Goal: Information Seeking & Learning: Learn about a topic

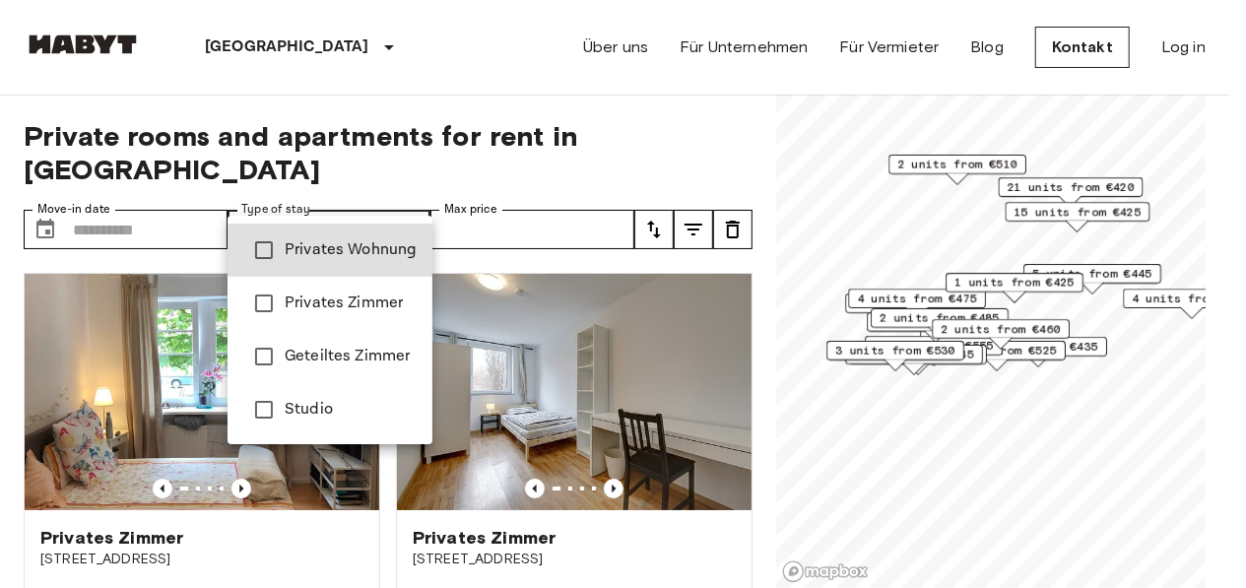
type input "**********"
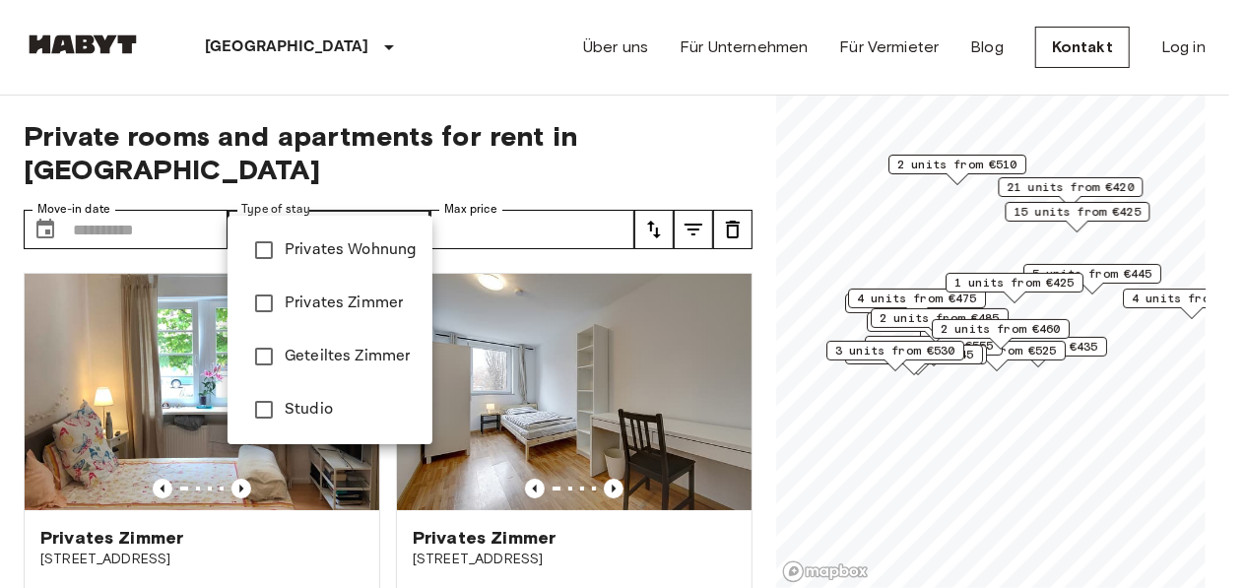
click at [383, 106] on div at bounding box center [623, 294] width 1246 height 588
type input "**********"
click at [407, 87] on div at bounding box center [623, 294] width 1246 height 588
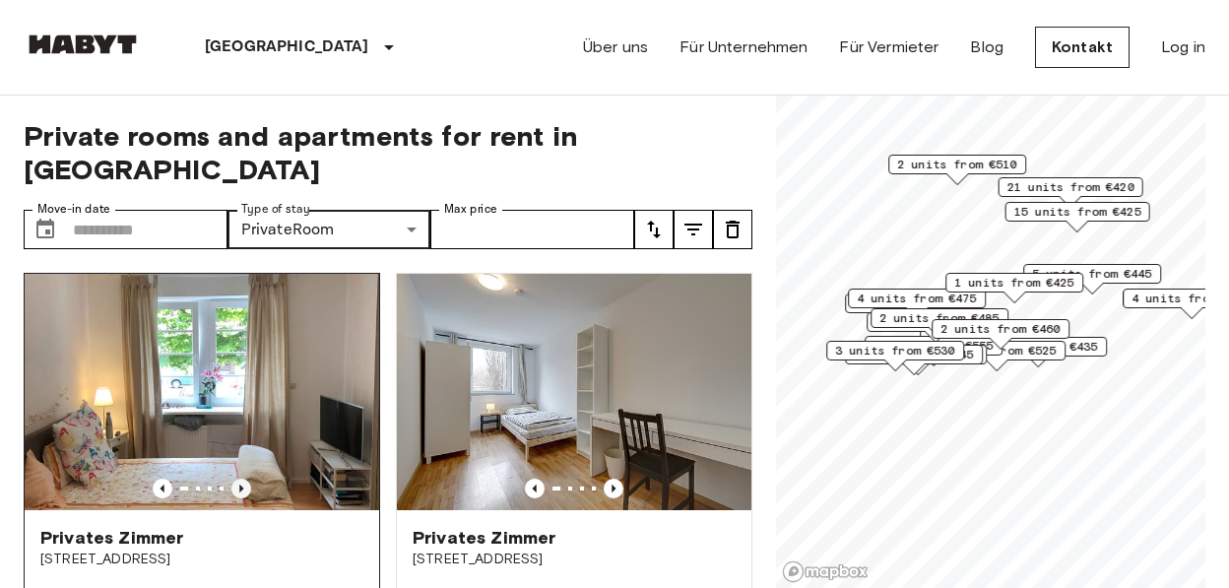
click at [240, 479] on icon "Previous image" at bounding box center [241, 489] width 20 height 20
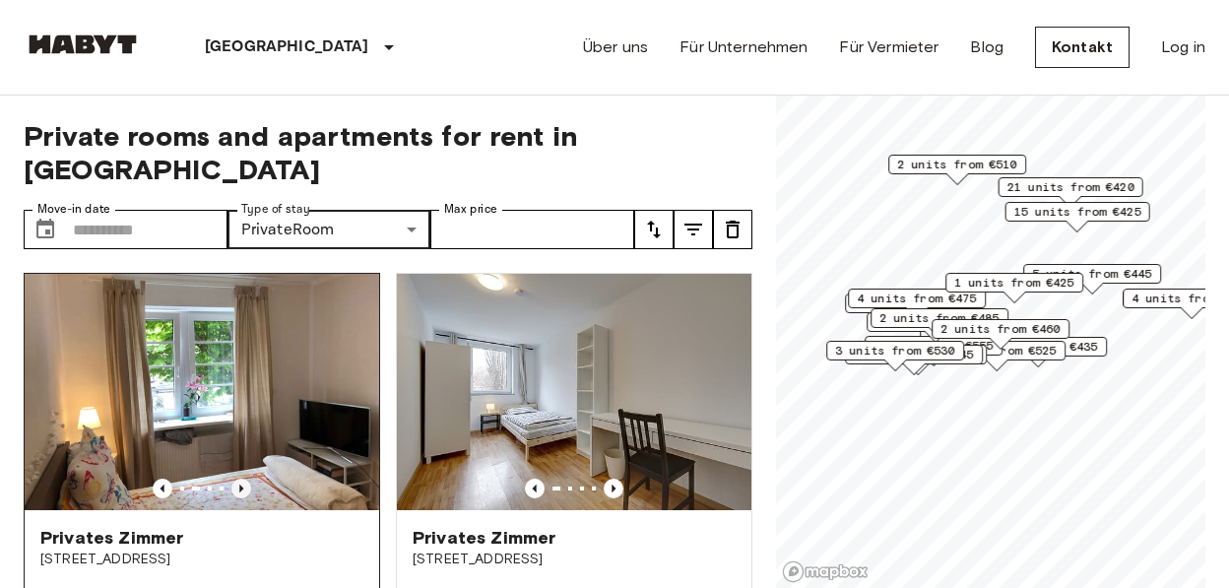
click at [240, 479] on icon "Previous image" at bounding box center [241, 489] width 20 height 20
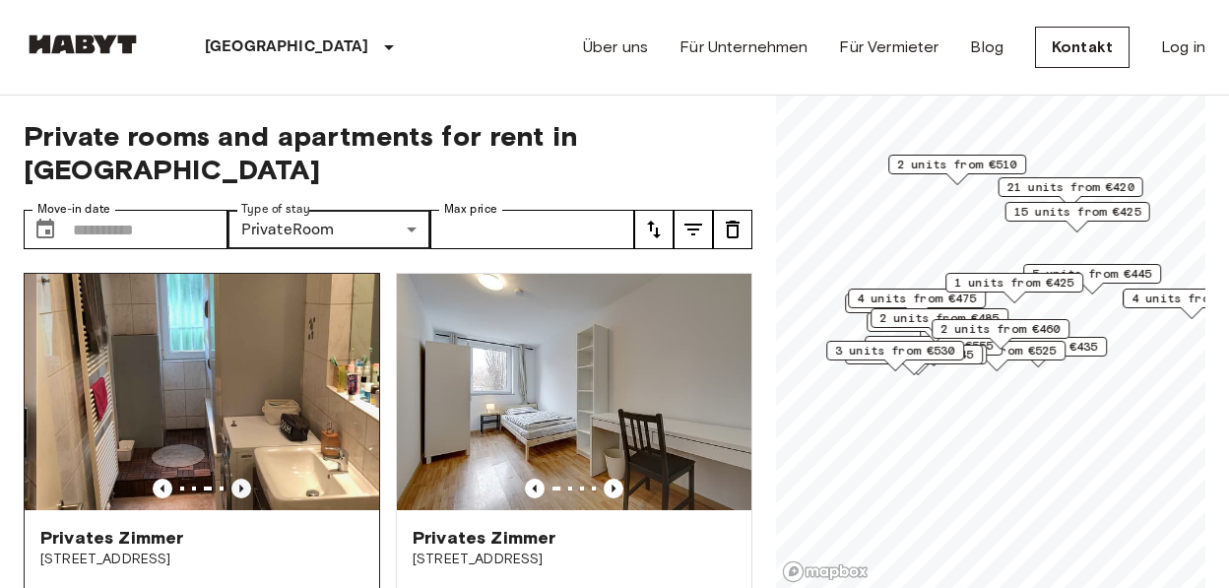
click at [239, 479] on icon "Previous image" at bounding box center [241, 489] width 20 height 20
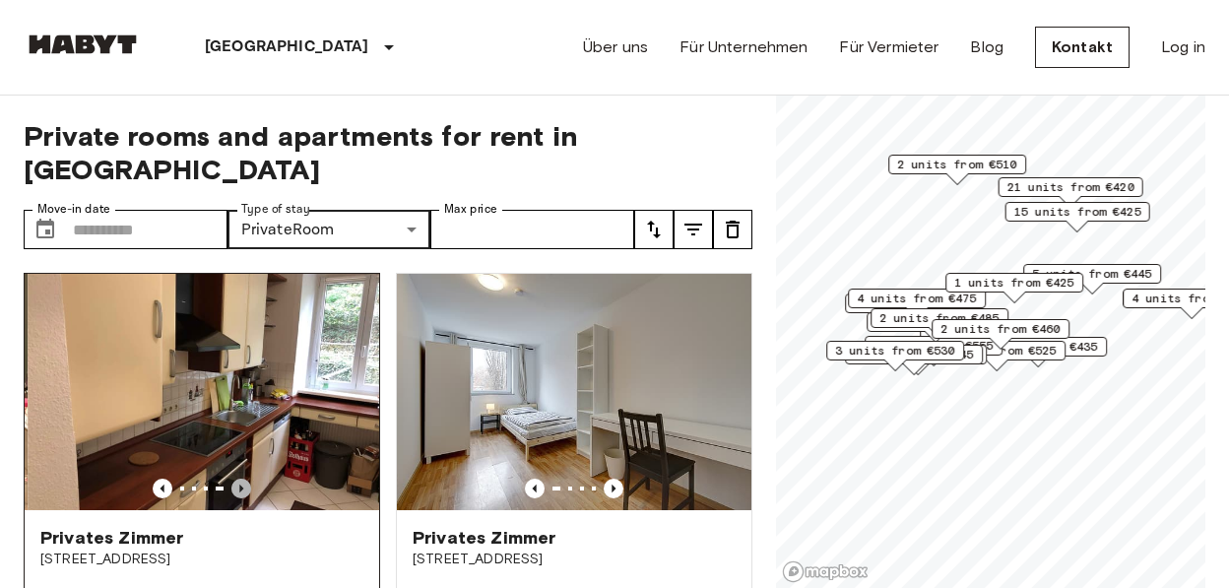
click at [239, 479] on icon "Previous image" at bounding box center [241, 489] width 20 height 20
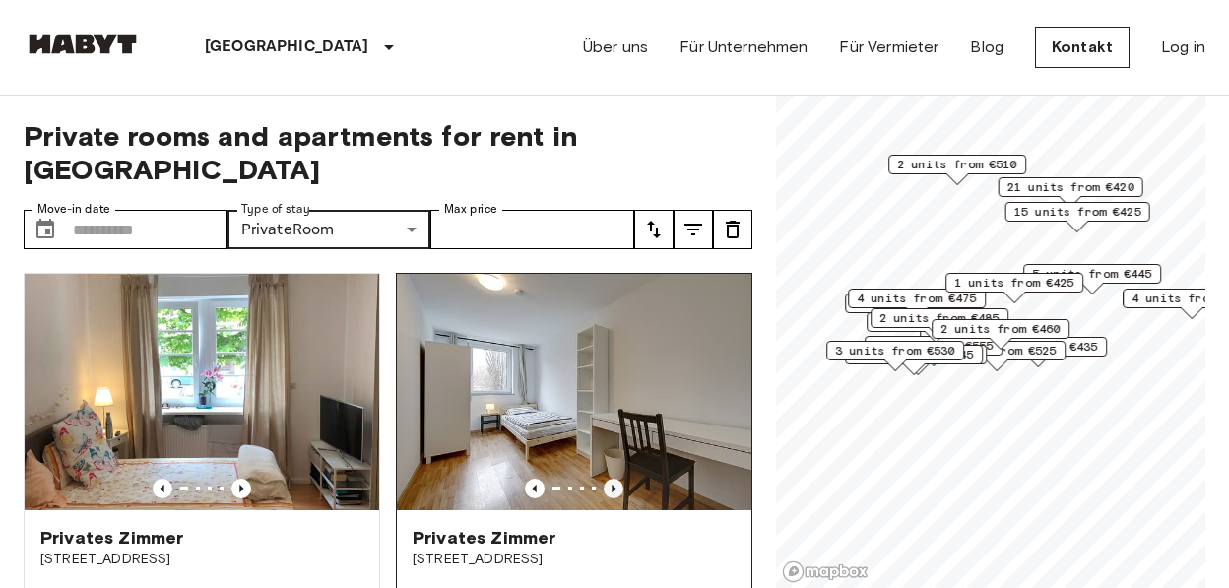
click at [604, 479] on icon "Previous image" at bounding box center [614, 489] width 20 height 20
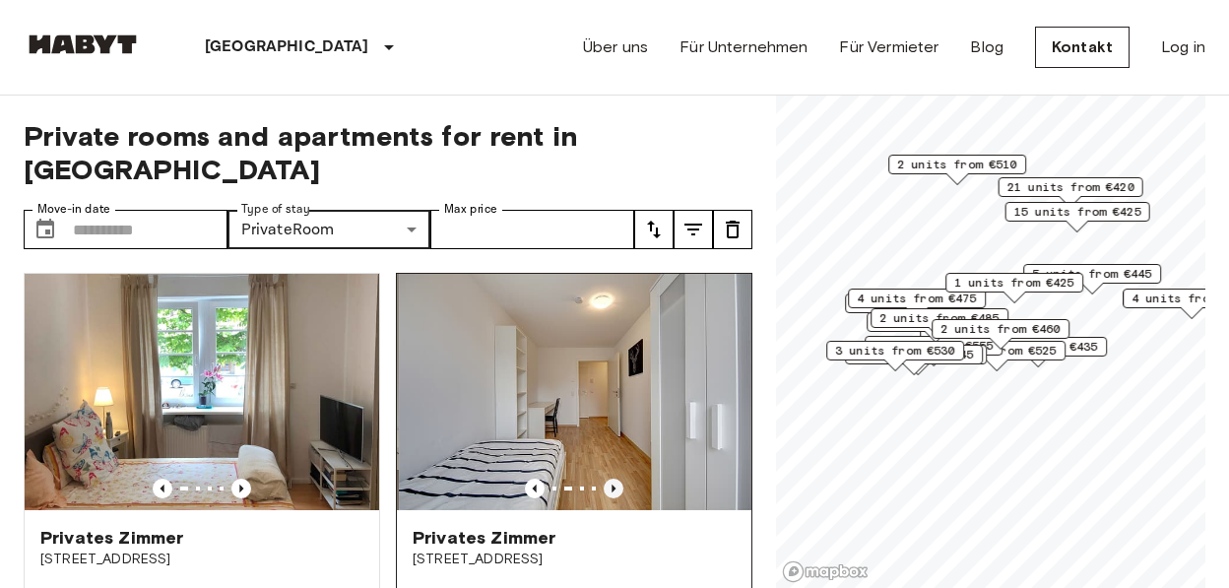
click at [604, 479] on icon "Previous image" at bounding box center [614, 489] width 20 height 20
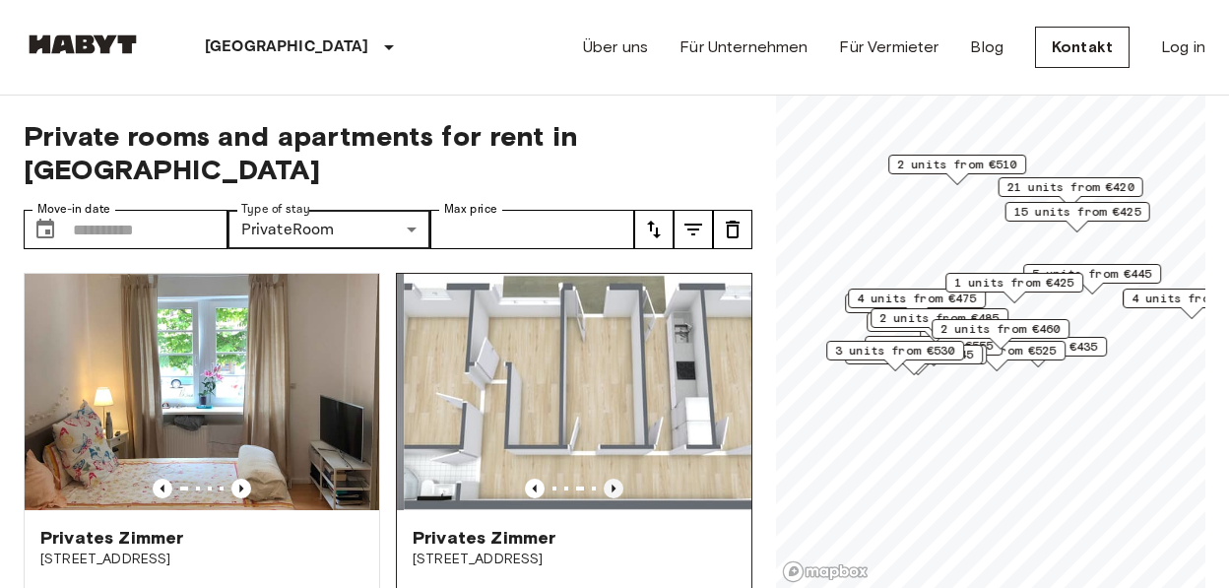
click at [604, 479] on icon "Previous image" at bounding box center [614, 489] width 20 height 20
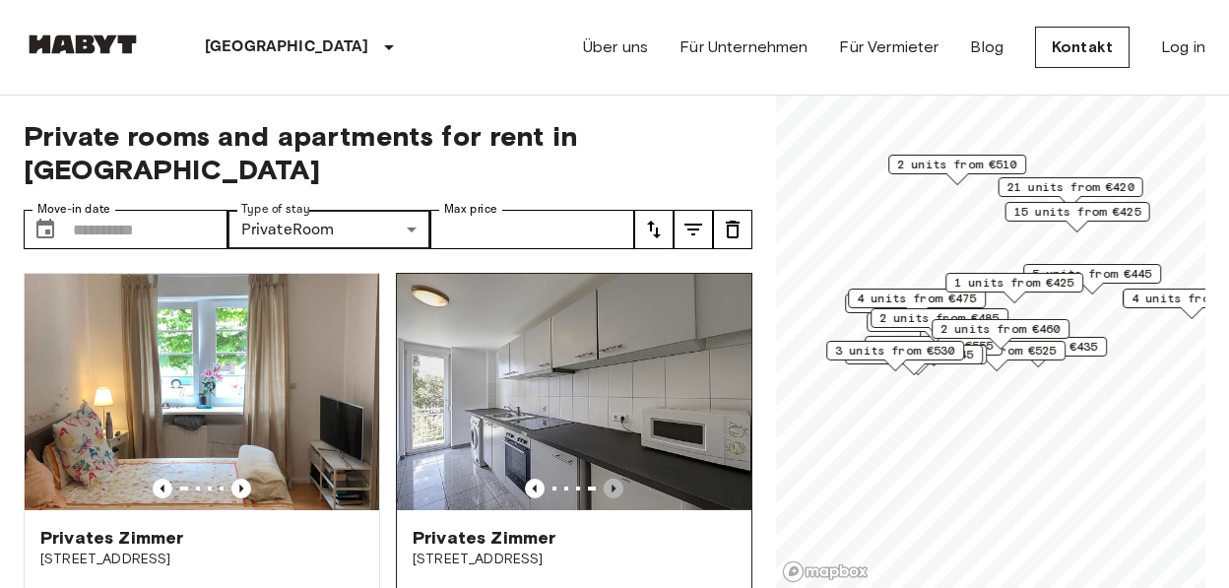
click at [604, 479] on icon "Previous image" at bounding box center [614, 489] width 20 height 20
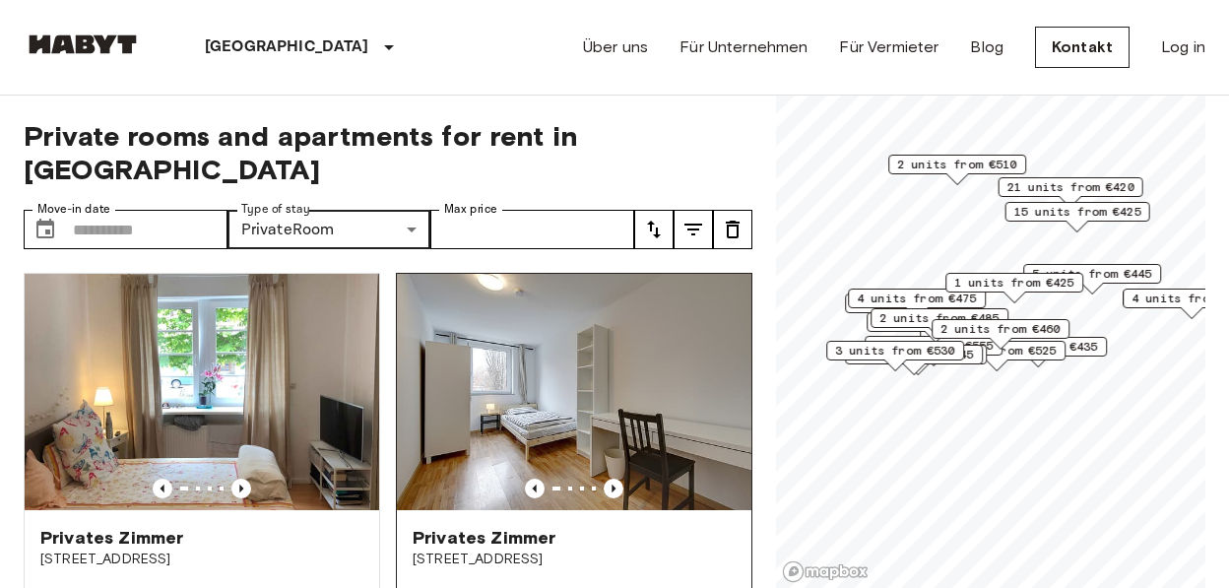
click at [606, 332] on img at bounding box center [574, 392] width 355 height 236
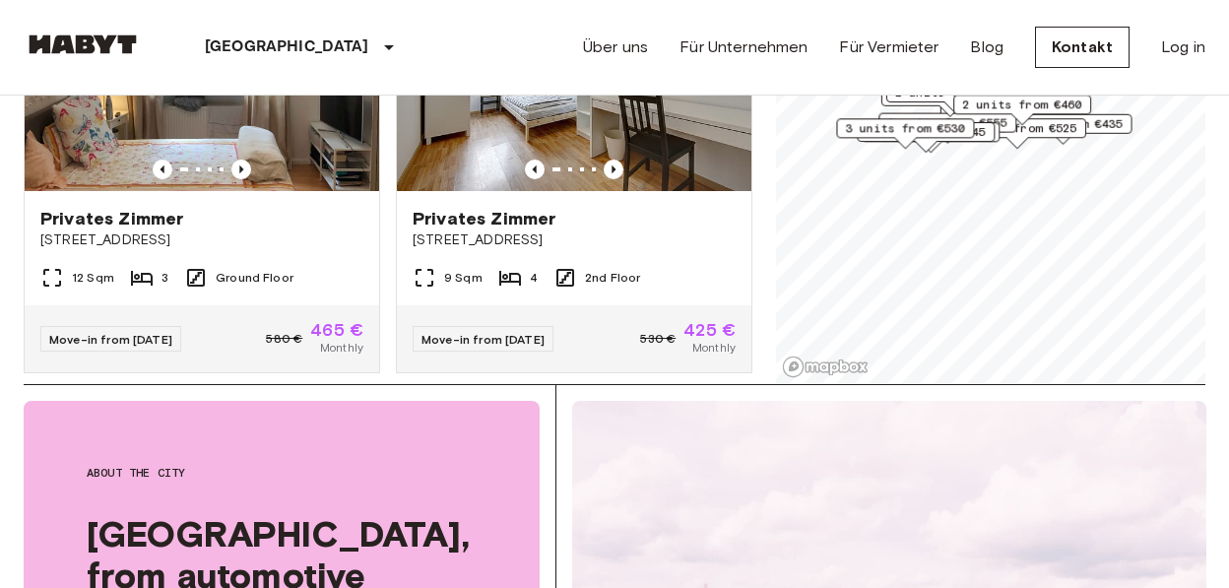
scroll to position [102, 0]
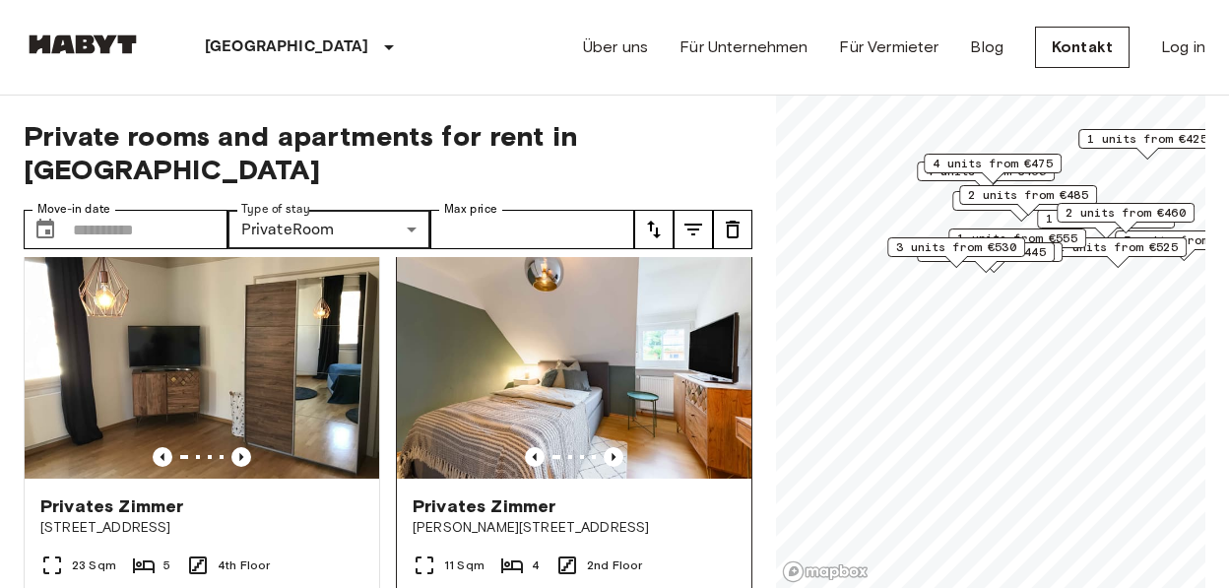
scroll to position [571, 0]
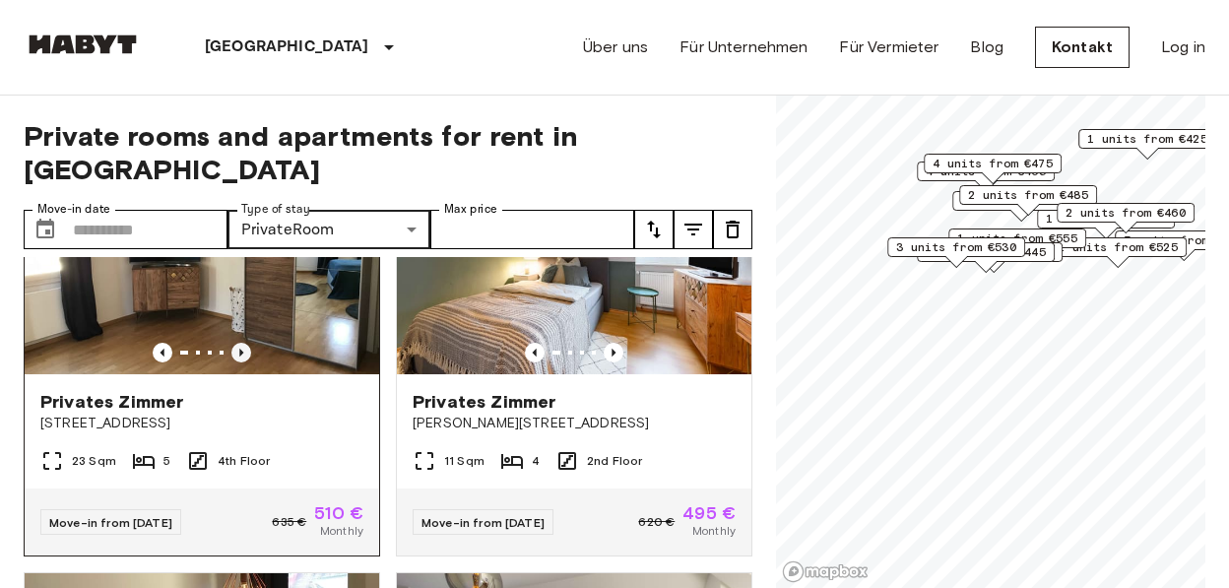
click at [234, 343] on icon "Previous image" at bounding box center [241, 353] width 20 height 20
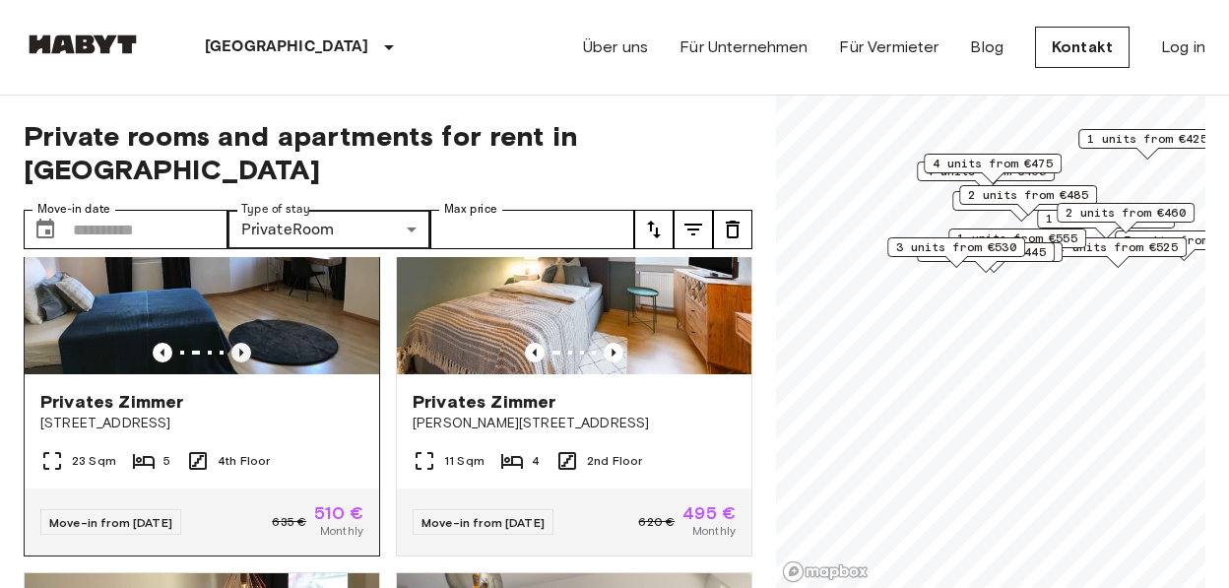
click at [234, 343] on icon "Previous image" at bounding box center [241, 353] width 20 height 20
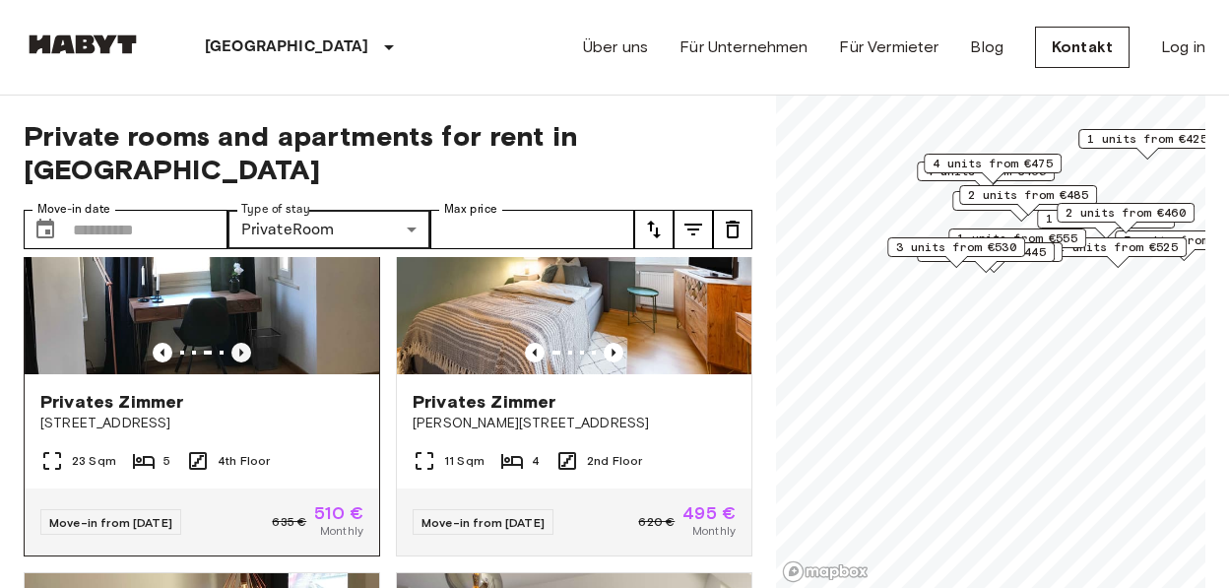
click at [234, 343] on icon "Previous image" at bounding box center [241, 353] width 20 height 20
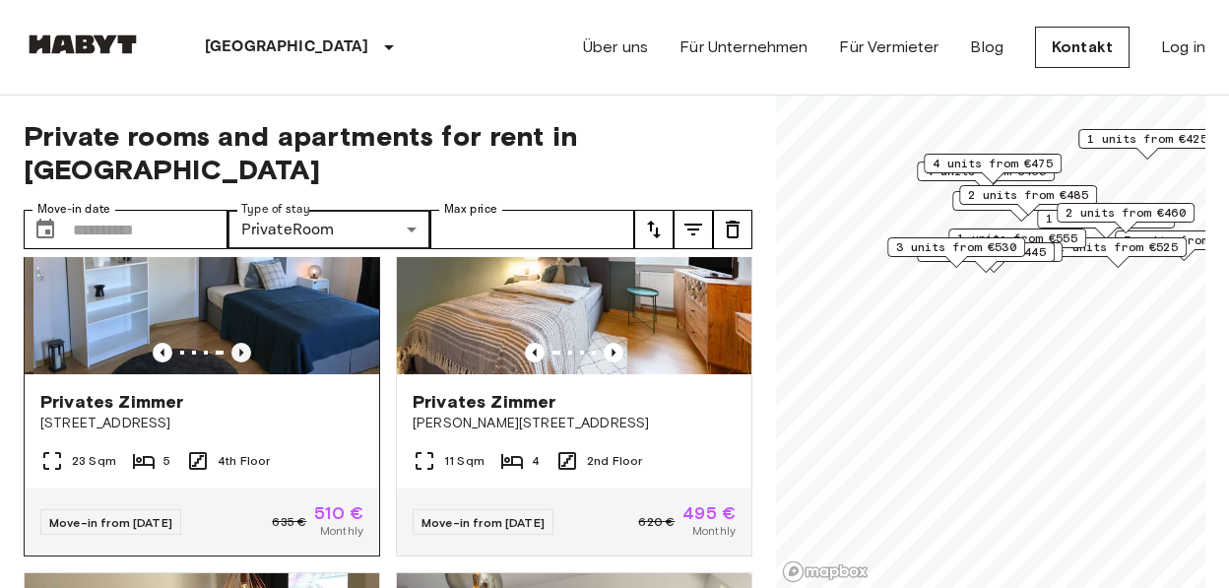
scroll to position [457, 0]
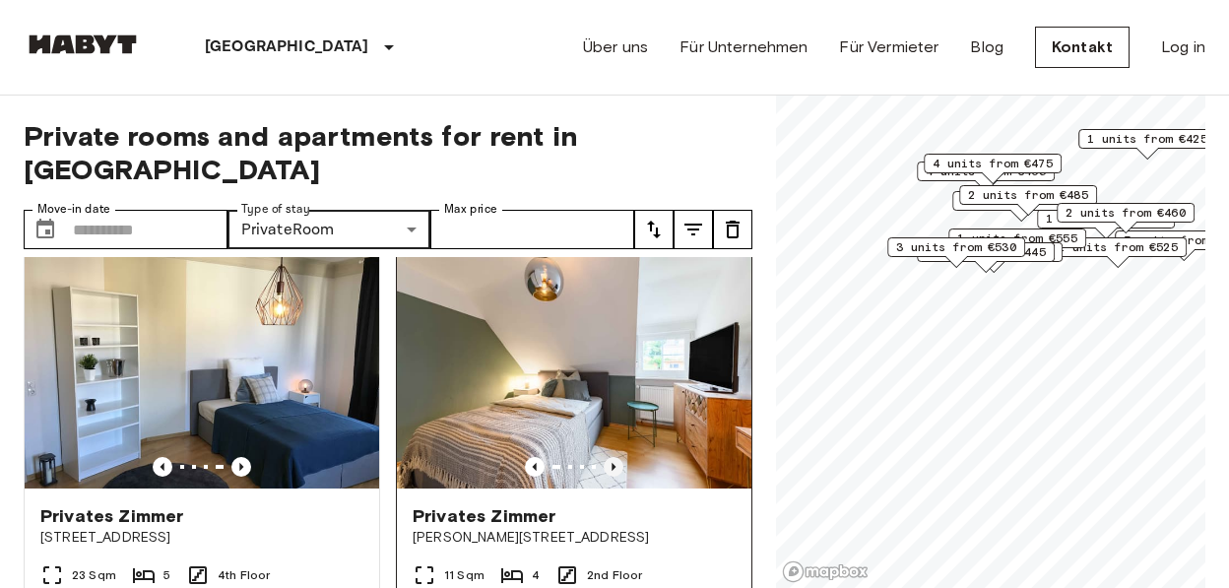
click at [604, 457] on icon "Previous image" at bounding box center [614, 467] width 20 height 20
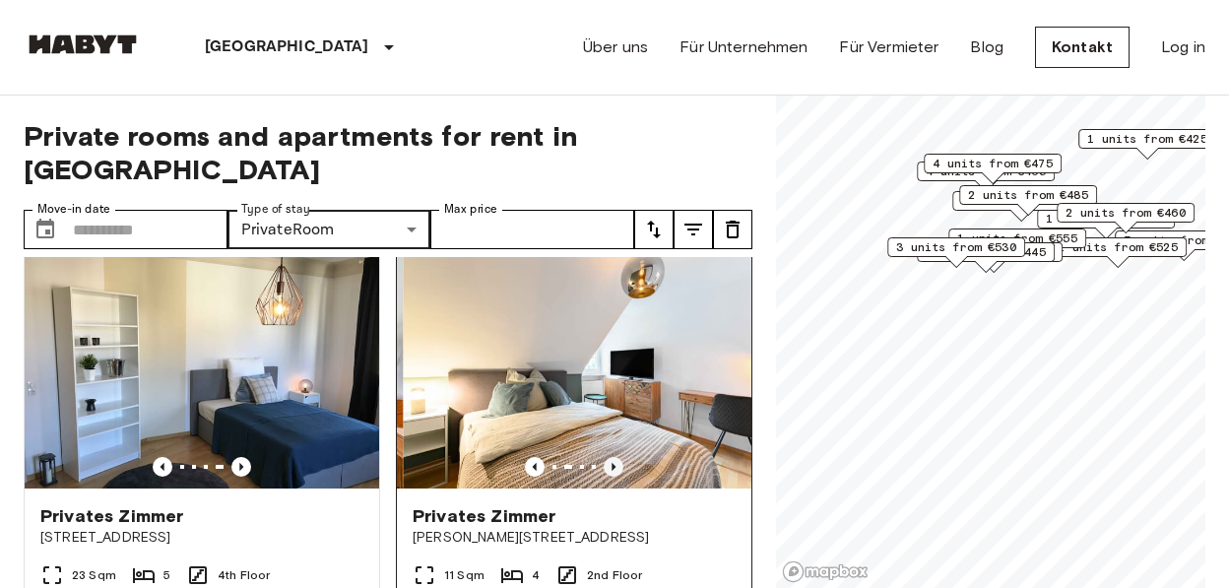
click at [604, 457] on icon "Previous image" at bounding box center [614, 467] width 20 height 20
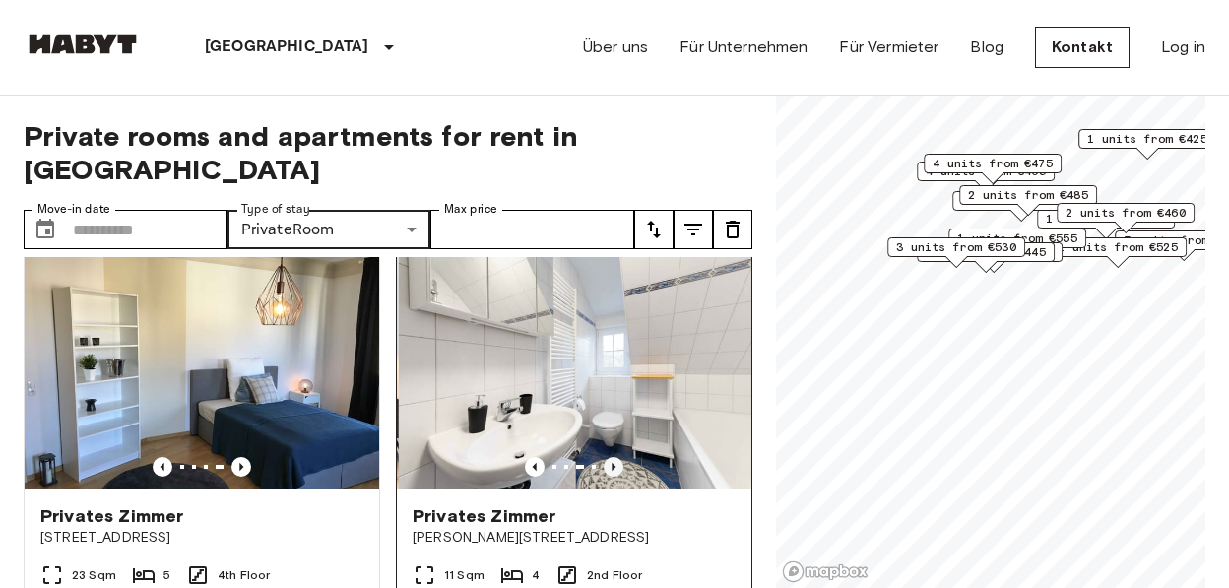
click at [604, 457] on icon "Previous image" at bounding box center [614, 467] width 20 height 20
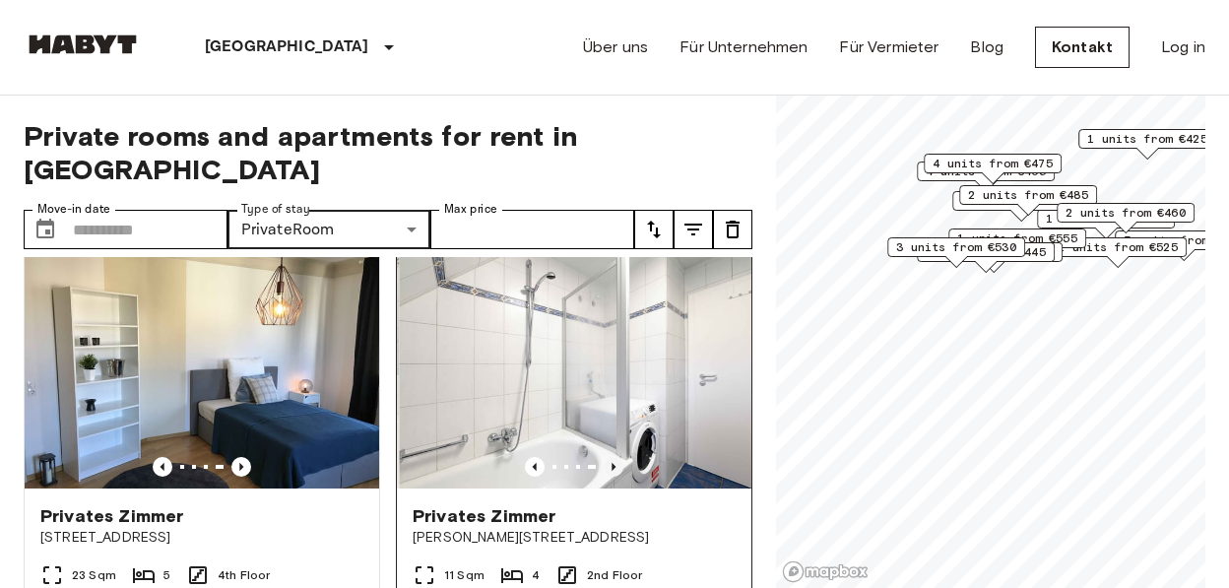
click at [604, 457] on icon "Previous image" at bounding box center [614, 467] width 20 height 20
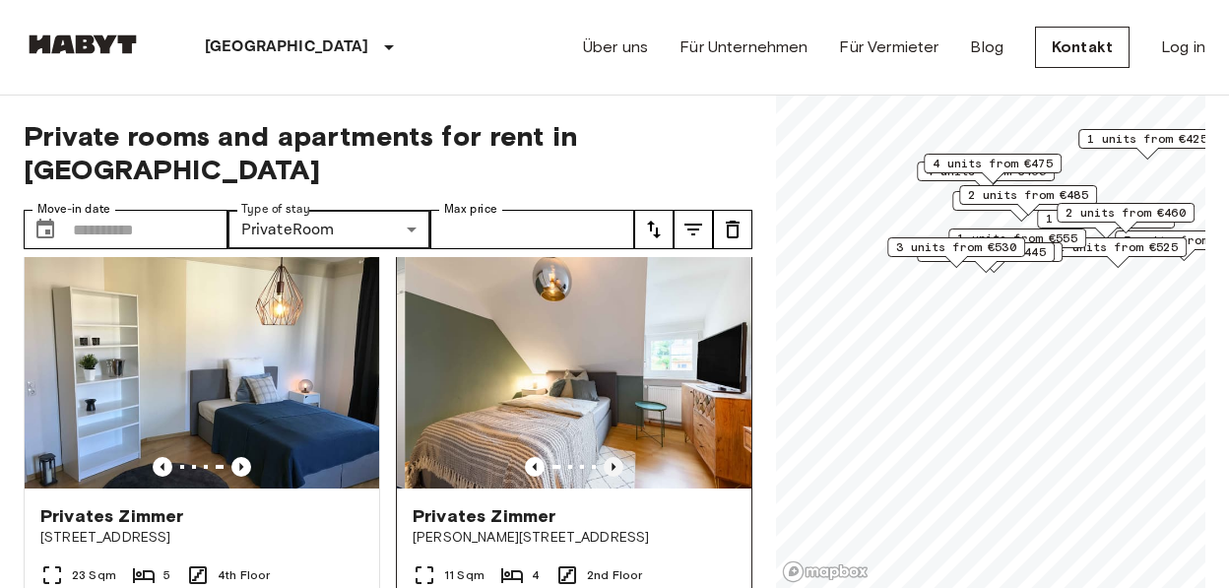
click at [604, 457] on icon "Previous image" at bounding box center [614, 467] width 20 height 20
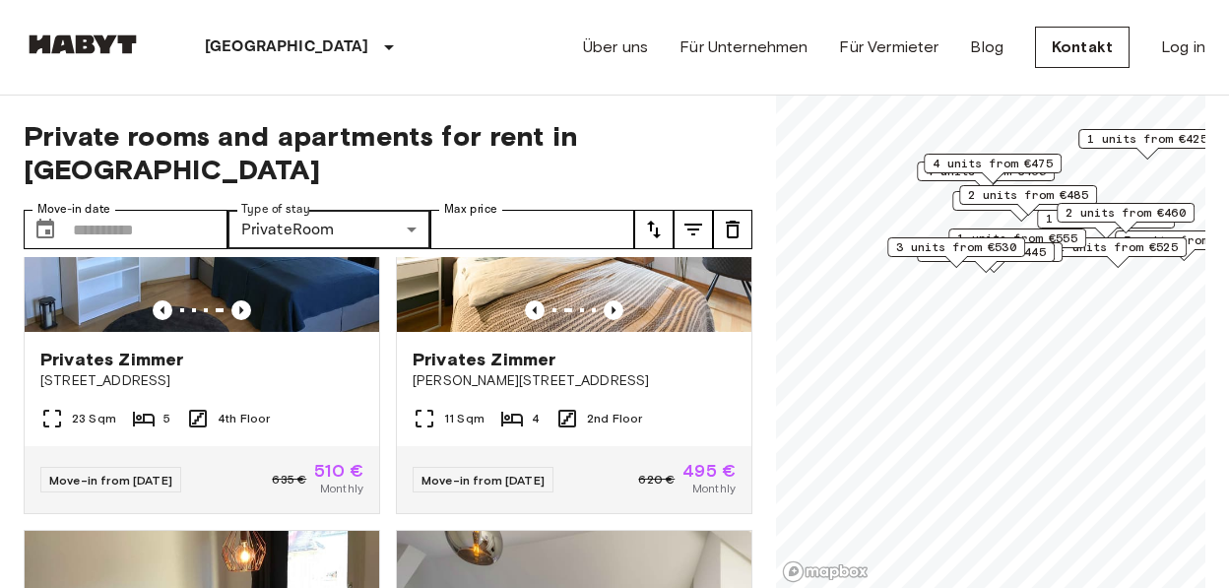
scroll to position [0, 0]
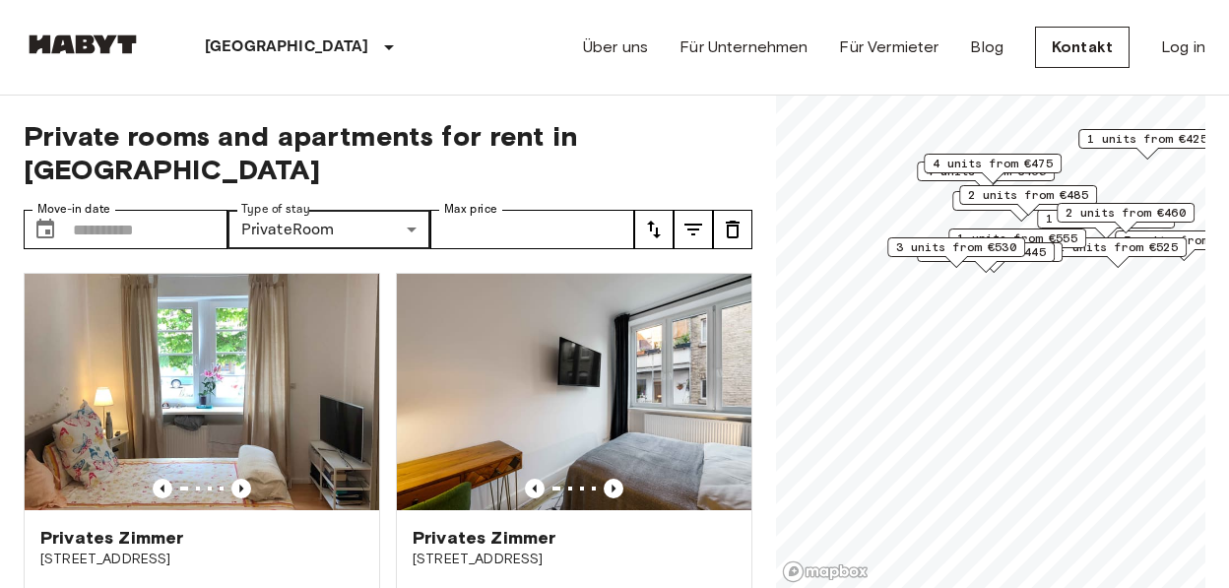
click at [661, 218] on icon "tune" at bounding box center [654, 230] width 24 height 24
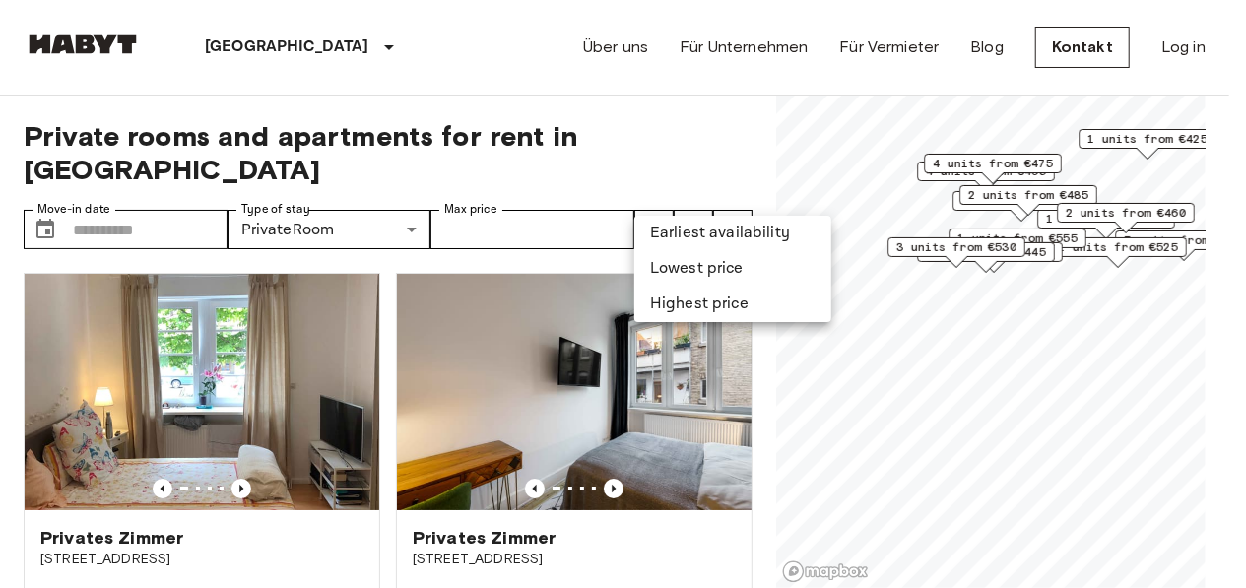
click at [681, 266] on li "Lowest price" at bounding box center [732, 268] width 197 height 35
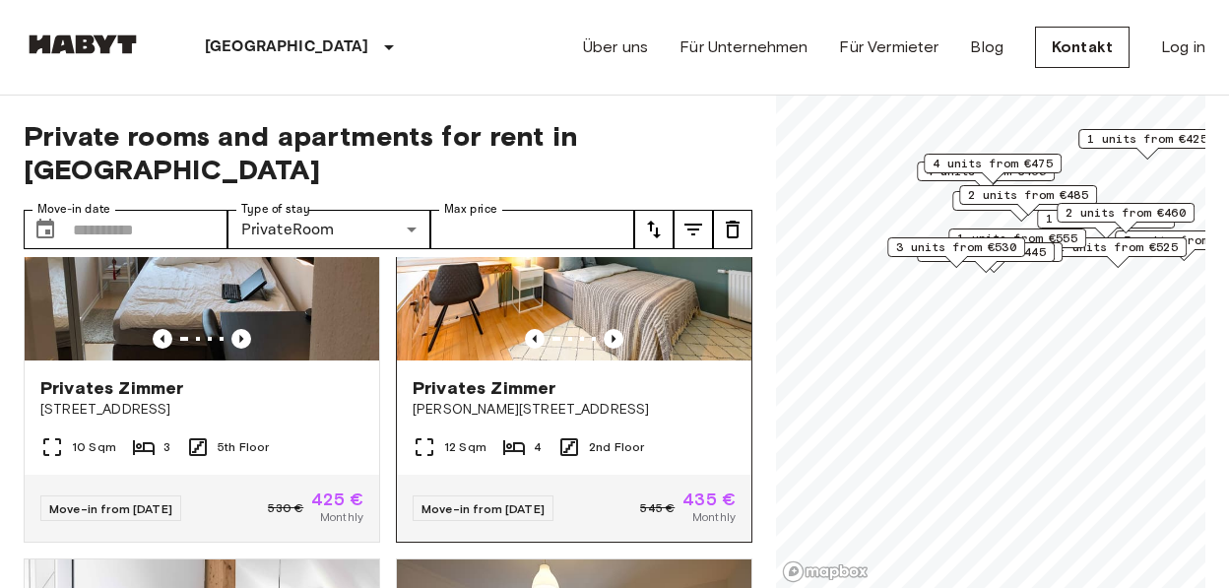
scroll to position [114, 0]
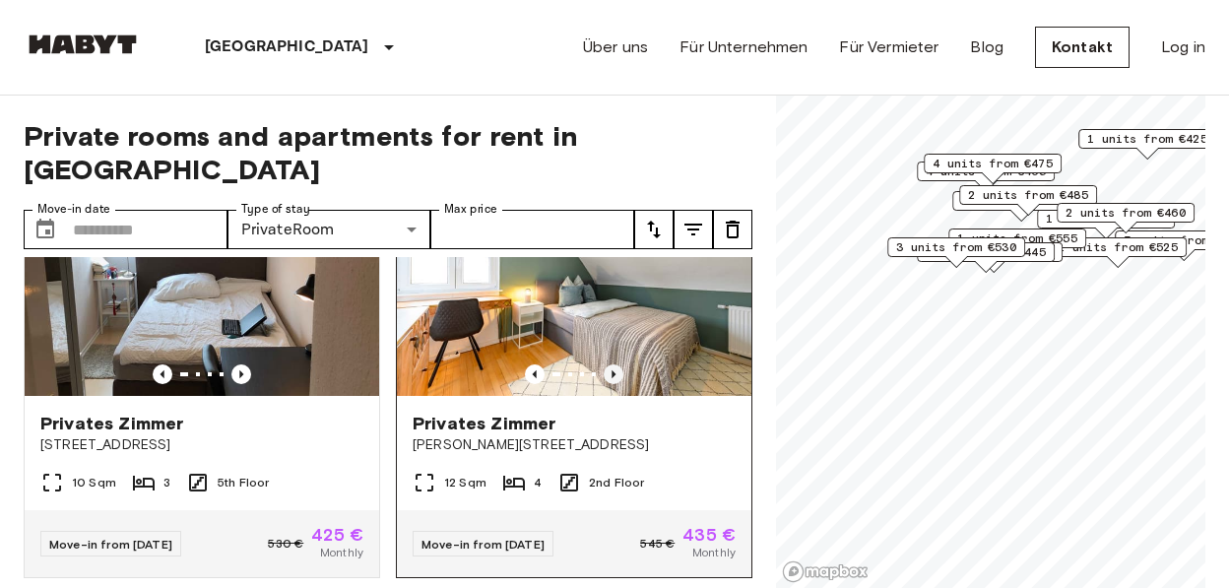
click at [604, 364] on icon "Previous image" at bounding box center [614, 374] width 20 height 20
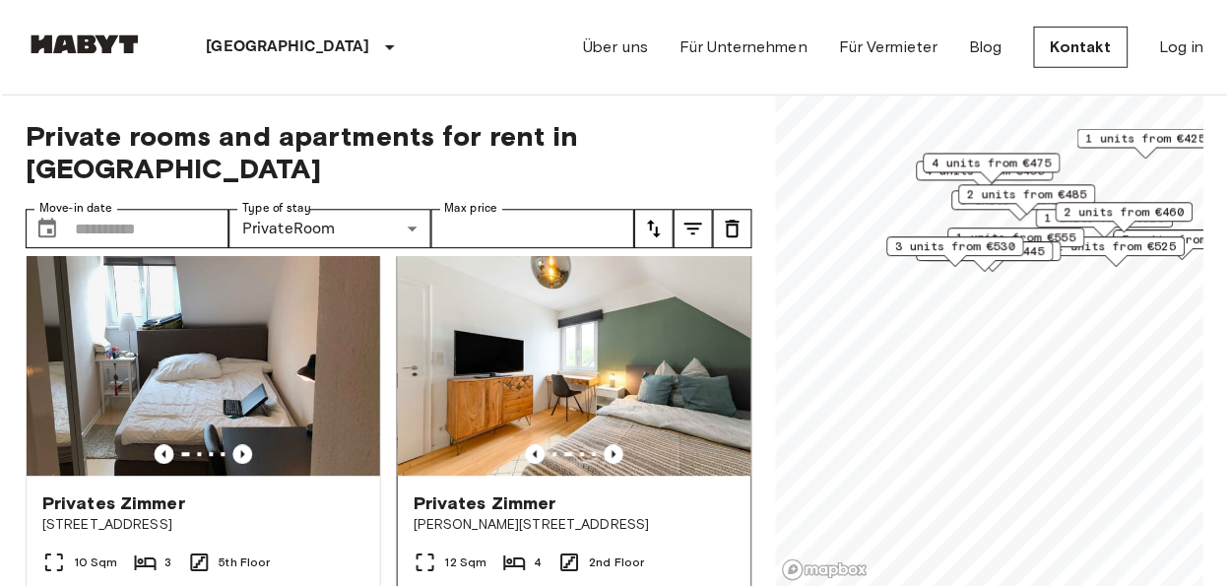
scroll to position [0, 0]
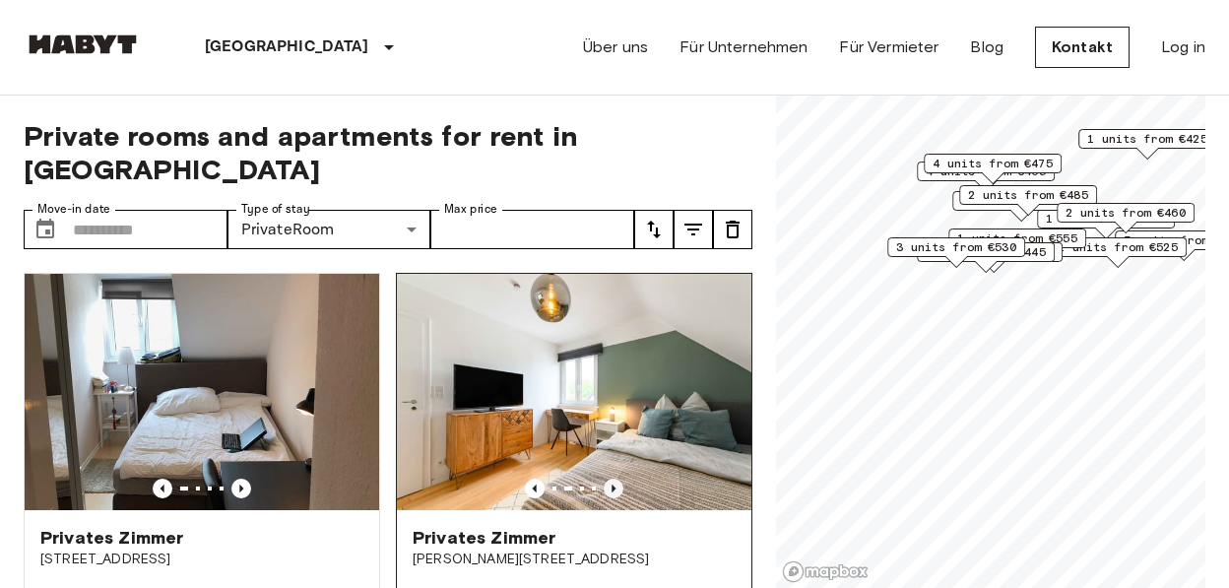
click at [605, 479] on icon "Previous image" at bounding box center [614, 489] width 20 height 20
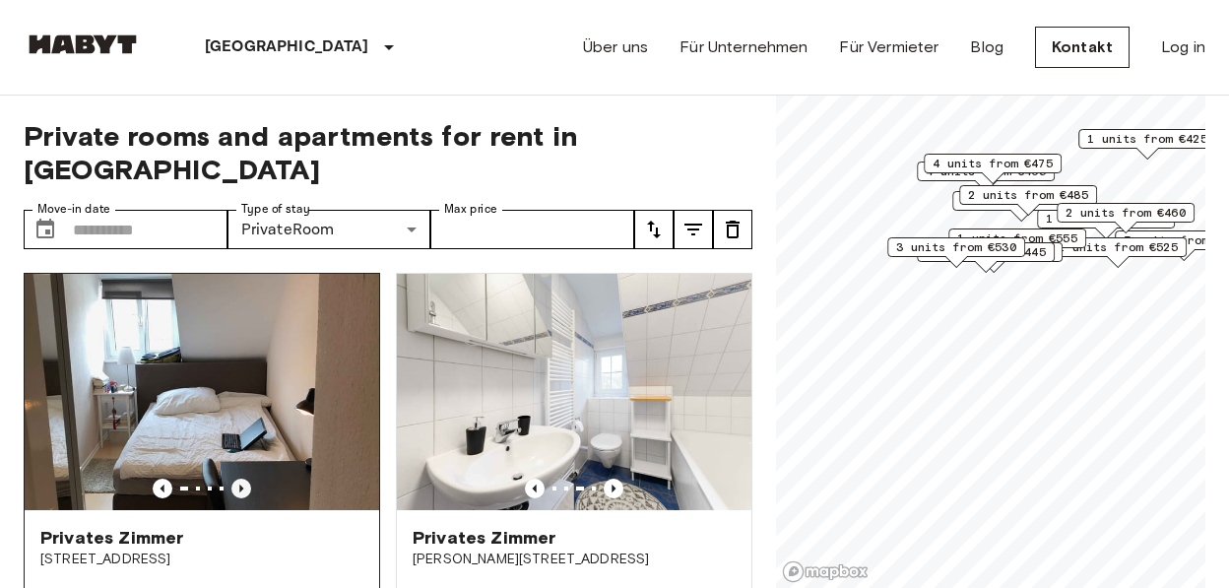
click at [241, 479] on icon "Previous image" at bounding box center [241, 489] width 20 height 20
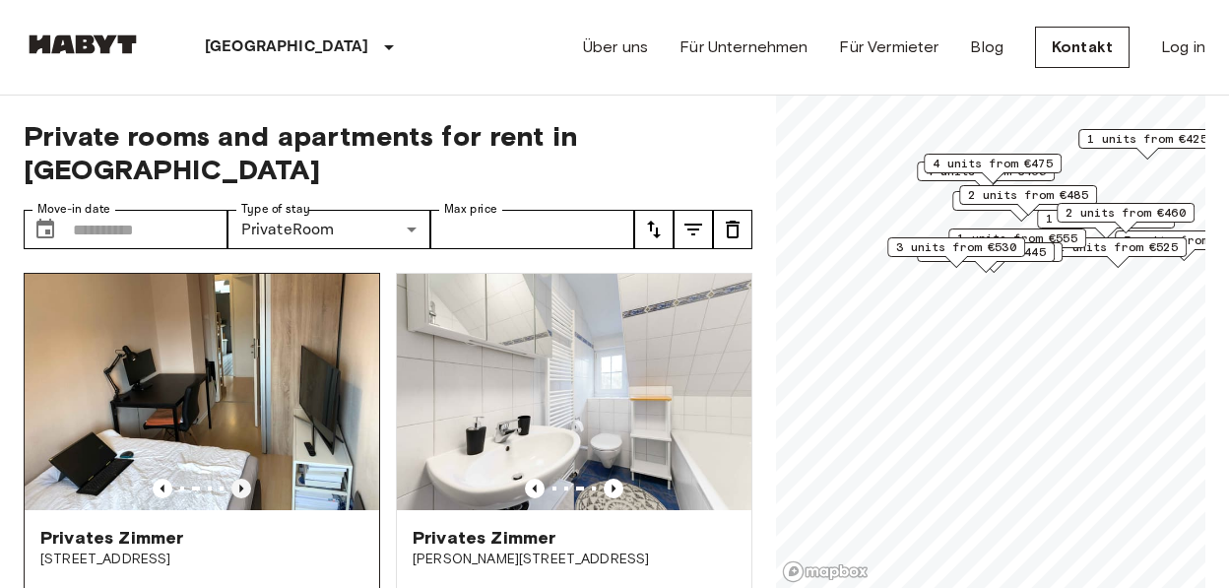
click at [241, 479] on icon "Previous image" at bounding box center [241, 489] width 20 height 20
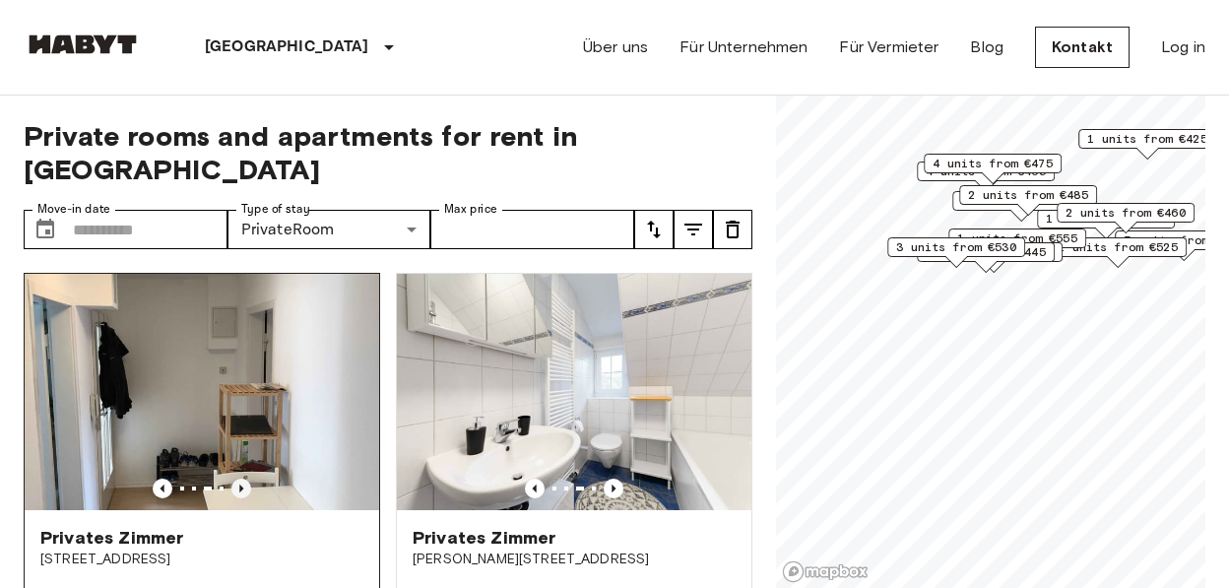
click at [241, 479] on icon "Previous image" at bounding box center [241, 489] width 20 height 20
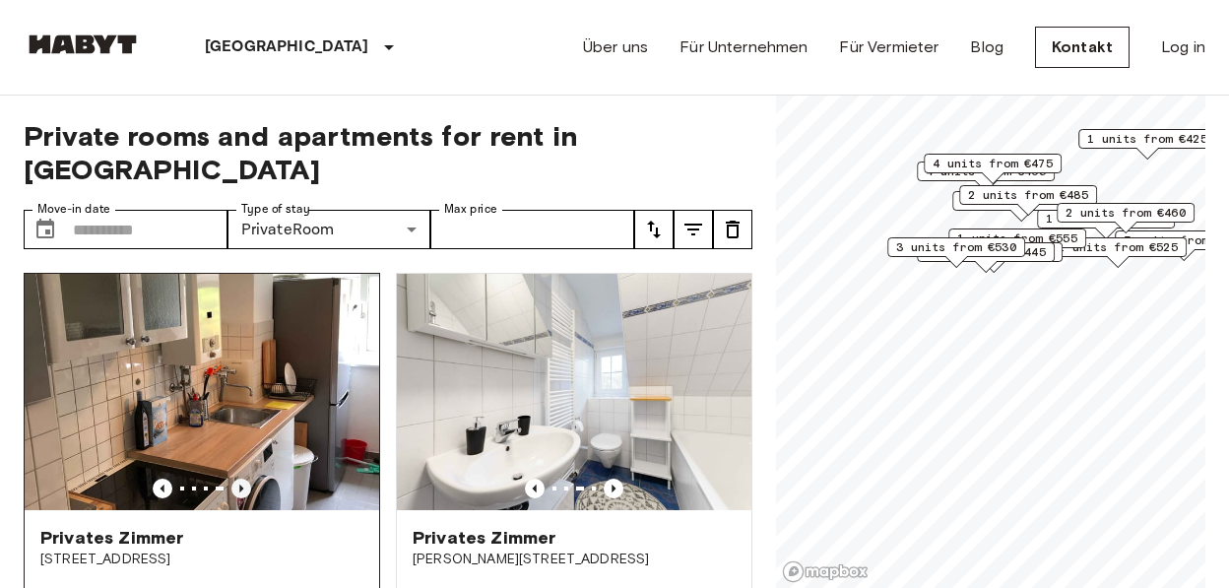
click at [241, 479] on icon "Previous image" at bounding box center [241, 489] width 20 height 20
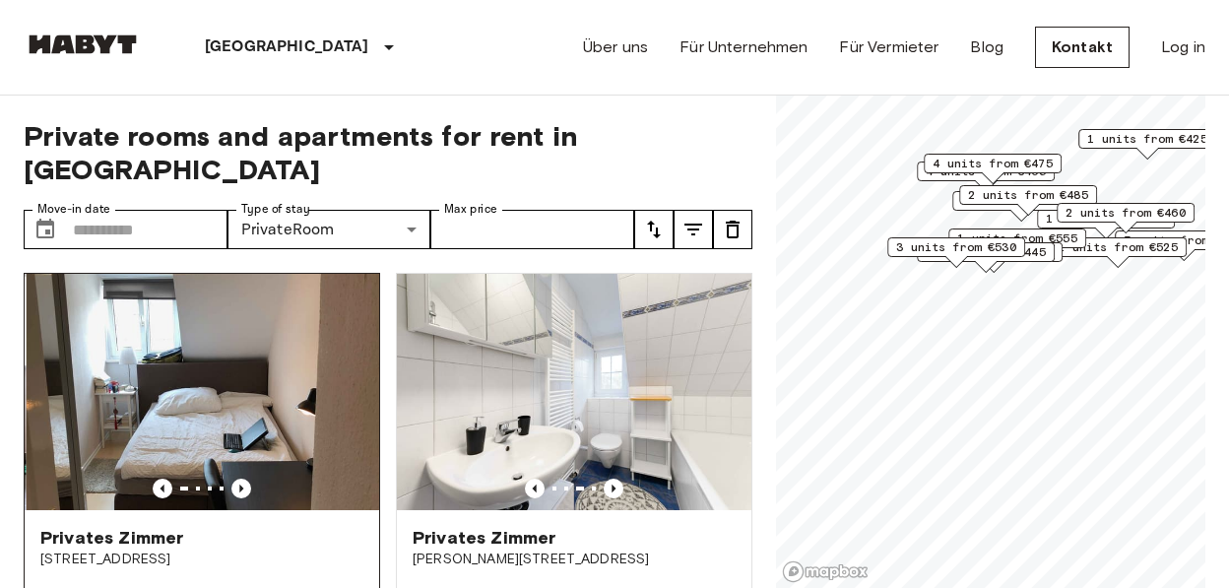
click at [271, 379] on img at bounding box center [204, 392] width 355 height 236
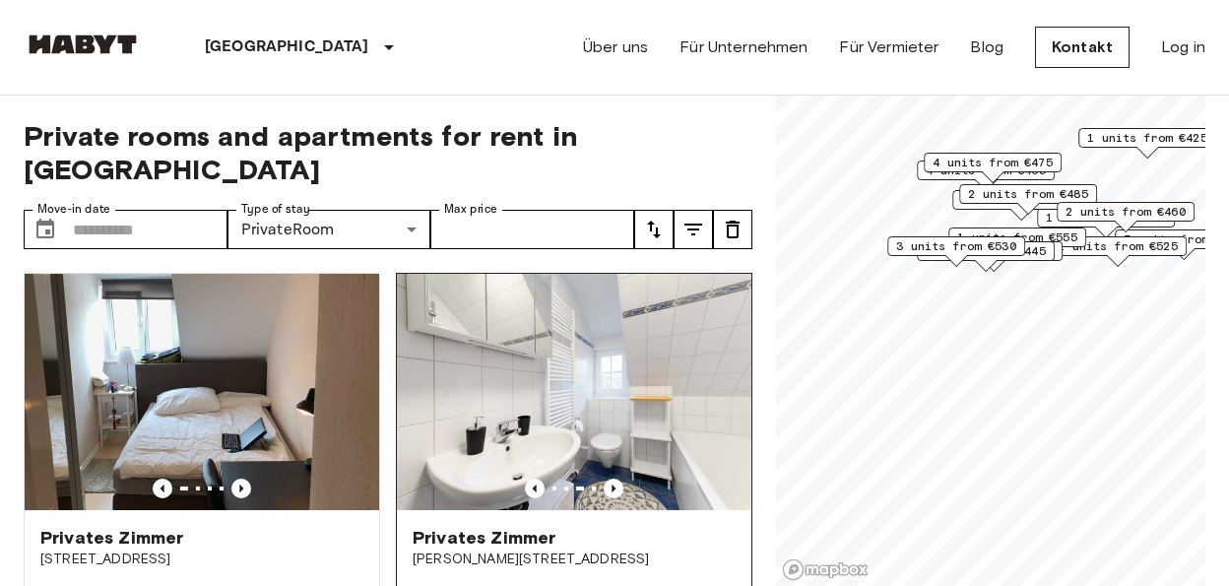
scroll to position [114, 0]
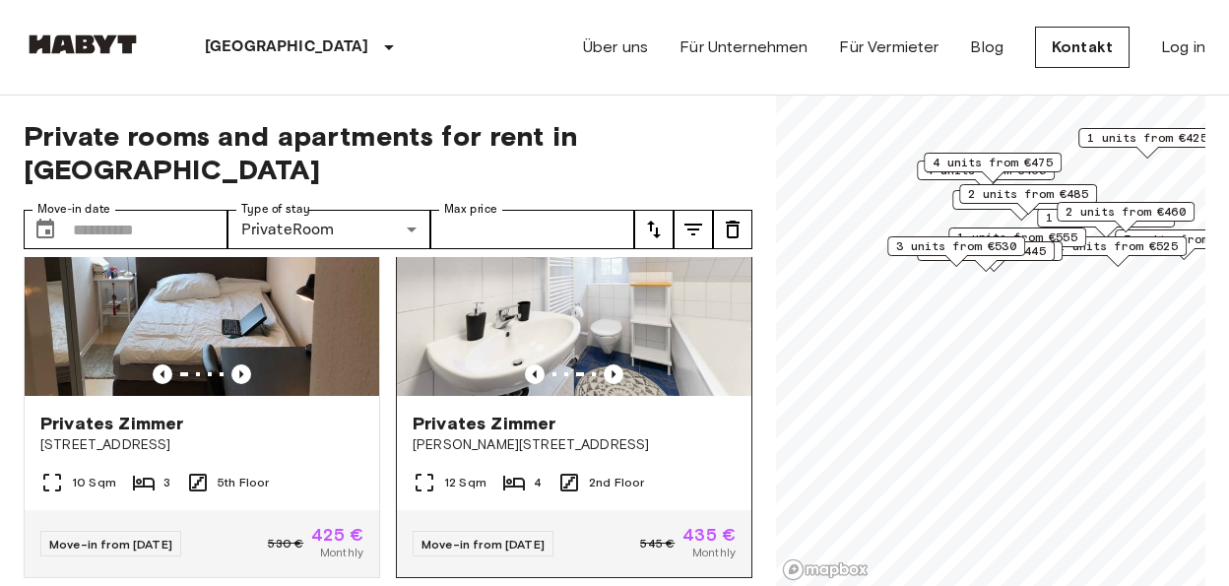
click at [466, 282] on img at bounding box center [574, 278] width 355 height 236
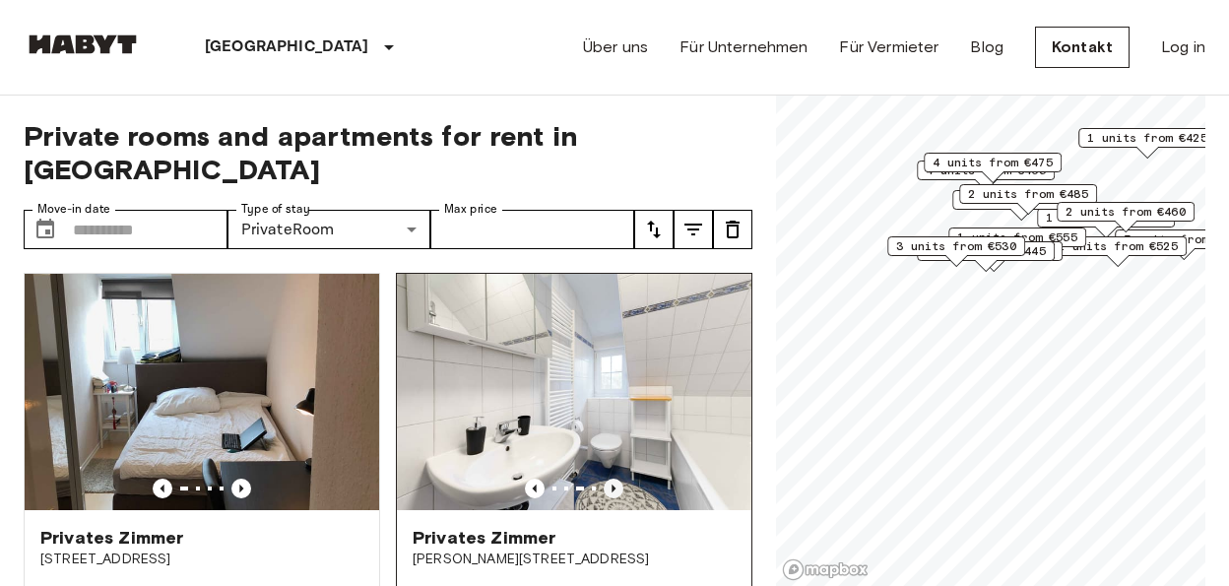
click at [604, 479] on icon "Previous image" at bounding box center [614, 489] width 20 height 20
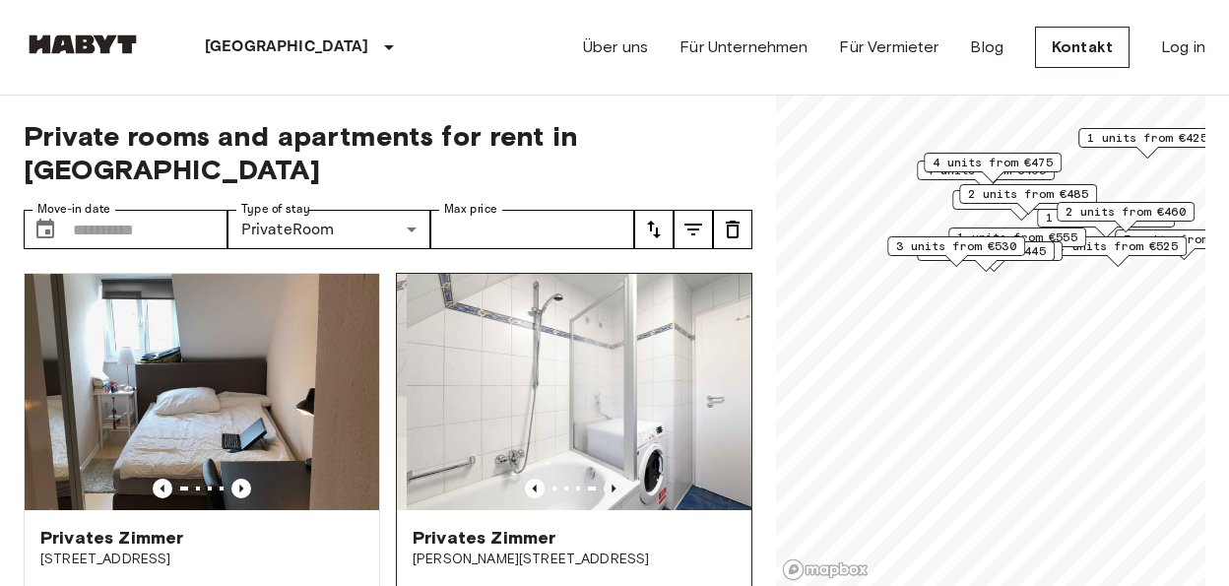
click at [604, 479] on icon "Previous image" at bounding box center [614, 489] width 20 height 20
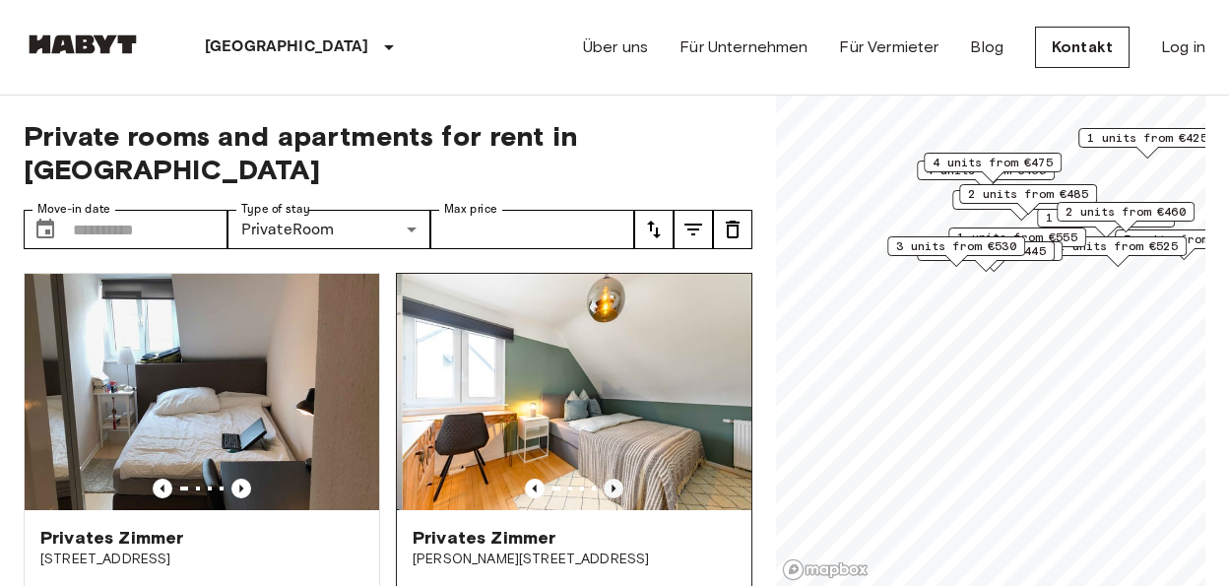
click at [604, 479] on icon "Previous image" at bounding box center [614, 489] width 20 height 20
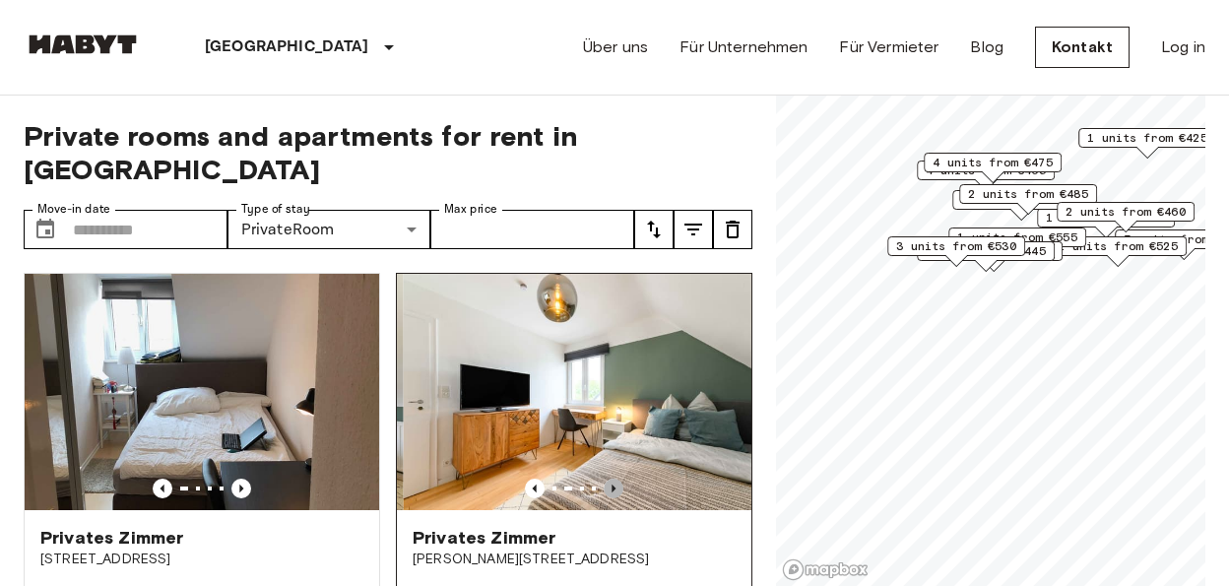
click at [604, 479] on icon "Previous image" at bounding box center [614, 489] width 20 height 20
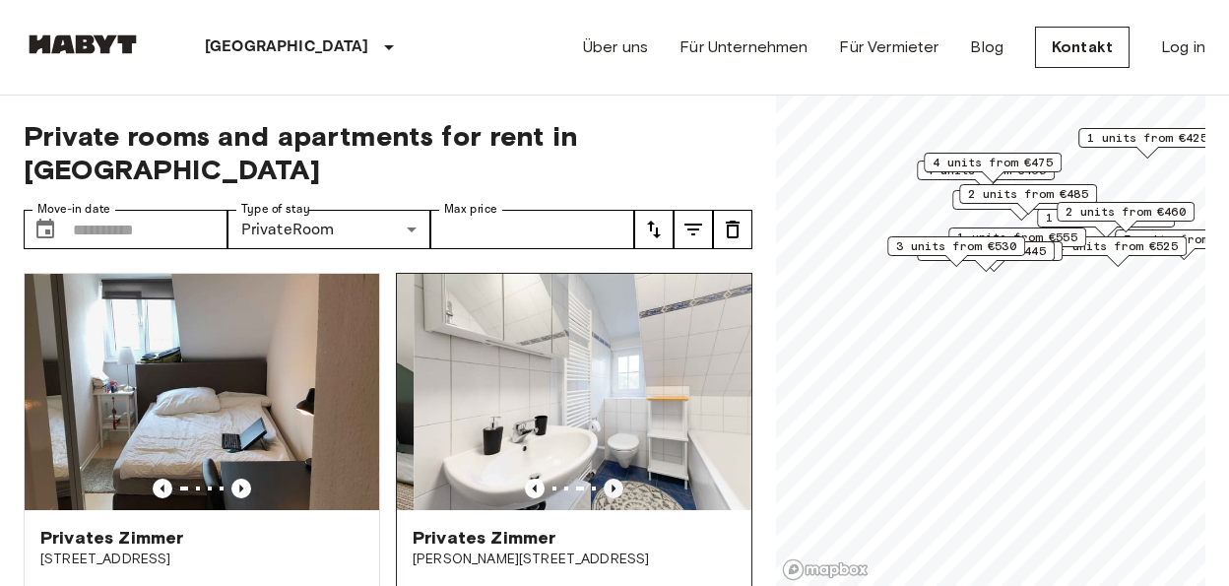
click at [604, 479] on icon "Previous image" at bounding box center [614, 489] width 20 height 20
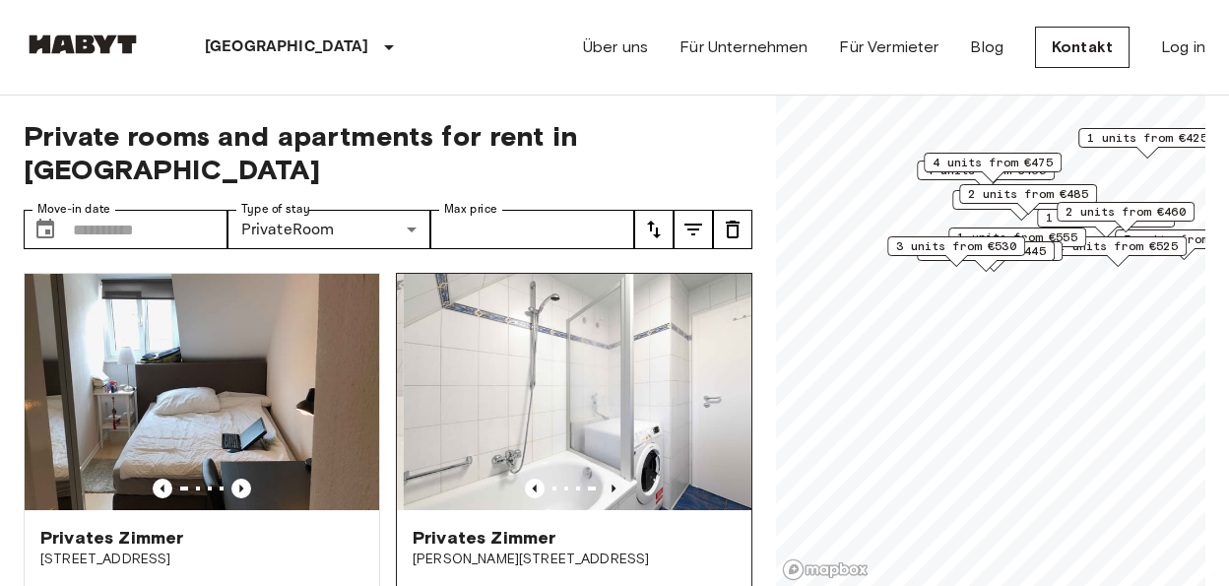
click at [604, 479] on icon "Previous image" at bounding box center [614, 489] width 20 height 20
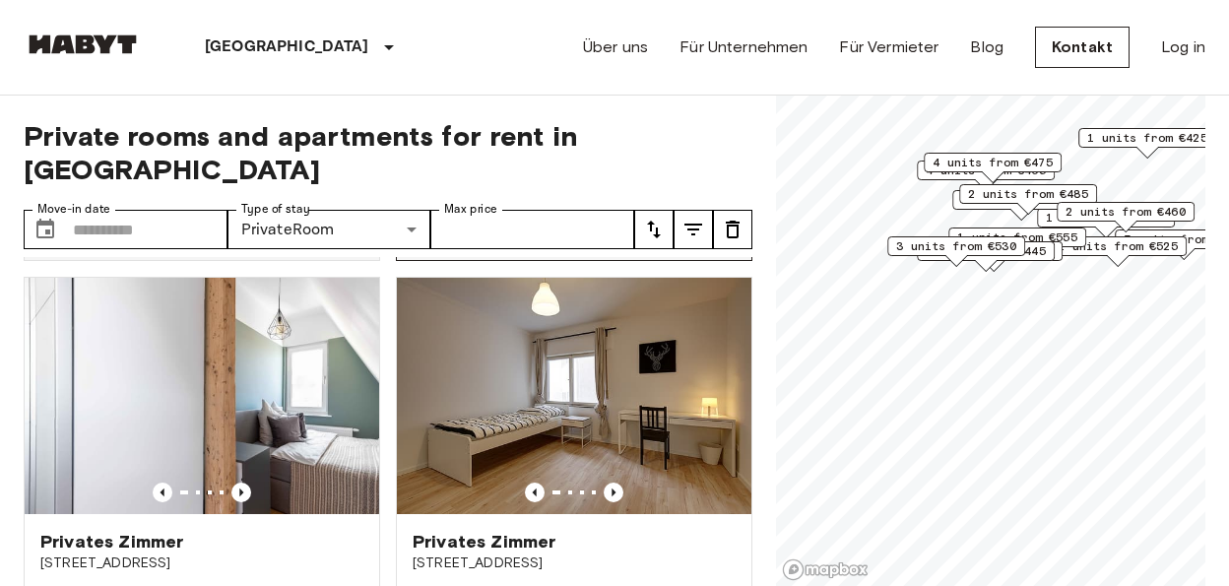
scroll to position [457, 0]
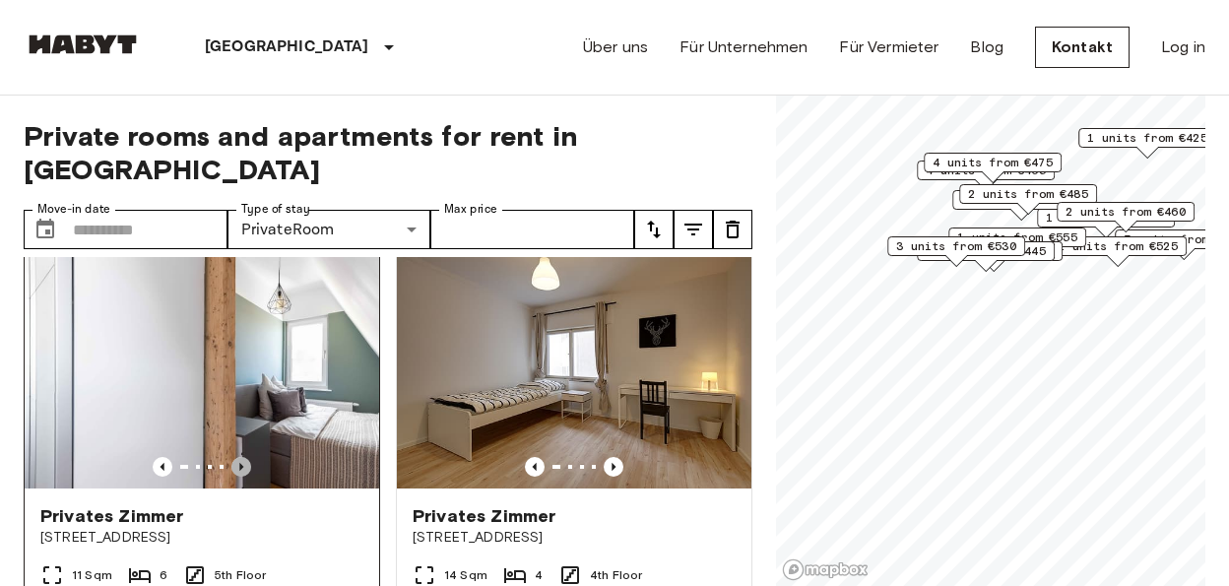
click at [240, 457] on icon "Previous image" at bounding box center [241, 467] width 20 height 20
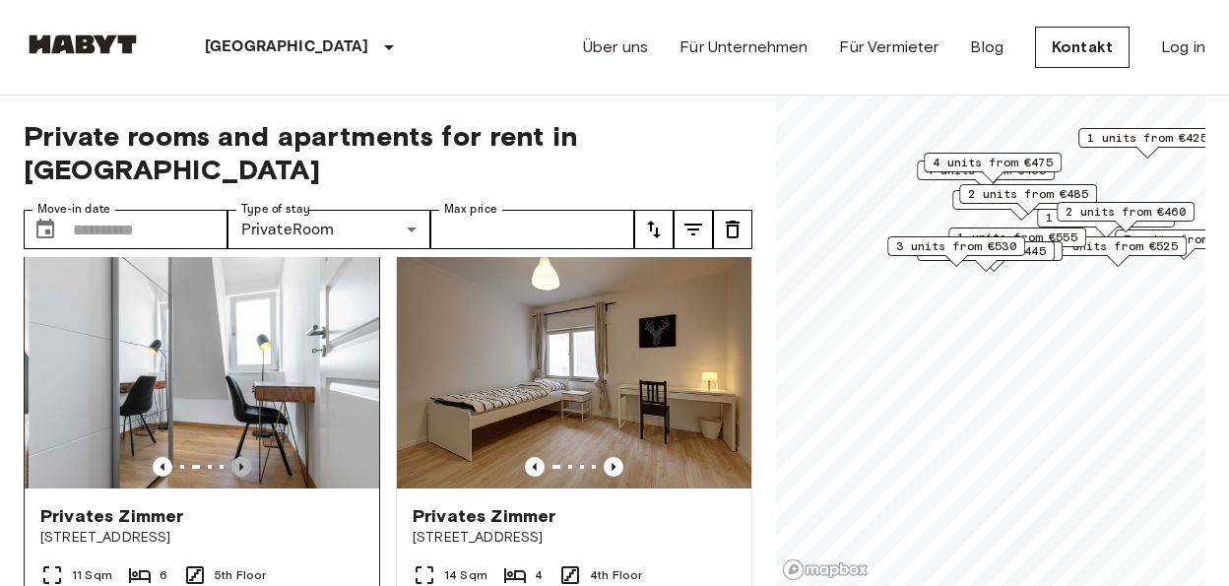
click at [240, 457] on icon "Previous image" at bounding box center [241, 467] width 20 height 20
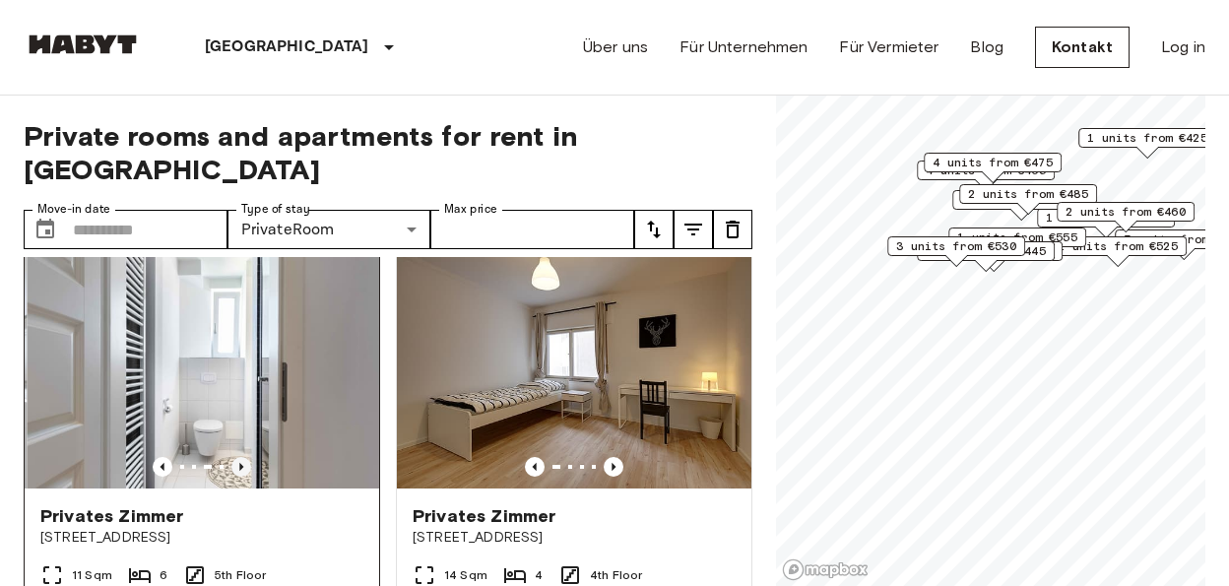
click at [240, 457] on icon "Previous image" at bounding box center [241, 467] width 20 height 20
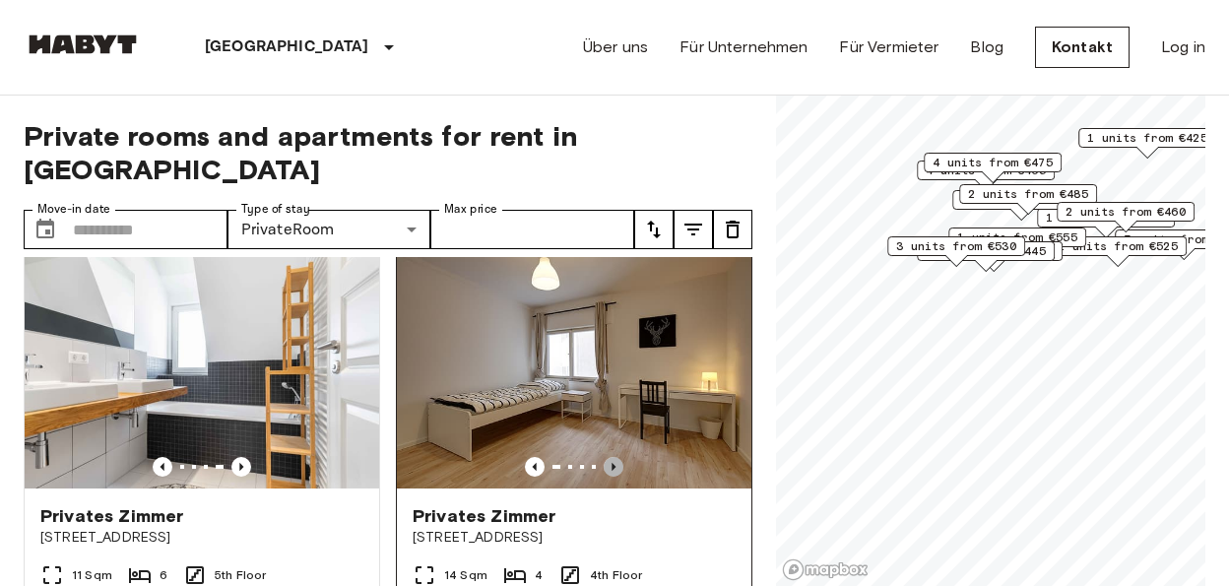
click at [604, 457] on icon "Previous image" at bounding box center [614, 467] width 20 height 20
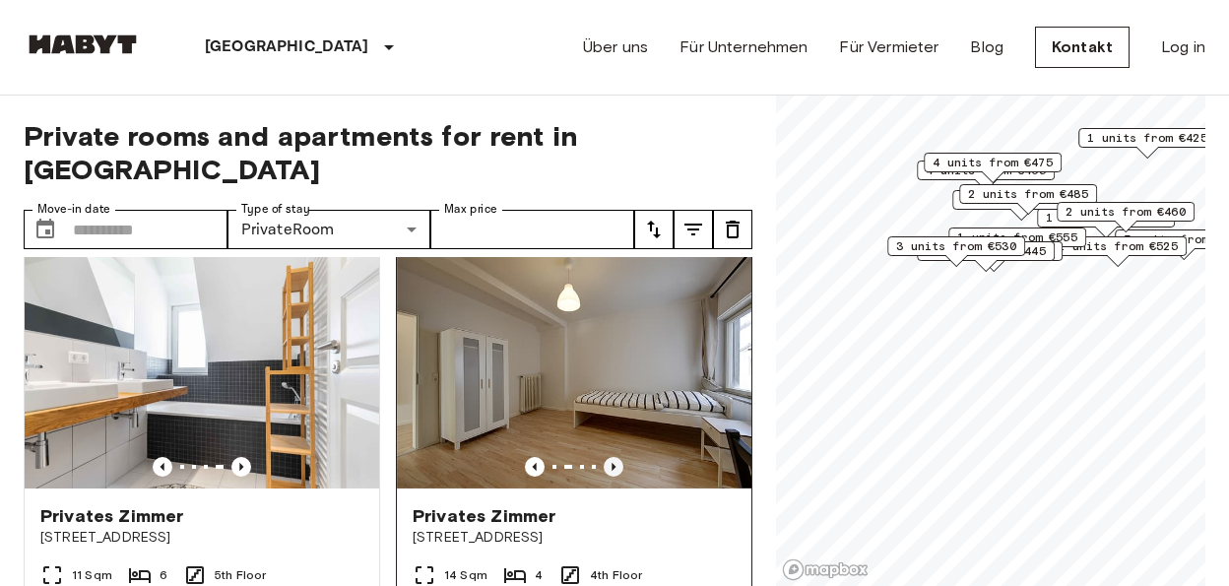
click at [604, 457] on icon "Previous image" at bounding box center [614, 467] width 20 height 20
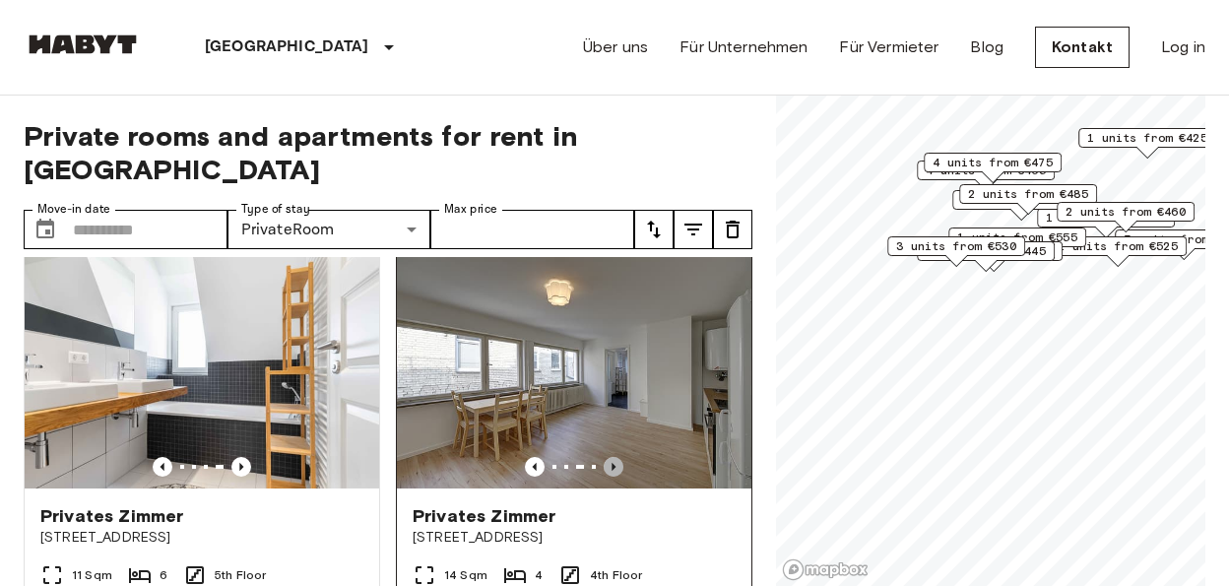
click at [604, 457] on icon "Previous image" at bounding box center [614, 467] width 20 height 20
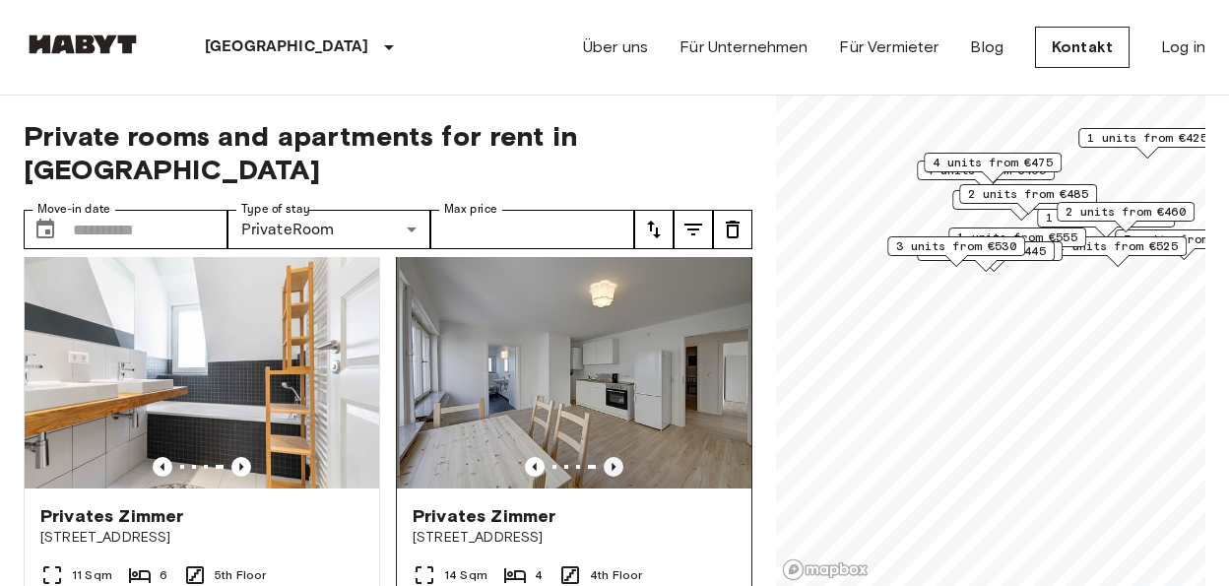
click at [604, 457] on icon "Previous image" at bounding box center [614, 467] width 20 height 20
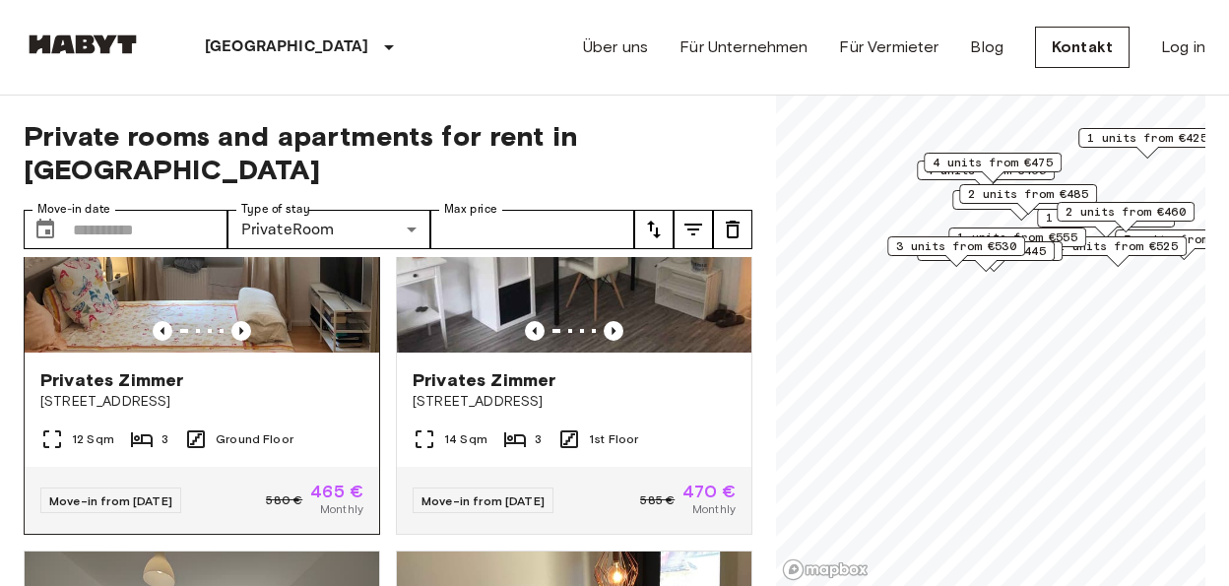
scroll to position [914, 0]
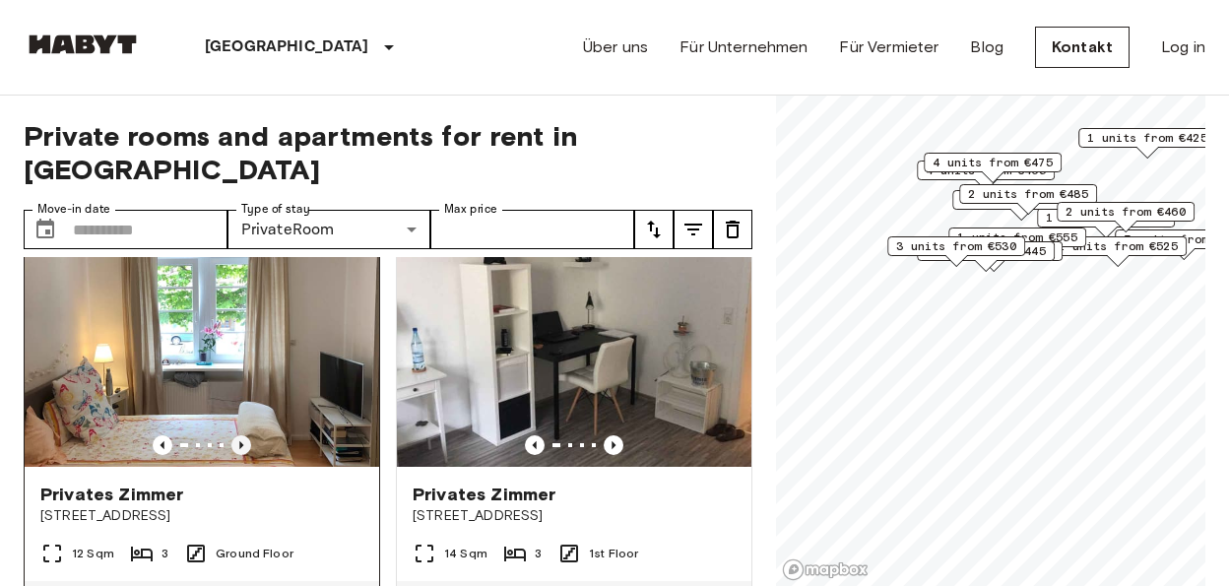
click at [241, 435] on icon "Previous image" at bounding box center [241, 445] width 20 height 20
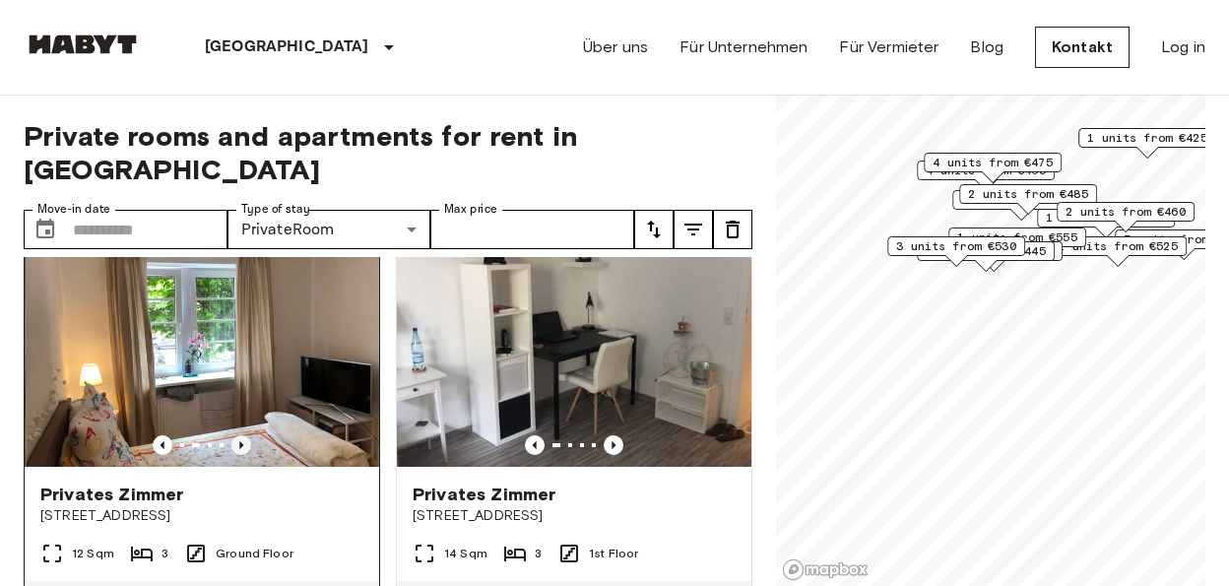
click at [241, 435] on icon "Previous image" at bounding box center [241, 445] width 20 height 20
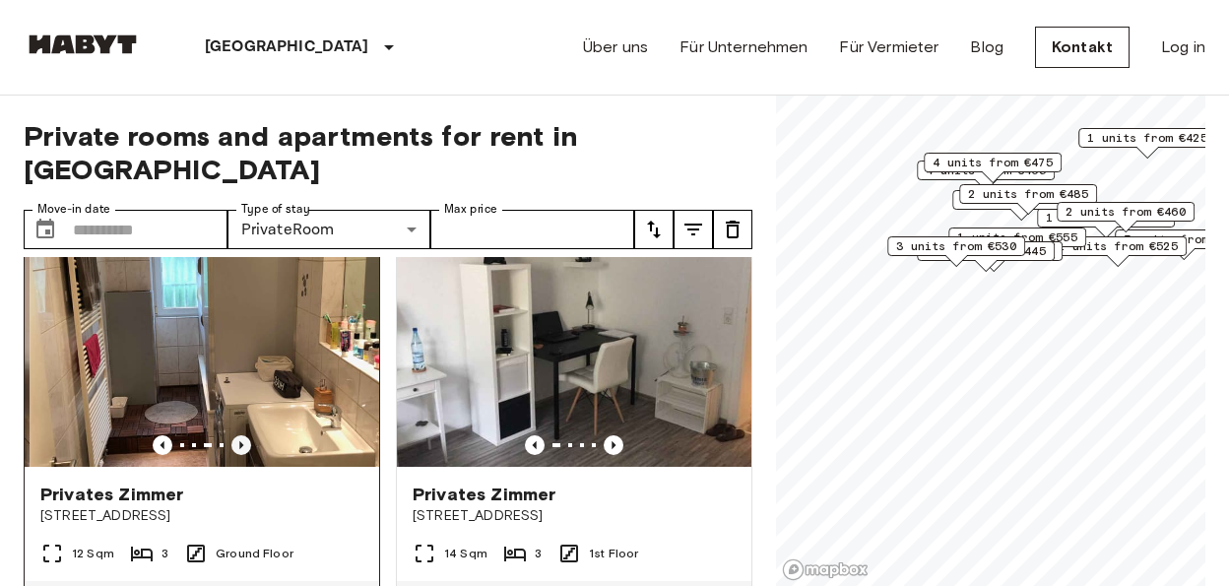
click at [241, 435] on icon "Previous image" at bounding box center [241, 445] width 20 height 20
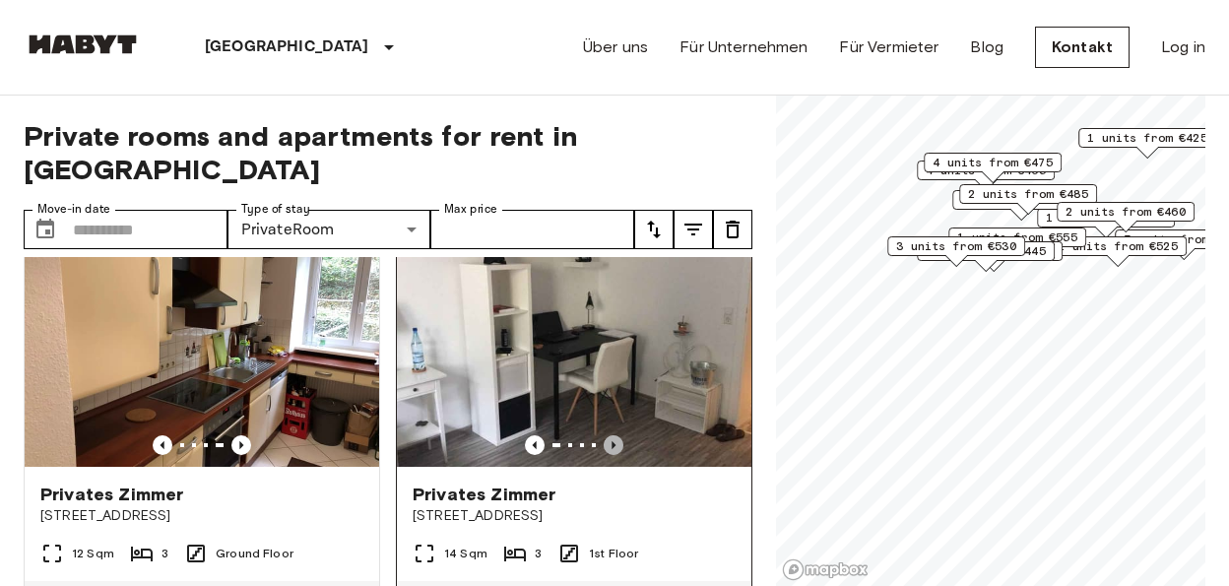
click at [612, 441] on icon "Previous image" at bounding box center [614, 445] width 4 height 8
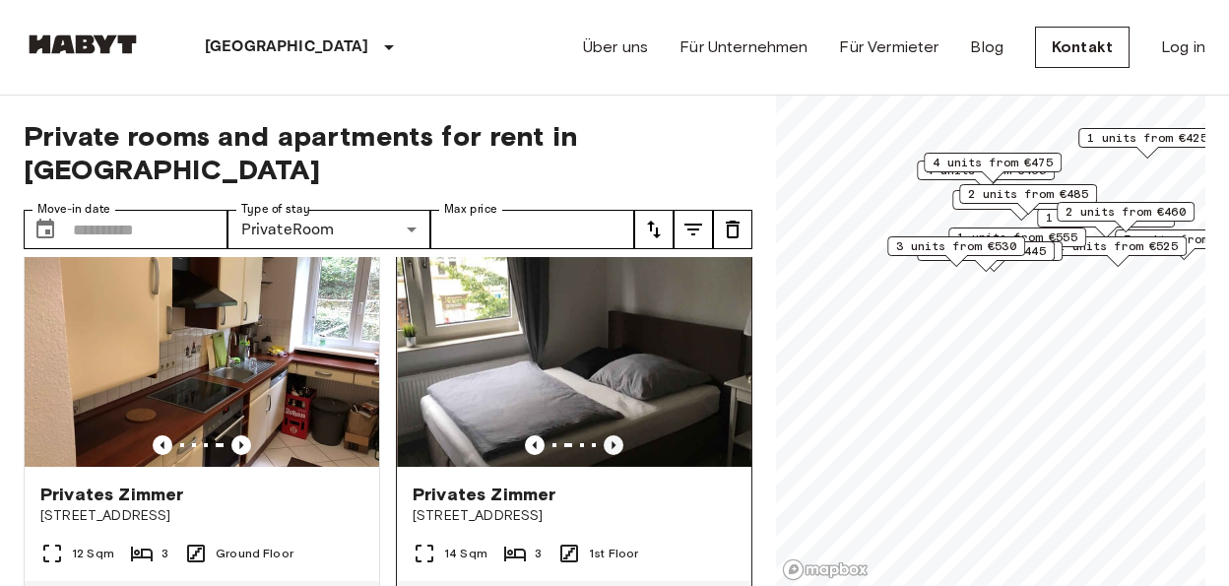
click at [612, 441] on icon "Previous image" at bounding box center [614, 445] width 4 height 8
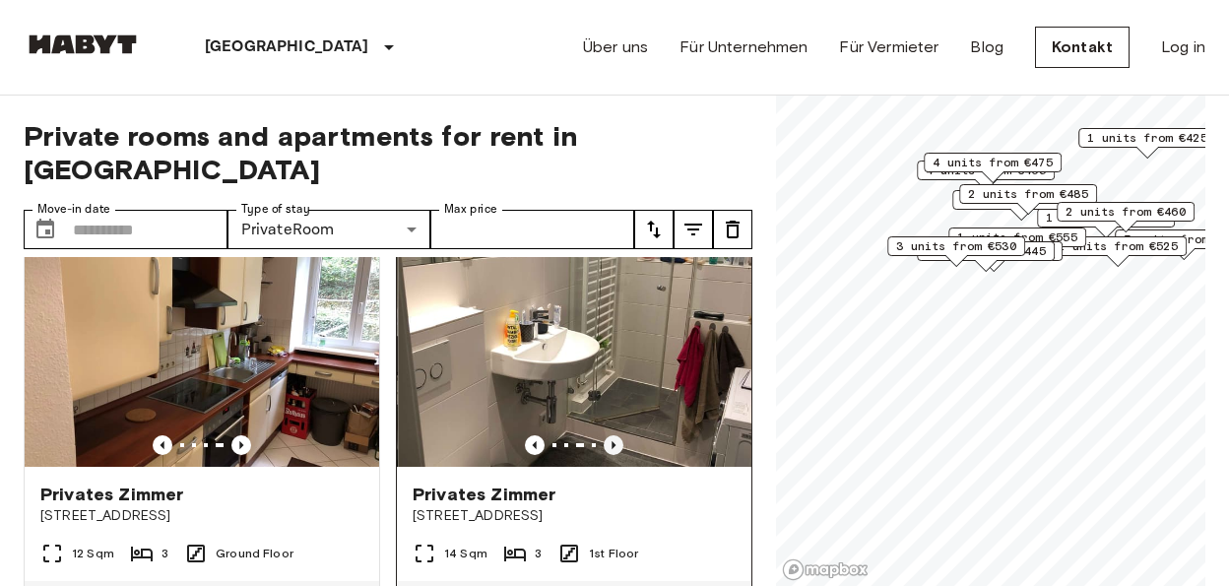
click at [612, 441] on icon "Previous image" at bounding box center [614, 445] width 4 height 8
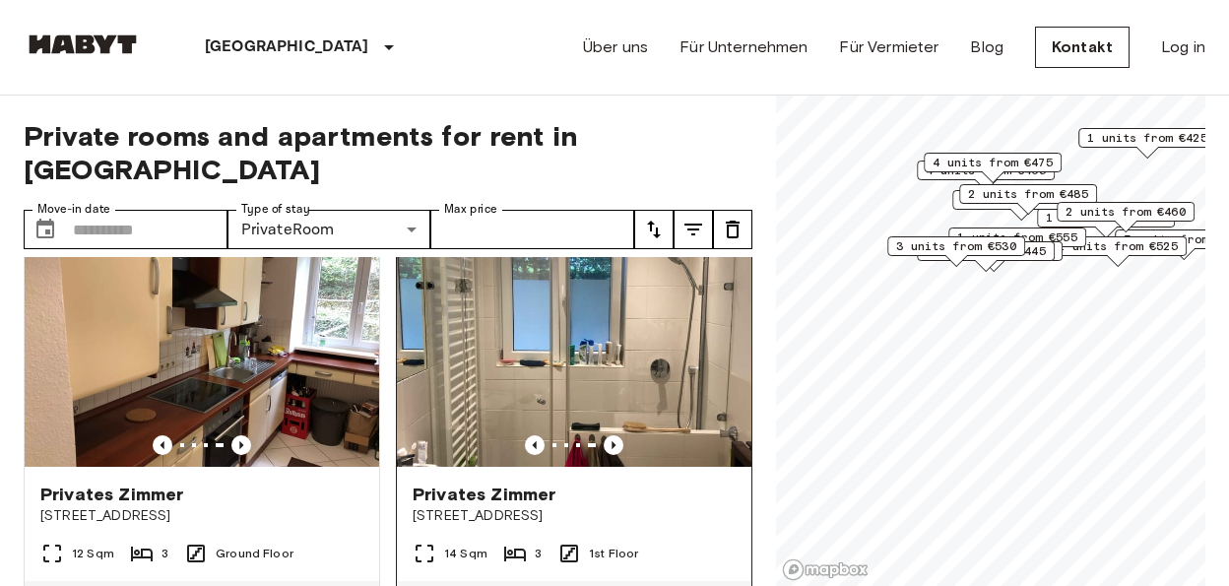
click at [537, 316] on img at bounding box center [574, 348] width 355 height 236
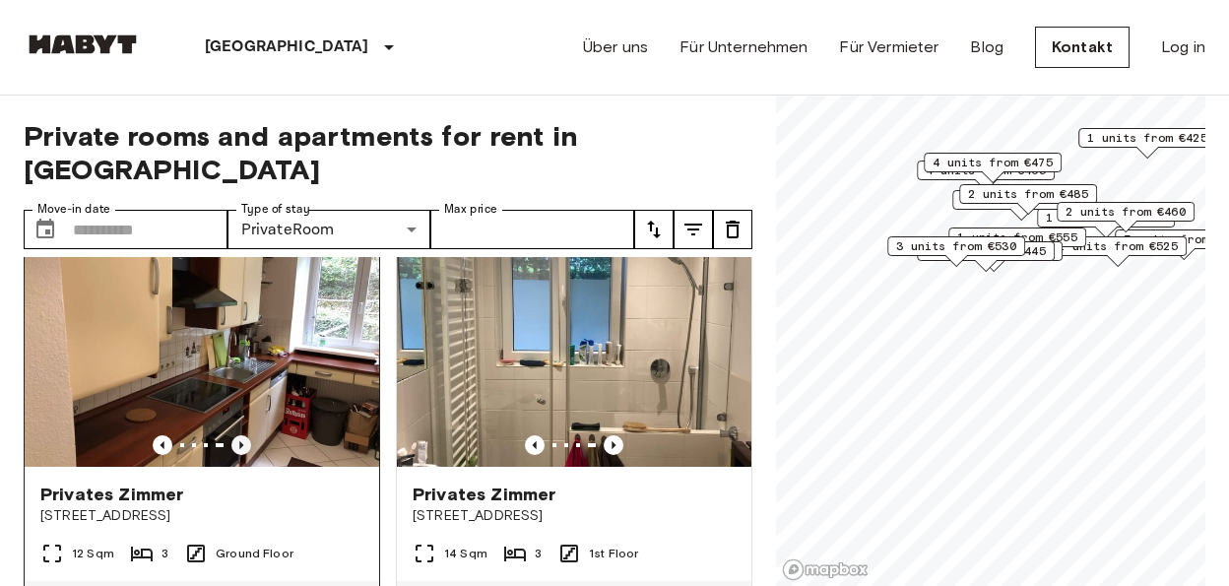
click at [239, 441] on icon "Previous image" at bounding box center [241, 445] width 4 height 8
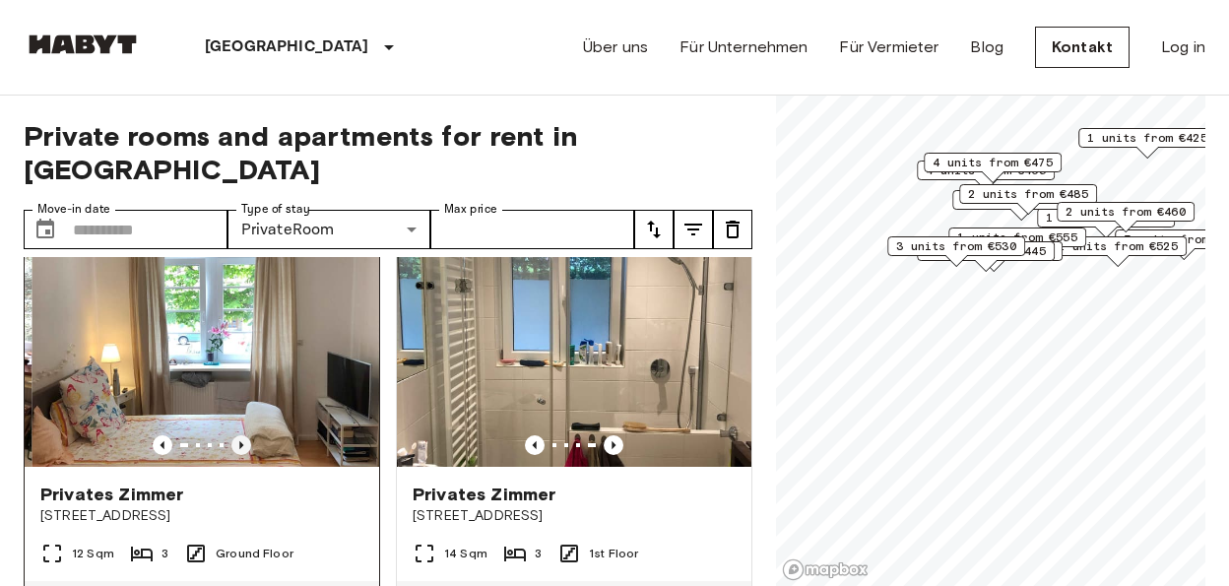
click at [239, 441] on icon "Previous image" at bounding box center [241, 445] width 4 height 8
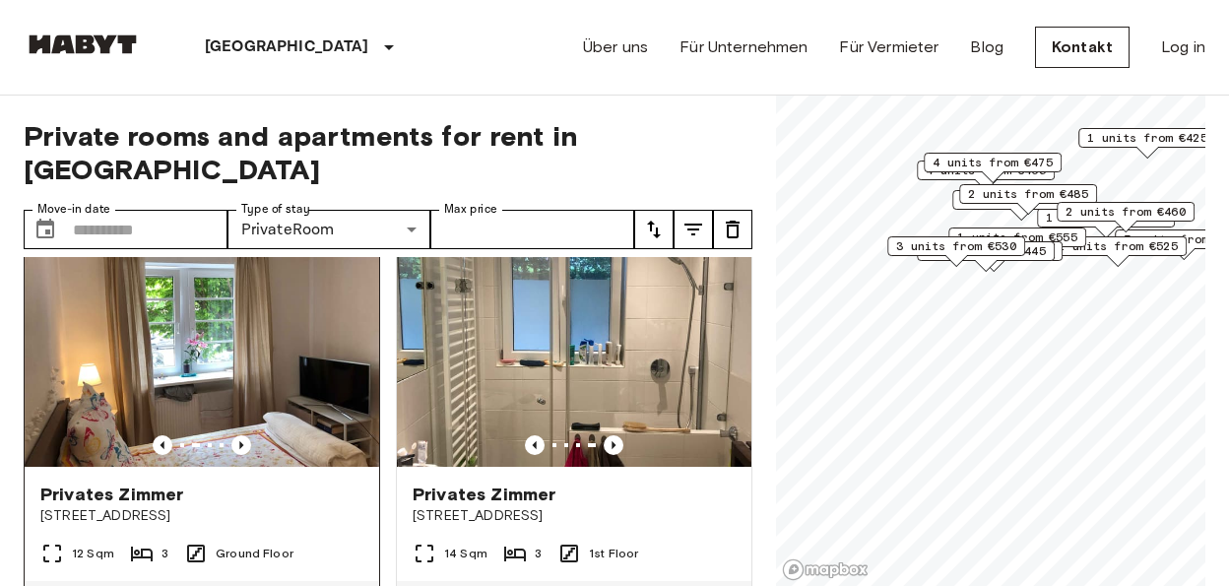
click at [266, 370] on img at bounding box center [202, 348] width 355 height 236
click at [277, 336] on img at bounding box center [202, 348] width 355 height 236
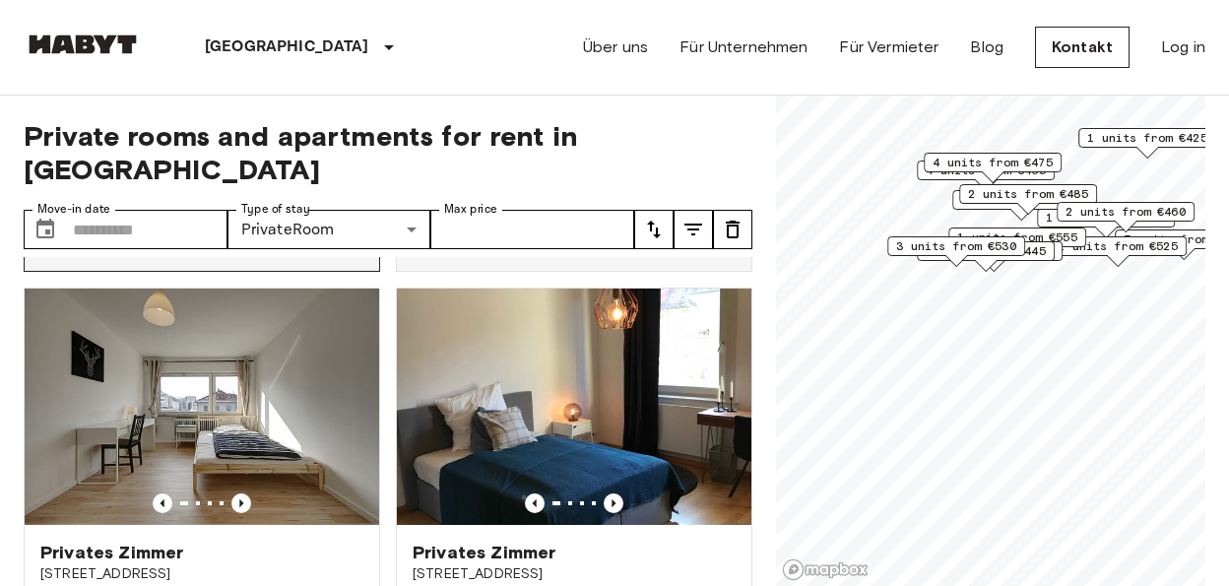
scroll to position [1371, 0]
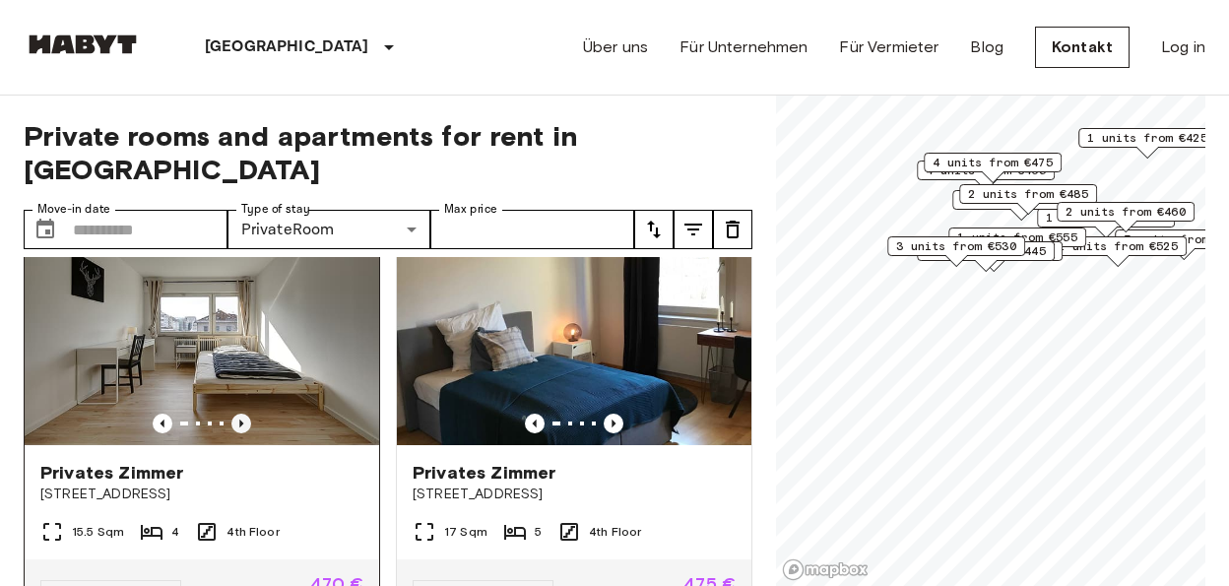
click at [238, 414] on icon "Previous image" at bounding box center [241, 424] width 20 height 20
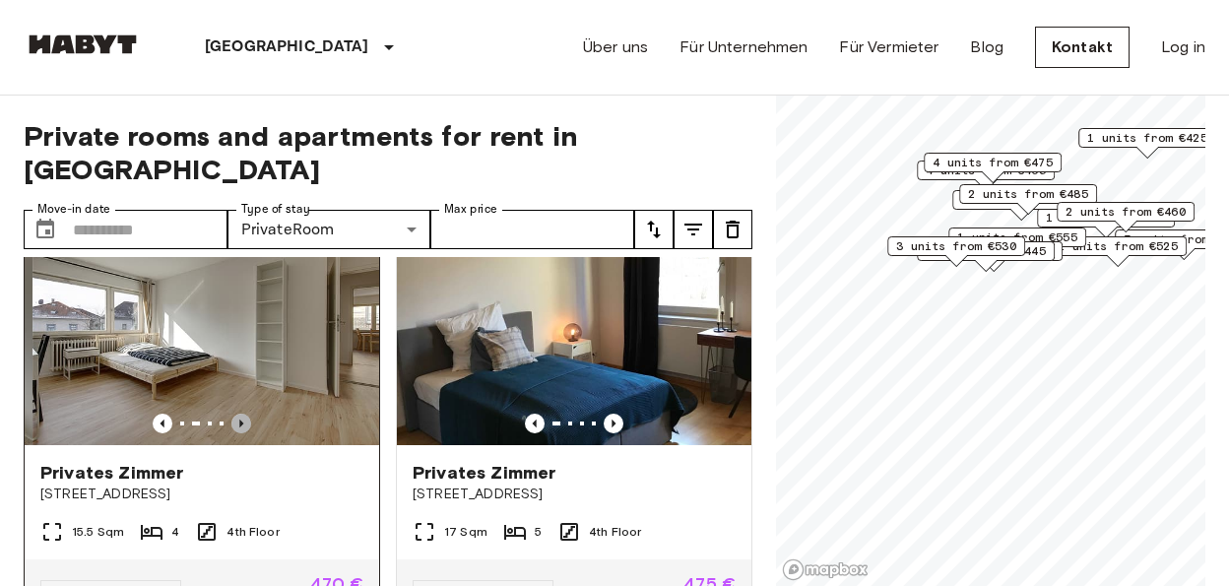
click at [238, 414] on icon "Previous image" at bounding box center [241, 424] width 20 height 20
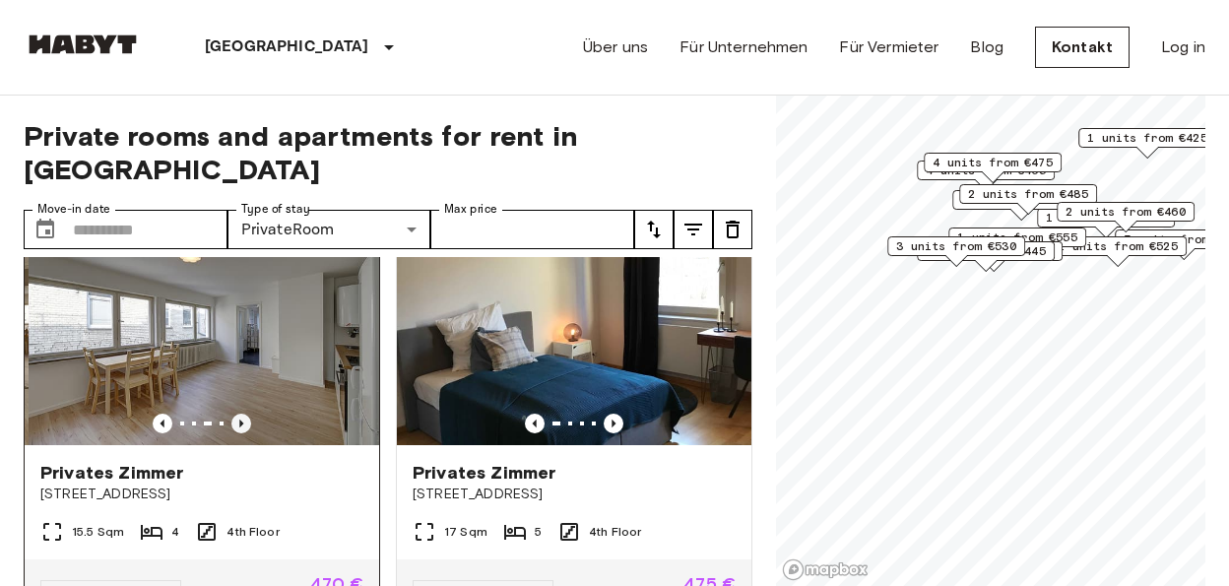
click at [238, 414] on icon "Previous image" at bounding box center [241, 424] width 20 height 20
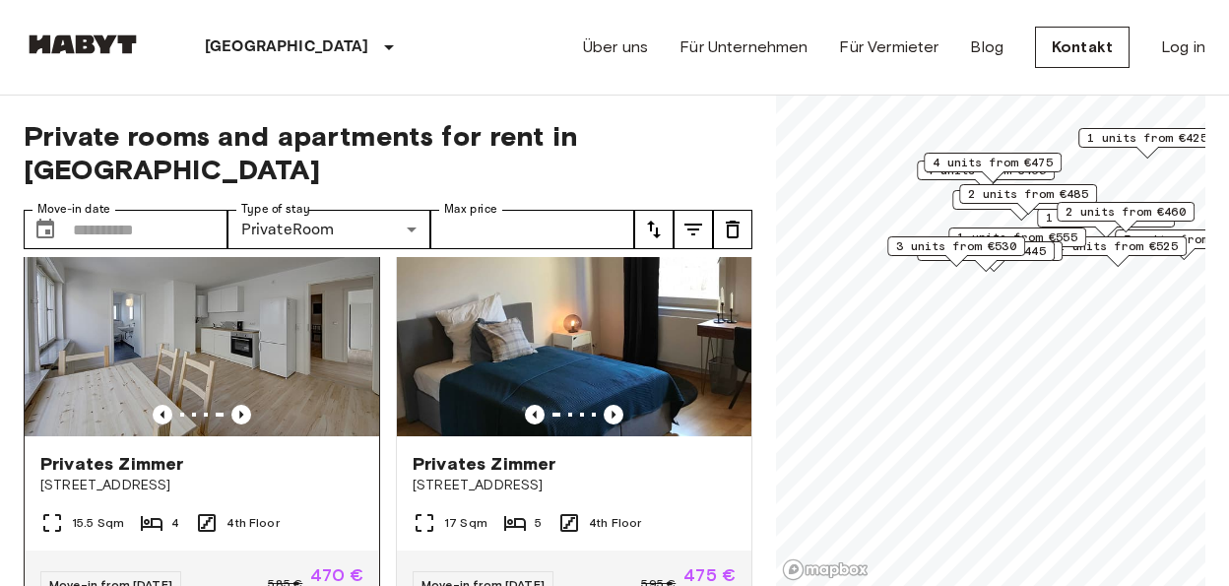
scroll to position [1485, 0]
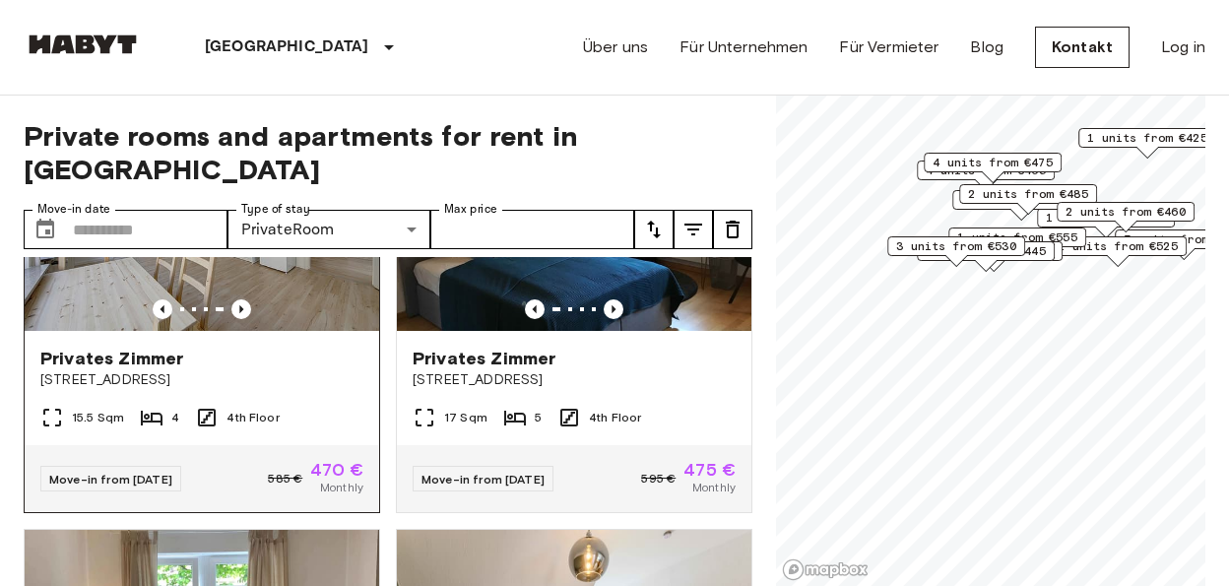
click at [293, 274] on img at bounding box center [202, 213] width 355 height 236
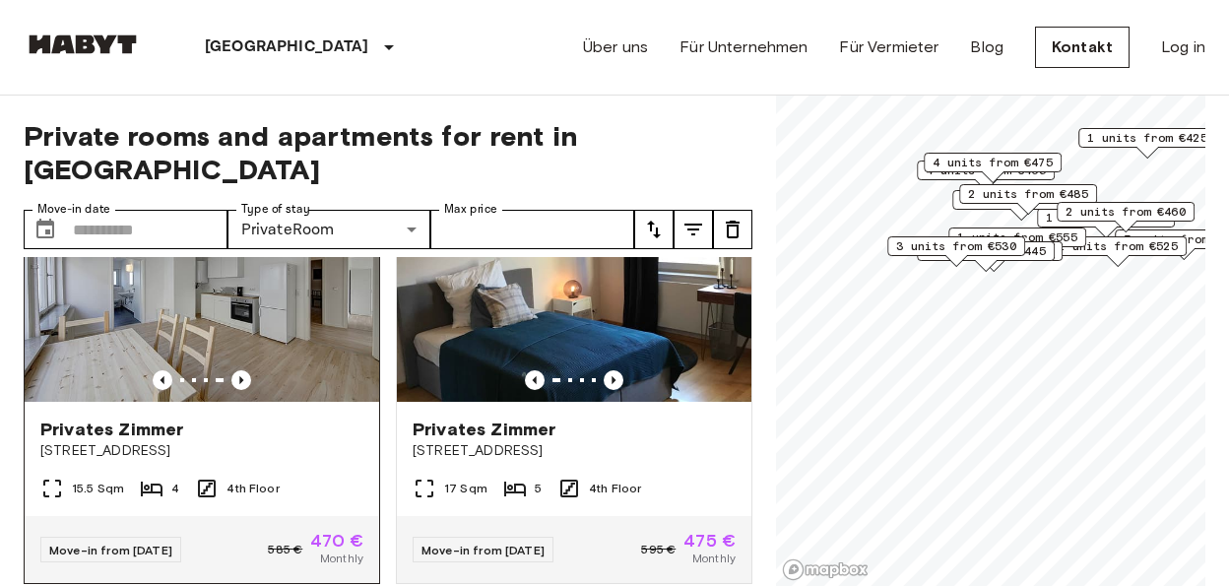
scroll to position [1371, 0]
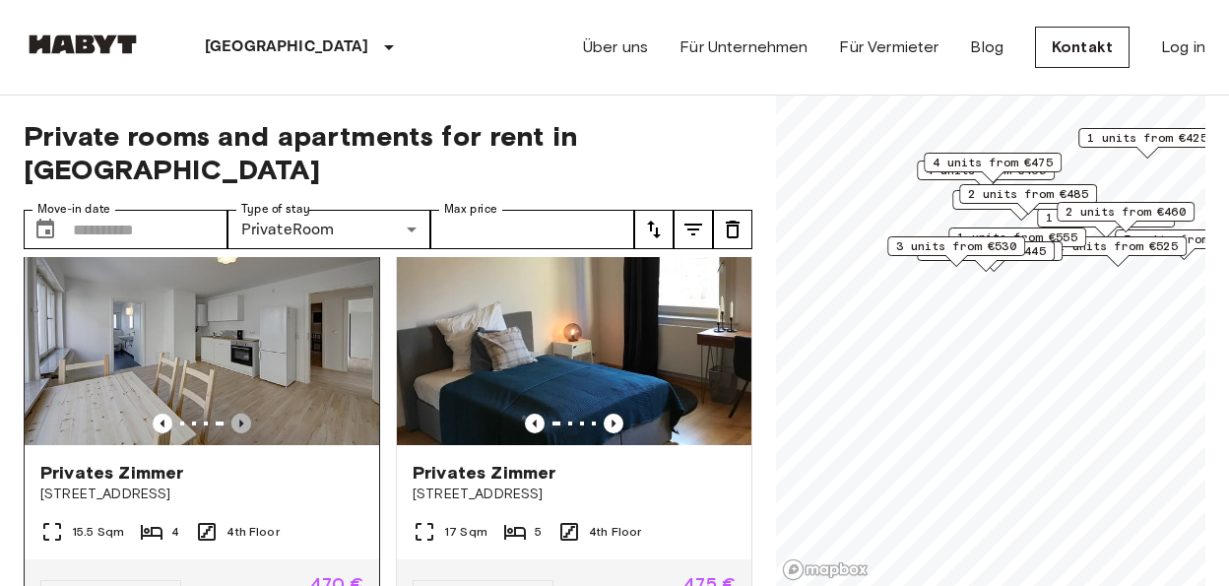
click at [237, 414] on icon "Previous image" at bounding box center [241, 424] width 20 height 20
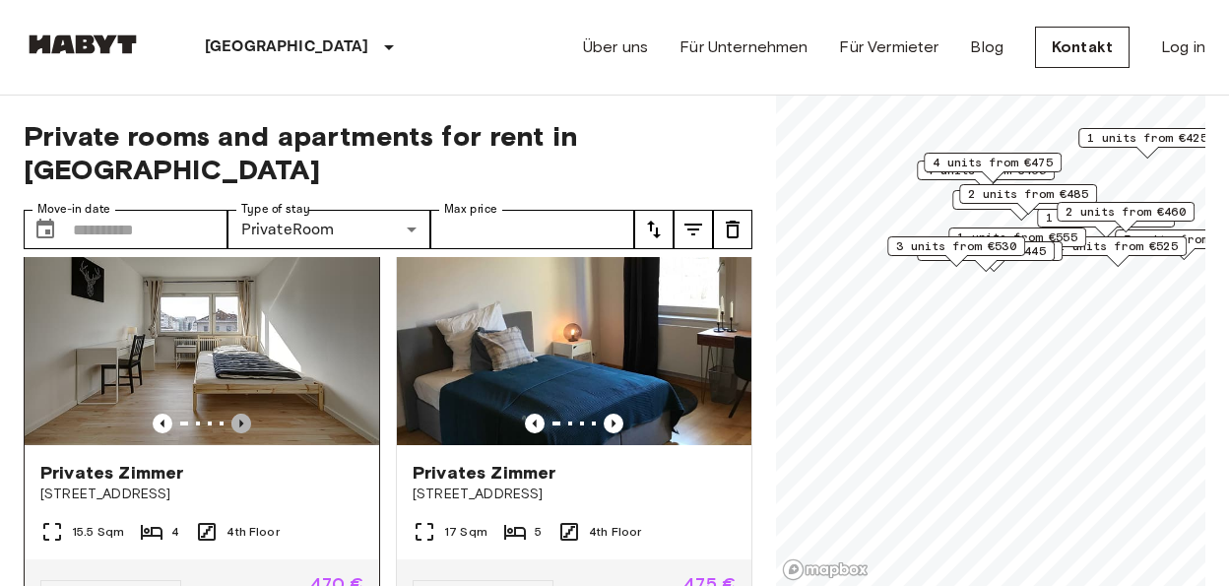
click at [237, 414] on icon "Previous image" at bounding box center [241, 424] width 20 height 20
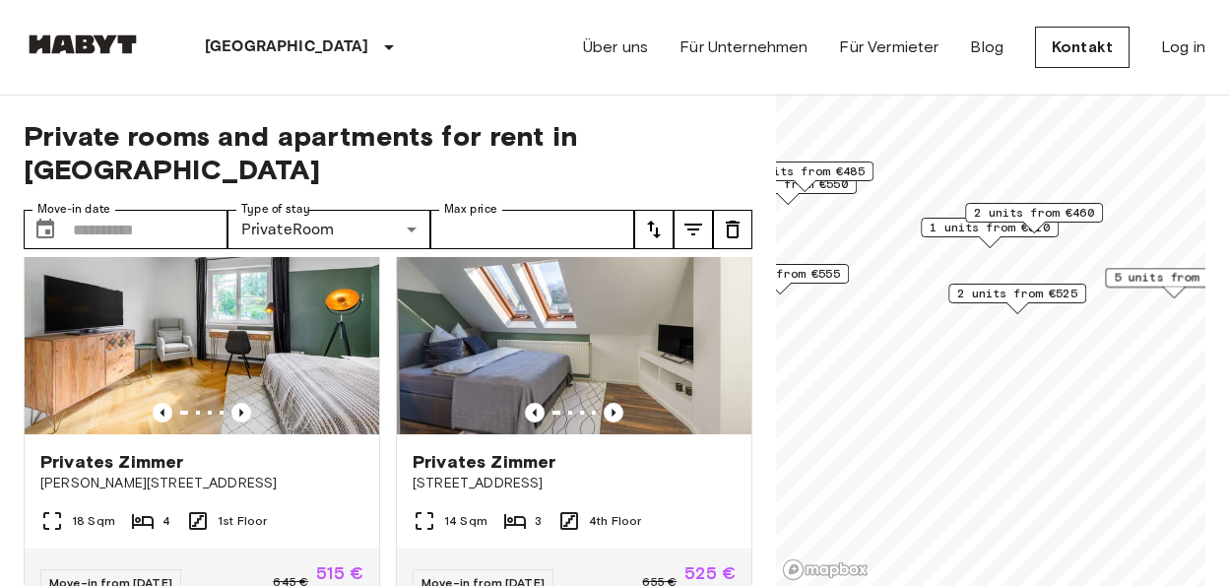
scroll to position [478, 0]
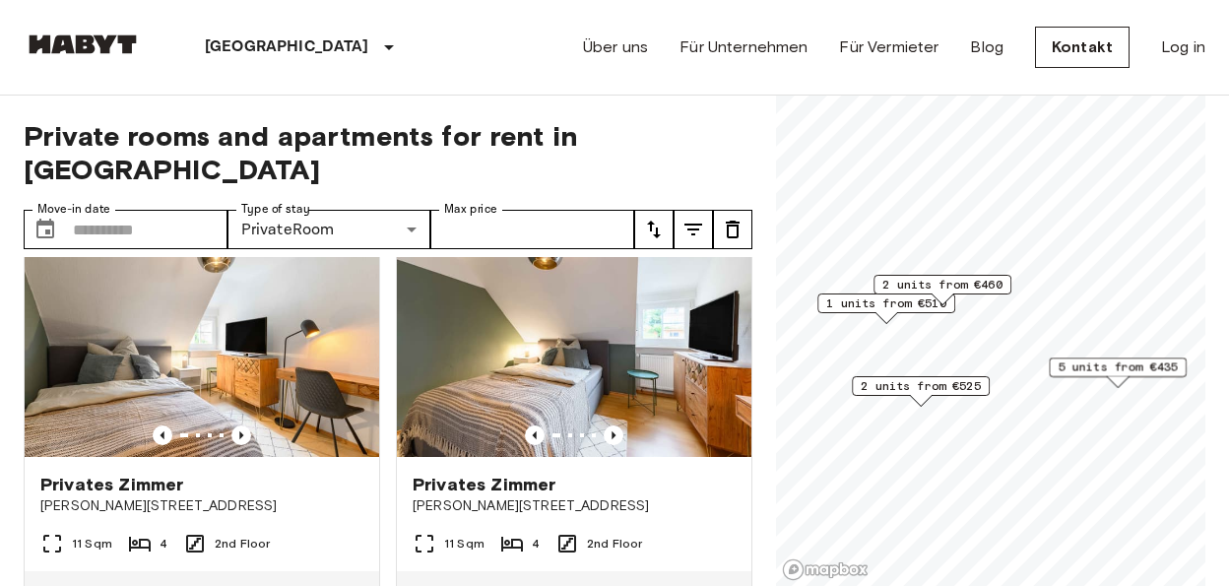
scroll to position [478, 0]
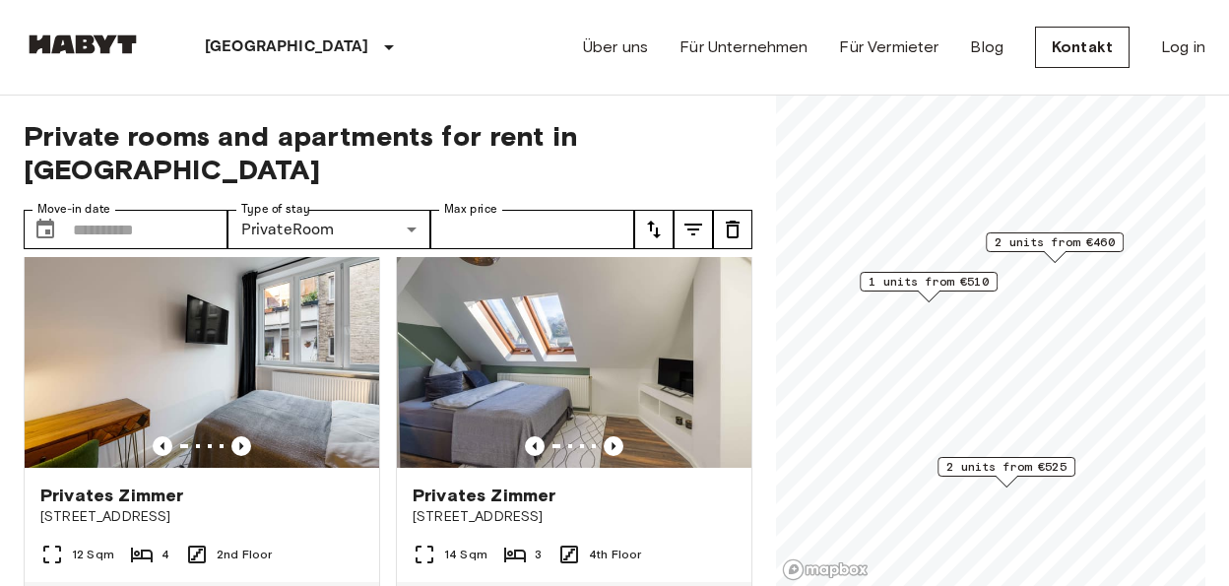
scroll to position [32, 0]
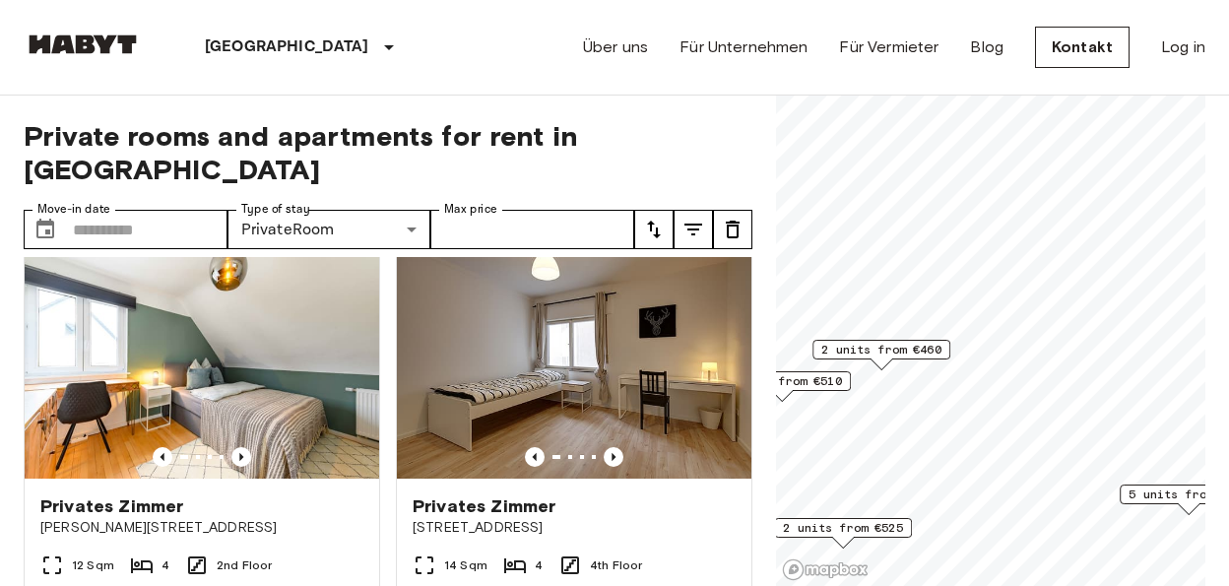
scroll to position [478, 0]
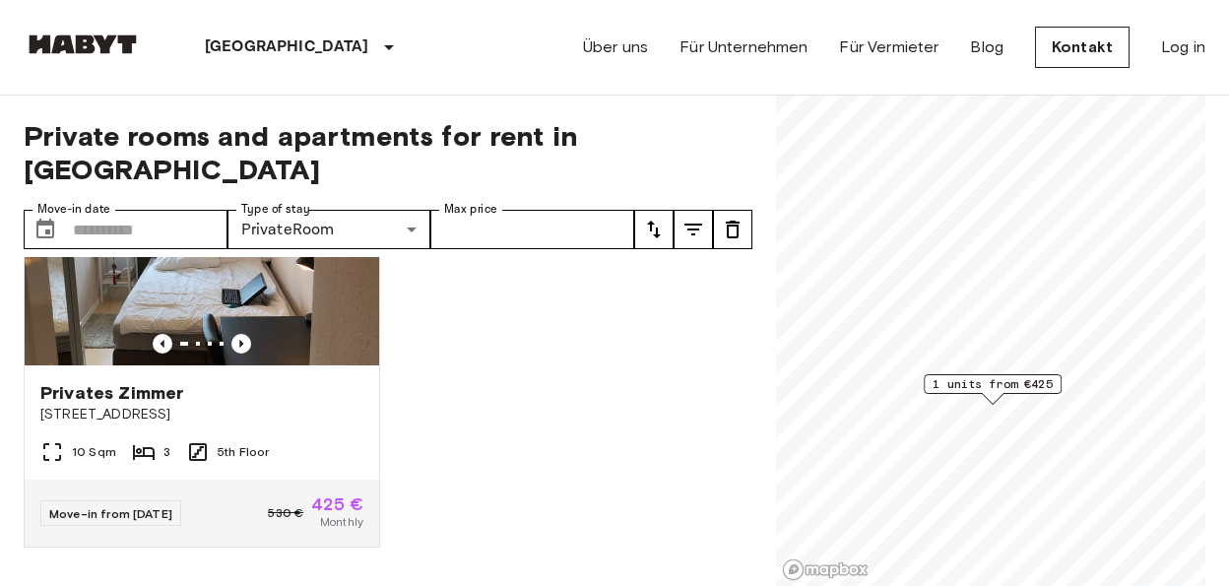
scroll to position [139, 0]
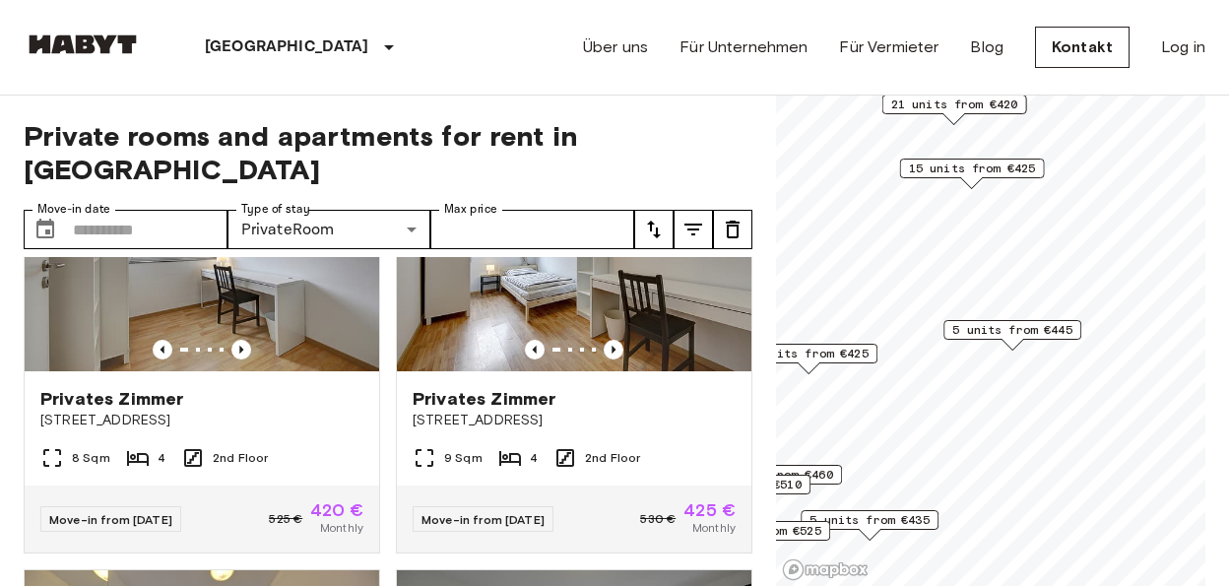
scroll to position [1032, 0]
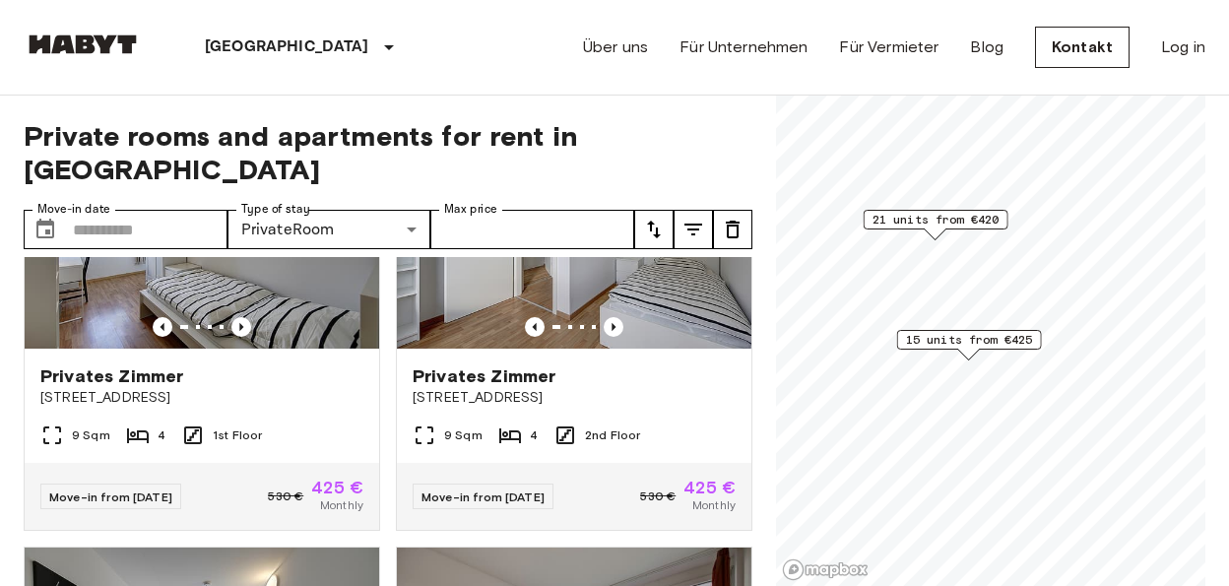
click at [974, 346] on span "15 units from €425" at bounding box center [969, 340] width 127 height 18
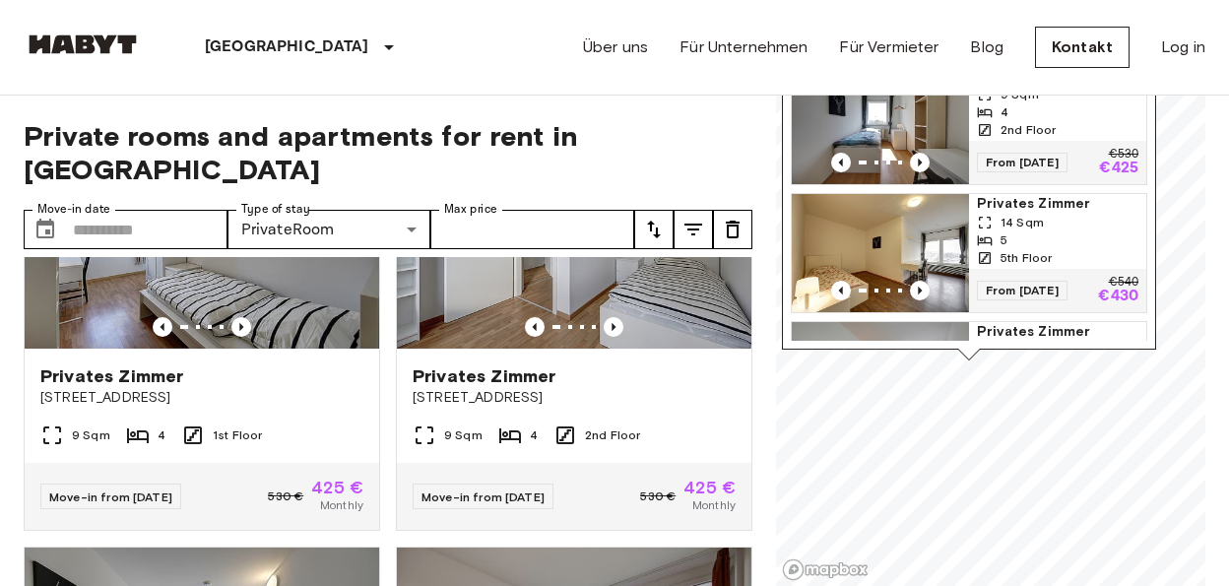
scroll to position [87, 0]
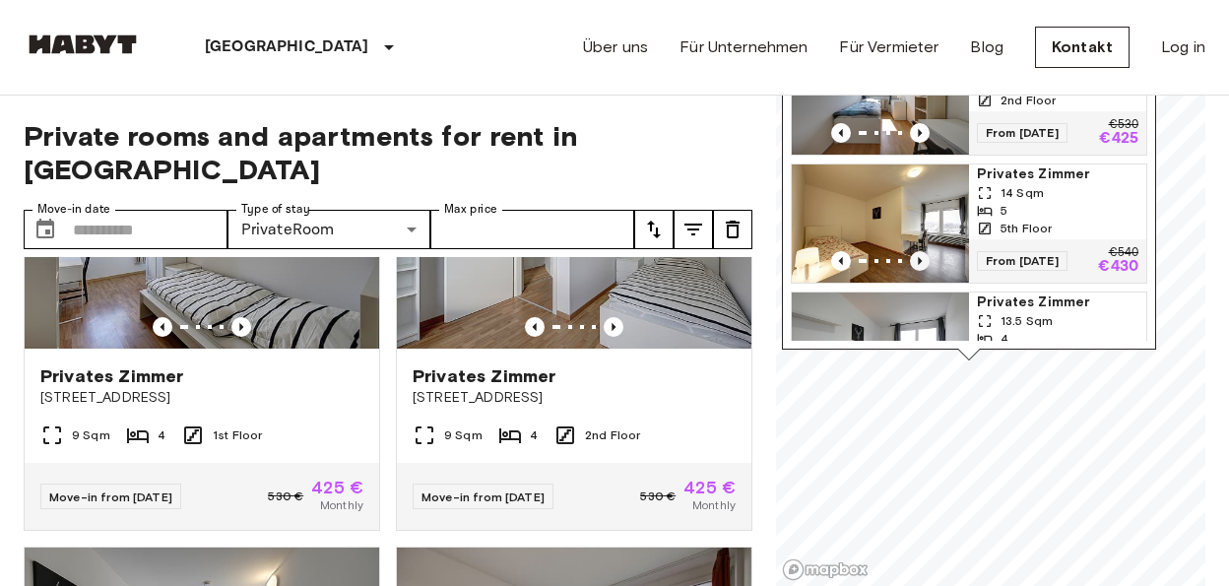
click at [923, 251] on icon "Previous image" at bounding box center [920, 261] width 20 height 20
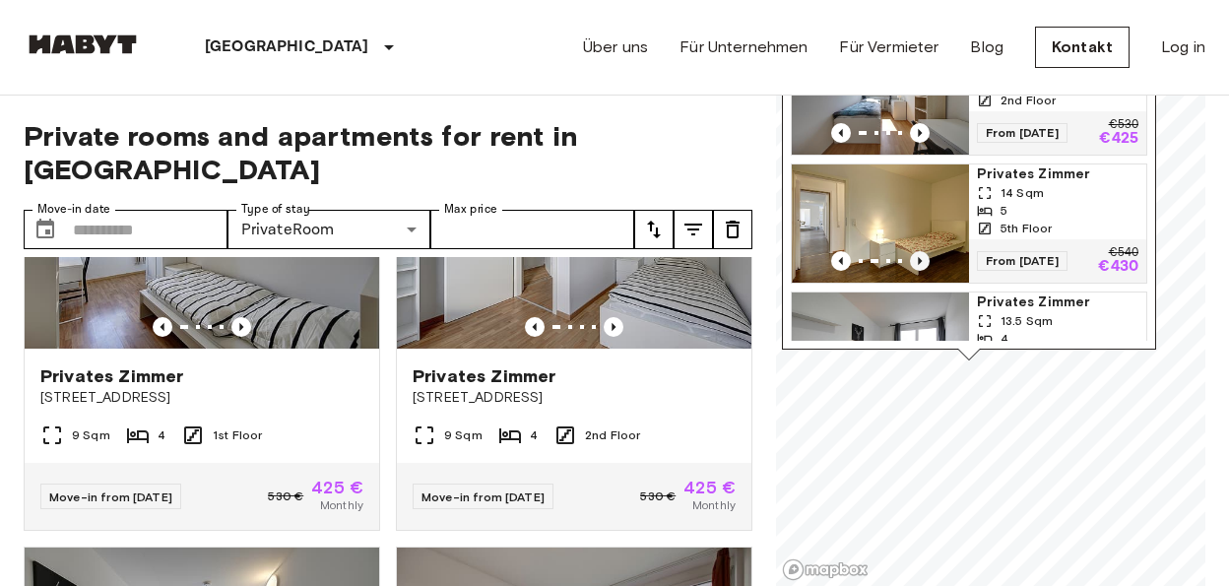
click at [923, 251] on icon "Previous image" at bounding box center [920, 261] width 20 height 20
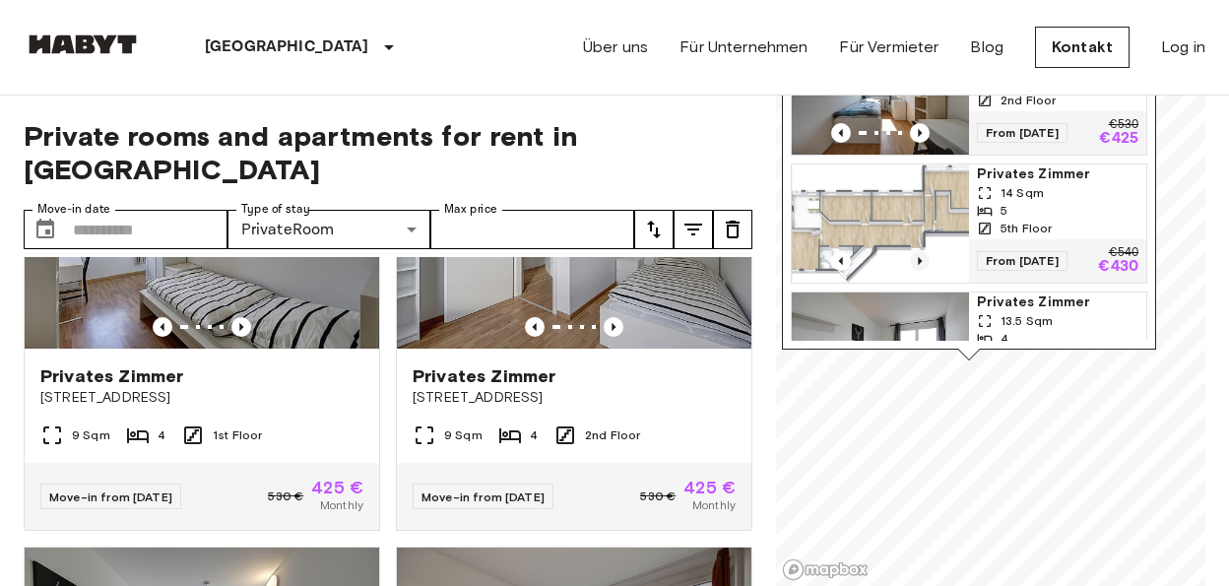
click at [924, 251] on icon "Previous image" at bounding box center [920, 261] width 20 height 20
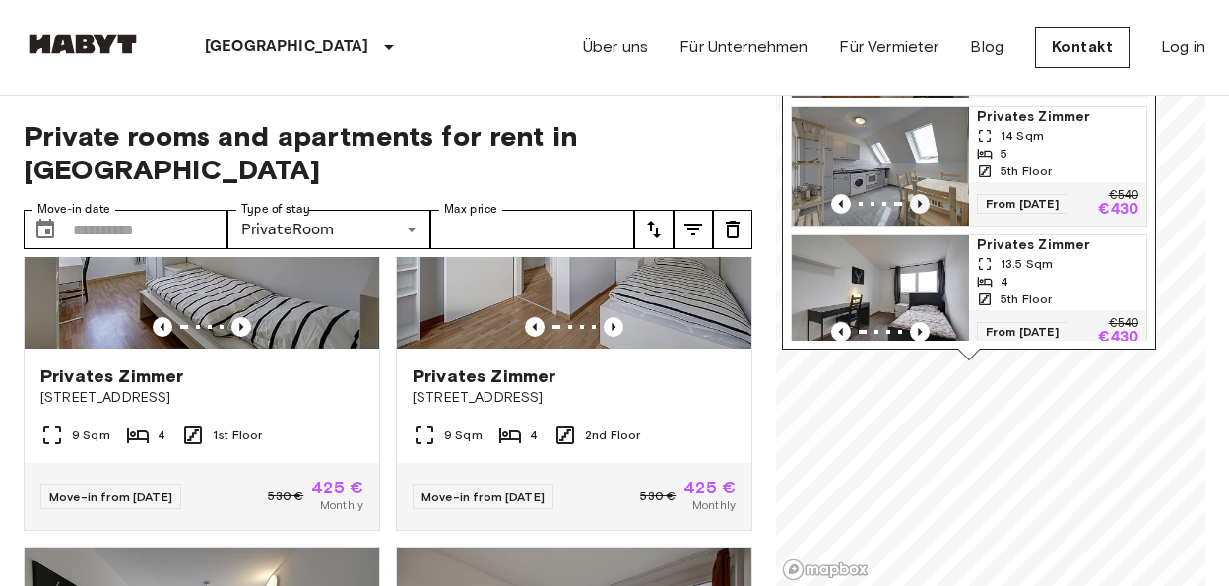
scroll to position [173, 0]
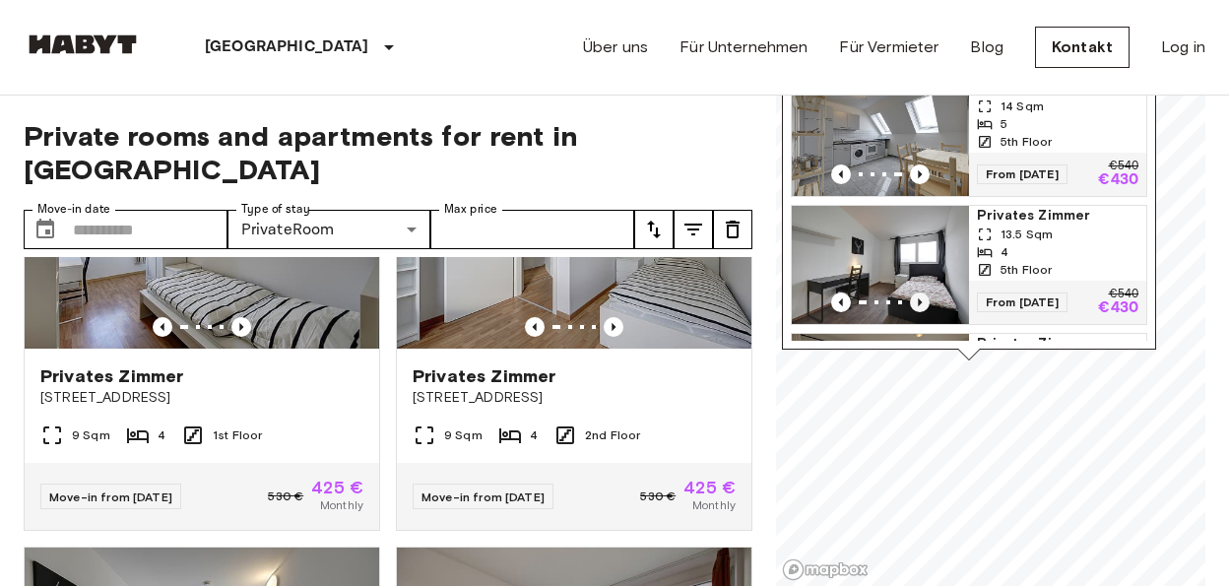
click at [927, 293] on icon "Previous image" at bounding box center [920, 303] width 20 height 20
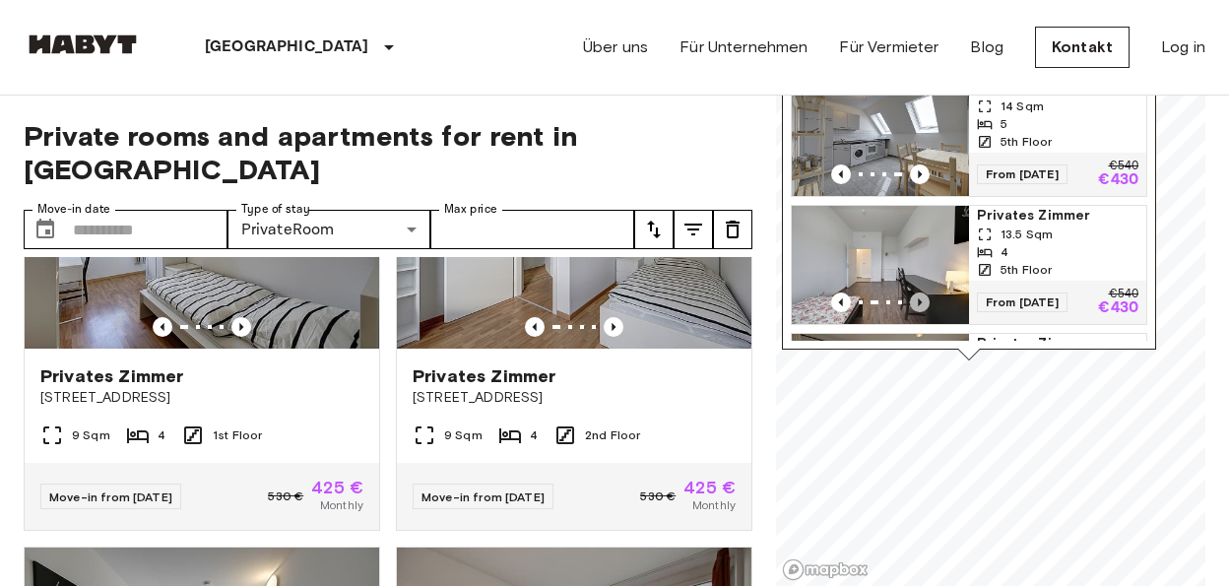
click at [927, 293] on icon "Previous image" at bounding box center [920, 303] width 20 height 20
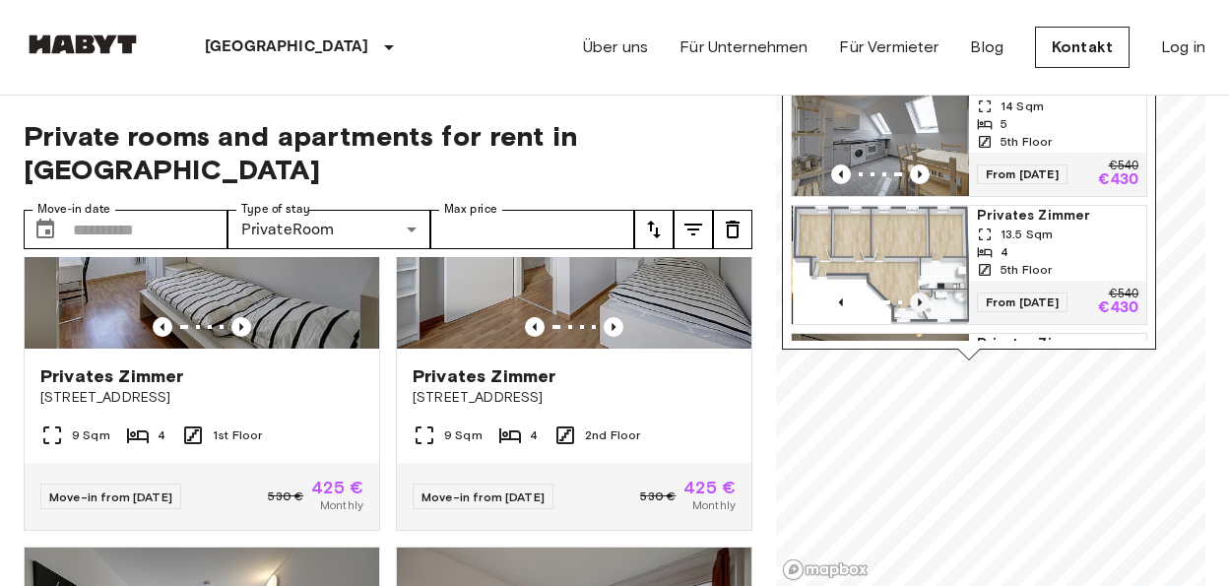
click at [927, 293] on icon "Previous image" at bounding box center [920, 303] width 20 height 20
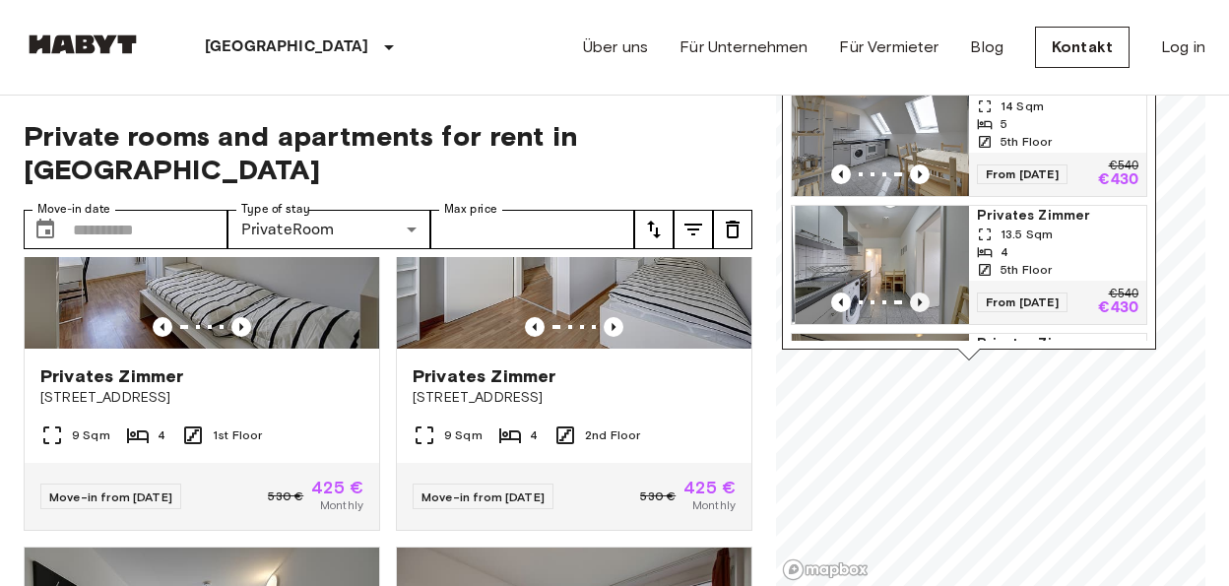
click at [927, 293] on icon "Previous image" at bounding box center [920, 303] width 20 height 20
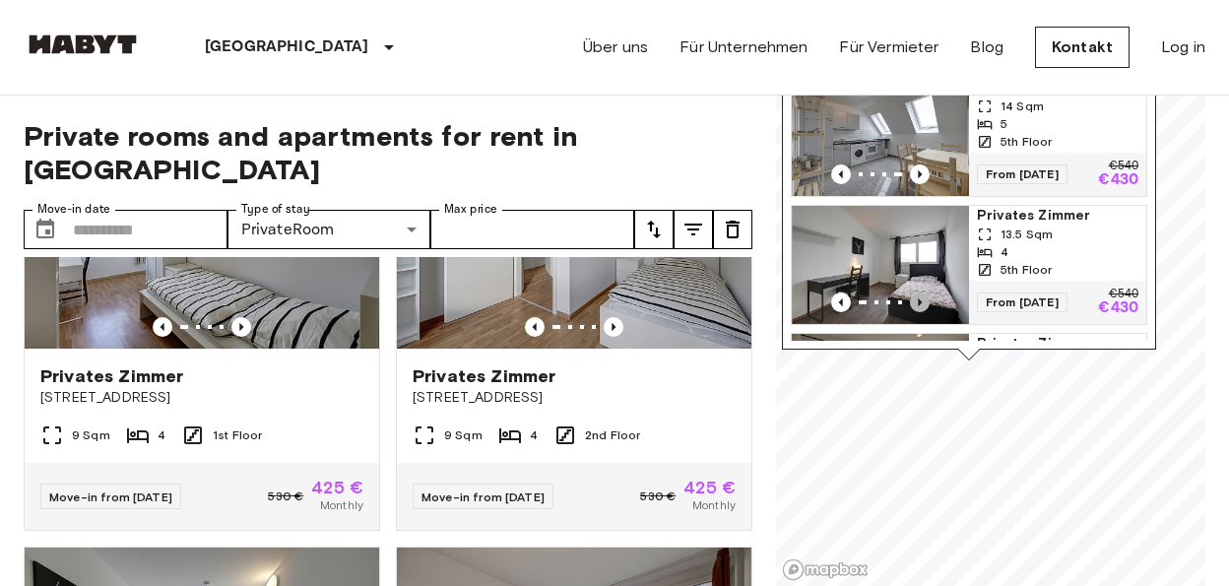
click at [927, 293] on icon "Previous image" at bounding box center [920, 303] width 20 height 20
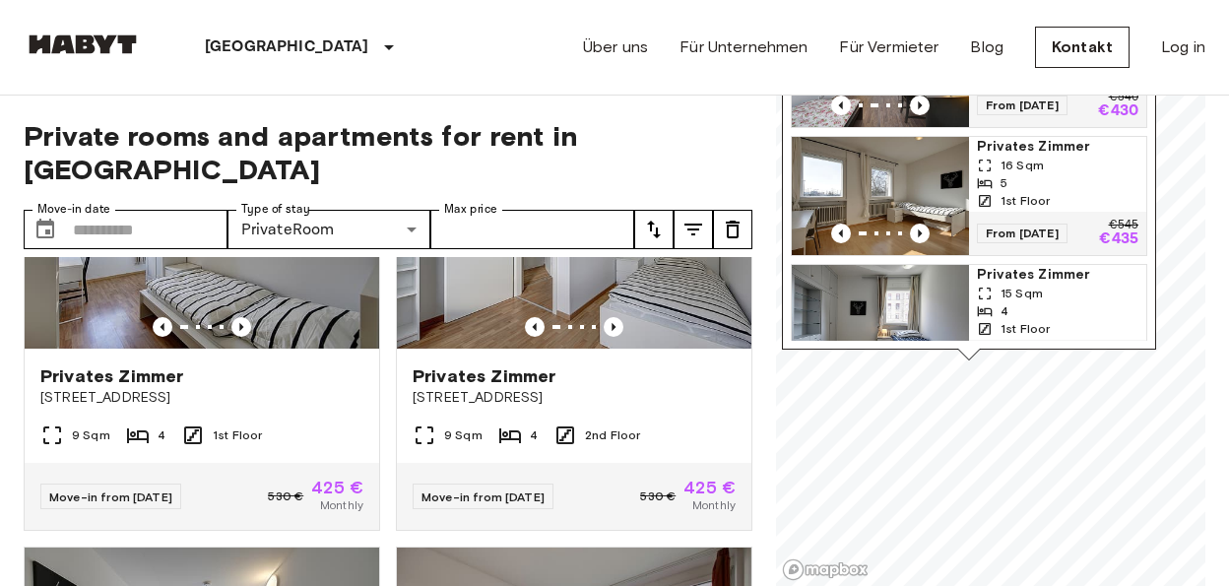
scroll to position [347, 0]
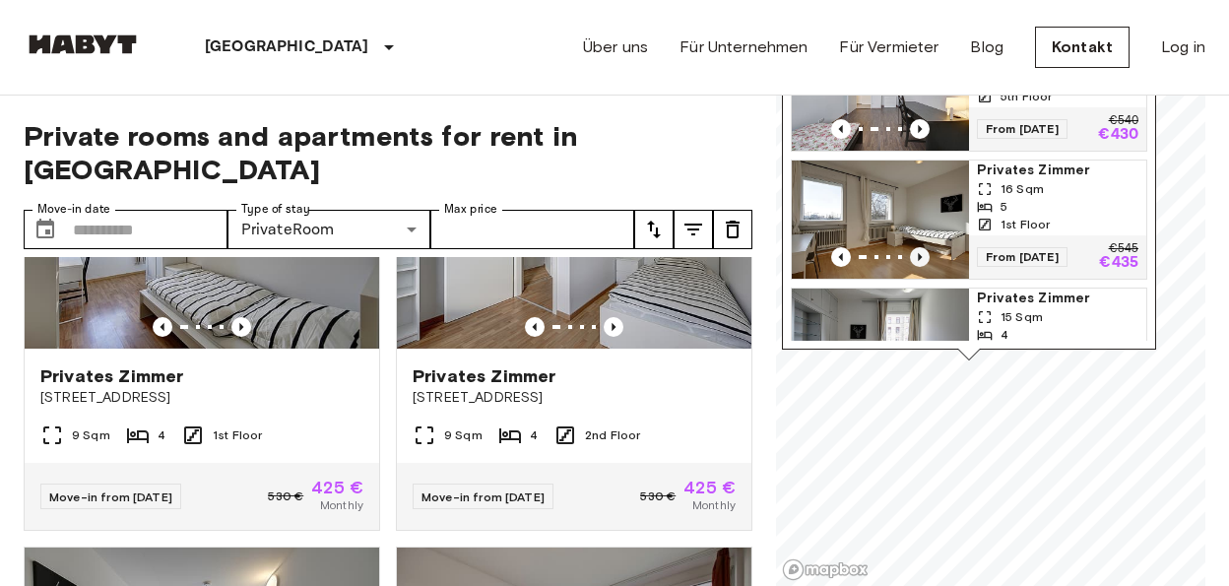
click at [921, 247] on icon "Previous image" at bounding box center [920, 257] width 20 height 20
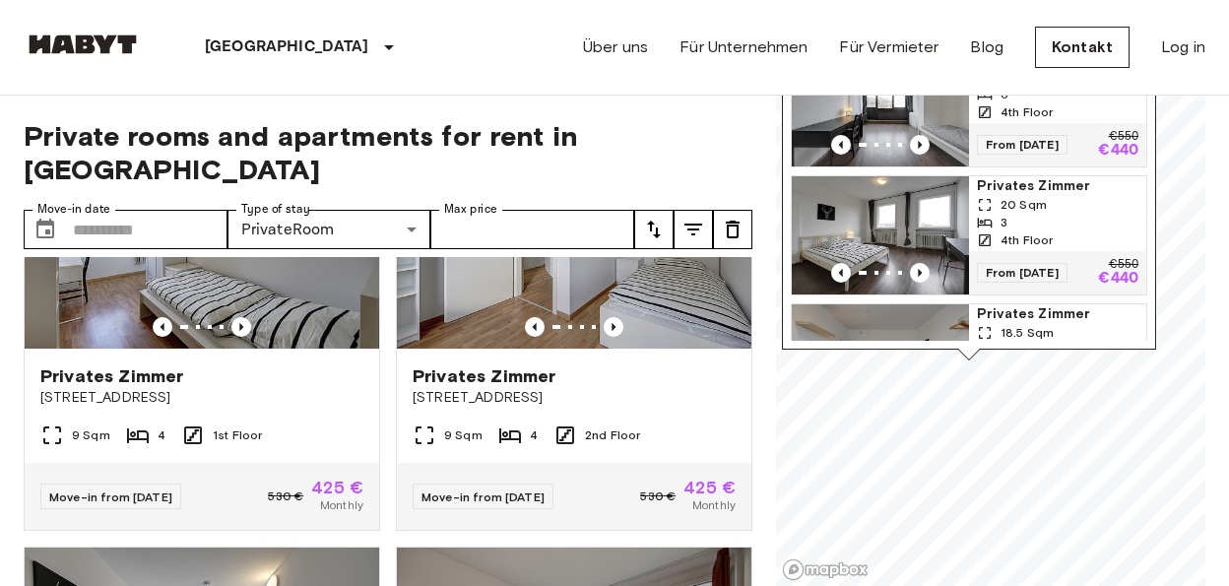
scroll to position [1387, 0]
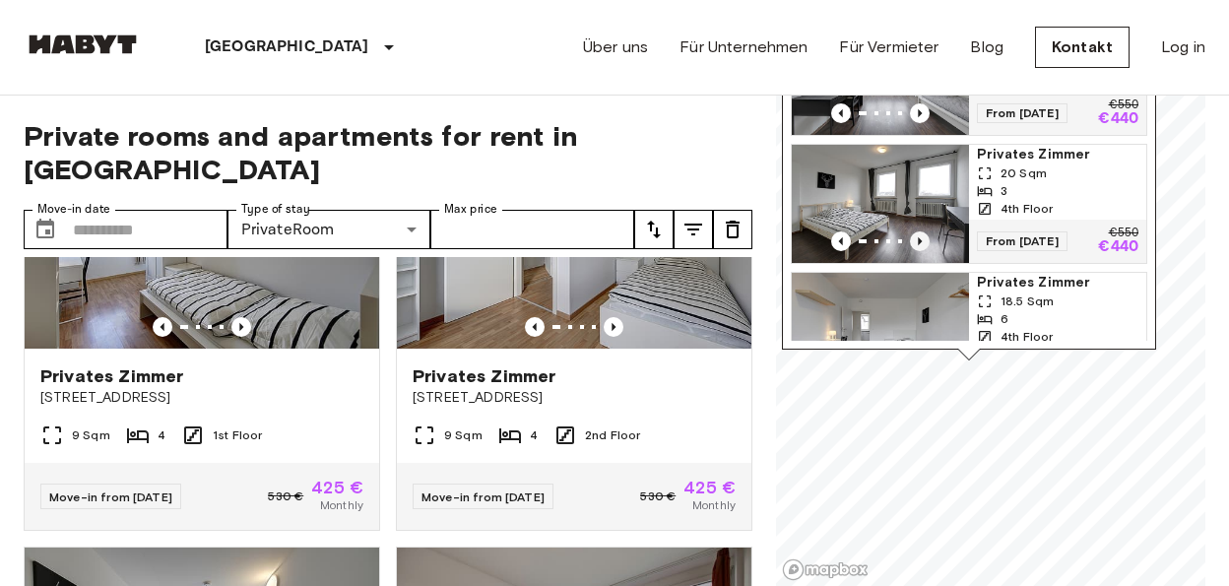
click at [921, 231] on icon "Previous image" at bounding box center [920, 241] width 20 height 20
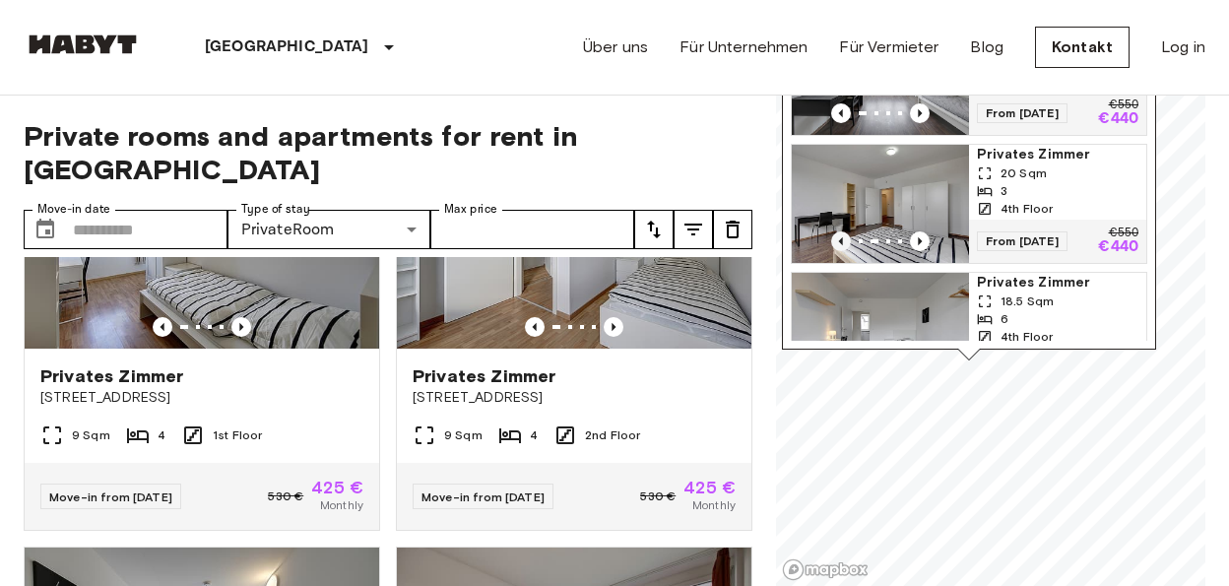
click at [837, 233] on icon "Previous image" at bounding box center [841, 241] width 20 height 20
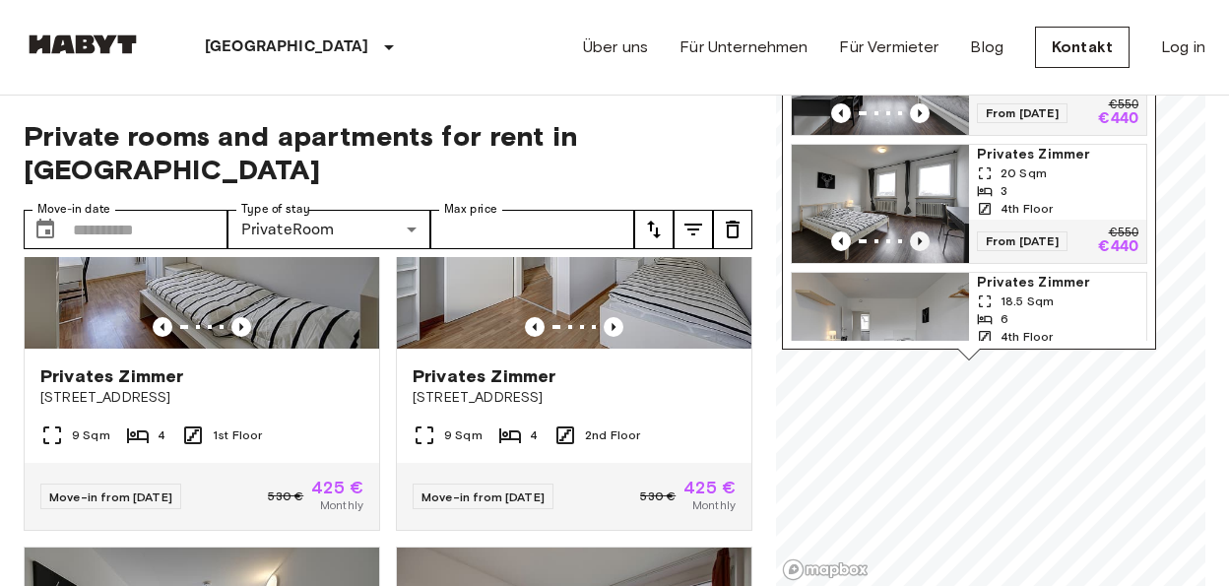
click at [921, 231] on icon "Previous image" at bounding box center [920, 241] width 20 height 20
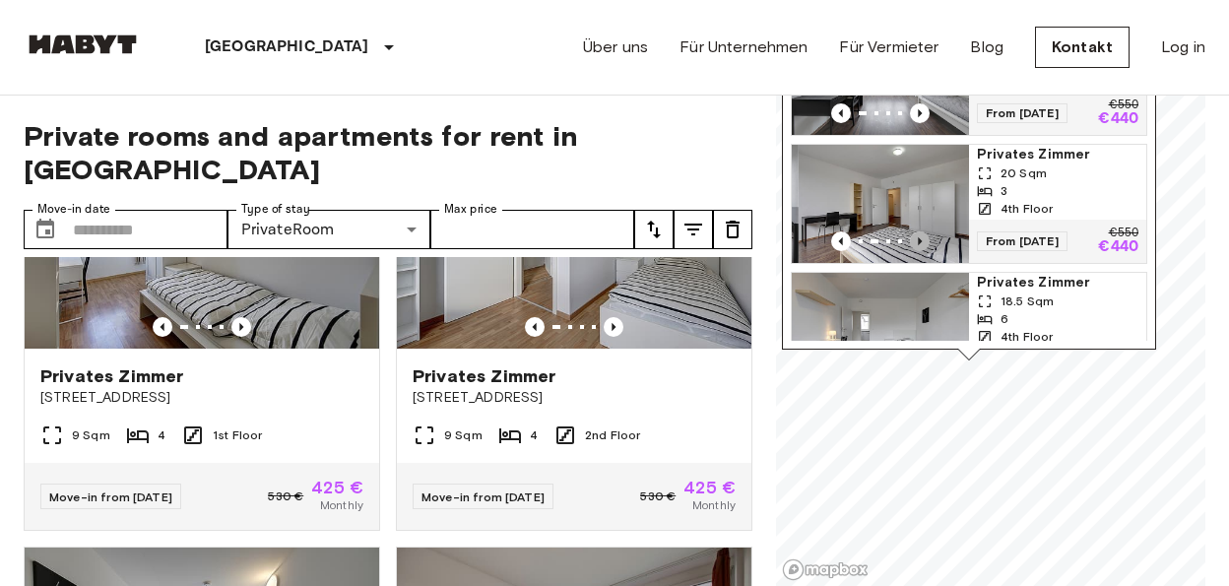
click at [921, 231] on icon "Previous image" at bounding box center [920, 241] width 20 height 20
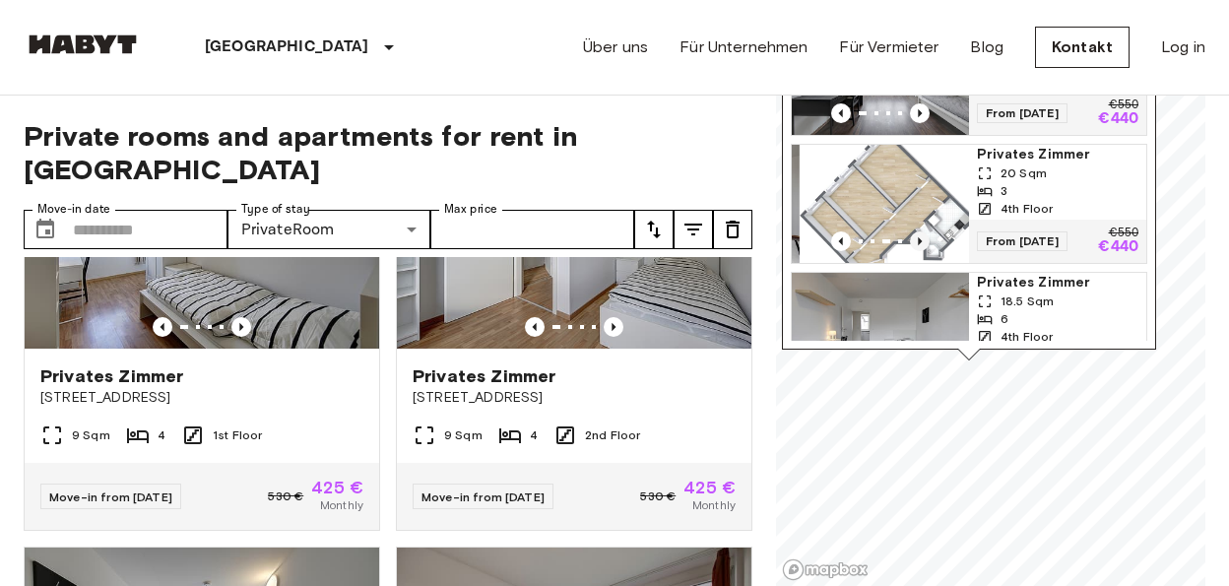
click at [921, 231] on icon "Previous image" at bounding box center [920, 241] width 20 height 20
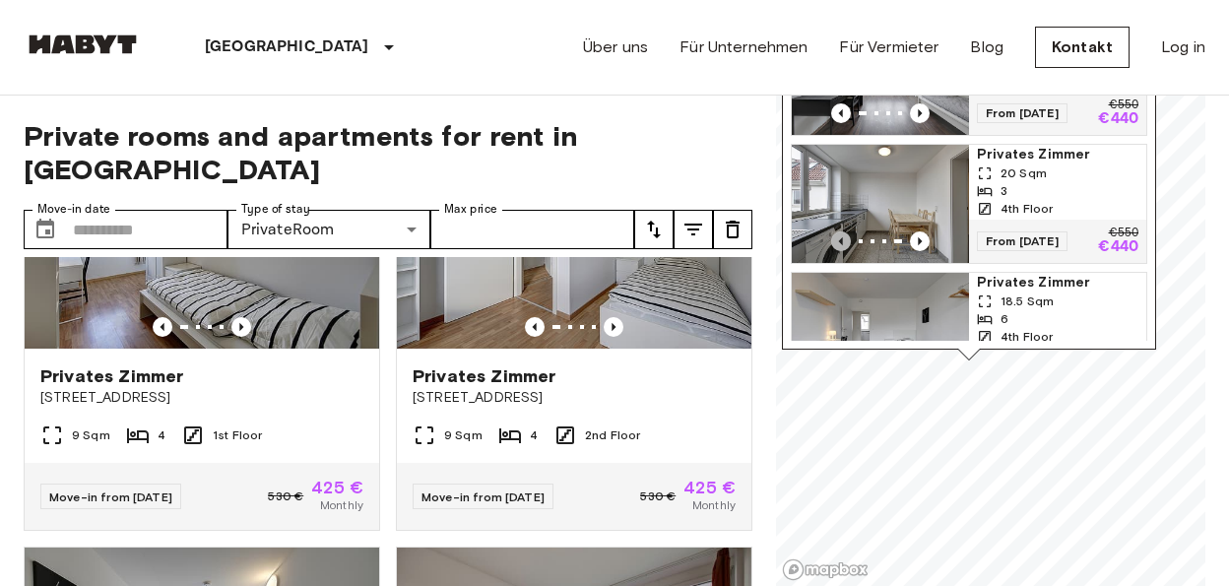
click at [844, 231] on icon "Previous image" at bounding box center [841, 241] width 20 height 20
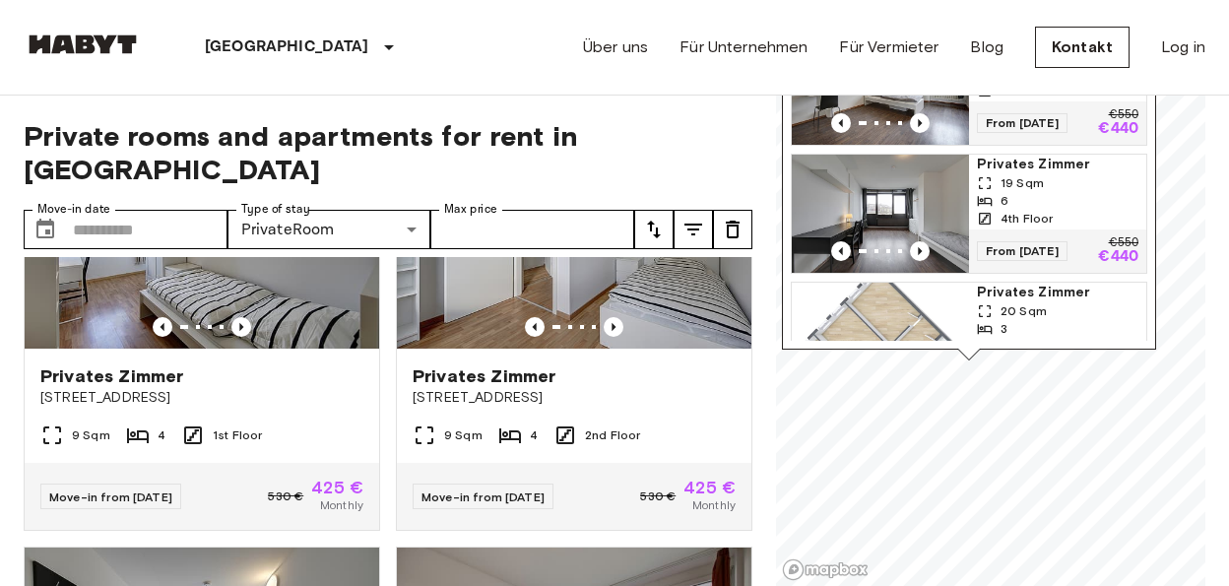
scroll to position [1243, 0]
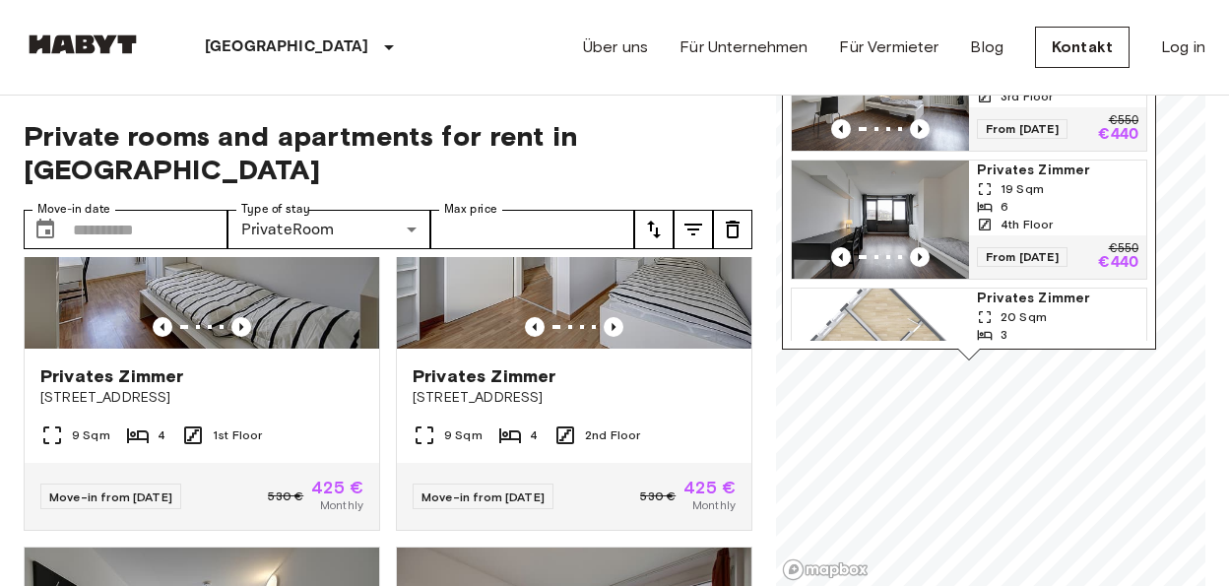
click at [1035, 289] on span "Privates Zimmer" at bounding box center [1058, 299] width 162 height 20
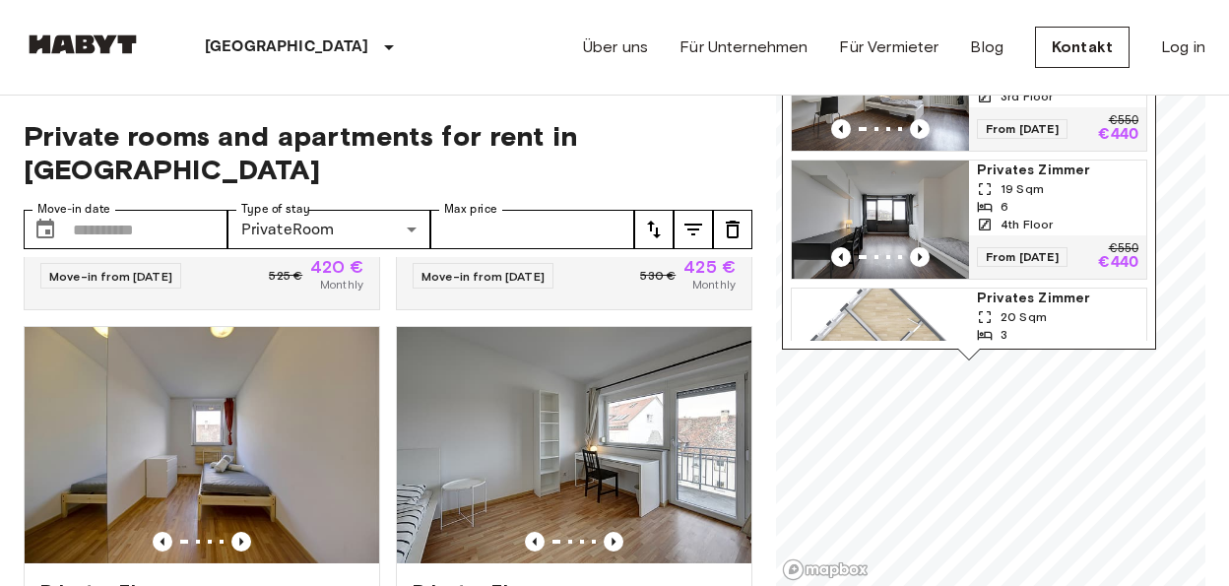
scroll to position [347, 0]
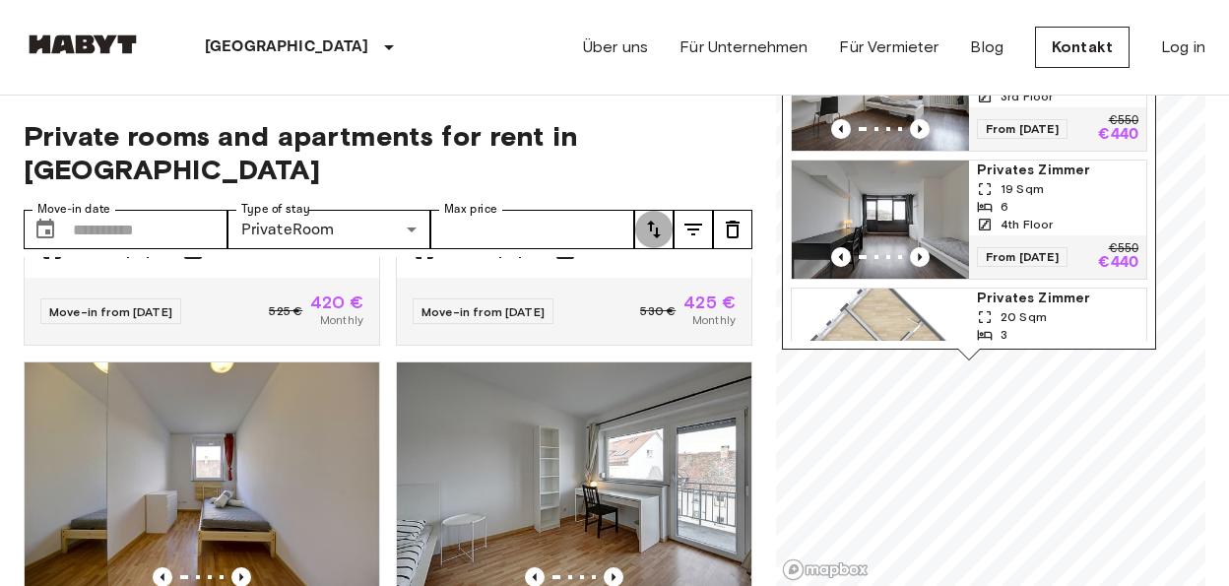
click at [648, 218] on icon "tune" at bounding box center [654, 230] width 24 height 24
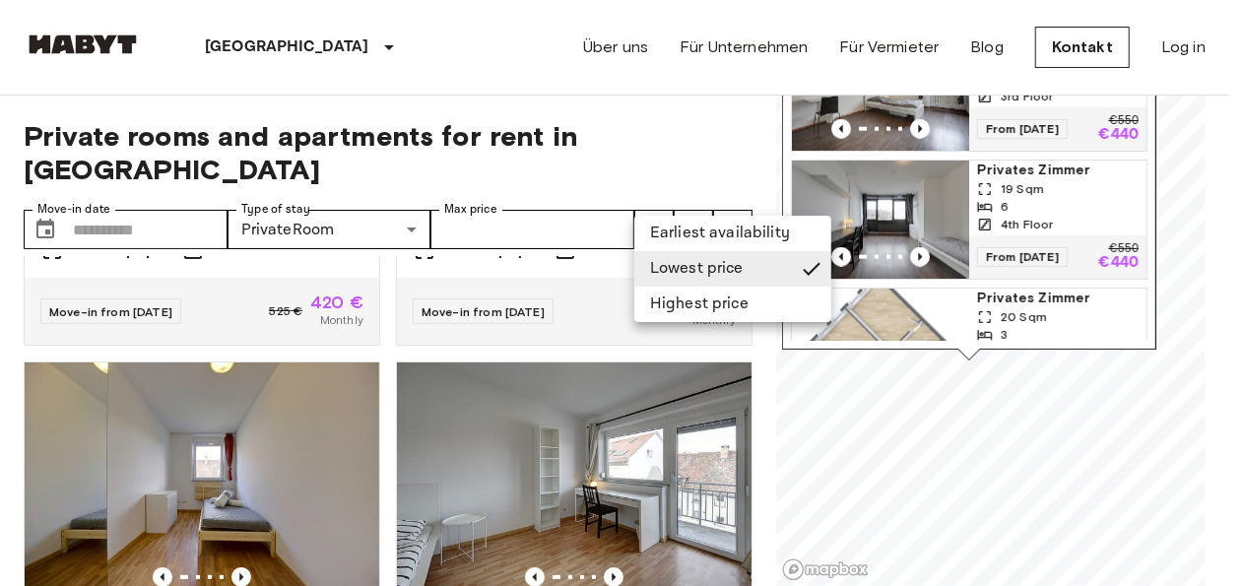
click at [644, 200] on div at bounding box center [623, 293] width 1246 height 586
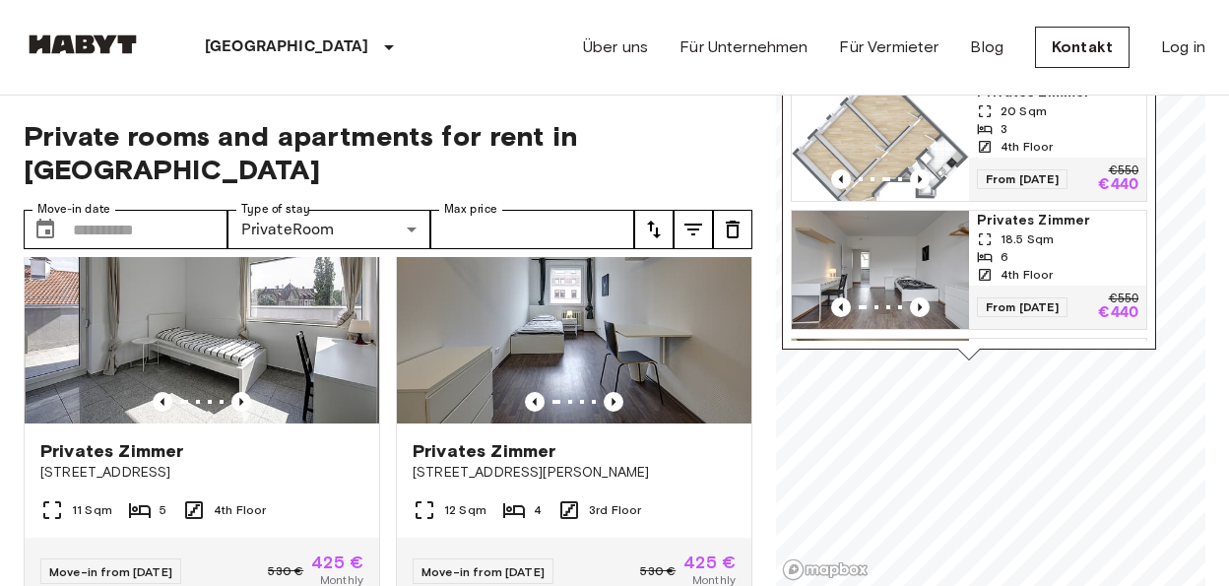
scroll to position [1416, 0]
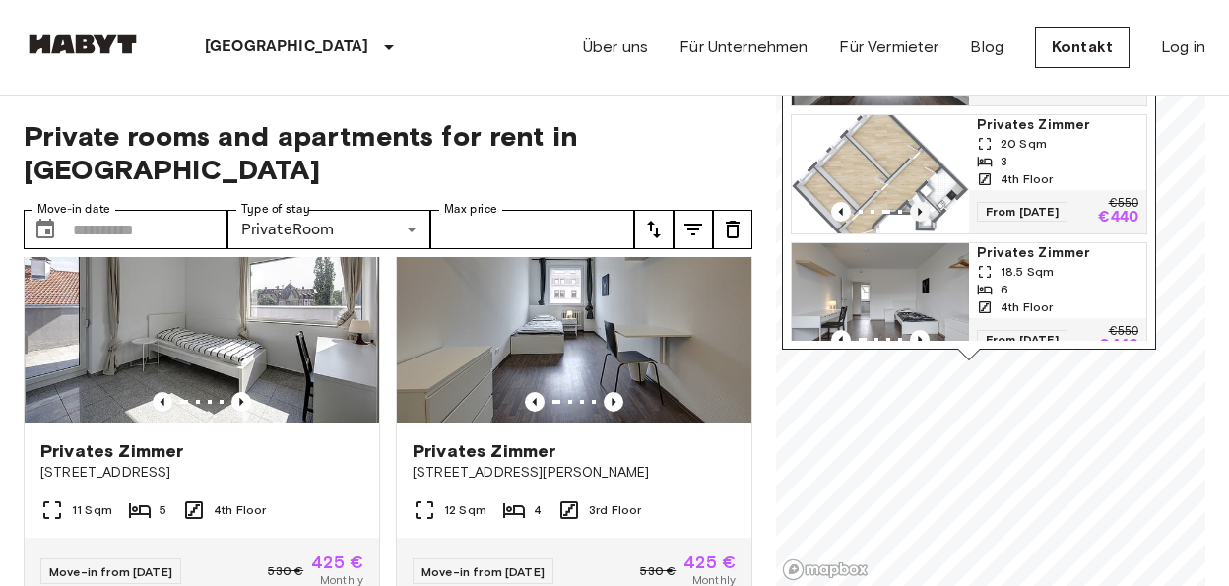
click at [923, 203] on icon "Previous image" at bounding box center [920, 212] width 20 height 20
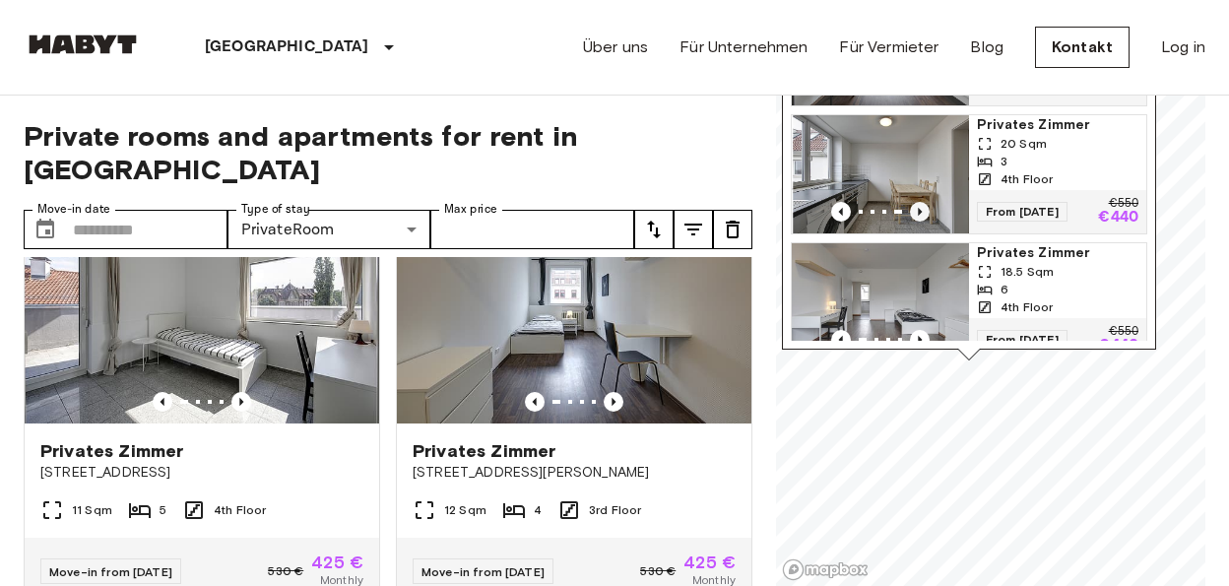
click at [922, 203] on icon "Previous image" at bounding box center [920, 212] width 20 height 20
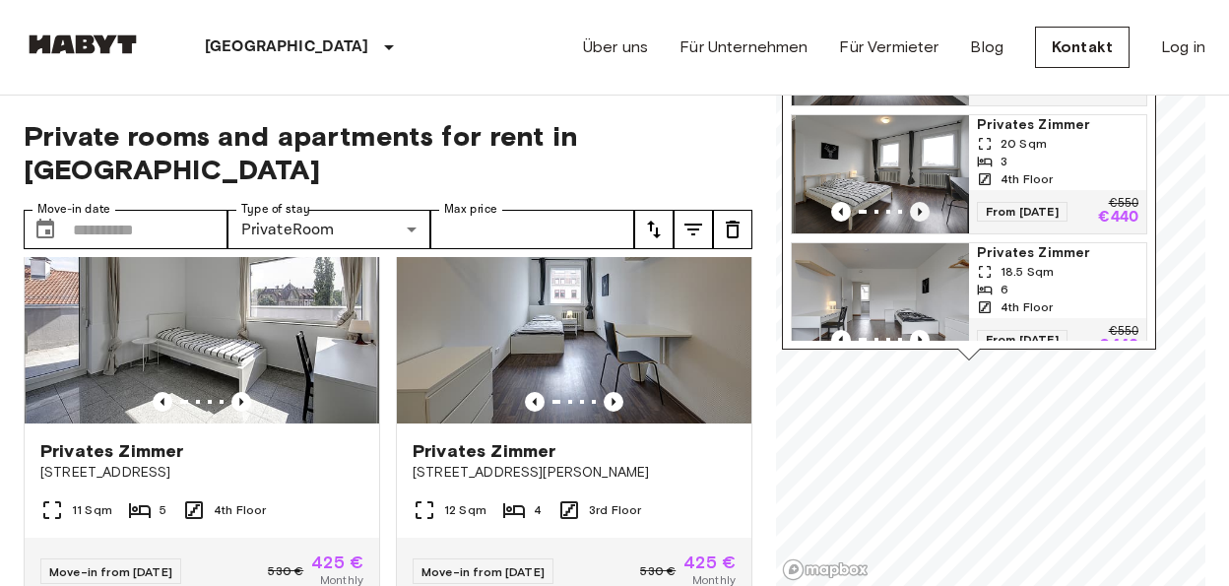
click at [922, 203] on icon "Previous image" at bounding box center [920, 212] width 20 height 20
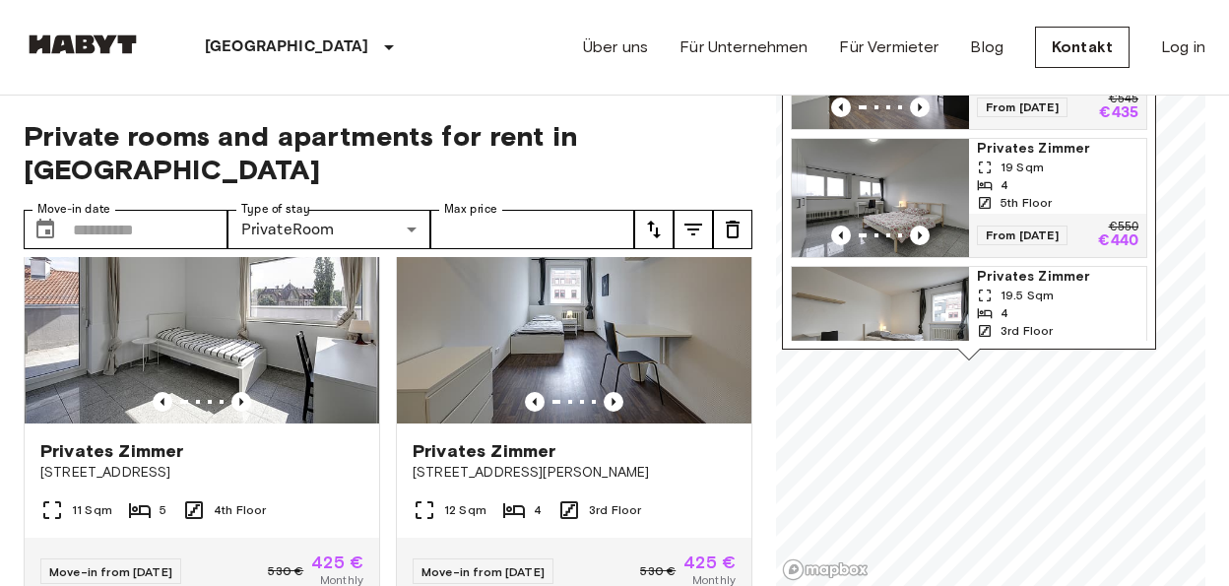
scroll to position [983, 0]
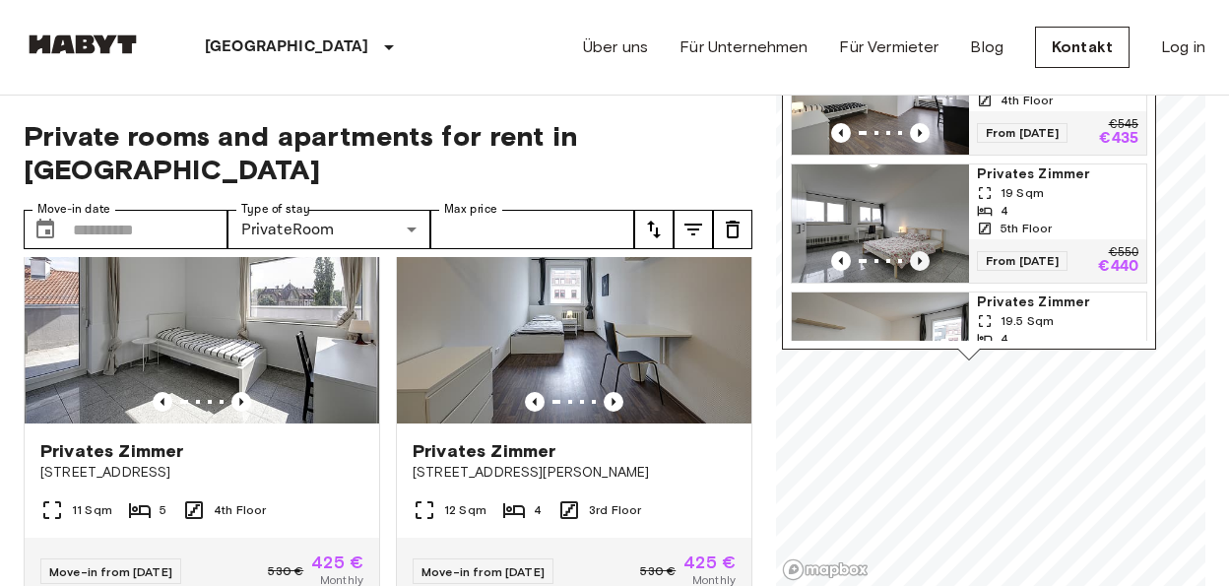
click at [924, 251] on icon "Previous image" at bounding box center [920, 261] width 20 height 20
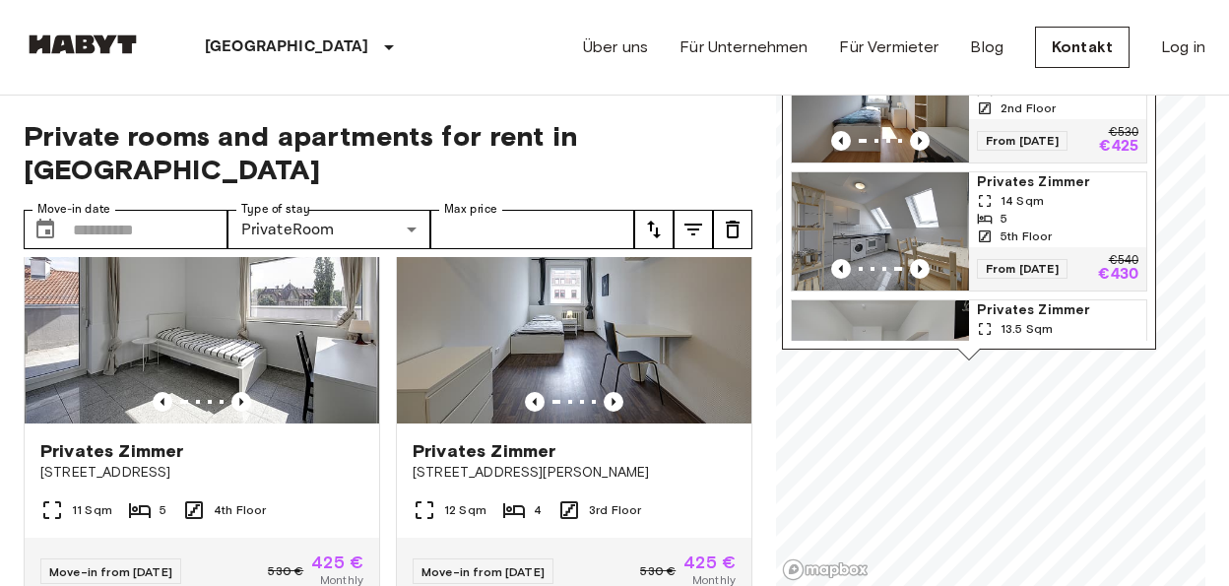
scroll to position [173, 0]
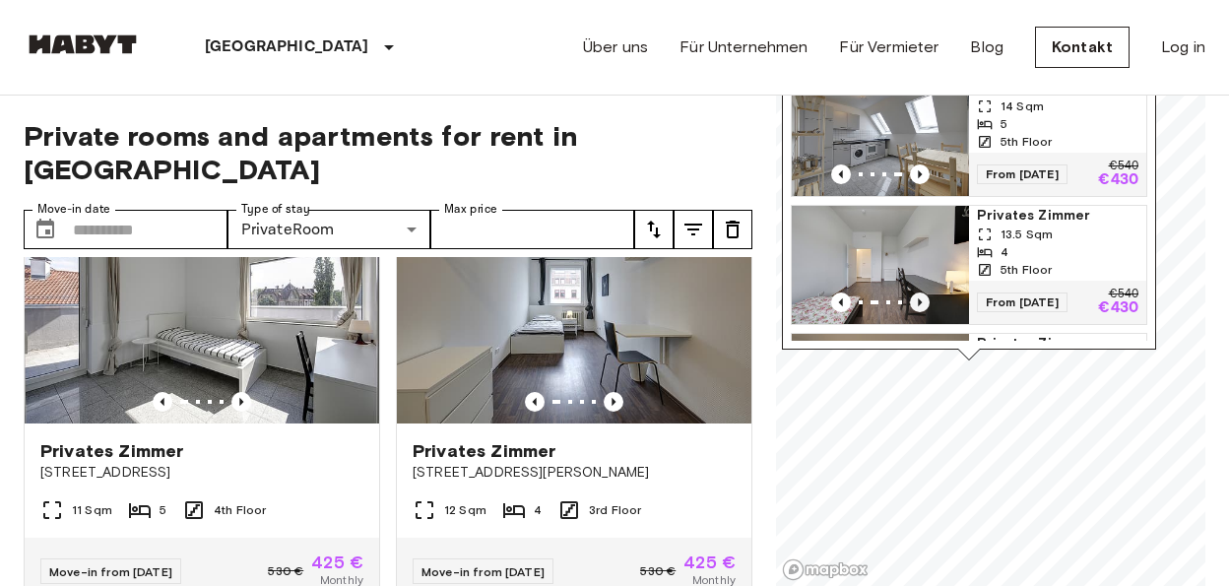
click at [915, 293] on icon "Previous image" at bounding box center [920, 303] width 20 height 20
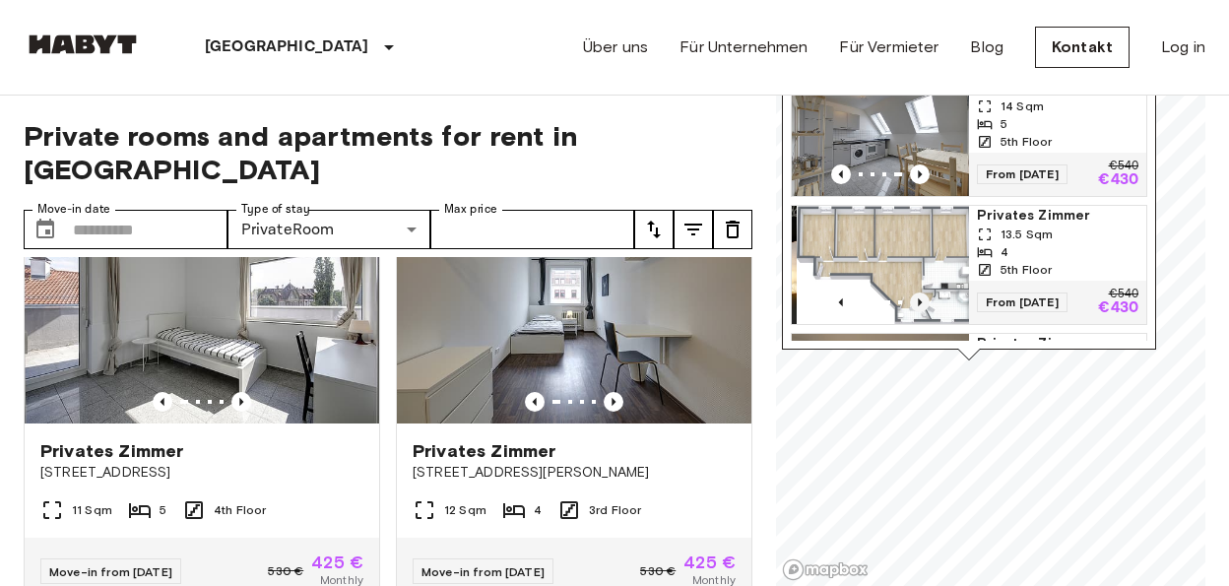
click at [915, 293] on icon "Previous image" at bounding box center [920, 303] width 20 height 20
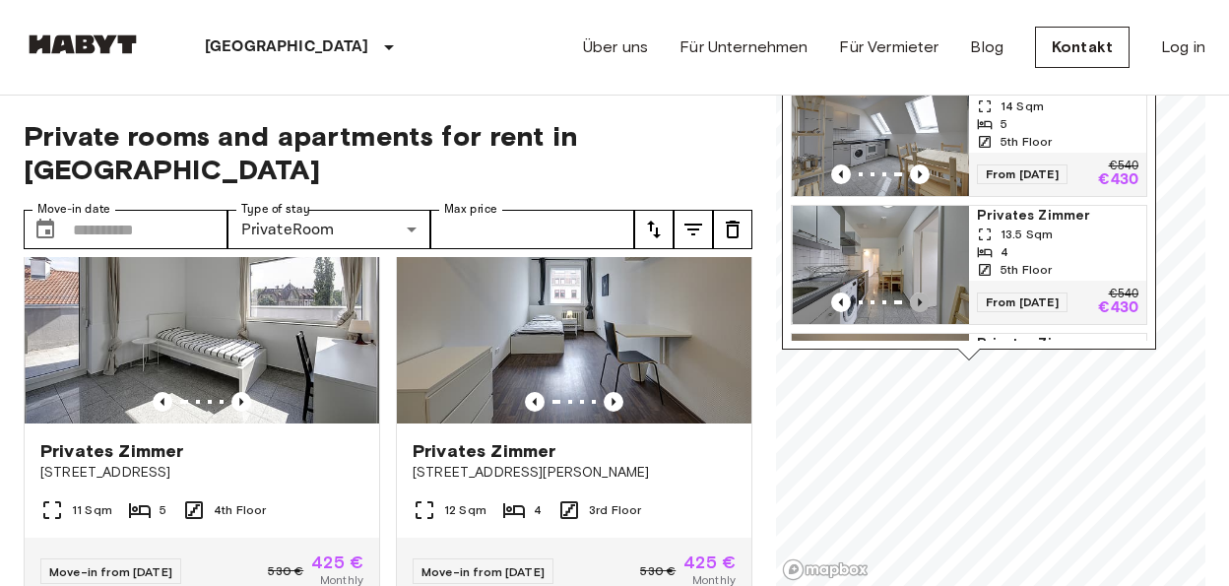
click at [915, 293] on icon "Previous image" at bounding box center [920, 303] width 20 height 20
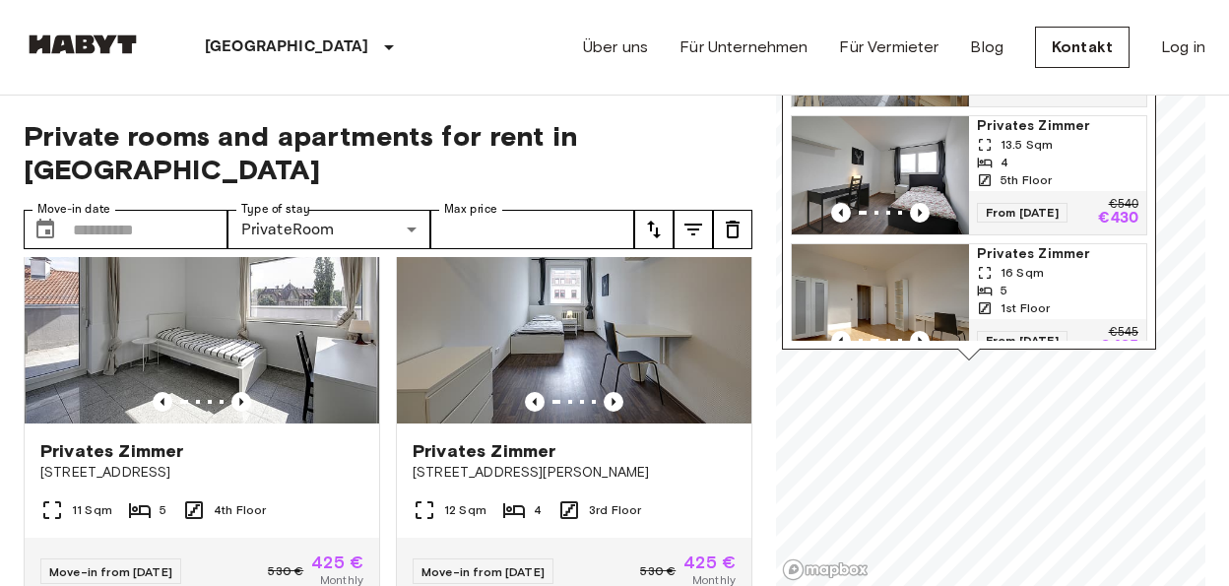
scroll to position [347, 0]
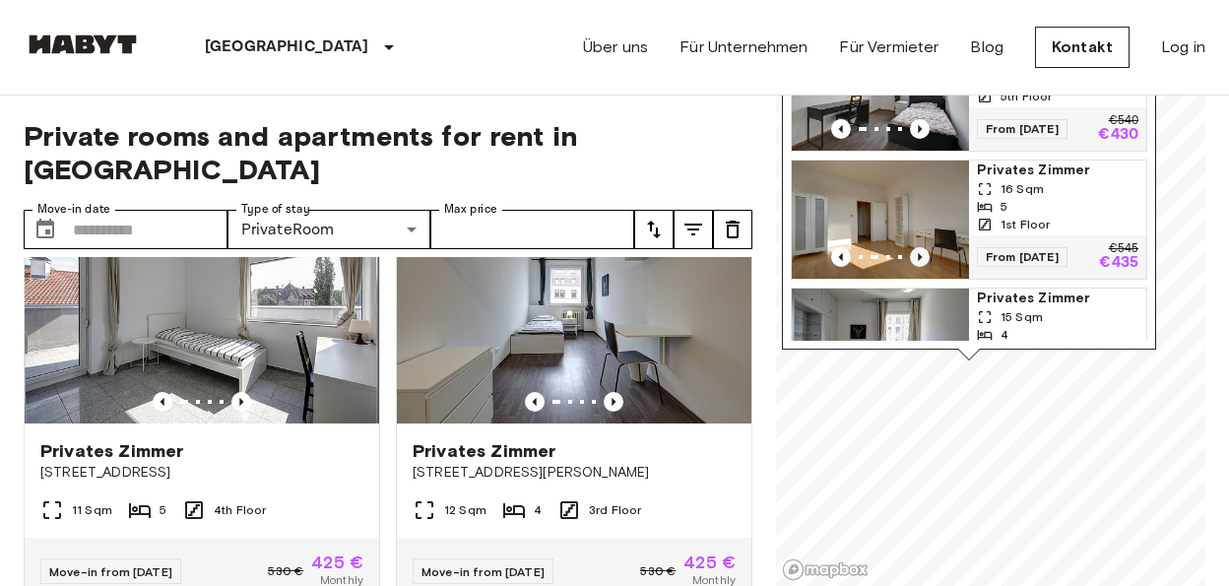
click at [919, 247] on icon "Previous image" at bounding box center [920, 257] width 20 height 20
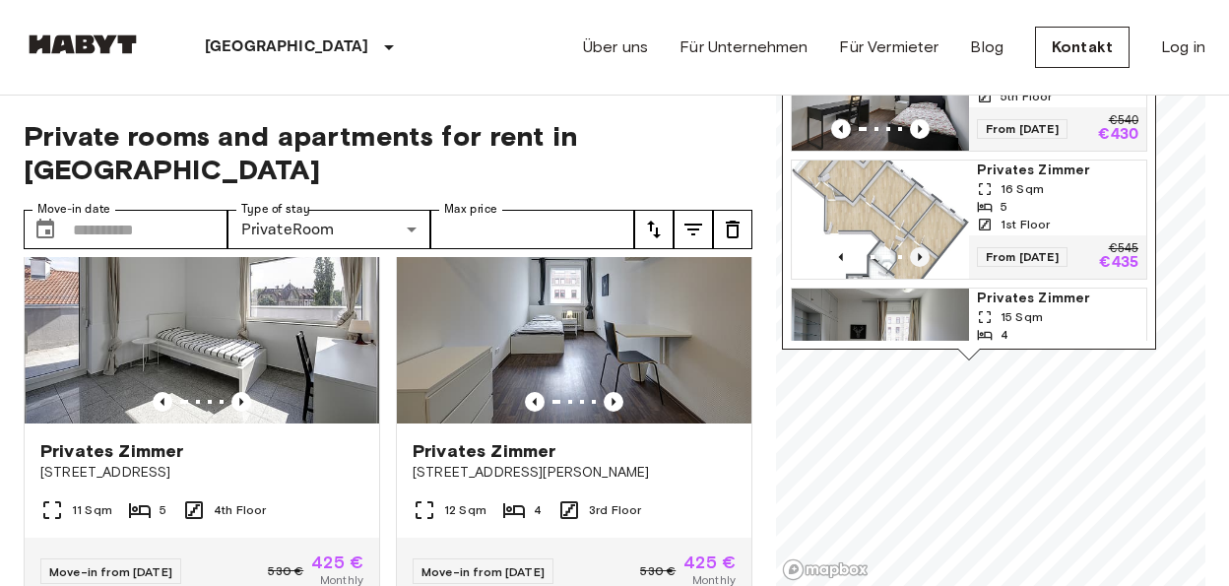
click at [919, 247] on icon "Previous image" at bounding box center [920, 257] width 20 height 20
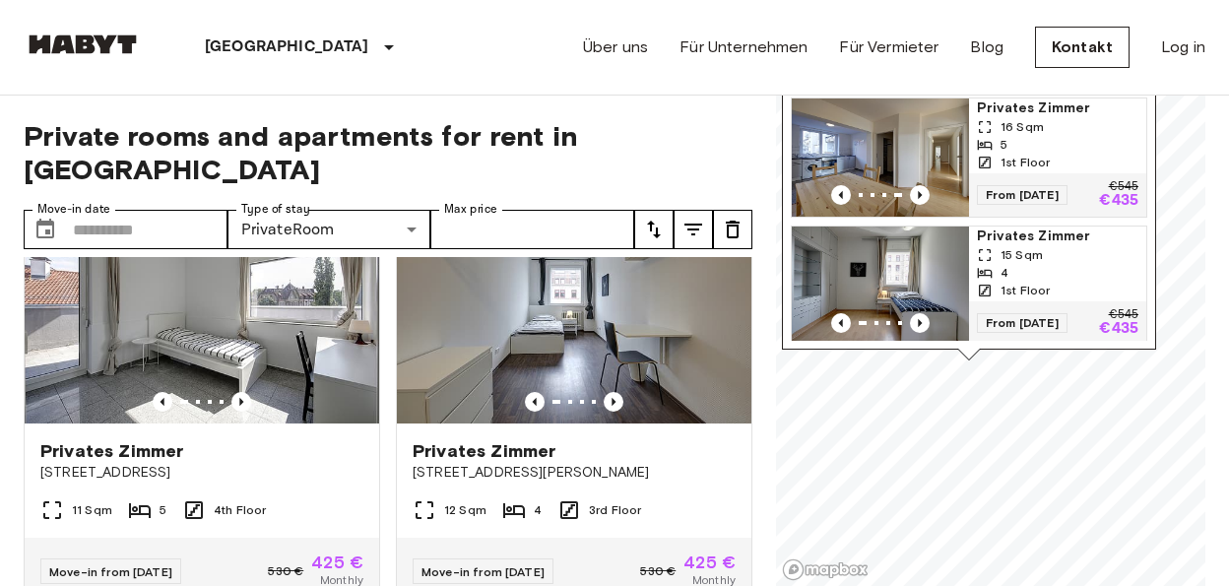
scroll to position [433, 0]
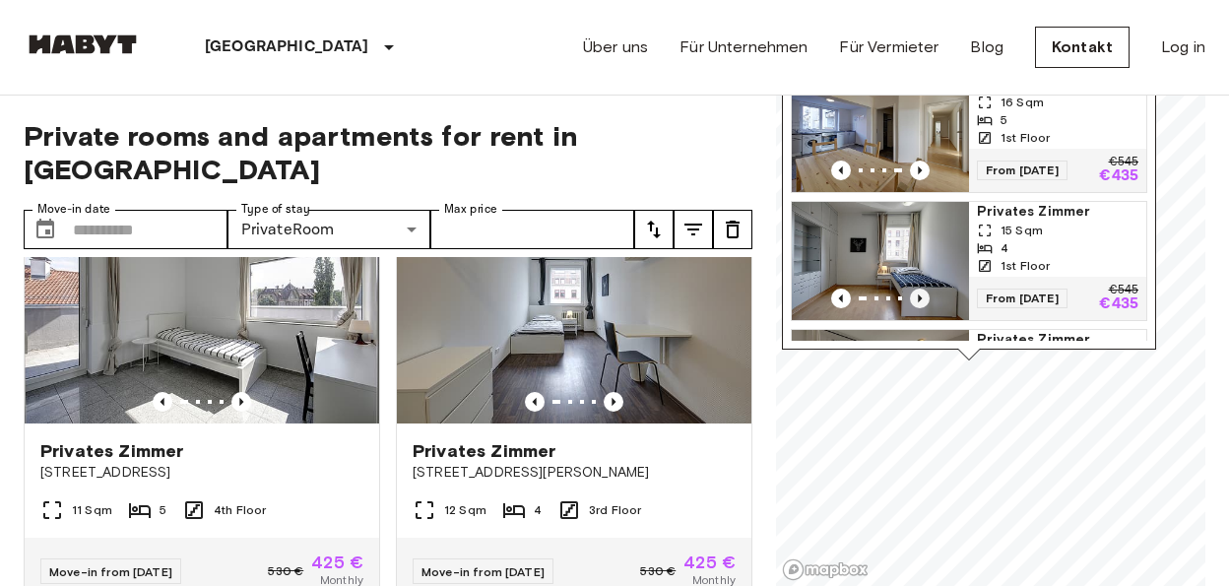
click at [922, 289] on icon "Previous image" at bounding box center [920, 299] width 20 height 20
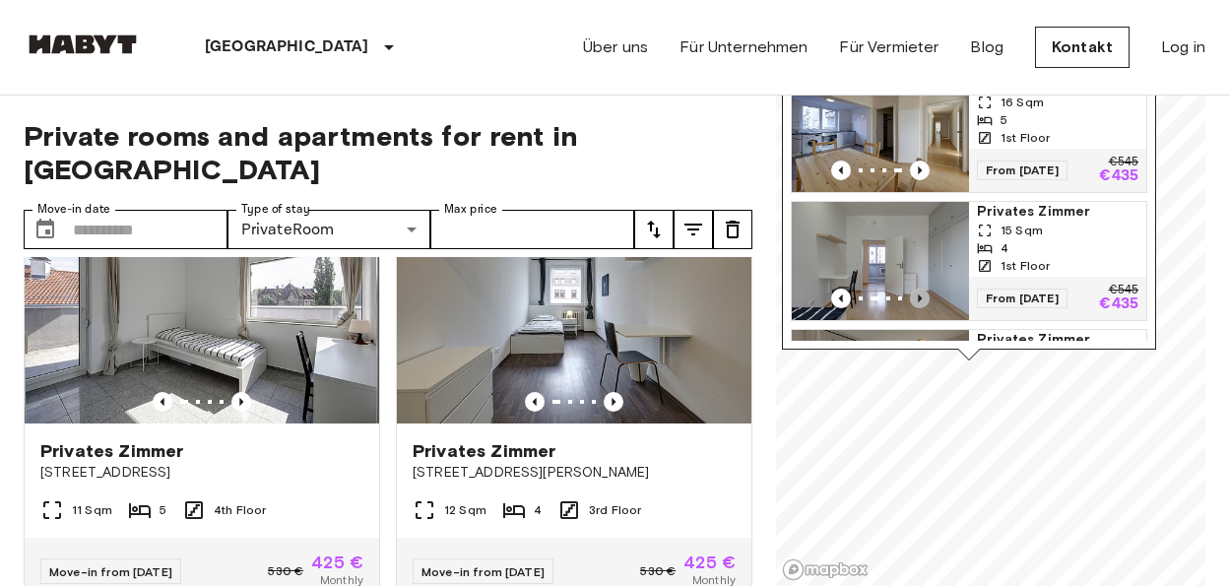
click at [922, 289] on icon "Previous image" at bounding box center [920, 299] width 20 height 20
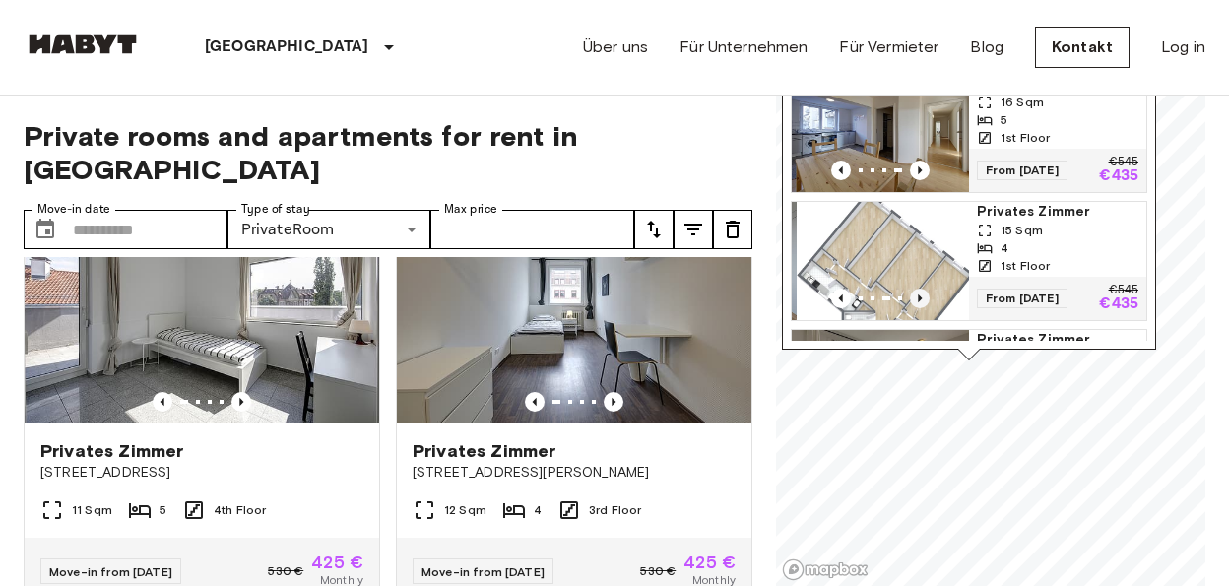
click at [922, 289] on icon "Previous image" at bounding box center [920, 299] width 20 height 20
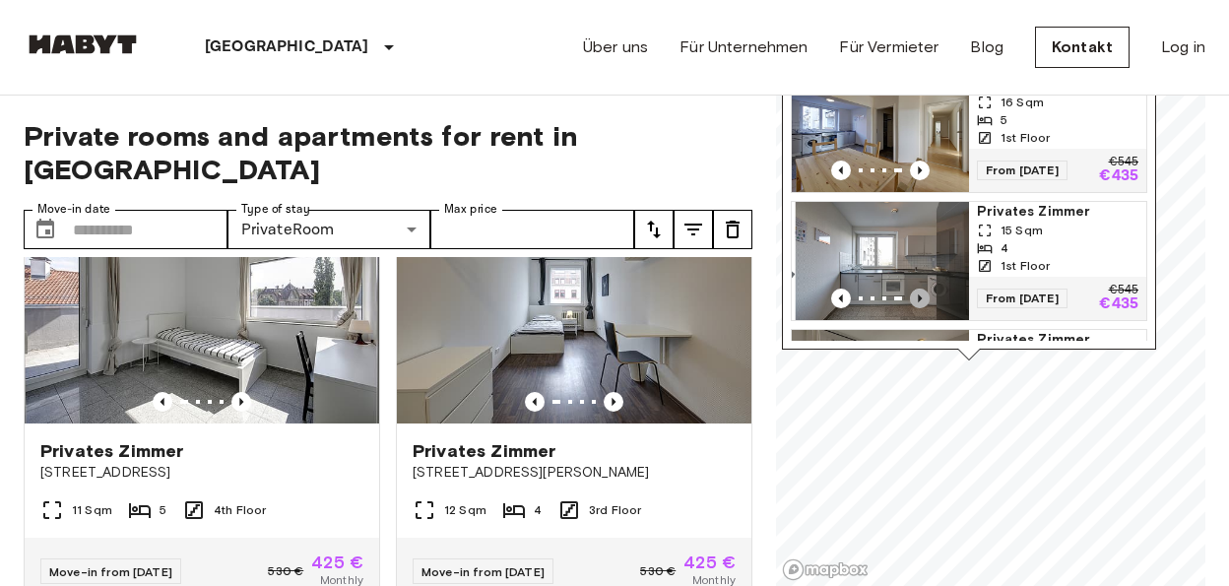
click at [922, 289] on icon "Previous image" at bounding box center [920, 299] width 20 height 20
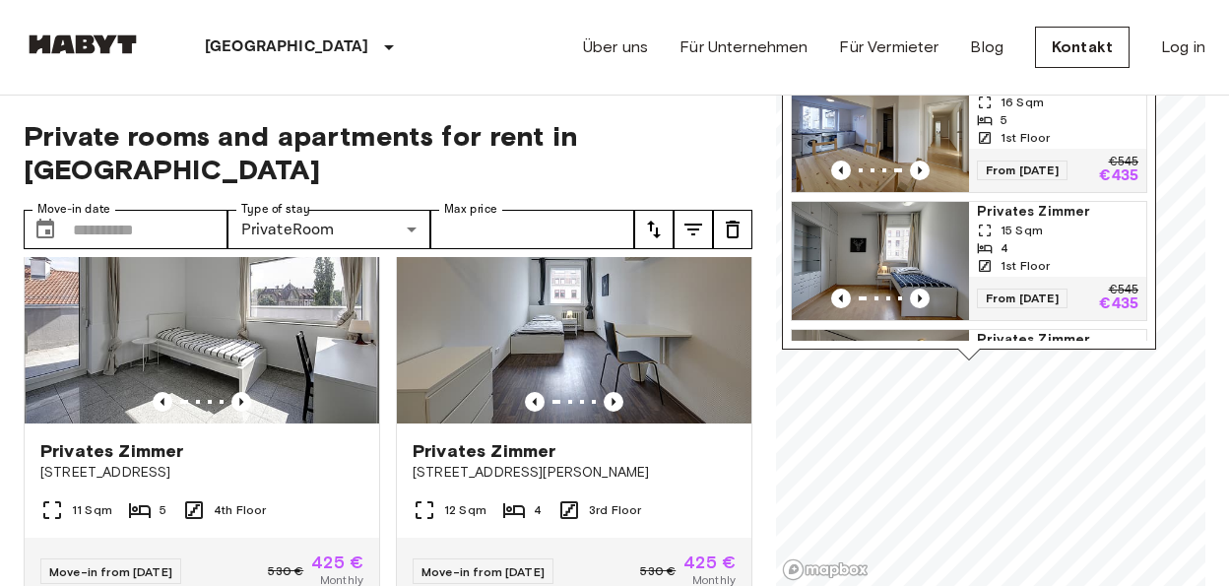
click at [1025, 239] on div "4" at bounding box center [1058, 248] width 162 height 18
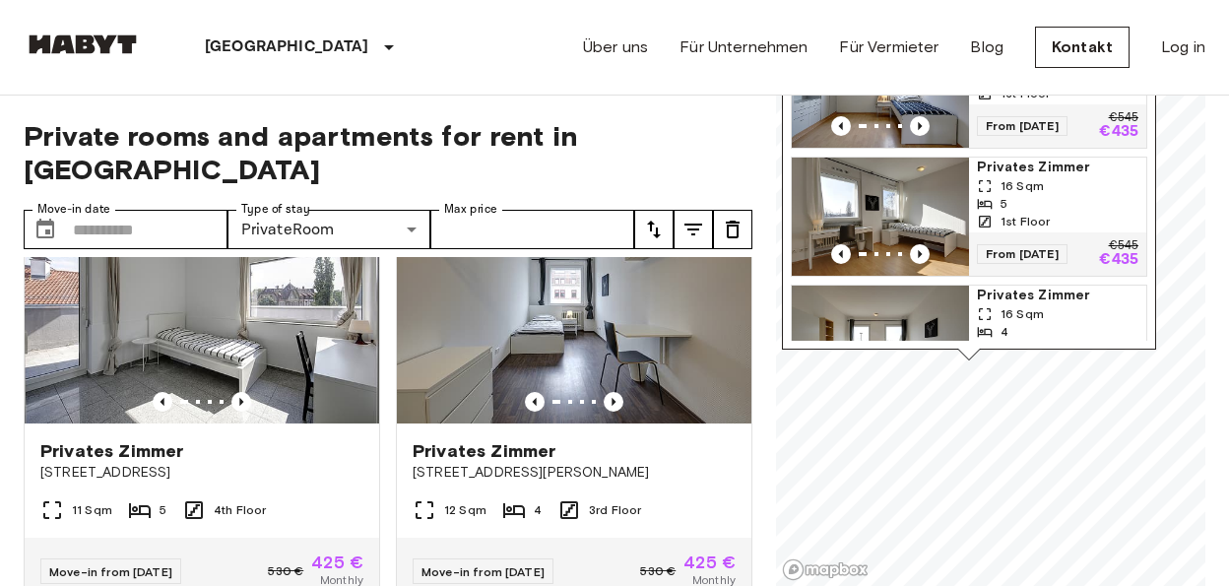
scroll to position [607, 0]
click at [1051, 194] on div "5" at bounding box center [1058, 203] width 162 height 18
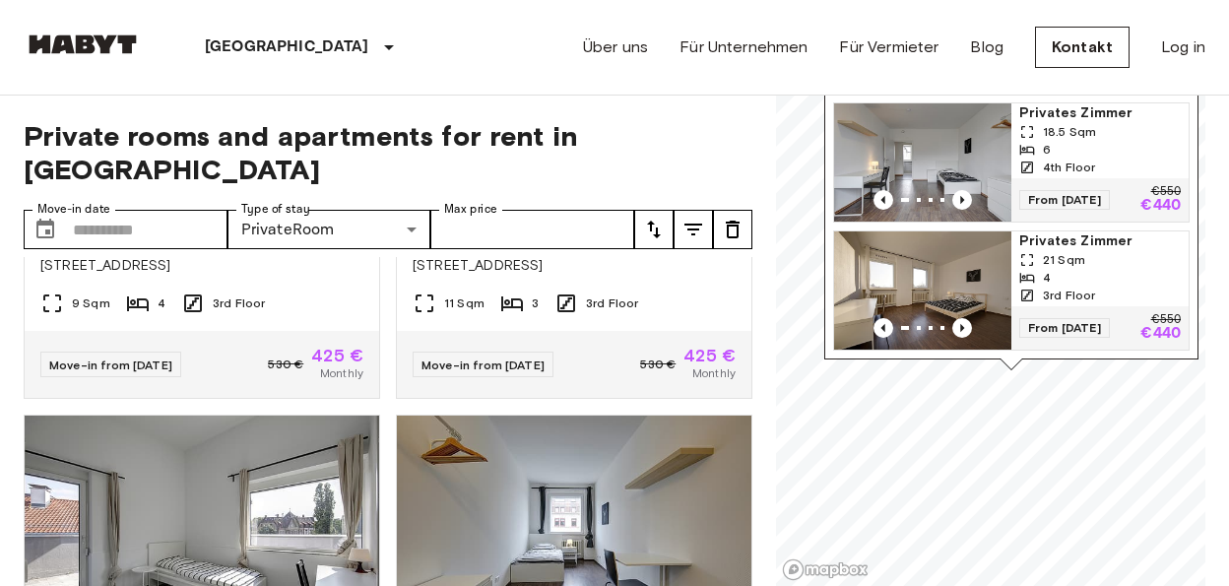
scroll to position [102, 0]
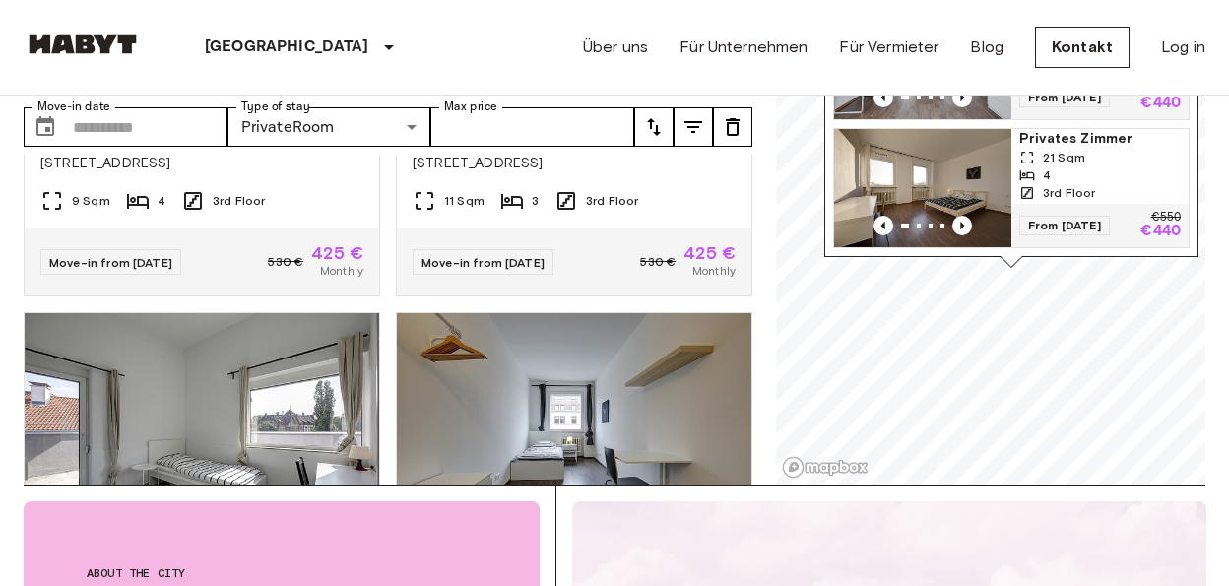
click at [1112, 149] on div "21 Sqm" at bounding box center [1100, 158] width 162 height 18
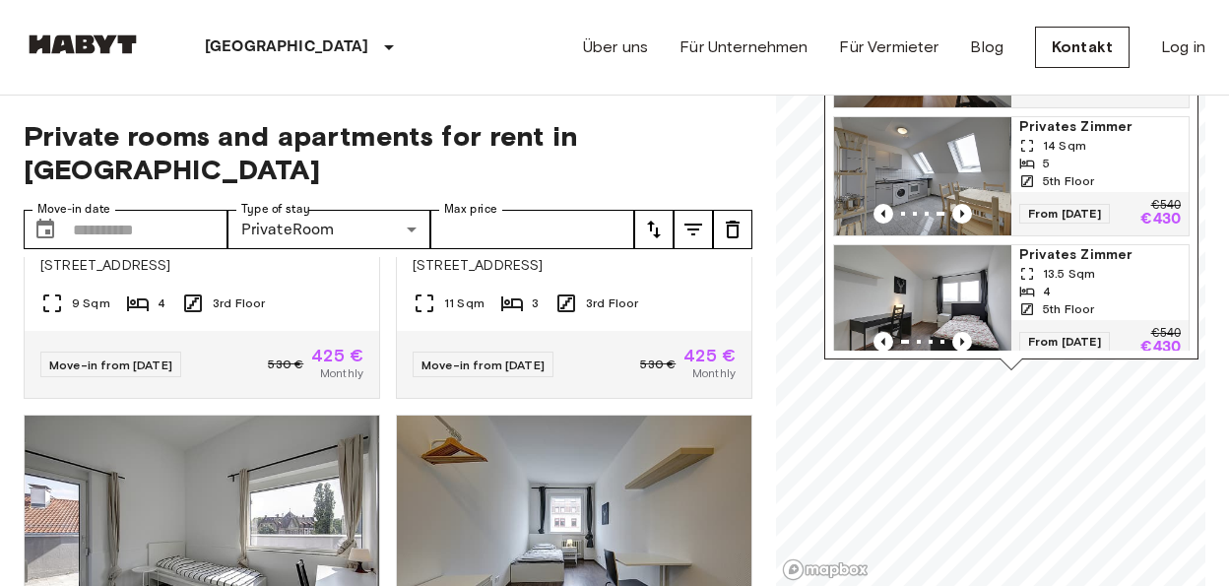
scroll to position [0, 0]
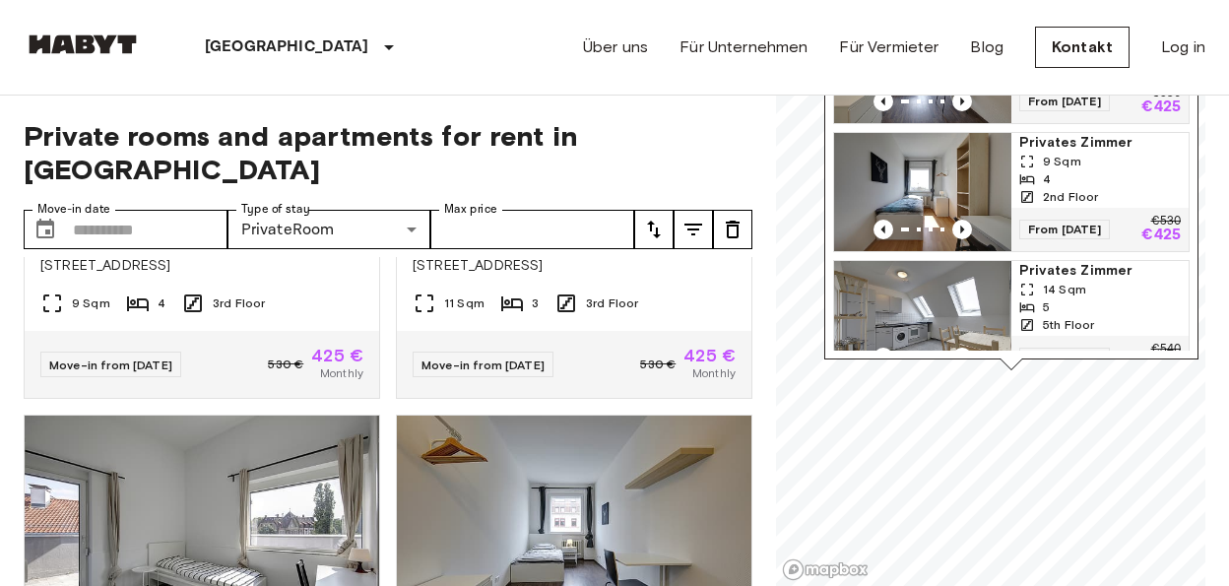
click at [1093, 153] on div "9 Sqm" at bounding box center [1100, 162] width 162 height 18
click at [1074, 298] on div "5" at bounding box center [1100, 307] width 162 height 18
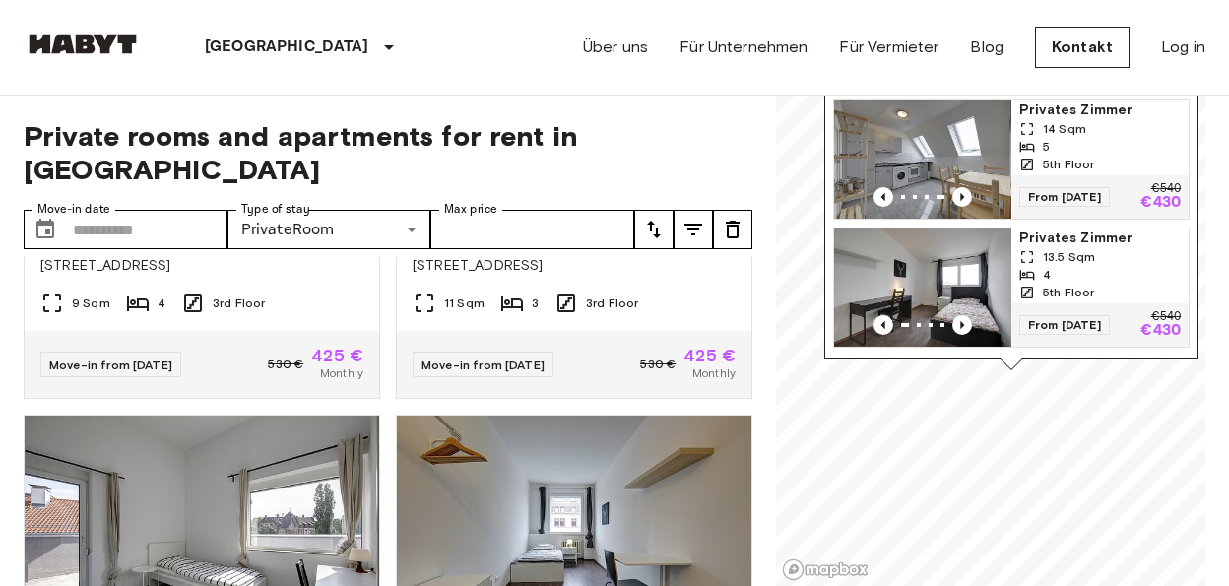
scroll to position [173, 0]
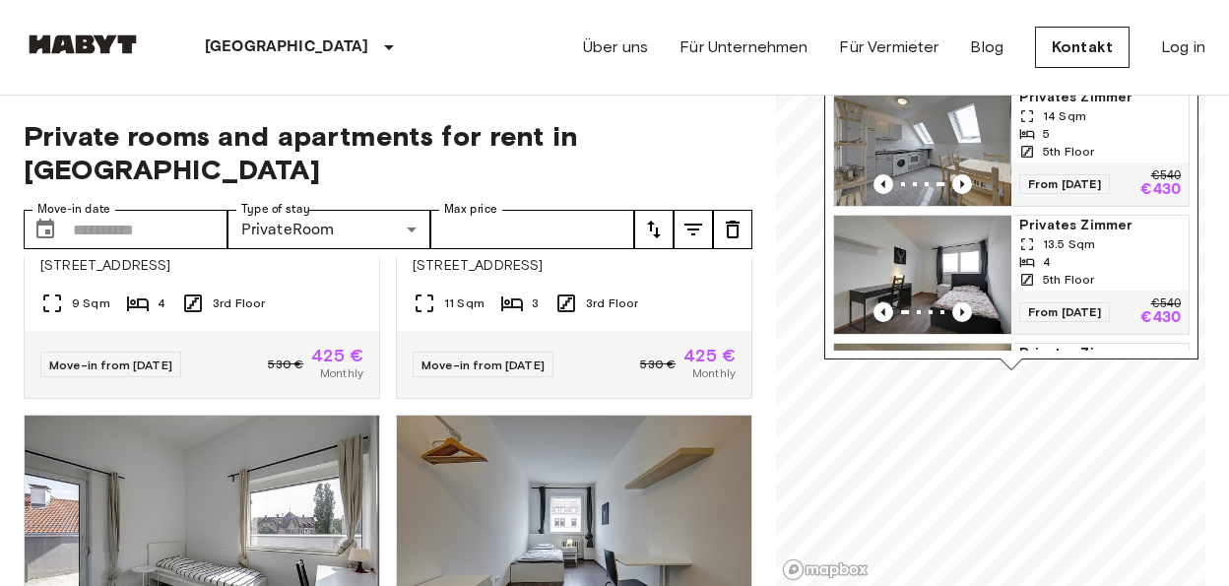
click at [1100, 253] on div "4" at bounding box center [1100, 262] width 162 height 18
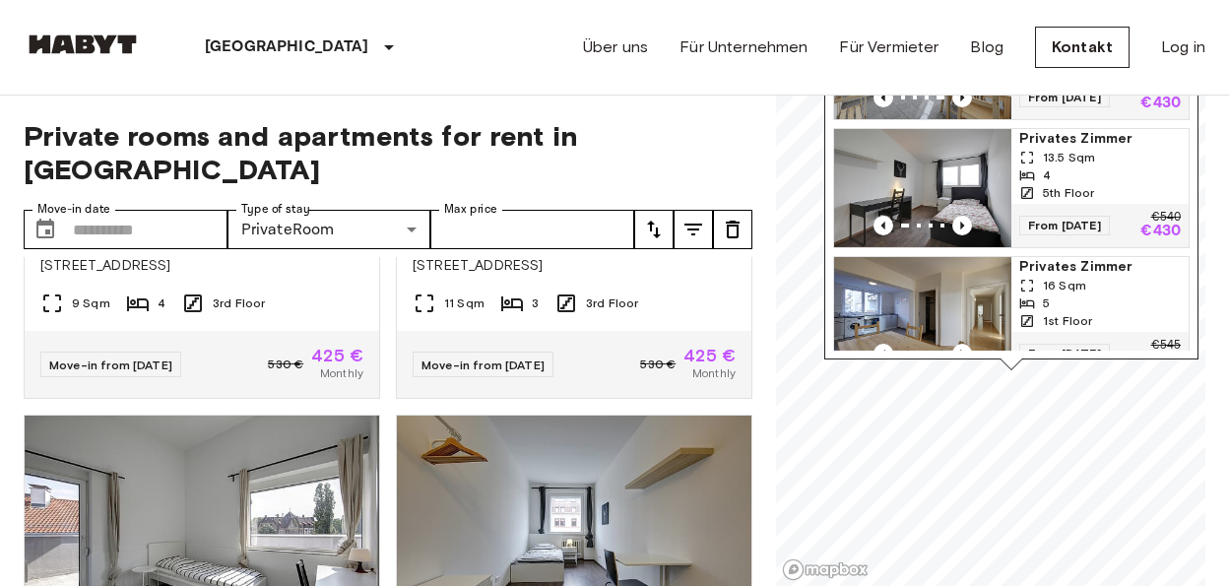
click at [1096, 277] on div "16 Sqm" at bounding box center [1100, 286] width 162 height 18
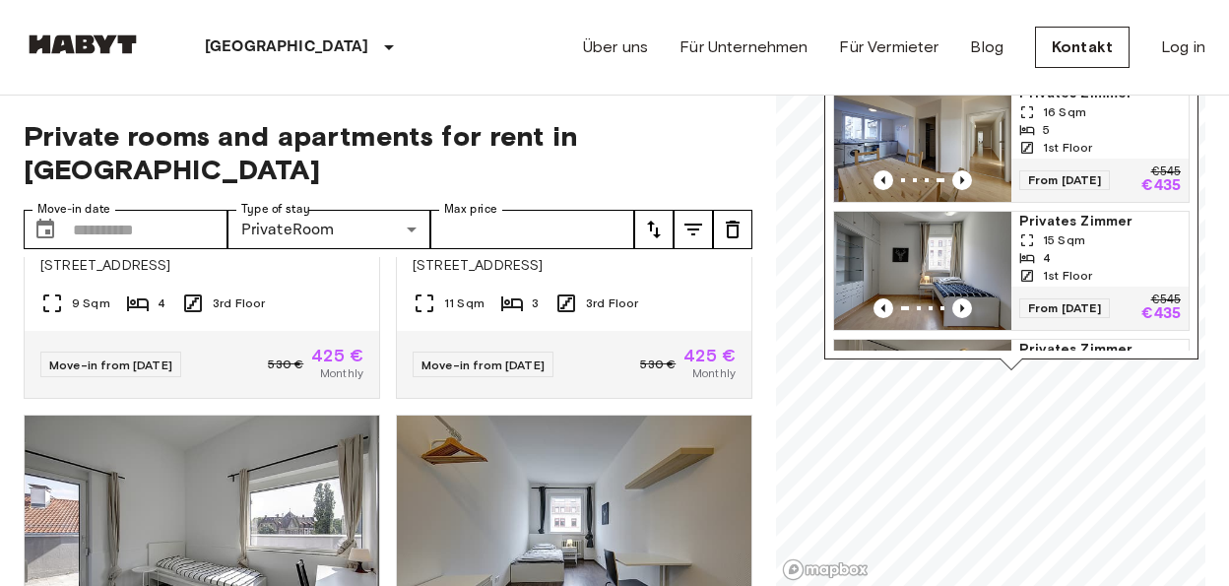
click at [1113, 231] on div "15 Sqm" at bounding box center [1100, 240] width 162 height 18
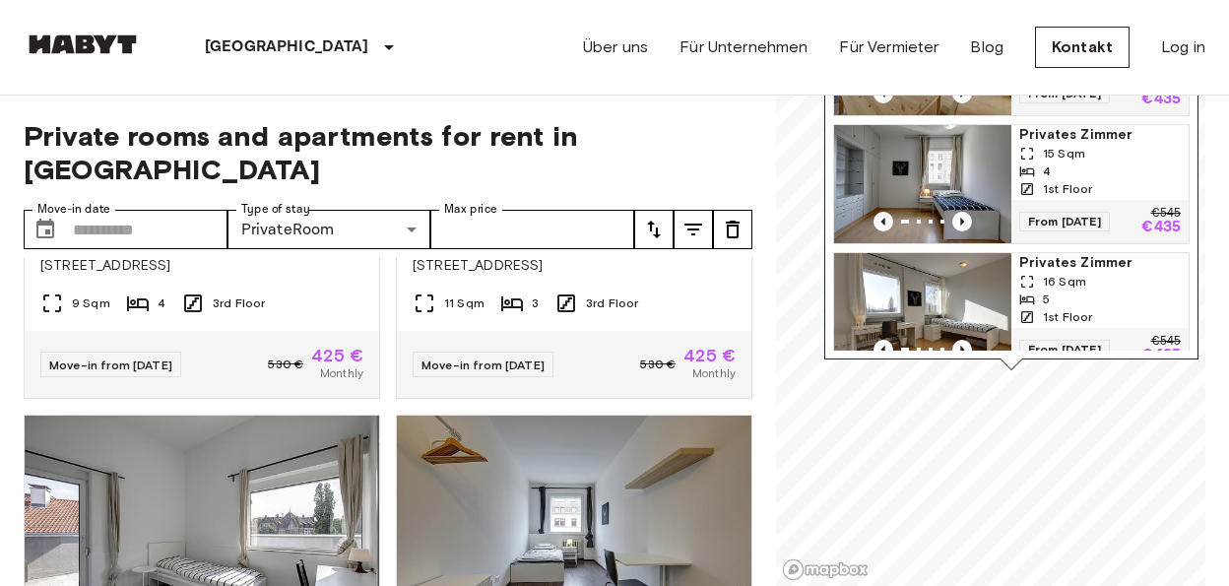
click at [1090, 273] on div "16 Sqm" at bounding box center [1100, 282] width 162 height 18
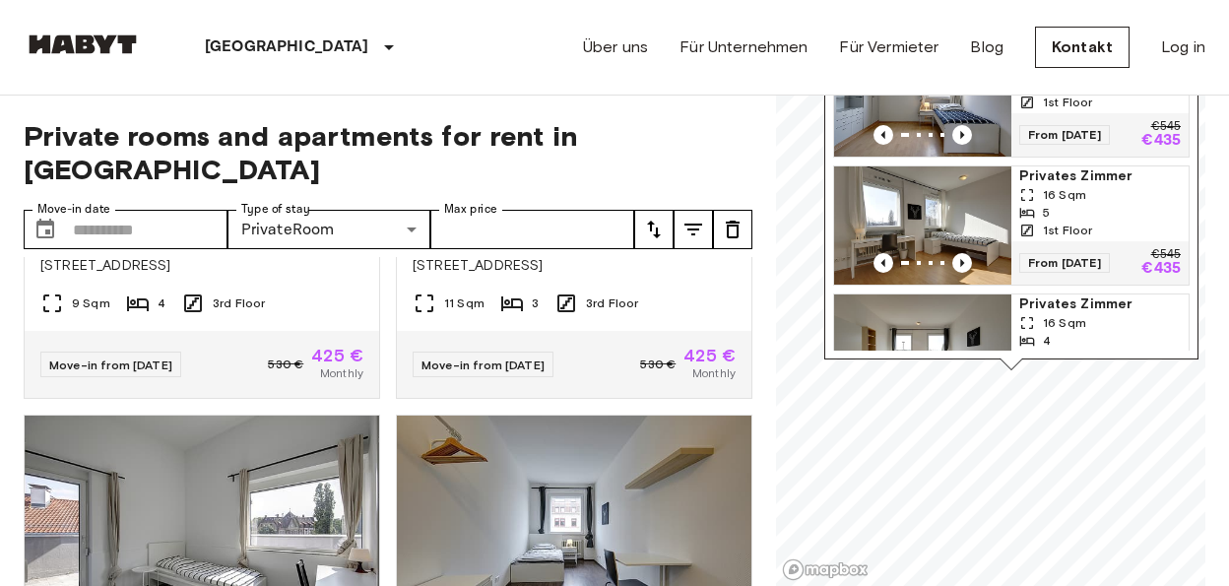
scroll to position [693, 0]
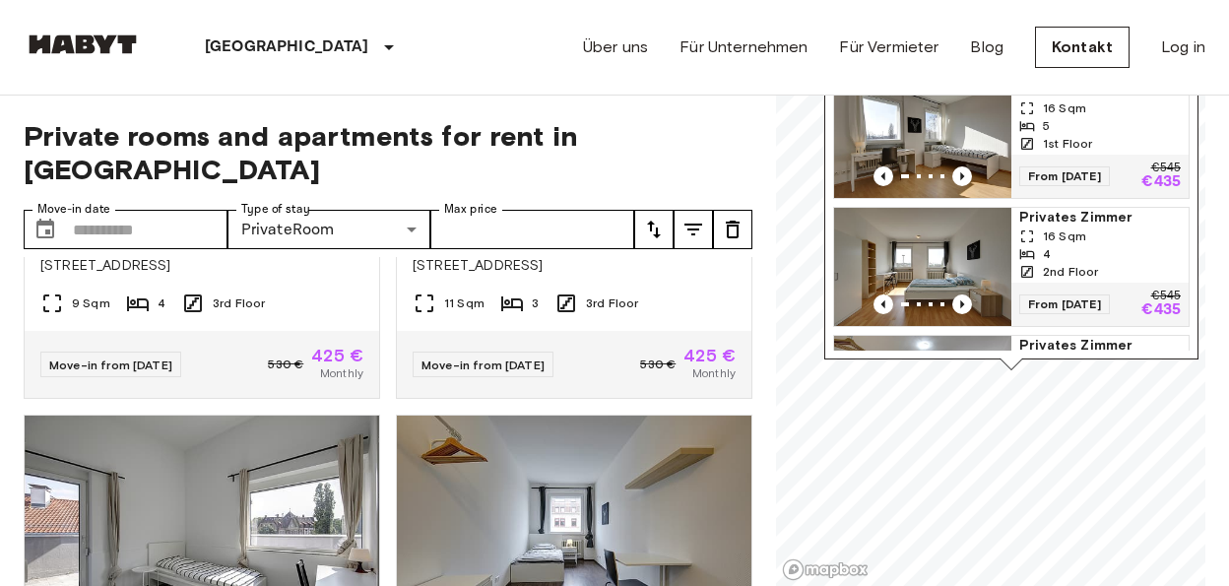
click at [1079, 245] on div "4" at bounding box center [1100, 254] width 162 height 18
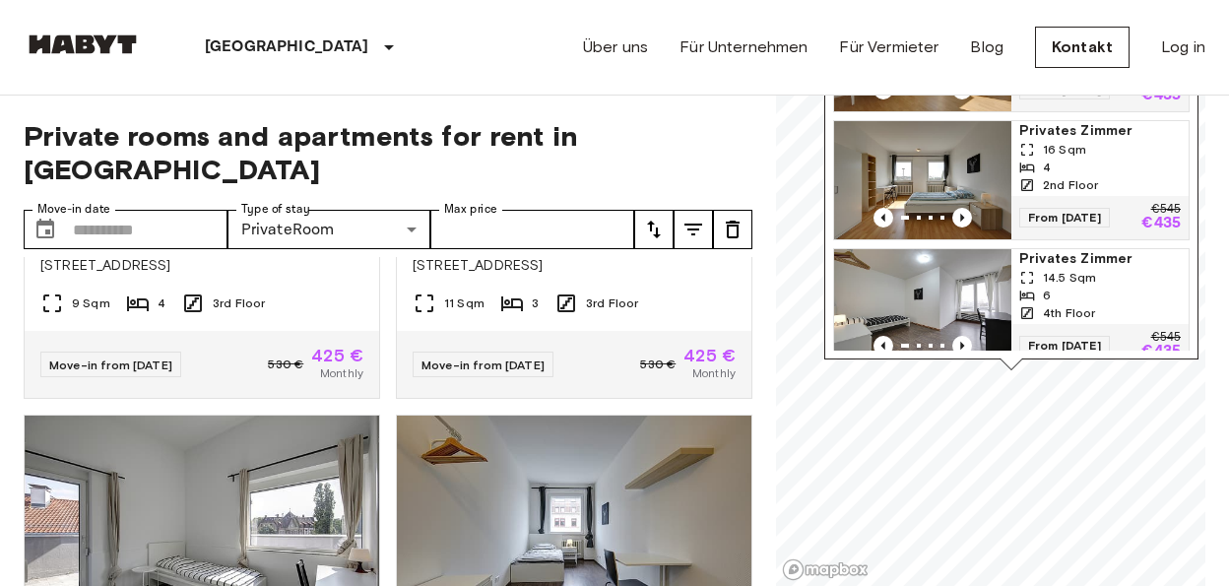
click at [1103, 287] on div "6" at bounding box center [1100, 296] width 162 height 18
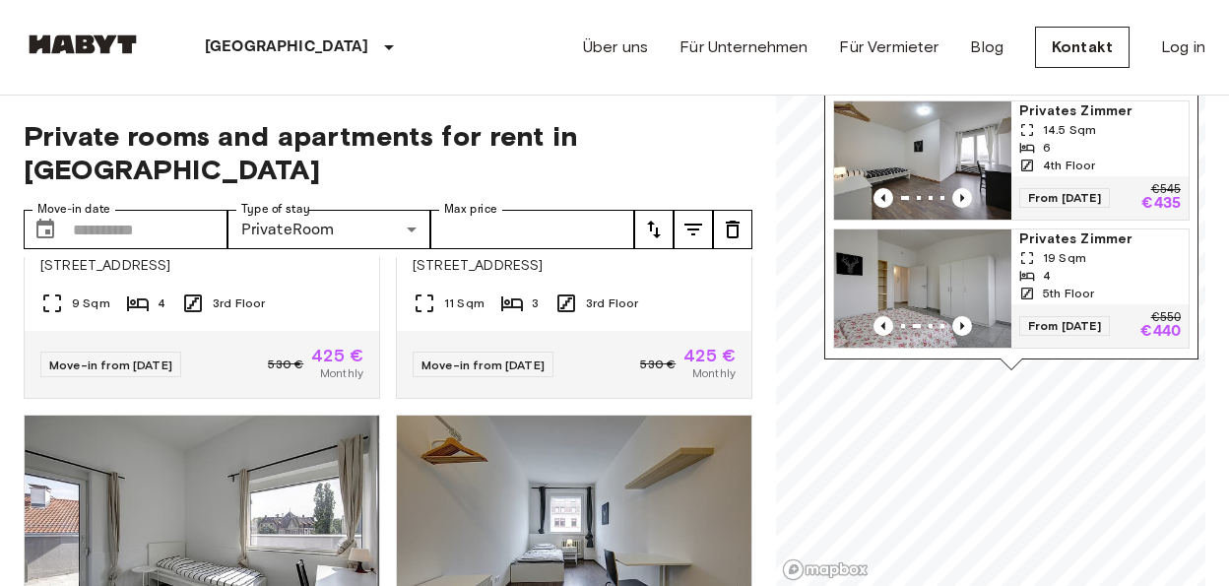
scroll to position [953, 0]
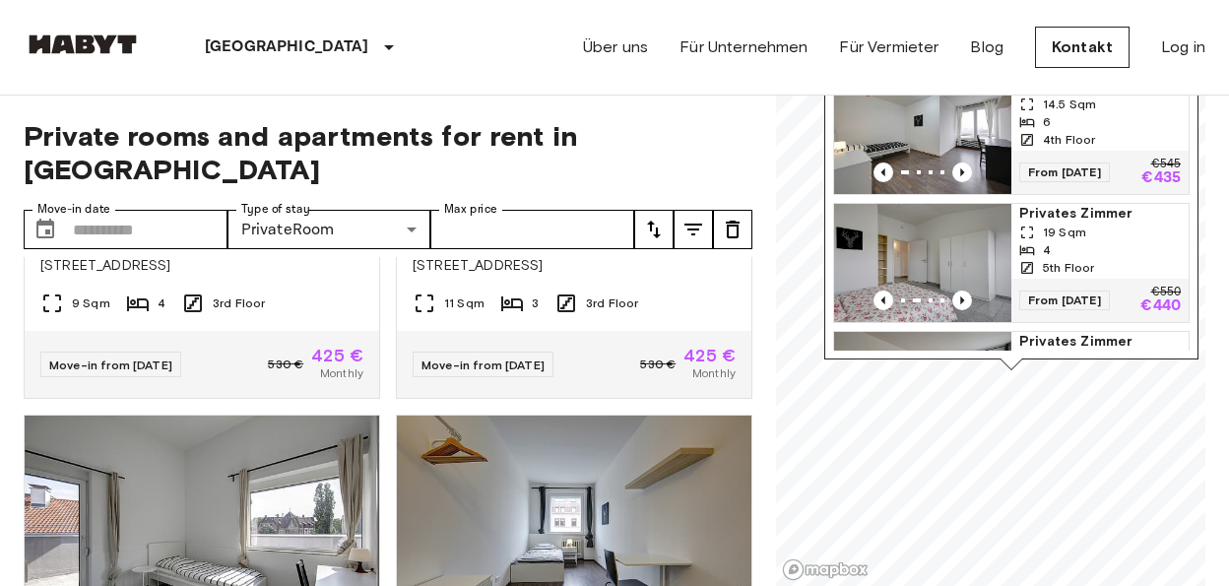
click at [1110, 241] on div "4" at bounding box center [1100, 250] width 162 height 18
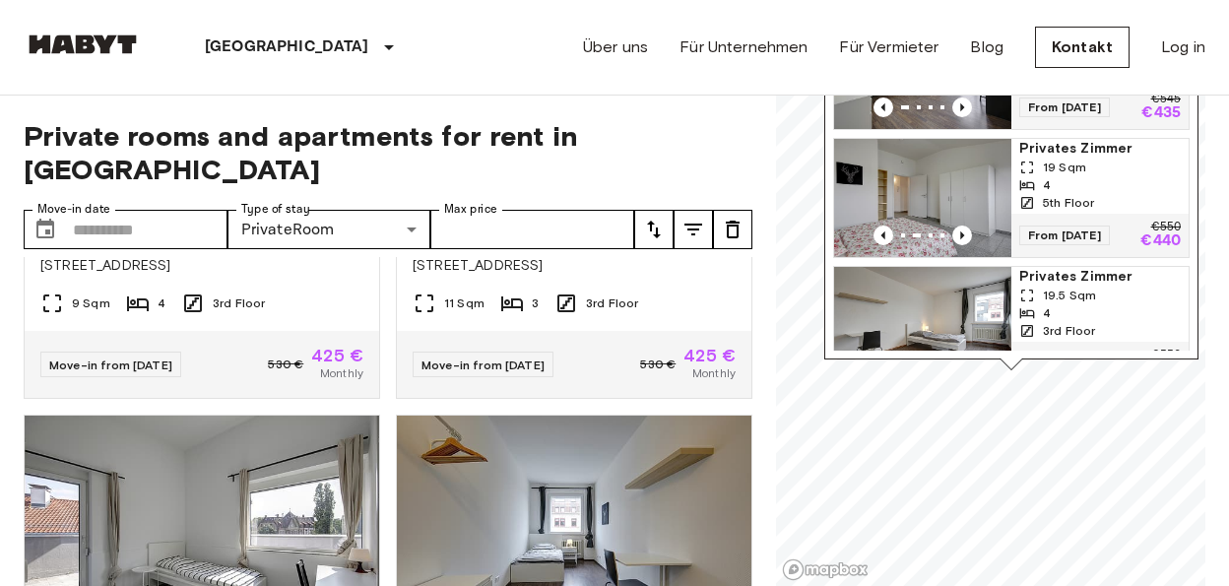
scroll to position [1040, 0]
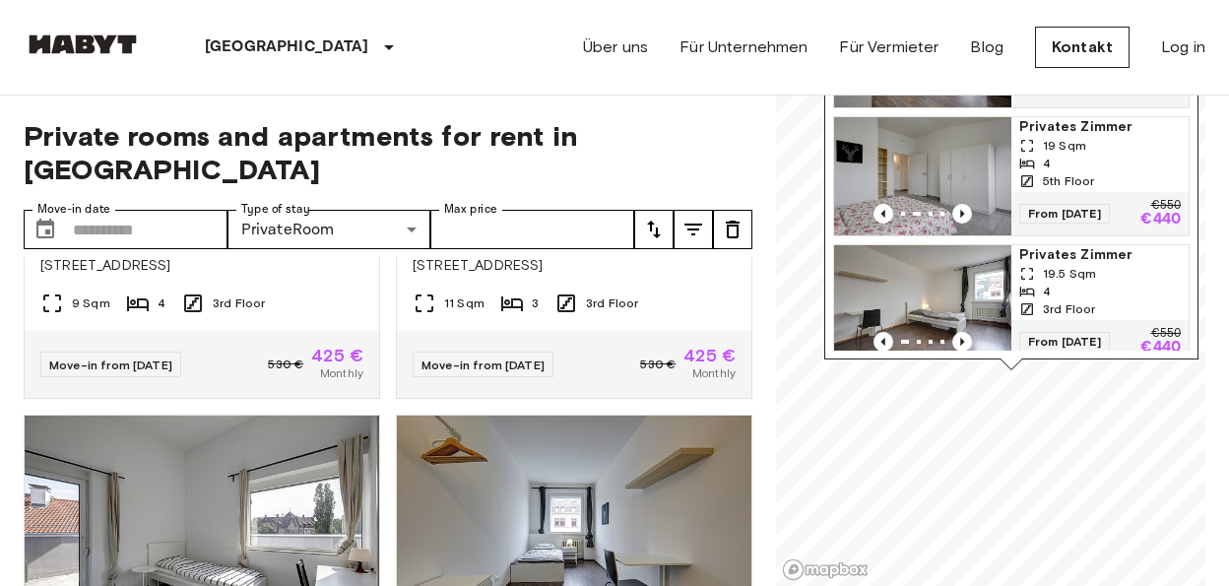
click at [1092, 283] on div "4" at bounding box center [1100, 292] width 162 height 18
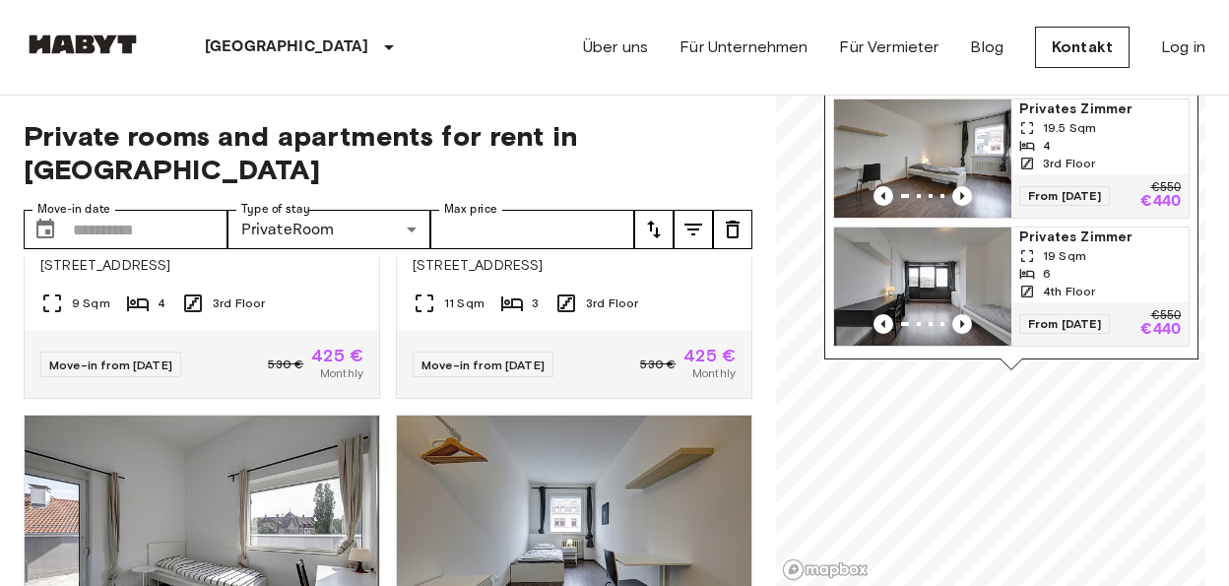
scroll to position [1213, 0]
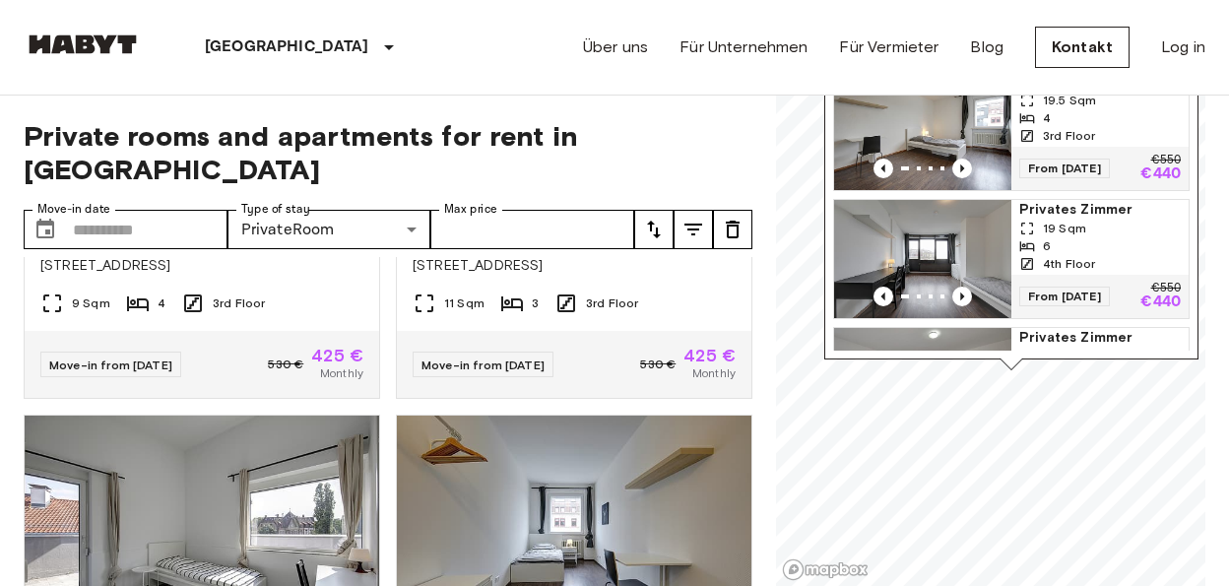
click at [1102, 224] on div "19 Sqm" at bounding box center [1100, 229] width 162 height 18
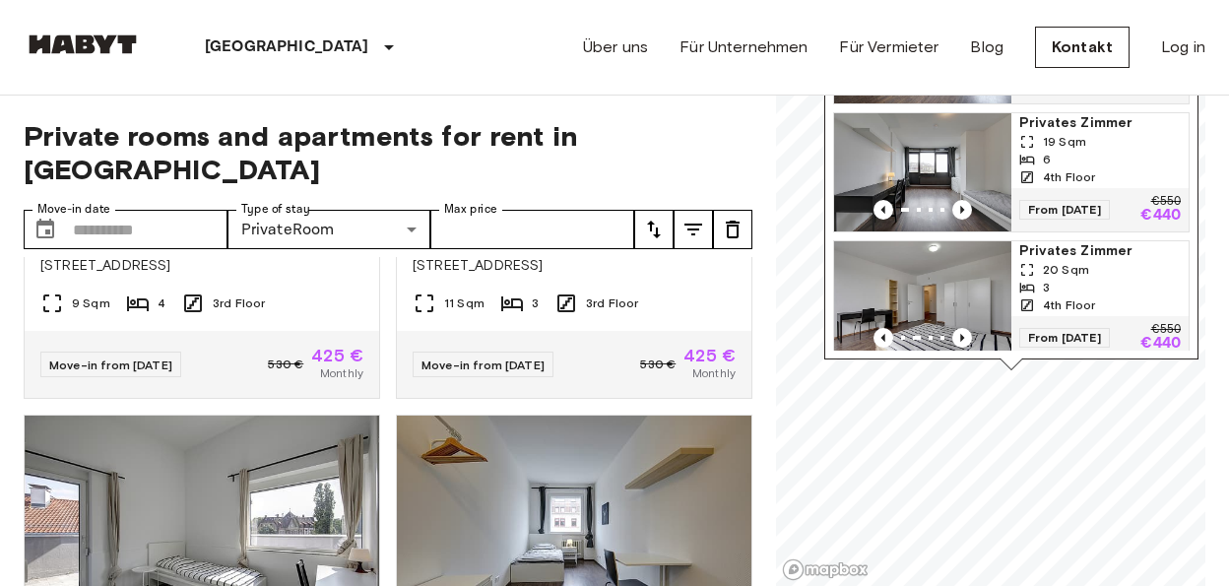
click at [1101, 279] on div "3" at bounding box center [1100, 288] width 162 height 18
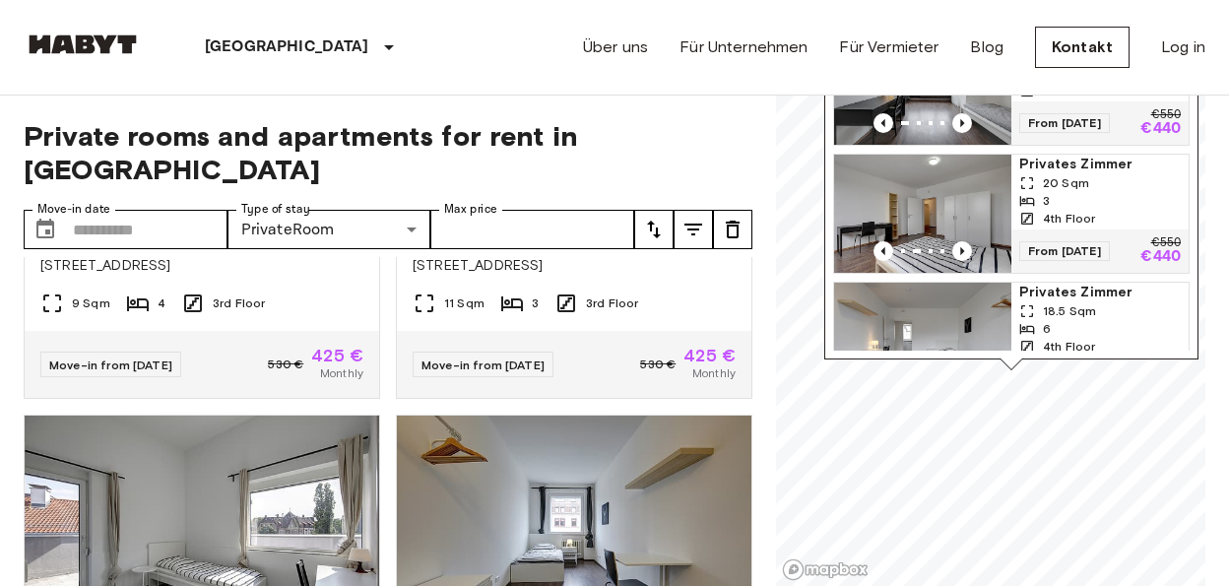
scroll to position [1474, 0]
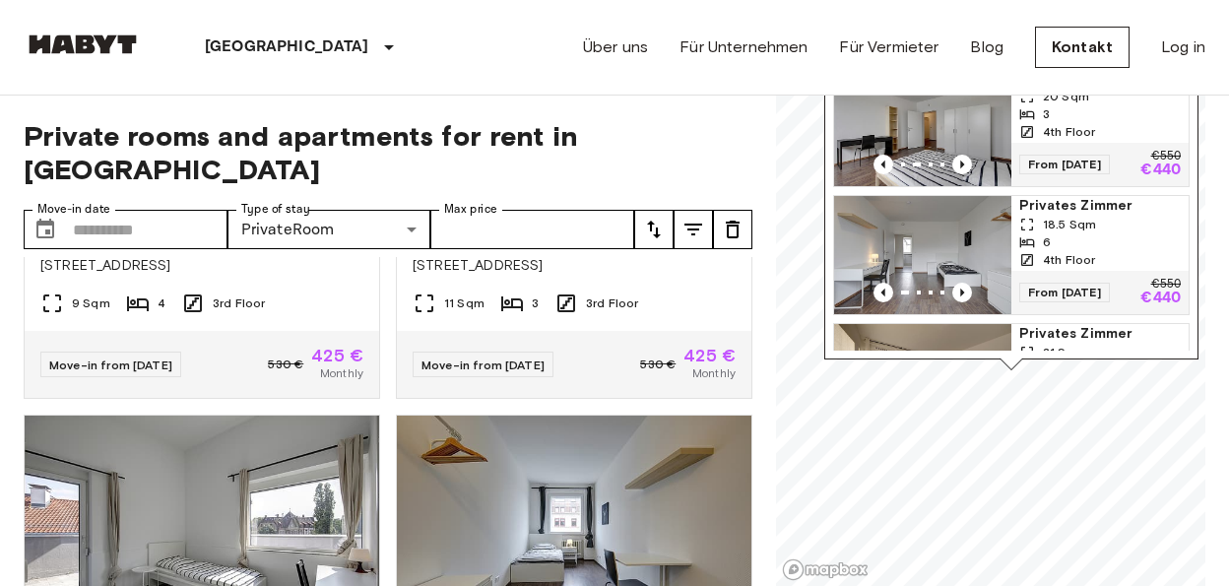
click at [1114, 241] on div "6" at bounding box center [1100, 242] width 162 height 18
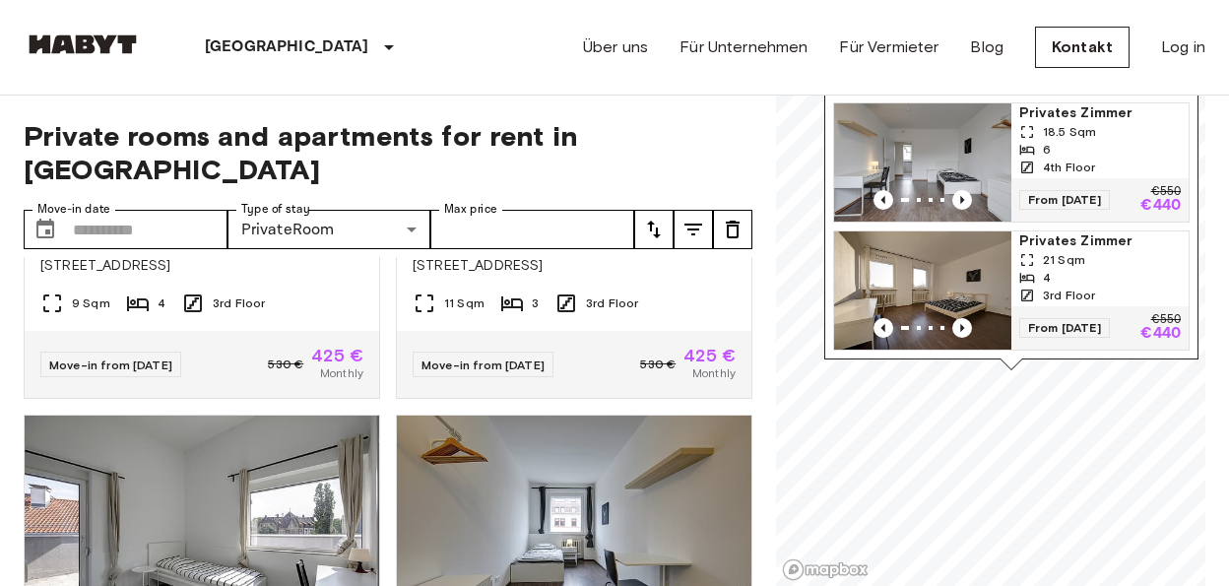
click at [1118, 251] on div "21 Sqm" at bounding box center [1100, 260] width 162 height 18
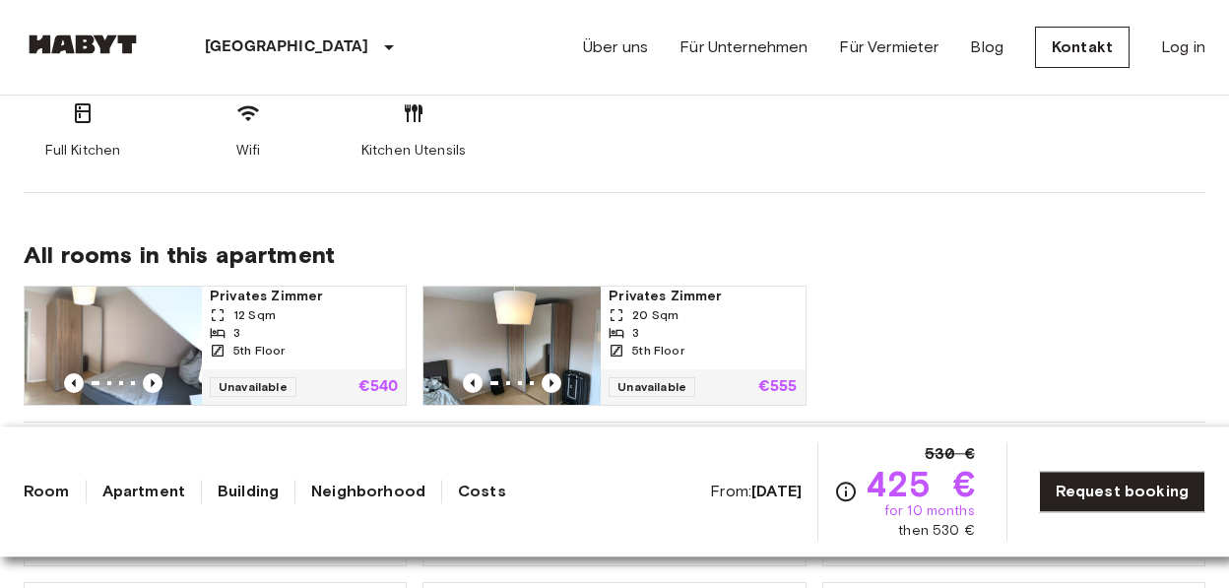
scroll to position [922, 0]
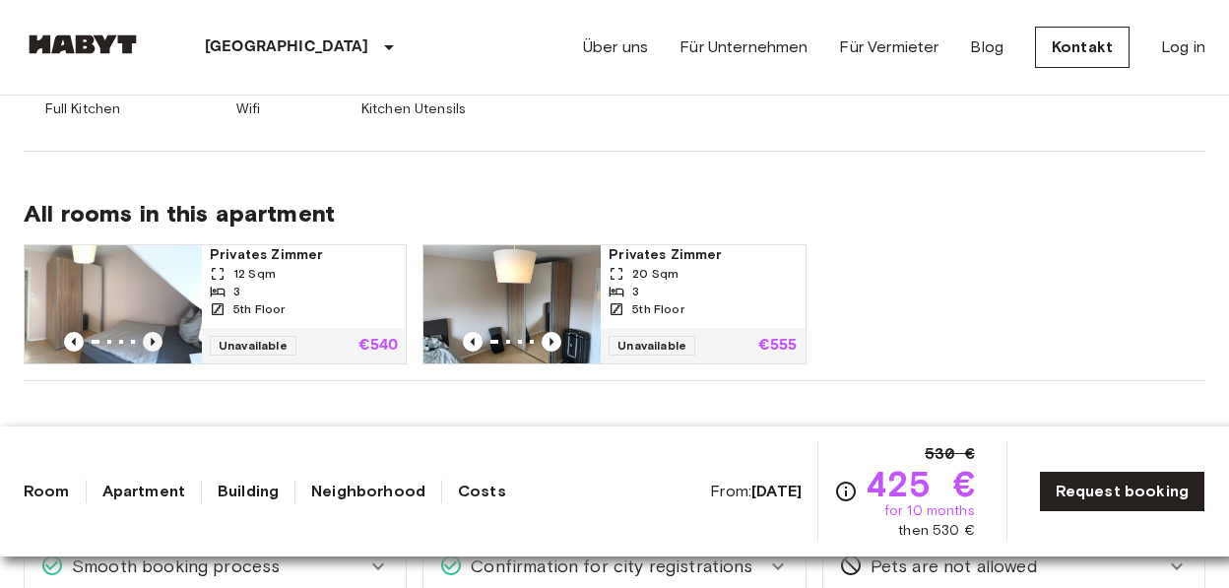
click at [152, 342] on icon "Previous image" at bounding box center [153, 342] width 4 height 8
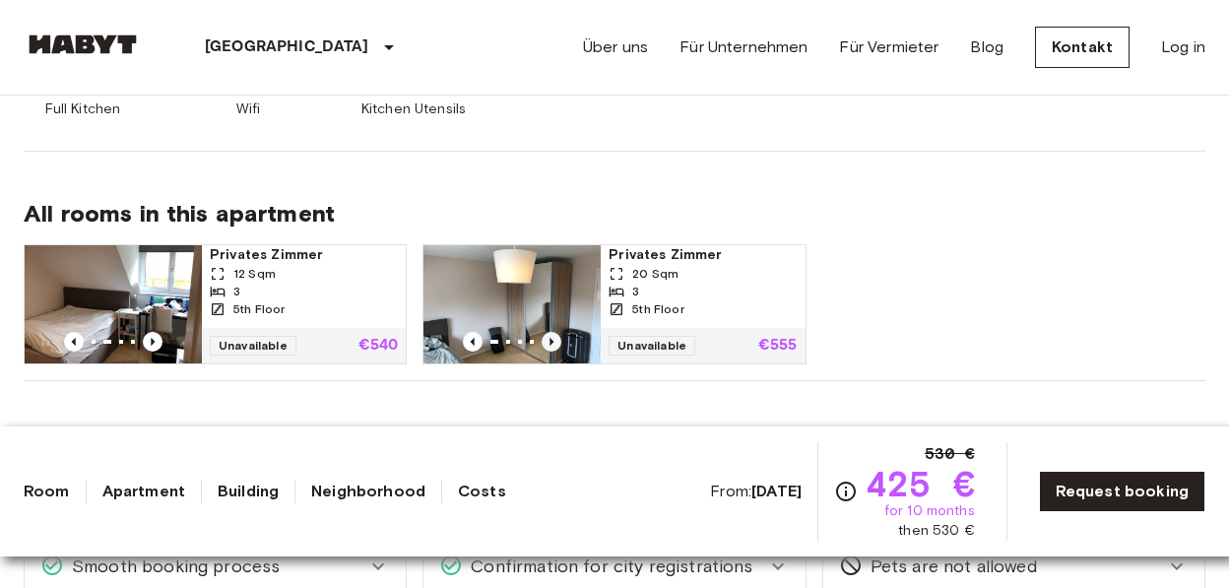
click at [555, 338] on icon "Previous image" at bounding box center [552, 342] width 20 height 20
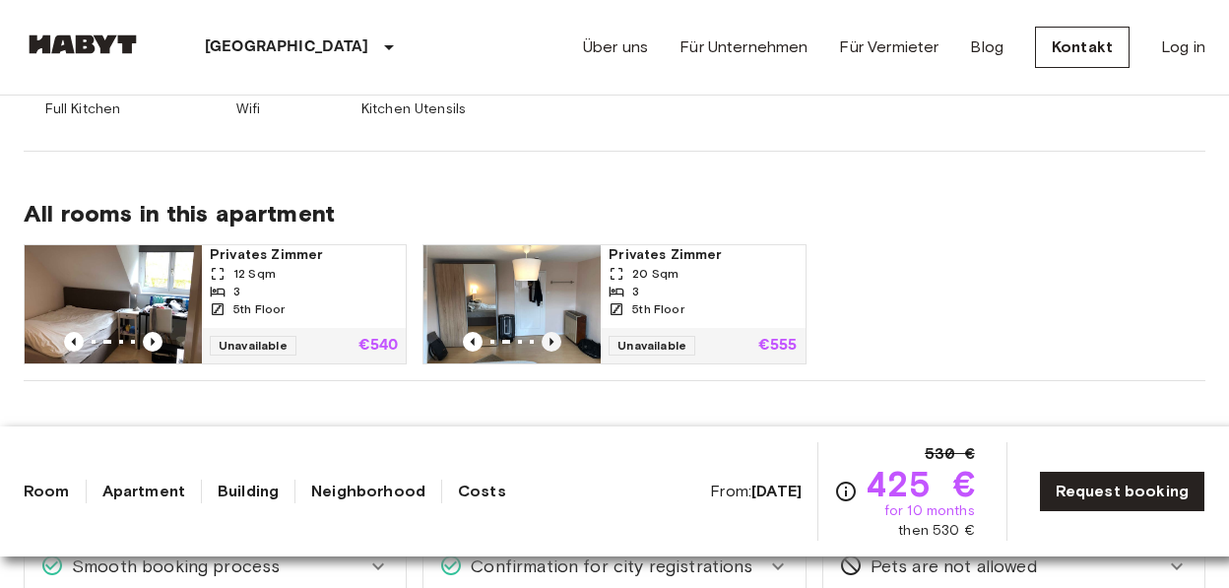
click at [555, 337] on icon "Previous image" at bounding box center [552, 342] width 20 height 20
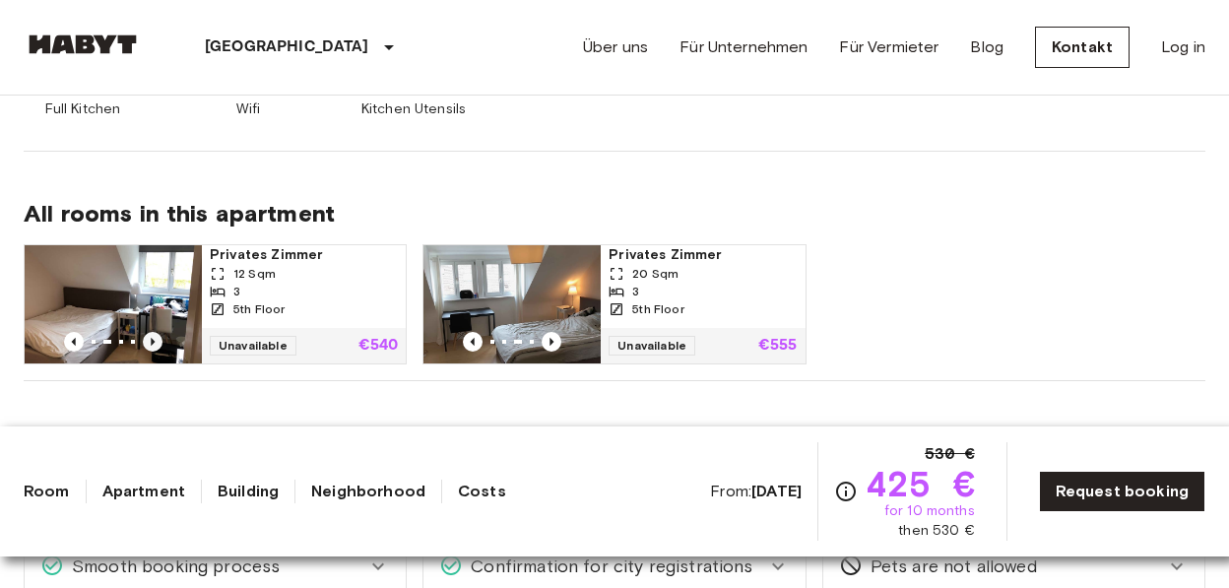
click at [149, 340] on icon "Previous image" at bounding box center [153, 342] width 20 height 20
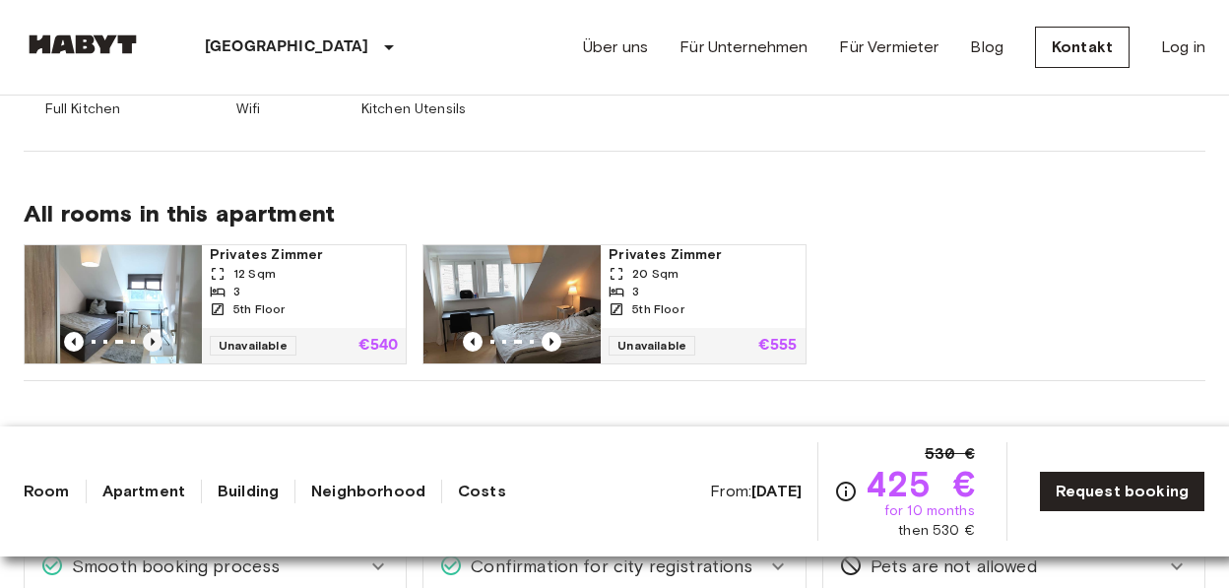
click at [149, 340] on icon "Previous image" at bounding box center [153, 342] width 20 height 20
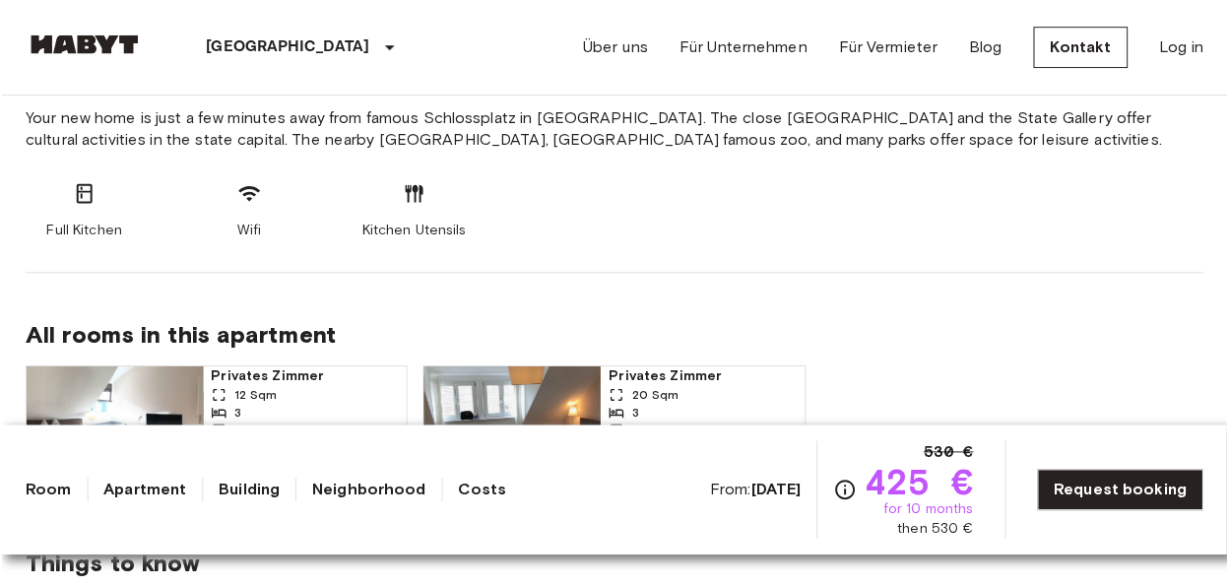
scroll to position [819, 0]
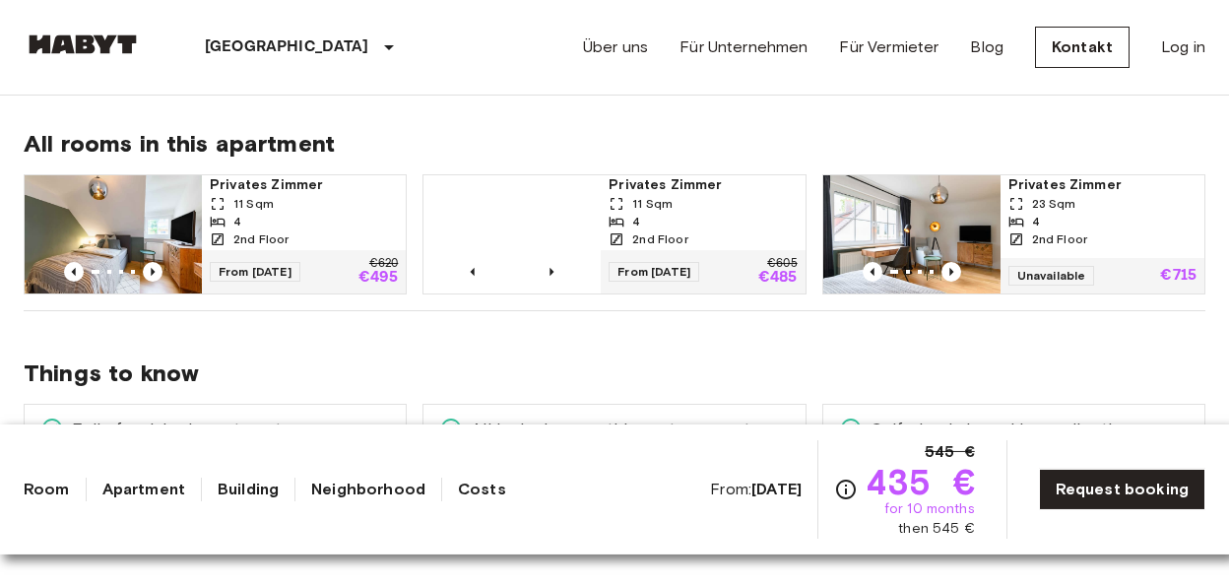
scroll to position [1024, 0]
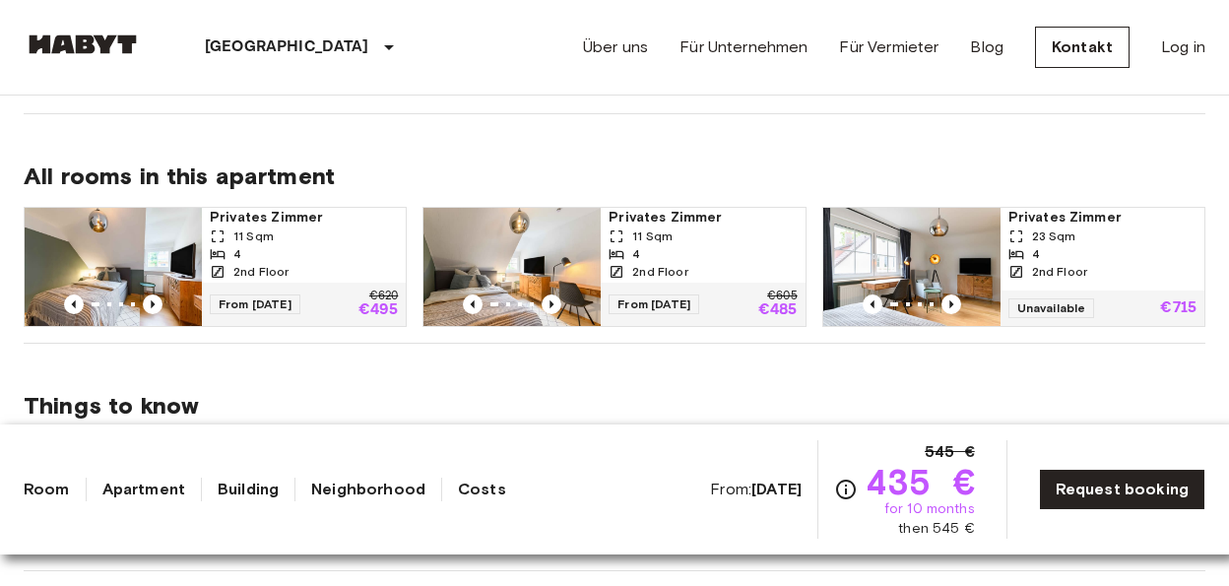
click at [545, 233] on img at bounding box center [512, 267] width 177 height 118
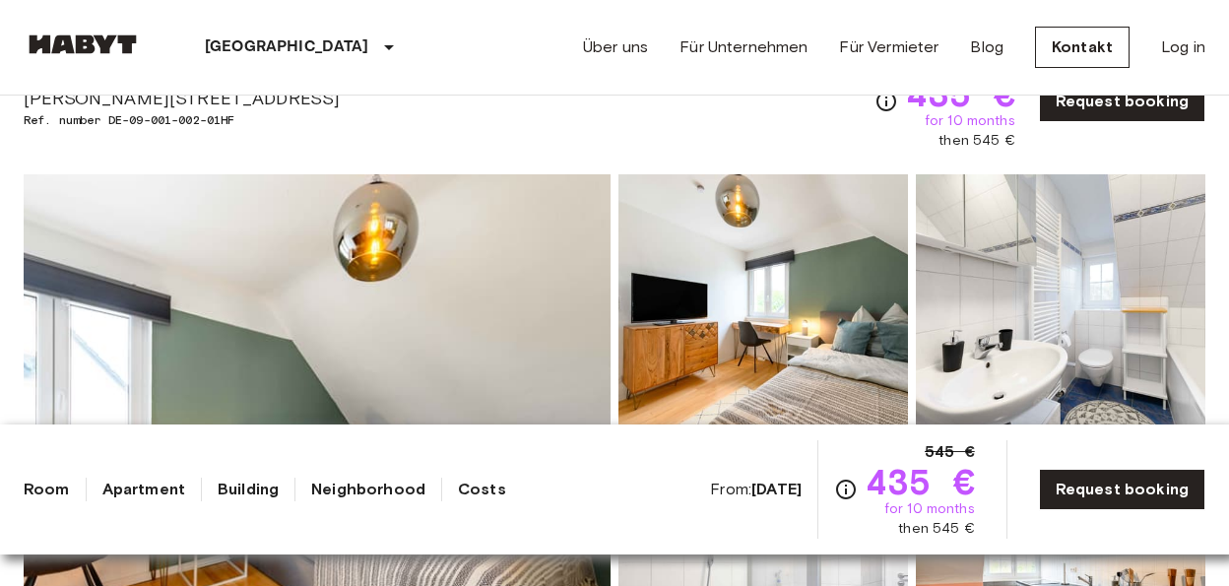
scroll to position [307, 0]
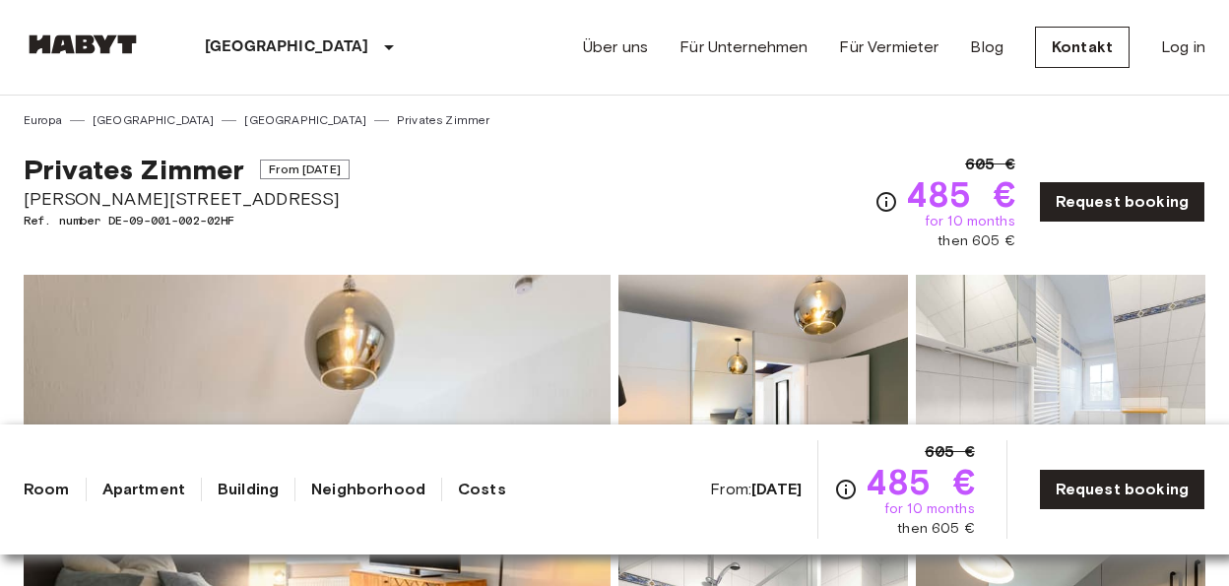
scroll to position [307, 0]
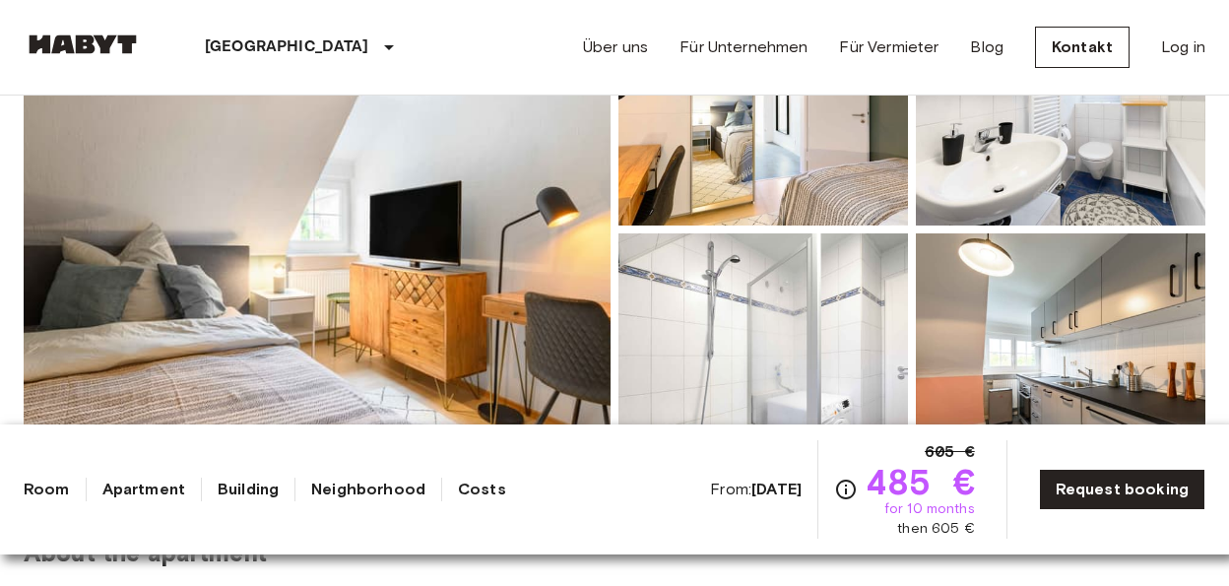
click at [537, 243] on img at bounding box center [317, 229] width 587 height 524
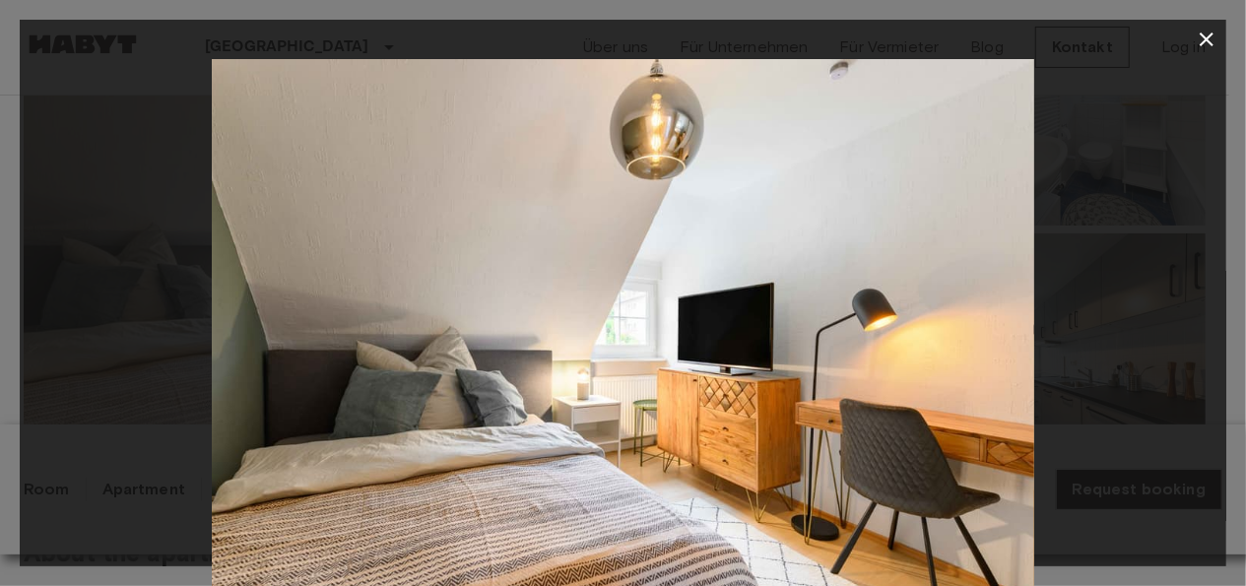
drag, startPoint x: 1132, startPoint y: 241, endPoint x: 1170, endPoint y: 165, distance: 85.0
click at [1132, 241] on div at bounding box center [623, 333] width 1207 height 549
click at [1209, 33] on icon "button" at bounding box center [1207, 40] width 24 height 24
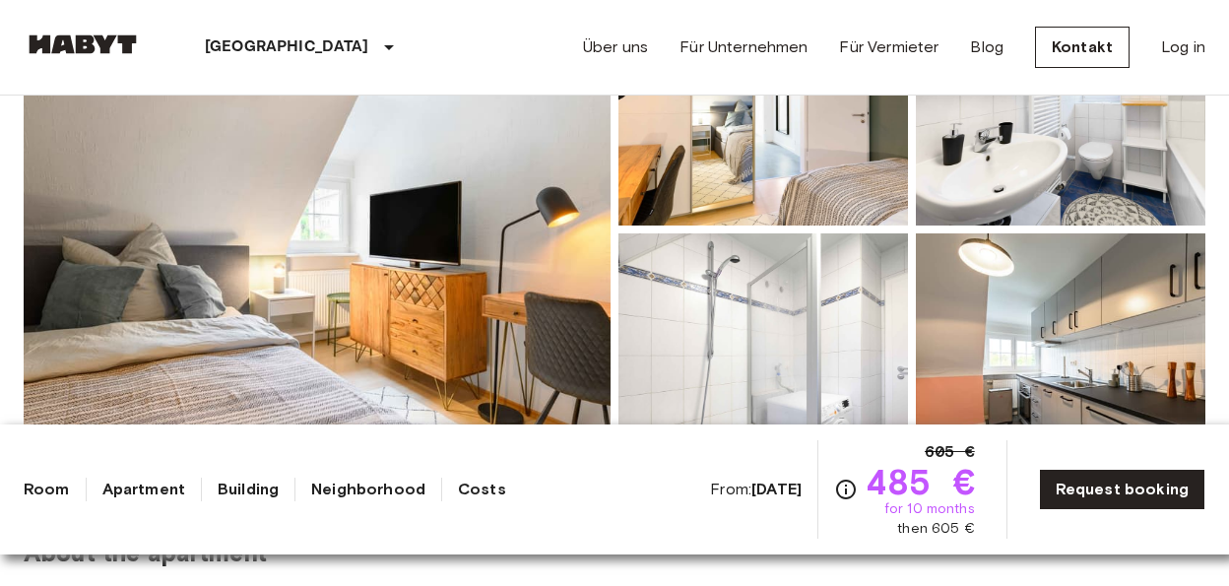
click at [686, 152] on img at bounding box center [764, 96] width 290 height 258
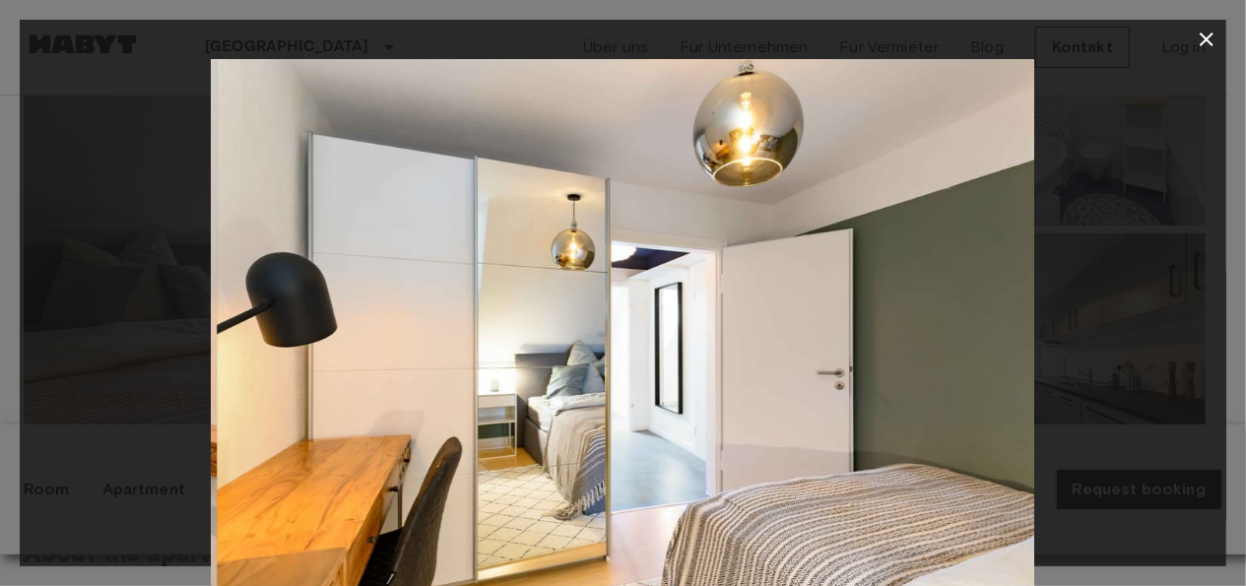
drag, startPoint x: 608, startPoint y: 306, endPoint x: 1155, endPoint y: 381, distance: 552.7
click at [1169, 381] on div at bounding box center [623, 333] width 1207 height 549
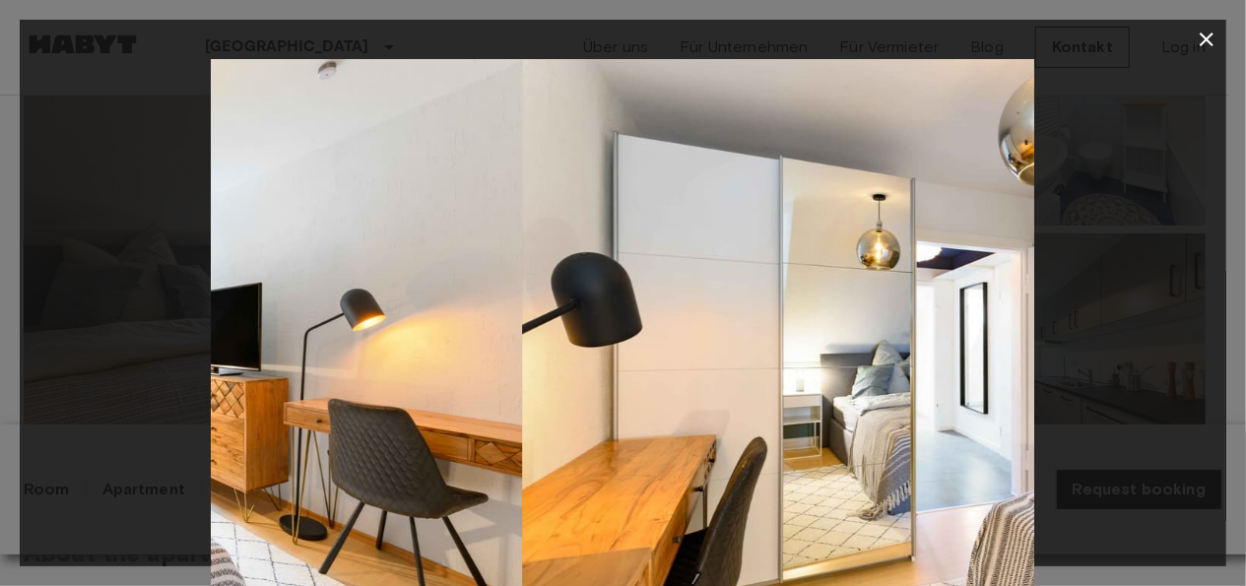
drag, startPoint x: 878, startPoint y: 352, endPoint x: 360, endPoint y: 354, distance: 517.1
click at [361, 354] on img at bounding box center [111, 333] width 822 height 549
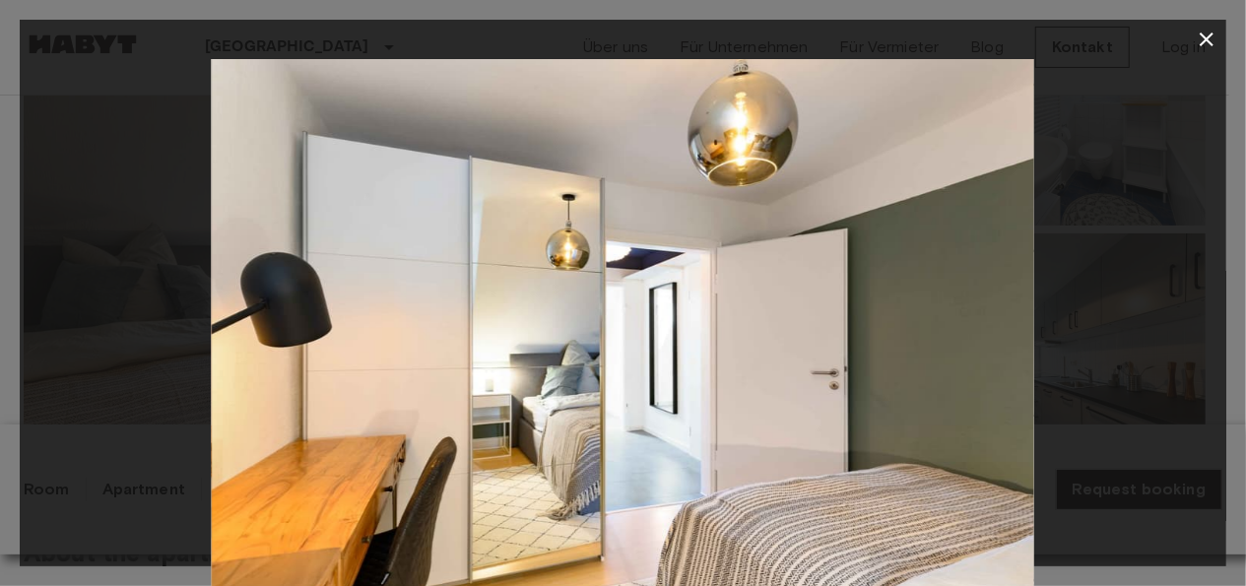
click at [1207, 44] on icon "button" at bounding box center [1207, 40] width 24 height 24
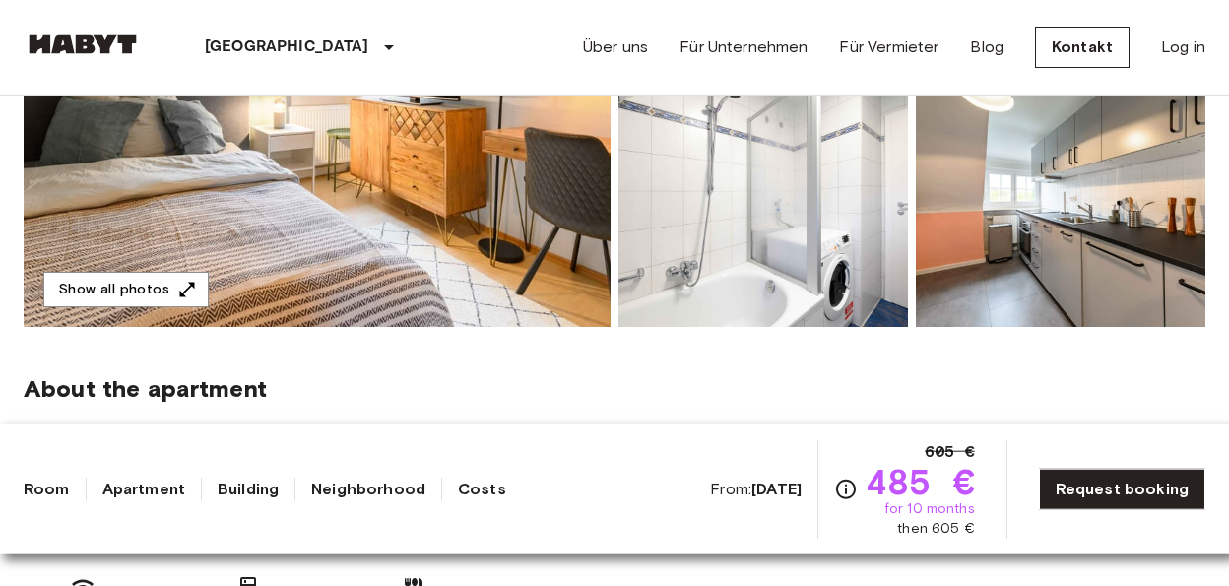
scroll to position [512, 0]
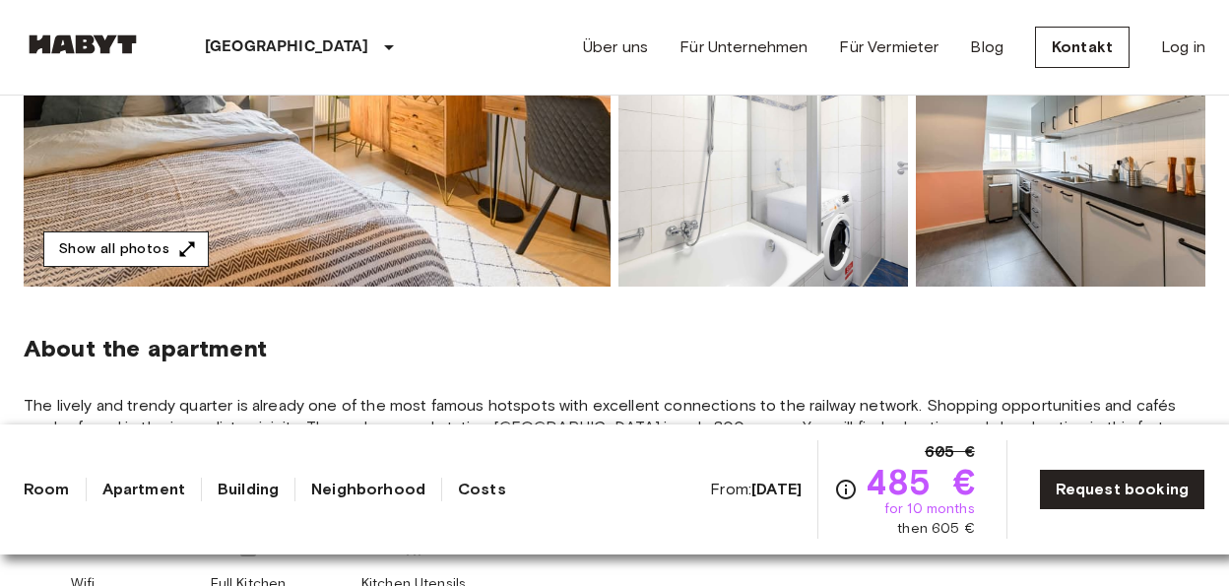
click at [118, 243] on button "Show all photos" at bounding box center [125, 249] width 165 height 36
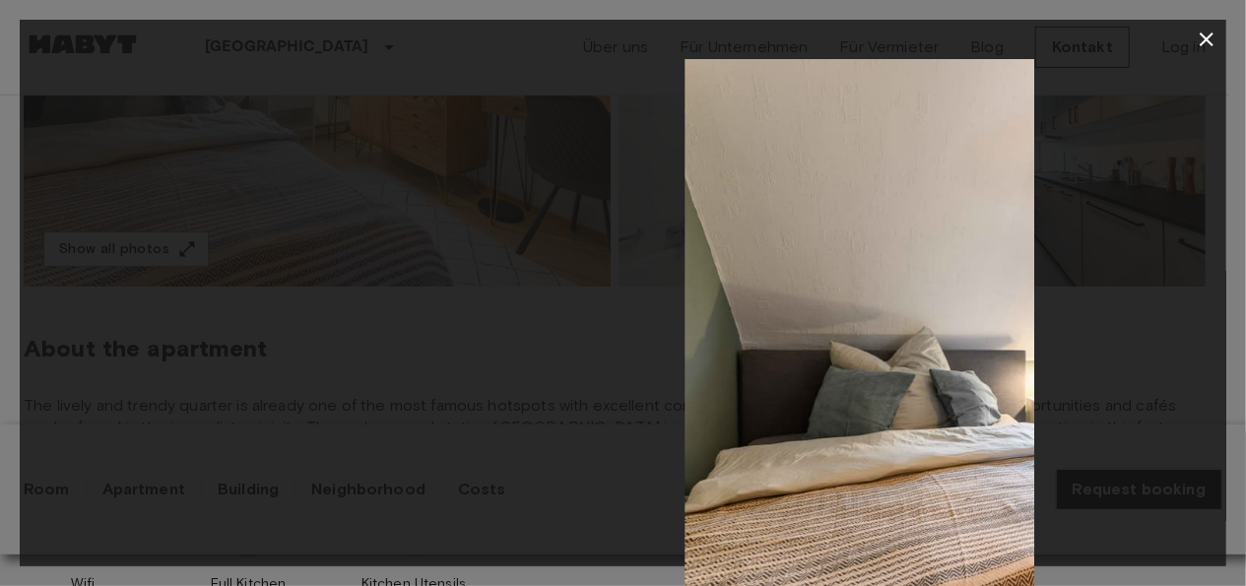
drag, startPoint x: 775, startPoint y: 299, endPoint x: 1208, endPoint y: 302, distance: 432.4
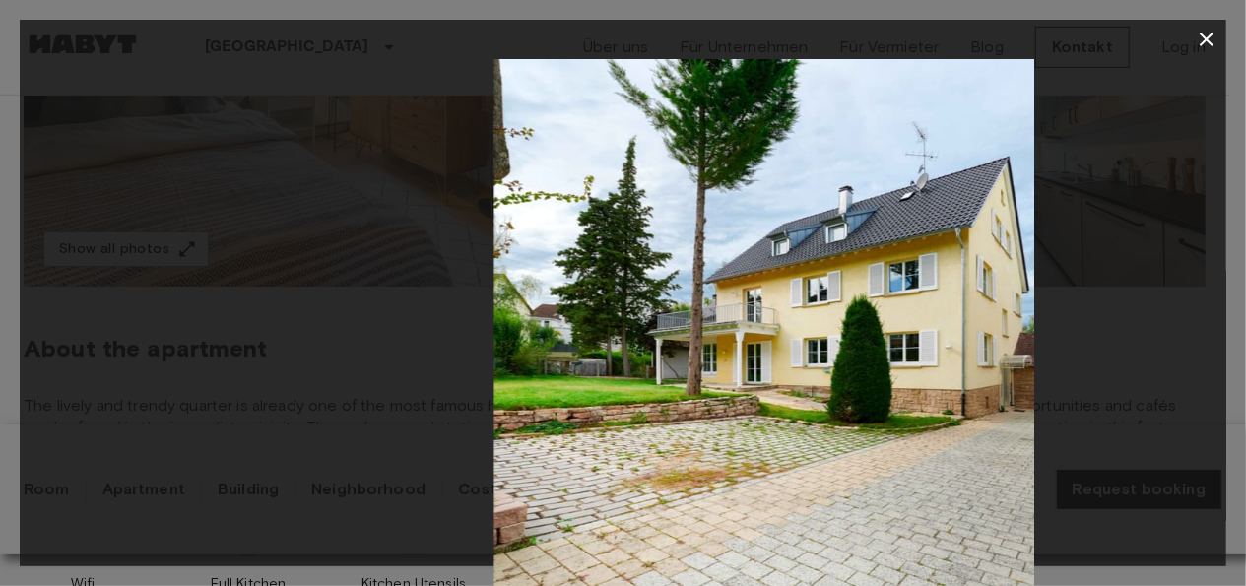
drag, startPoint x: 535, startPoint y: 344, endPoint x: 992, endPoint y: 329, distance: 457.3
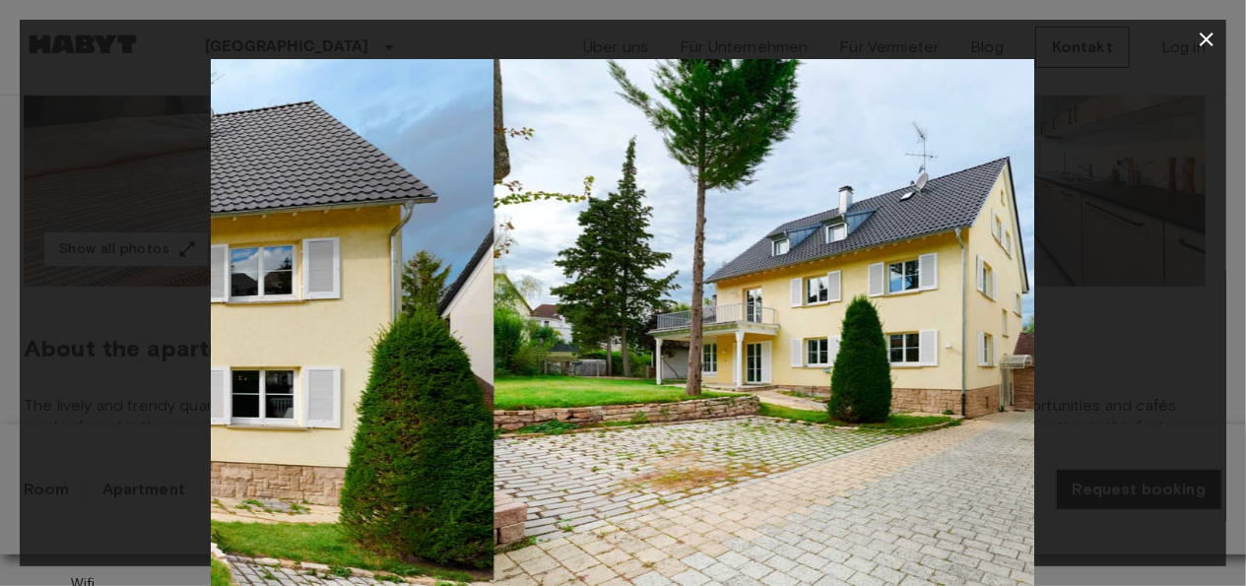
click at [991, 333] on img at bounding box center [905, 333] width 822 height 549
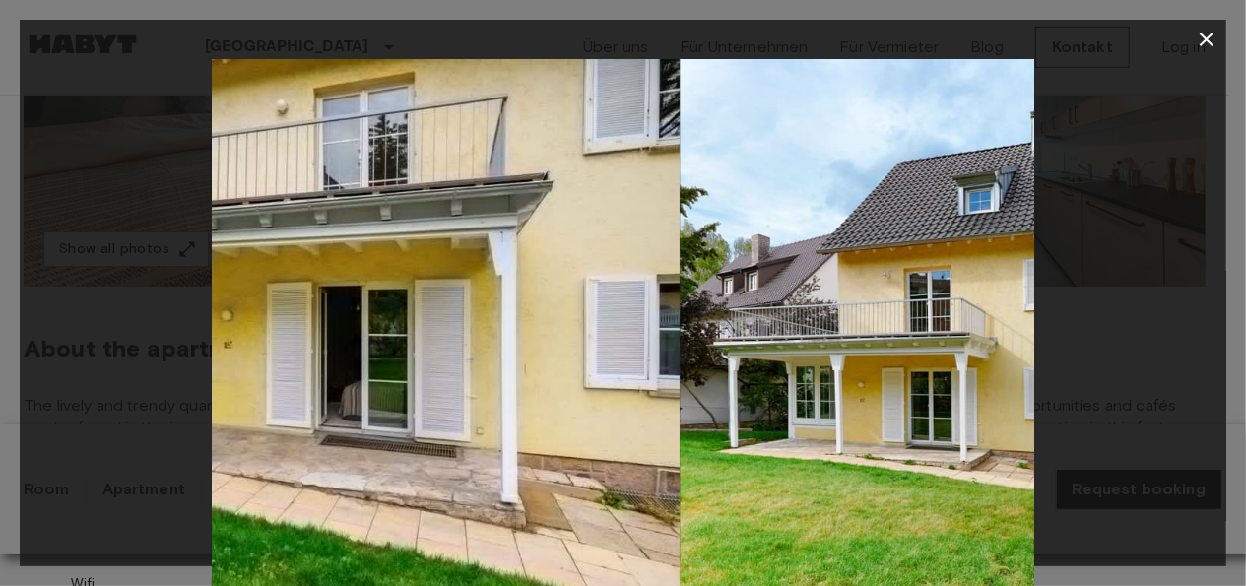
drag, startPoint x: 439, startPoint y: 344, endPoint x: 1102, endPoint y: 343, distance: 662.9
click at [1102, 344] on div at bounding box center [623, 333] width 1207 height 549
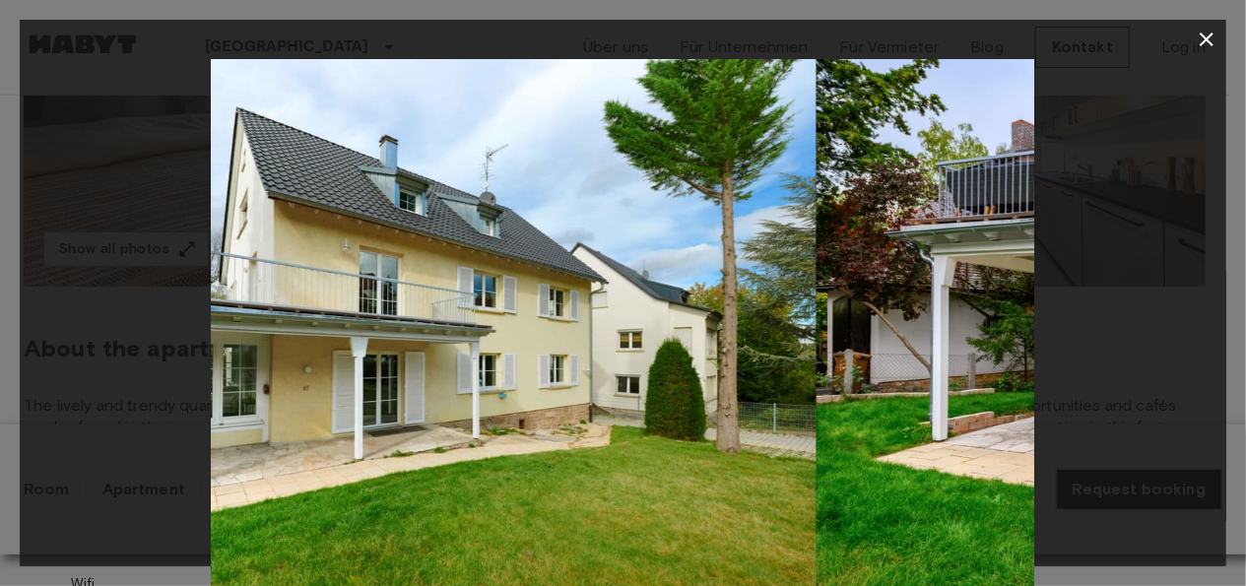
drag, startPoint x: 489, startPoint y: 369, endPoint x: 1093, endPoint y: 385, distance: 605.0
click at [1093, 385] on div at bounding box center [623, 333] width 1207 height 549
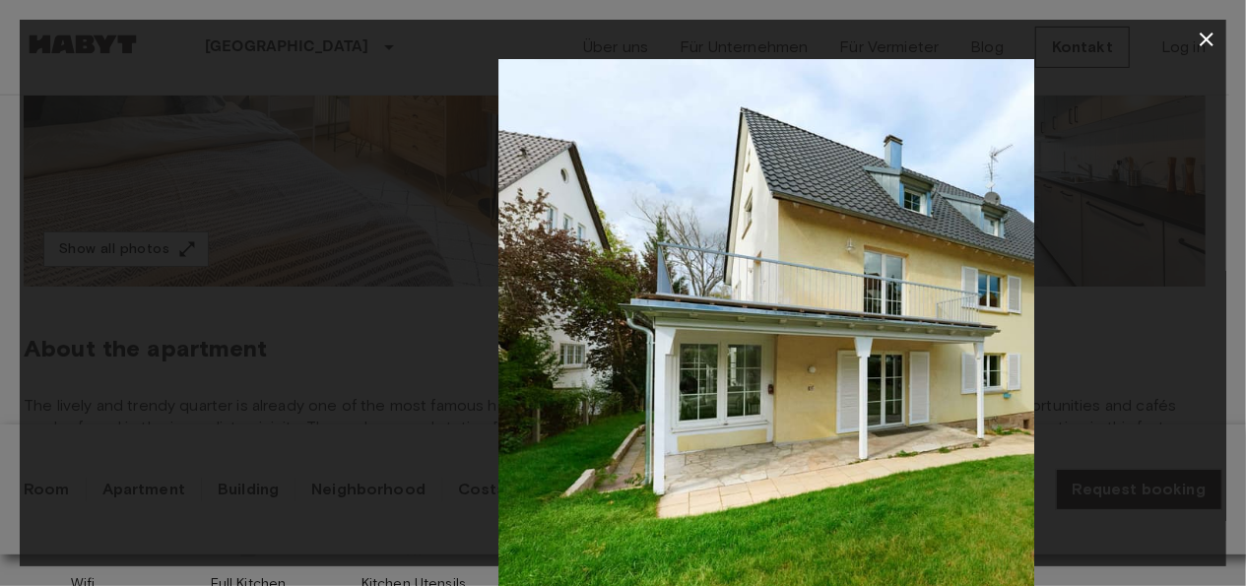
drag, startPoint x: 515, startPoint y: 377, endPoint x: 1249, endPoint y: 369, distance: 733.8
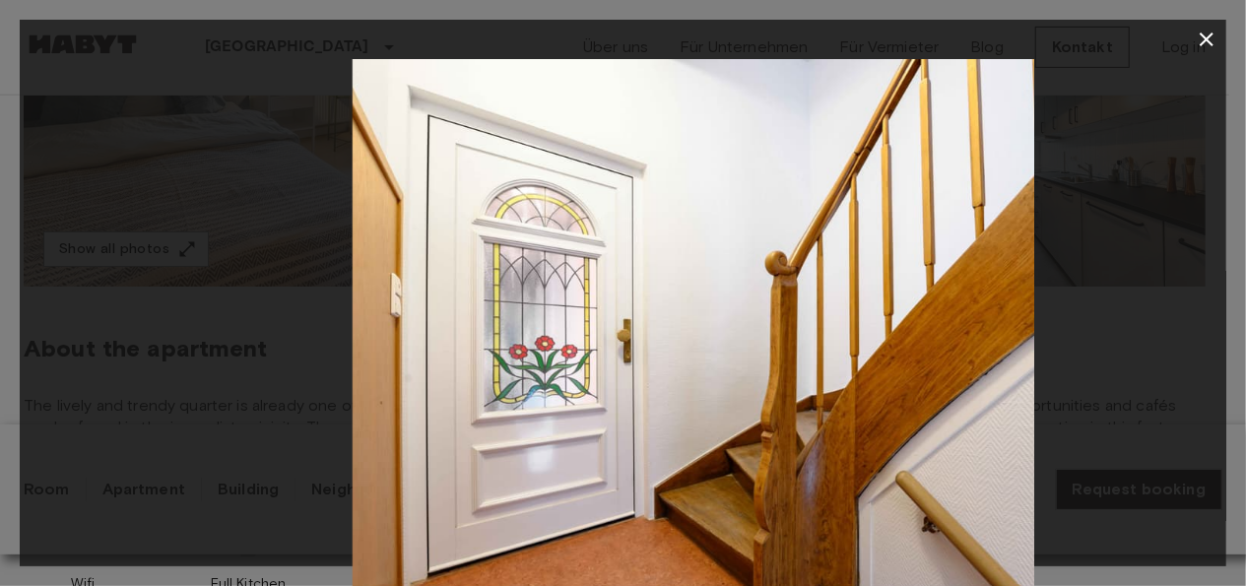
drag, startPoint x: 509, startPoint y: 382, endPoint x: 1260, endPoint y: 387, distance: 750.6
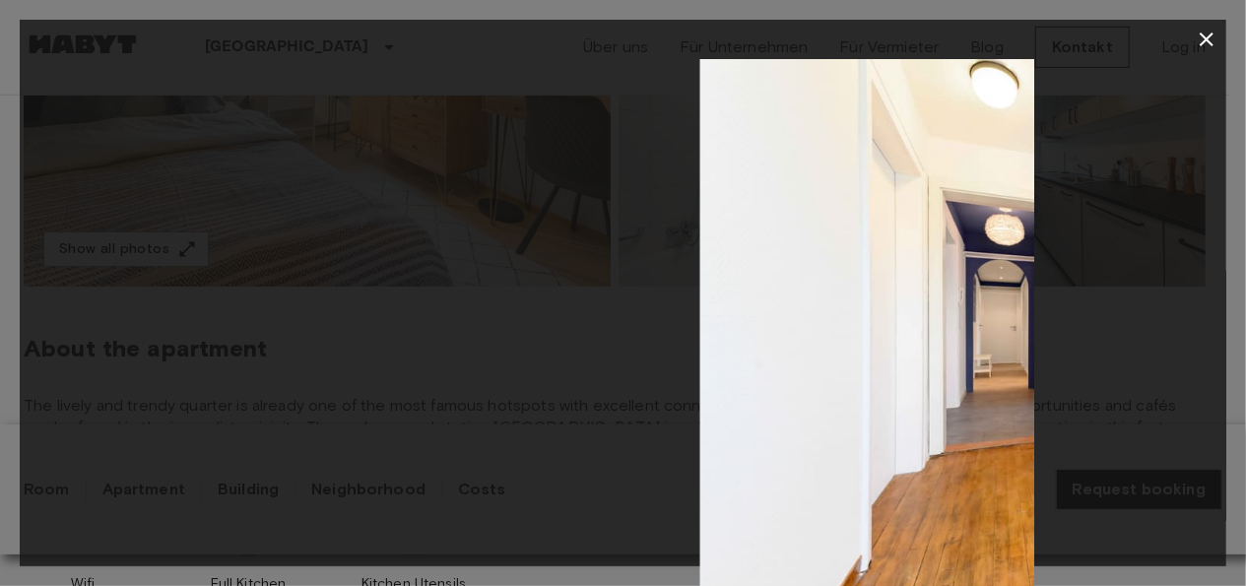
drag, startPoint x: 493, startPoint y: 364, endPoint x: 1260, endPoint y: 381, distance: 766.5
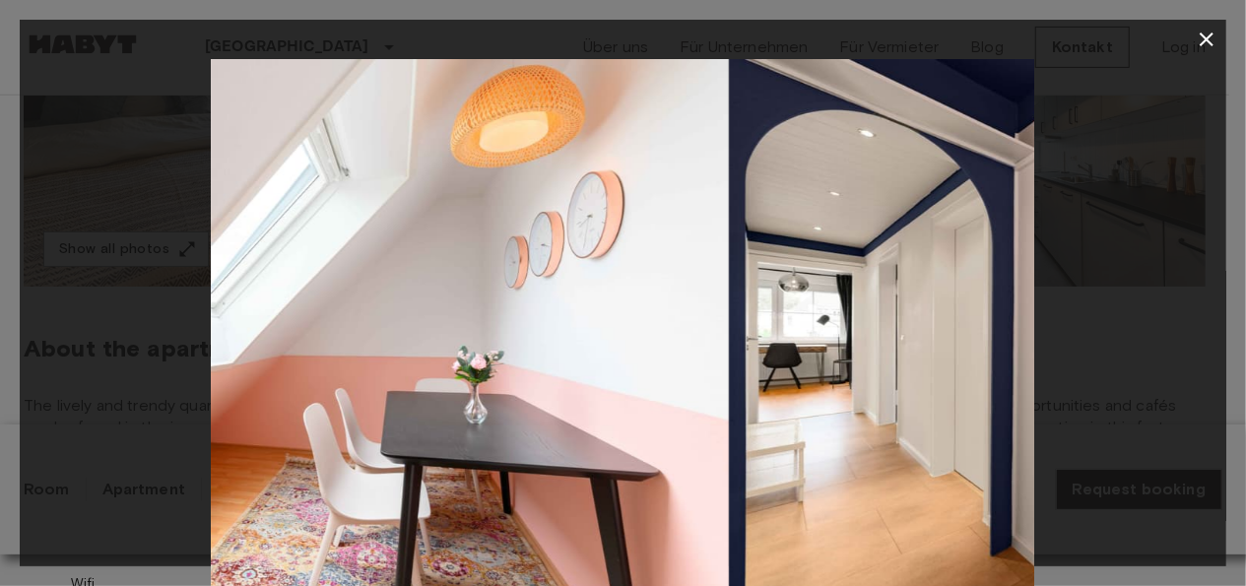
drag, startPoint x: 463, startPoint y: 369, endPoint x: 982, endPoint y: 389, distance: 519.5
click at [982, 390] on img at bounding box center [1140, 333] width 822 height 549
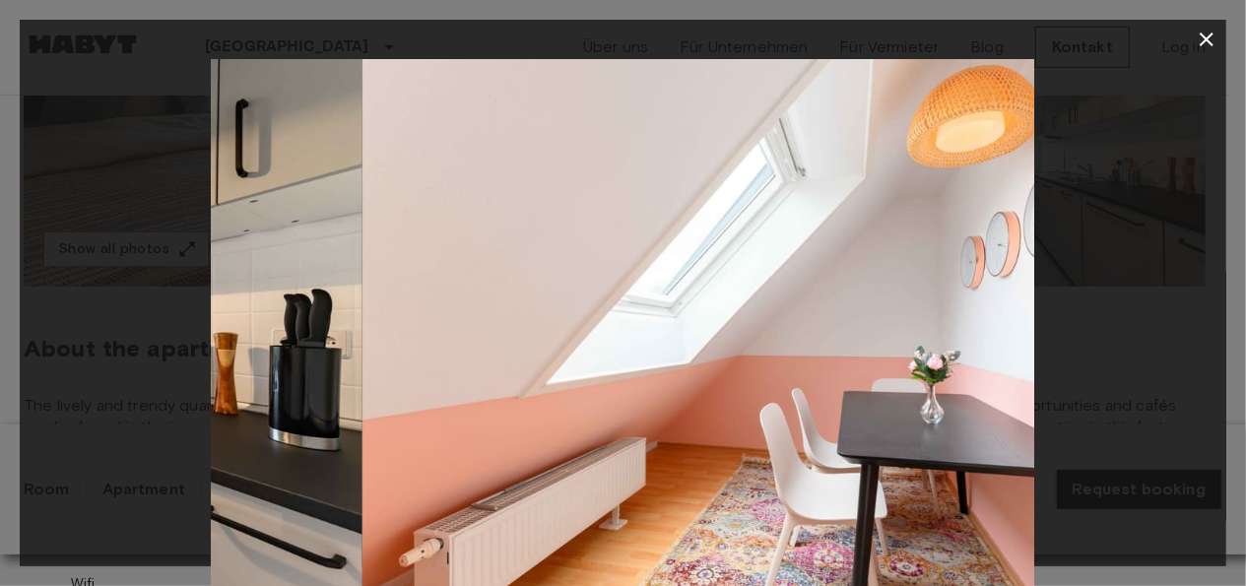
drag, startPoint x: 424, startPoint y: 389, endPoint x: 1203, endPoint y: 394, distance: 779.1
click at [1203, 394] on div at bounding box center [623, 333] width 1207 height 549
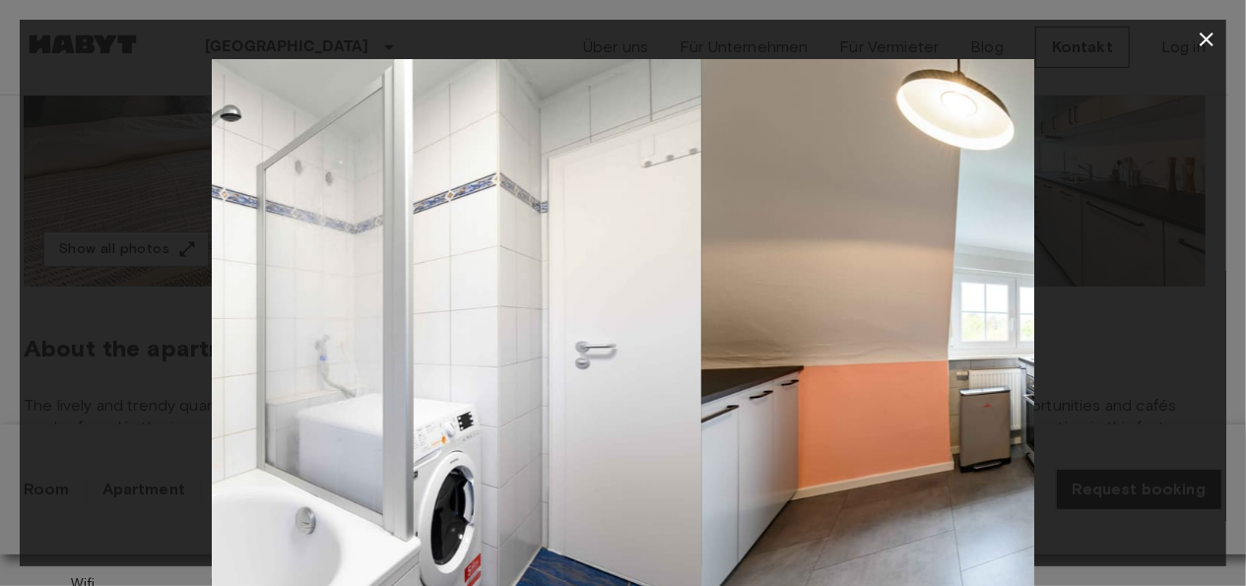
drag, startPoint x: 493, startPoint y: 377, endPoint x: 1007, endPoint y: 371, distance: 513.2
click at [1005, 374] on img at bounding box center [1112, 333] width 822 height 549
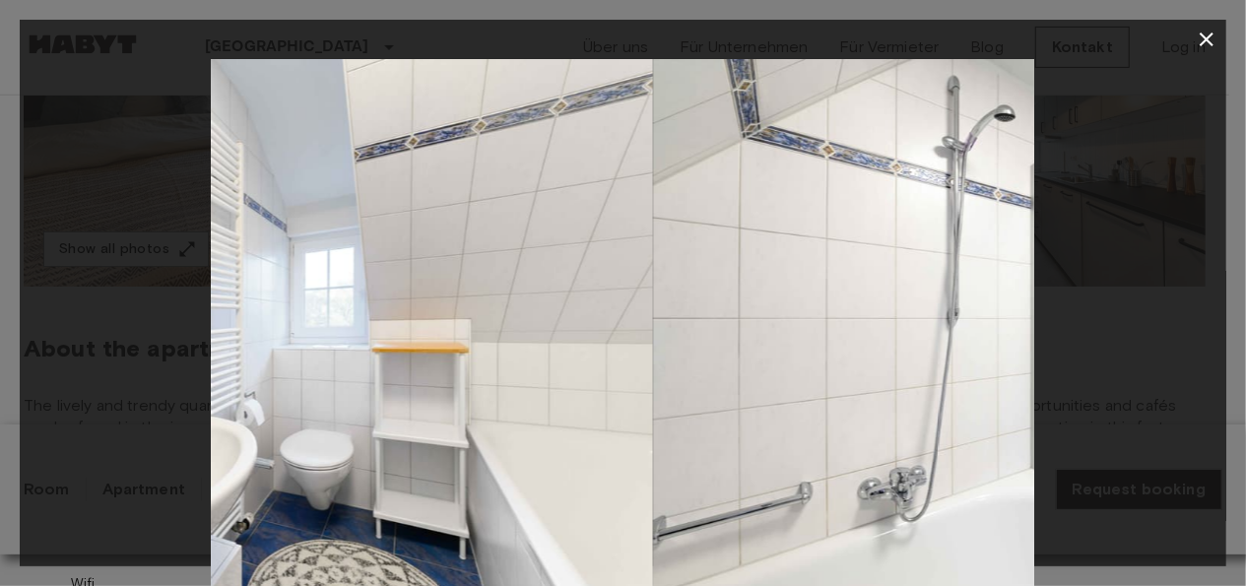
drag, startPoint x: 580, startPoint y: 388, endPoint x: 1246, endPoint y: 381, distance: 665.9
click at [1228, 381] on div "4 / 13" at bounding box center [623, 293] width 1246 height 586
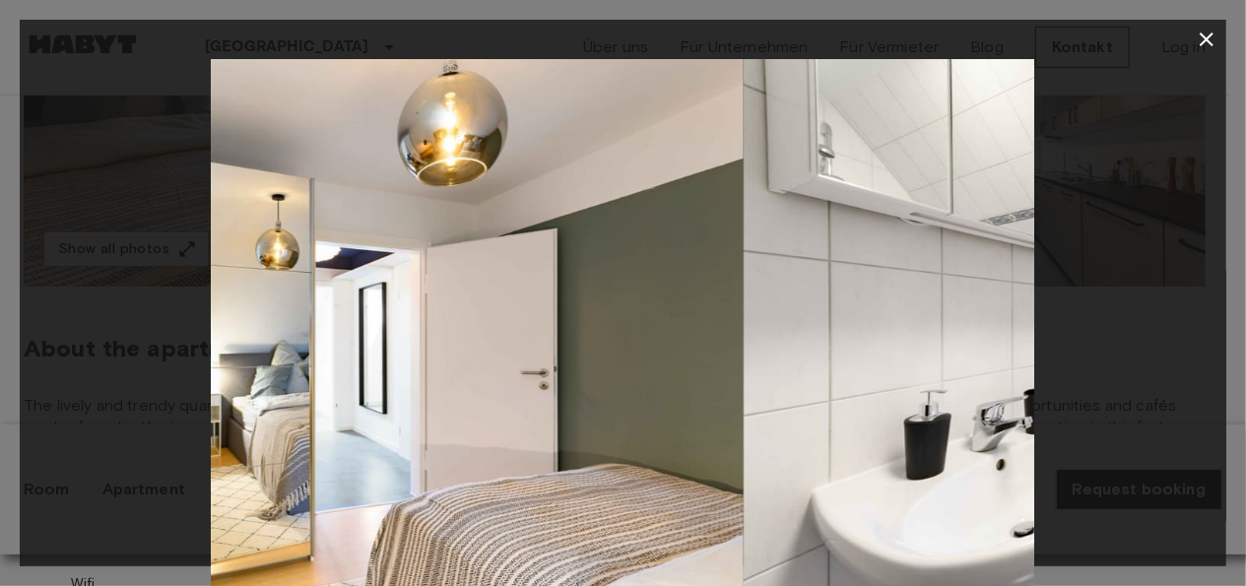
drag, startPoint x: 592, startPoint y: 389, endPoint x: 1132, endPoint y: 405, distance: 540.0
click at [1132, 405] on div at bounding box center [623, 333] width 1207 height 549
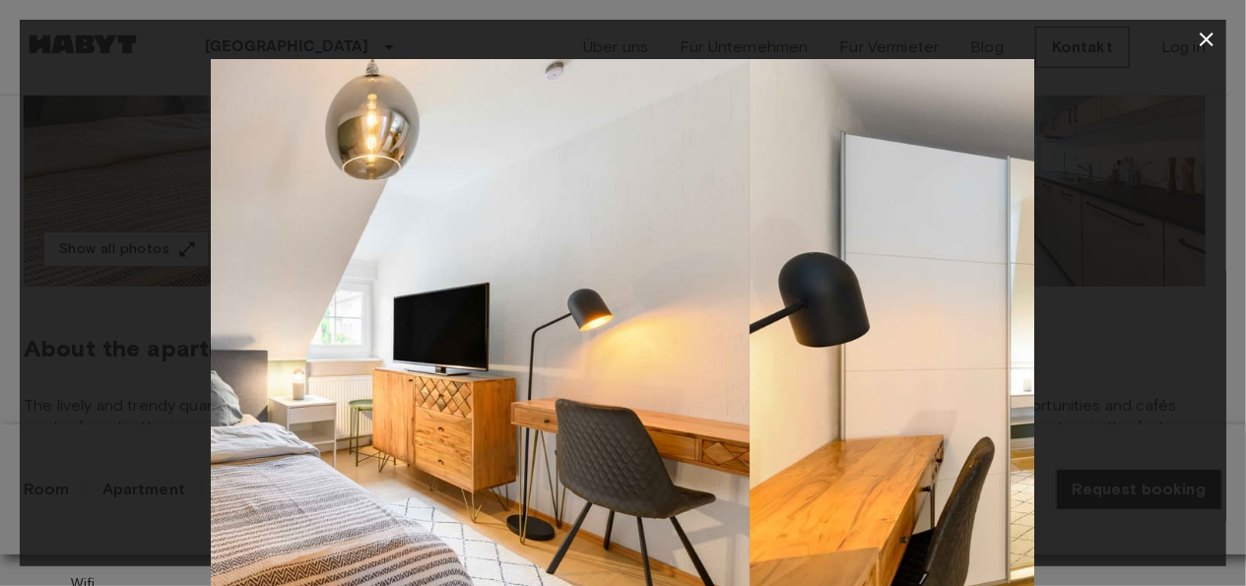
drag, startPoint x: 558, startPoint y: 397, endPoint x: 1173, endPoint y: 393, distance: 614.6
click at [1173, 393] on div at bounding box center [623, 333] width 1207 height 549
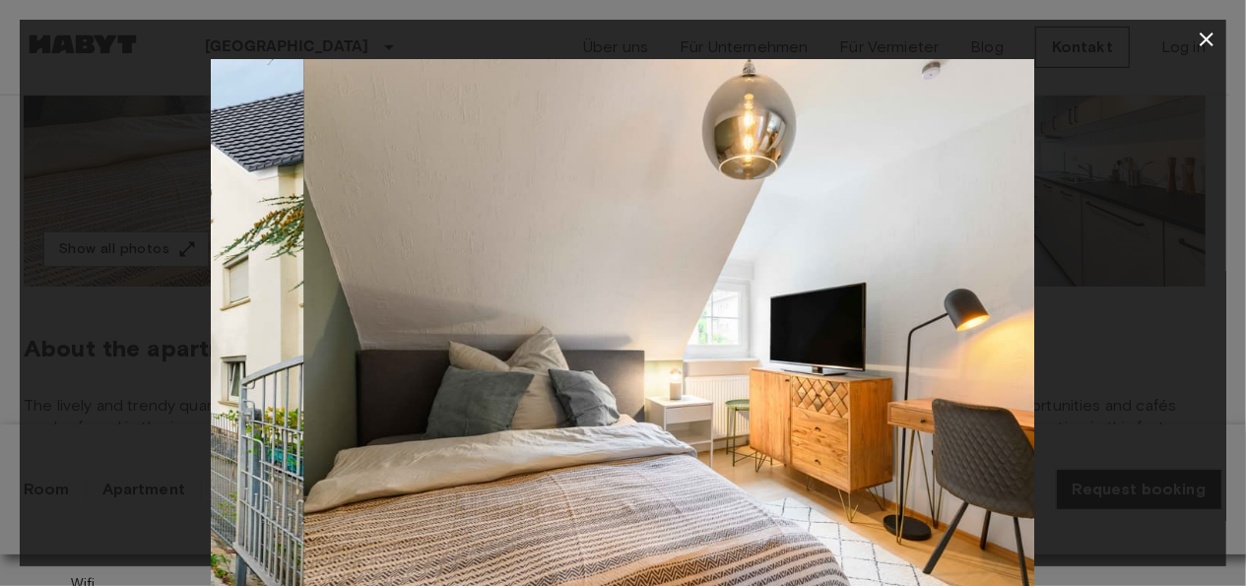
drag, startPoint x: 562, startPoint y: 399, endPoint x: 1129, endPoint y: 399, distance: 566.4
click at [1129, 399] on div at bounding box center [623, 333] width 1207 height 549
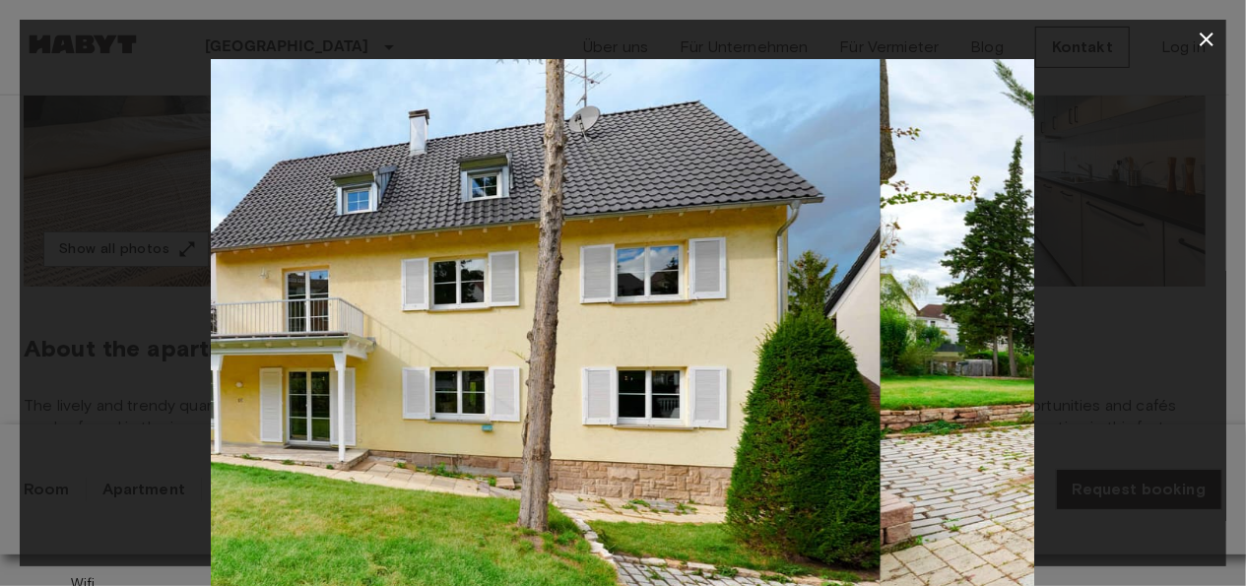
drag, startPoint x: 588, startPoint y: 394, endPoint x: 1260, endPoint y: 398, distance: 671.8
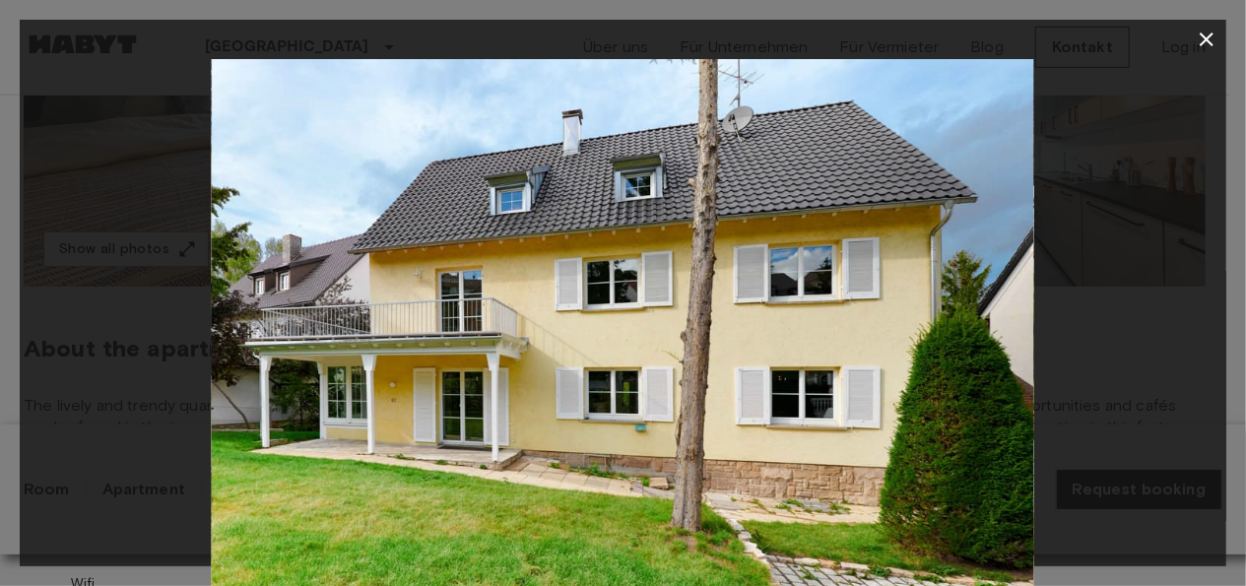
click at [1212, 34] on icon "button" at bounding box center [1207, 40] width 14 height 14
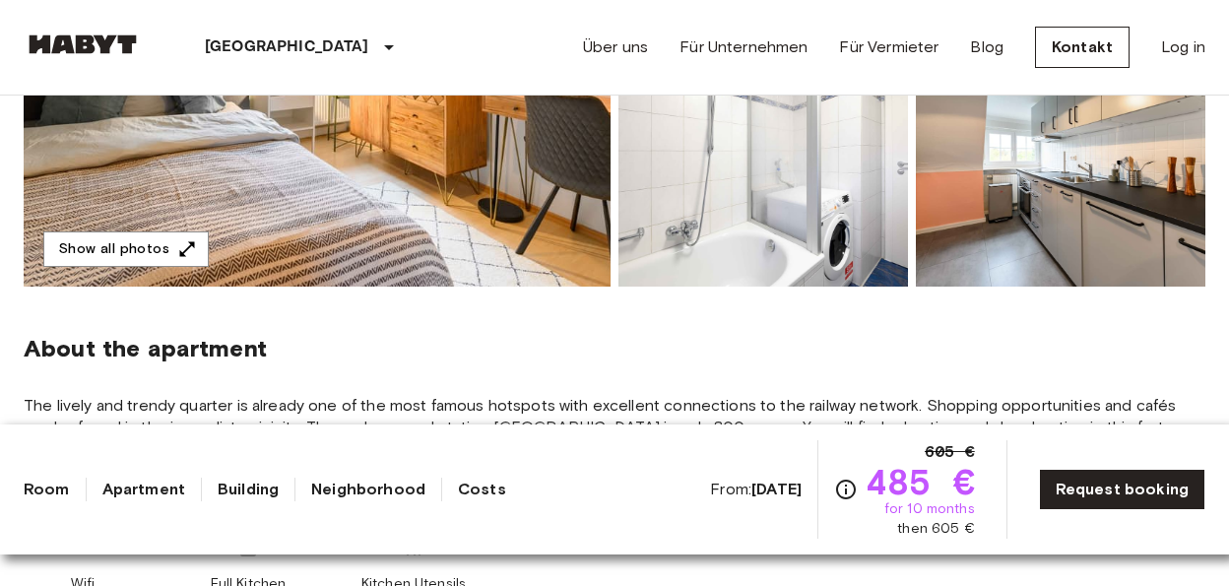
click at [703, 199] on img at bounding box center [764, 158] width 290 height 258
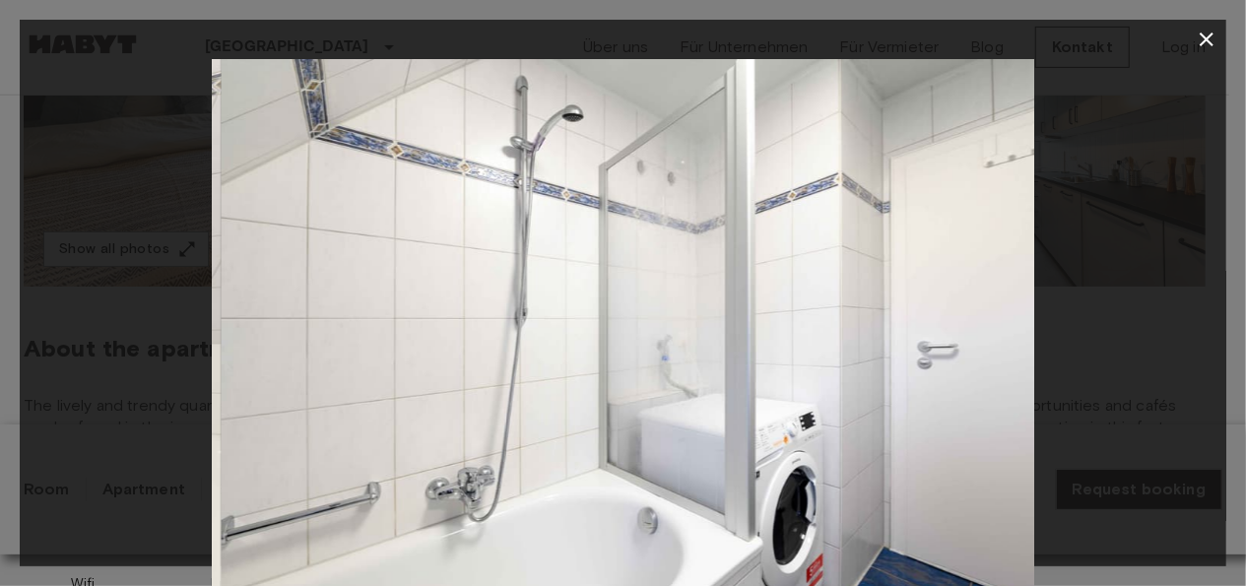
drag, startPoint x: 910, startPoint y: 287, endPoint x: 243, endPoint y: 302, distance: 667.0
click at [204, 308] on div at bounding box center [623, 333] width 1207 height 549
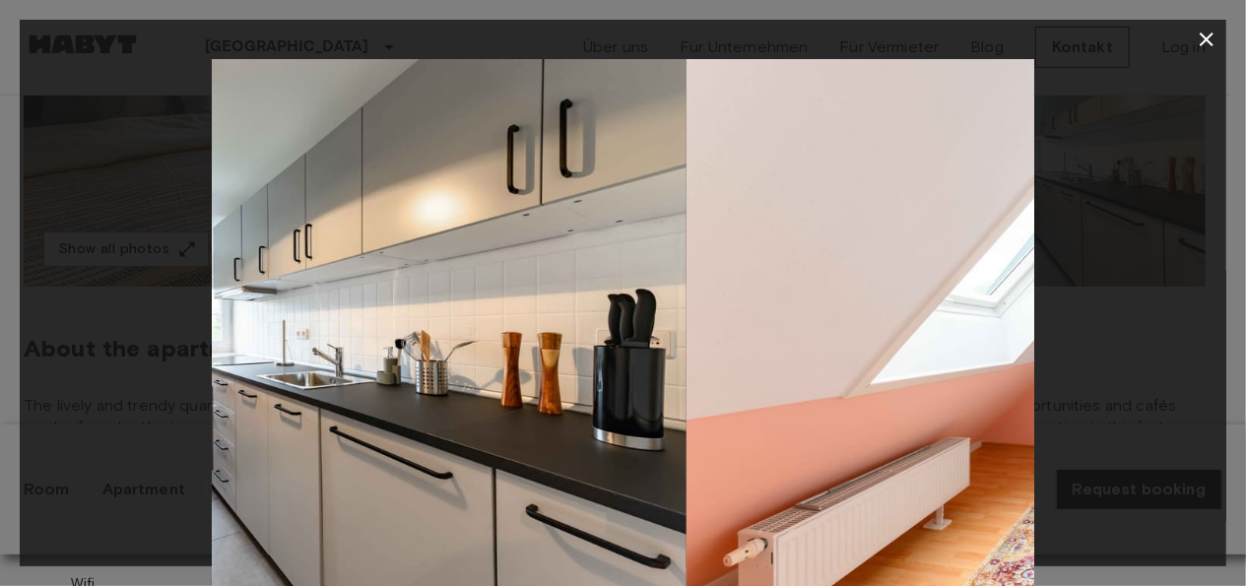
drag, startPoint x: 812, startPoint y: 306, endPoint x: 698, endPoint y: 247, distance: 127.8
click at [354, 330] on img at bounding box center [275, 333] width 822 height 549
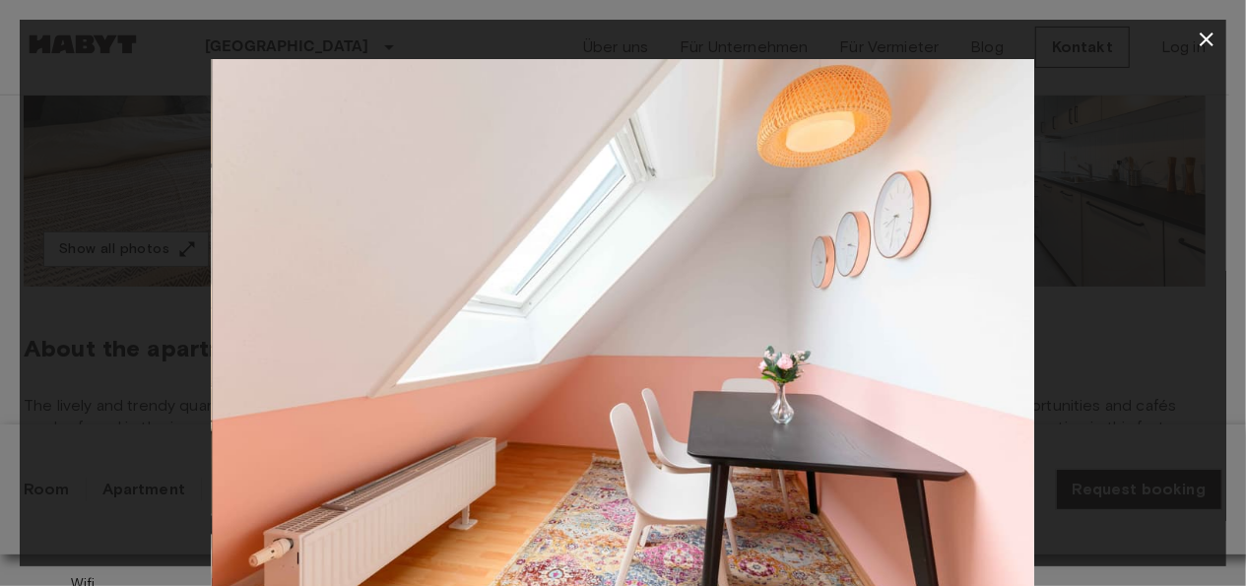
click at [1212, 35] on icon "button" at bounding box center [1207, 40] width 14 height 14
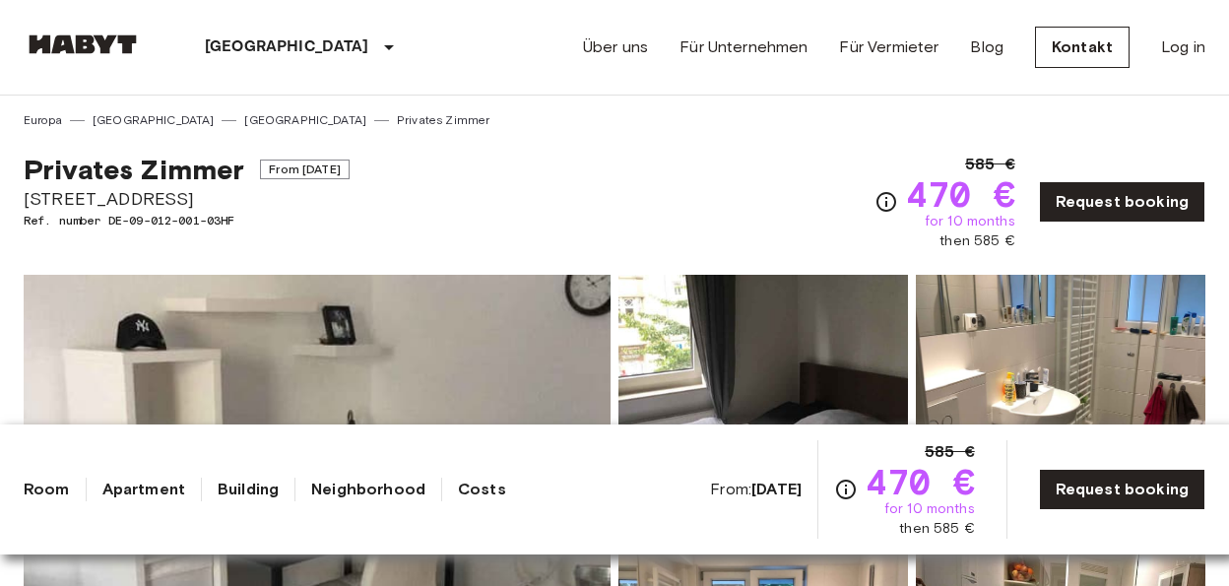
scroll to position [922, 0]
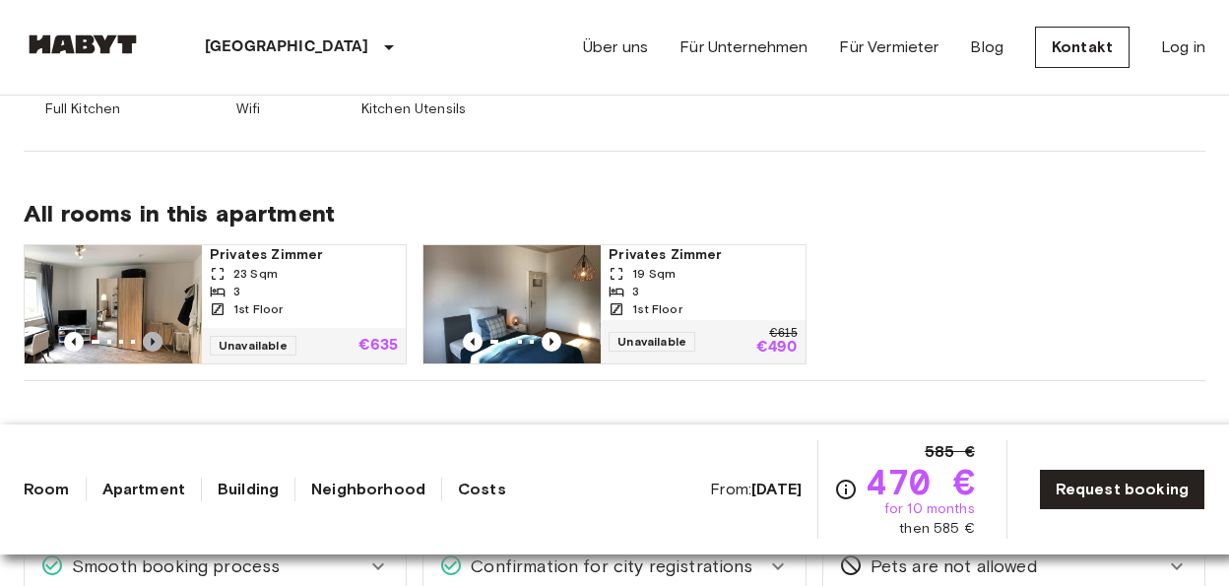
click at [152, 342] on icon "Previous image" at bounding box center [153, 342] width 4 height 8
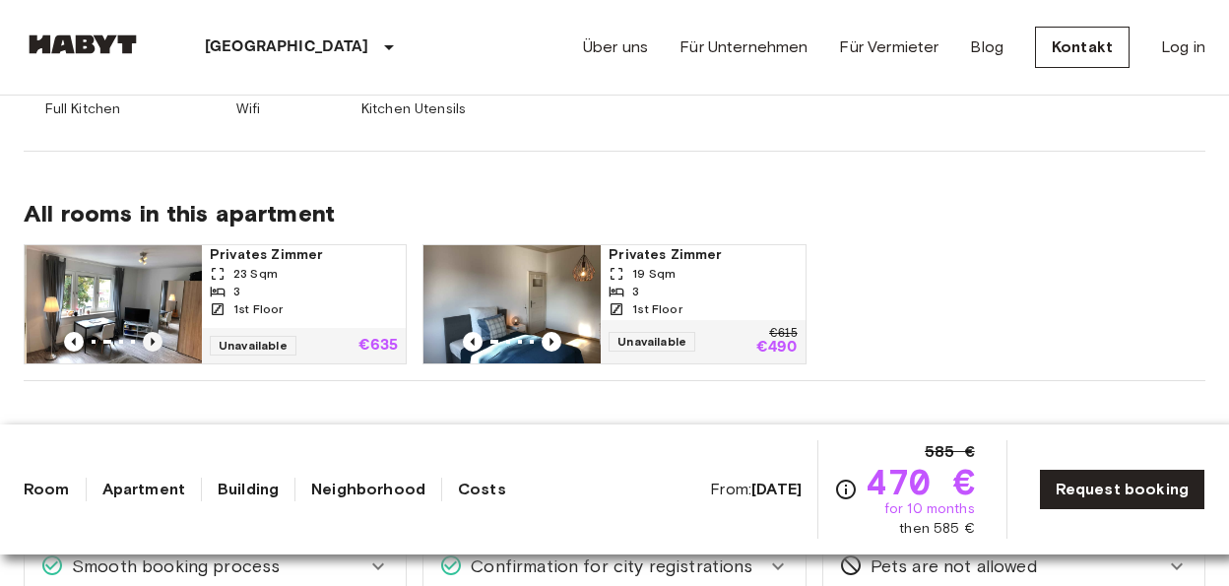
click at [152, 342] on icon "Previous image" at bounding box center [153, 342] width 4 height 8
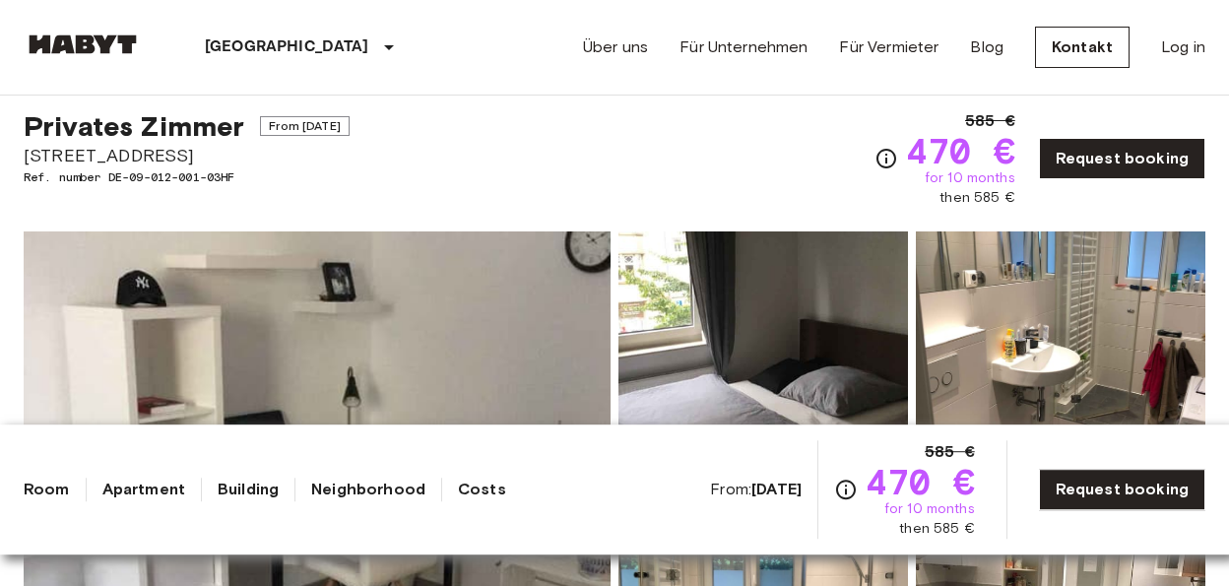
scroll to position [0, 0]
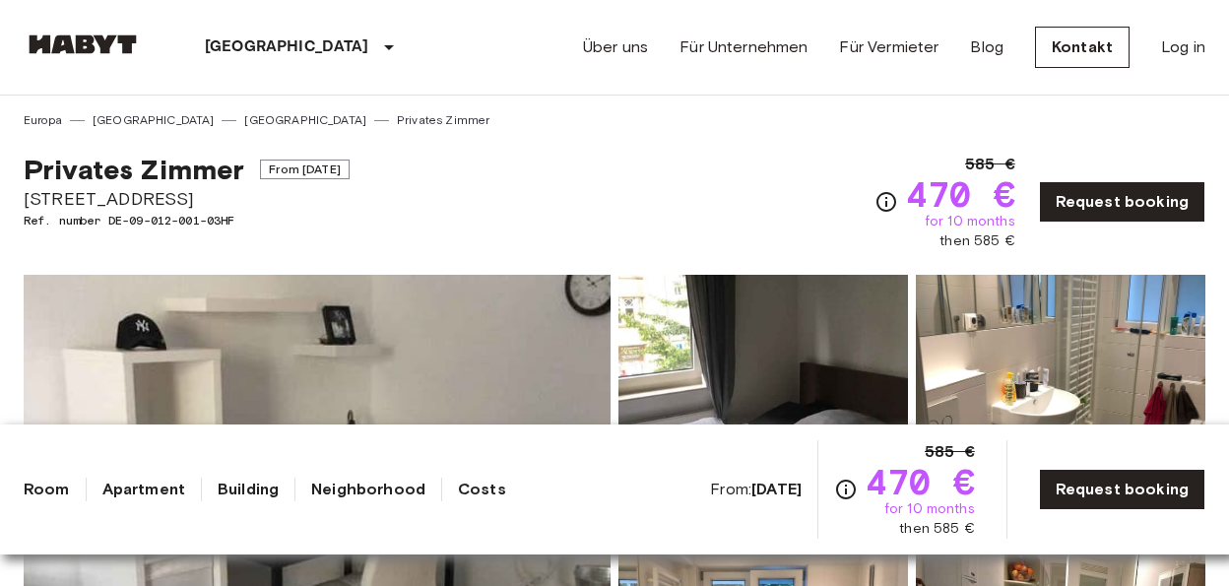
click at [336, 336] on img at bounding box center [317, 537] width 587 height 524
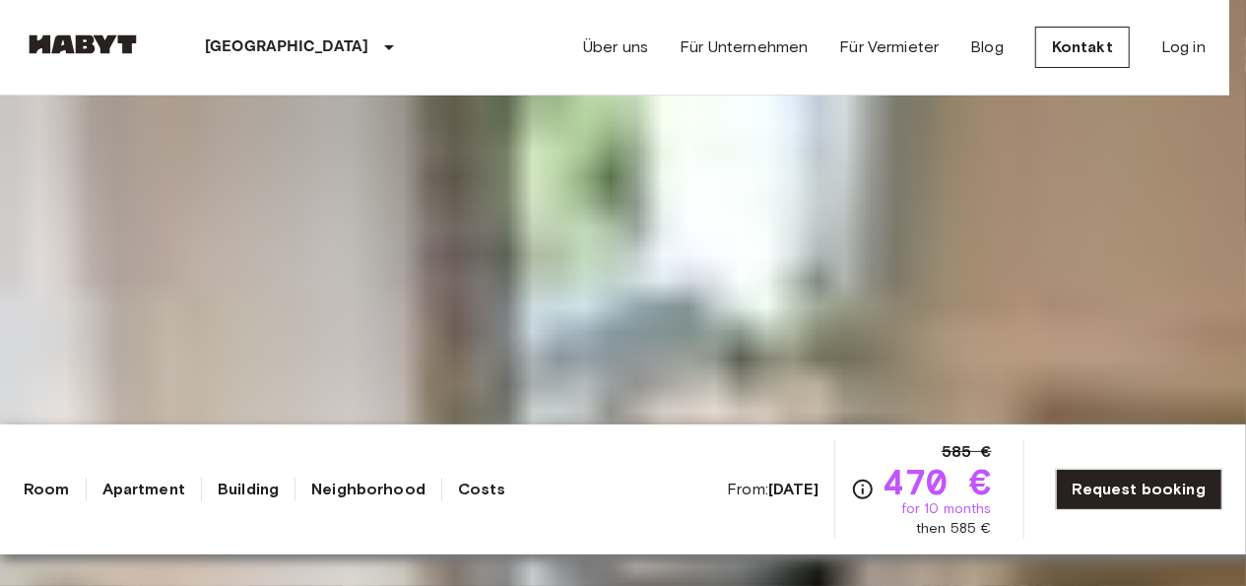
drag, startPoint x: 915, startPoint y: 363, endPoint x: 277, endPoint y: 379, distance: 638.5
drag, startPoint x: 935, startPoint y: 359, endPoint x: 375, endPoint y: 346, distance: 559.6
drag, startPoint x: 956, startPoint y: 361, endPoint x: 220, endPoint y: 362, distance: 736.8
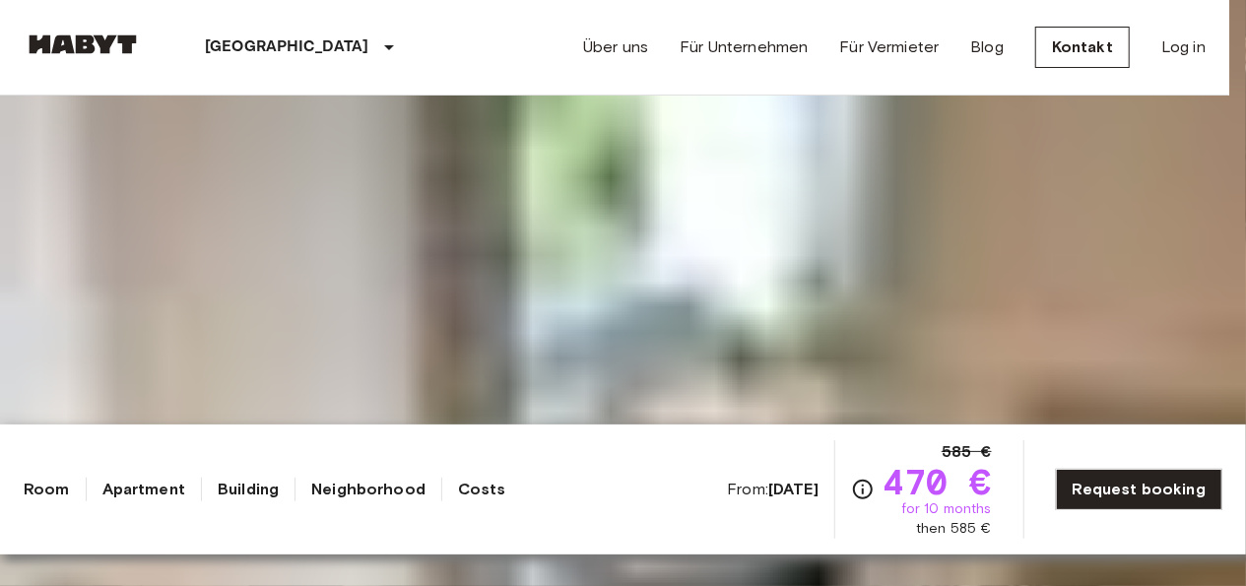
drag, startPoint x: 897, startPoint y: 344, endPoint x: 251, endPoint y: 371, distance: 646.7
drag, startPoint x: 845, startPoint y: 338, endPoint x: 297, endPoint y: 355, distance: 547.9
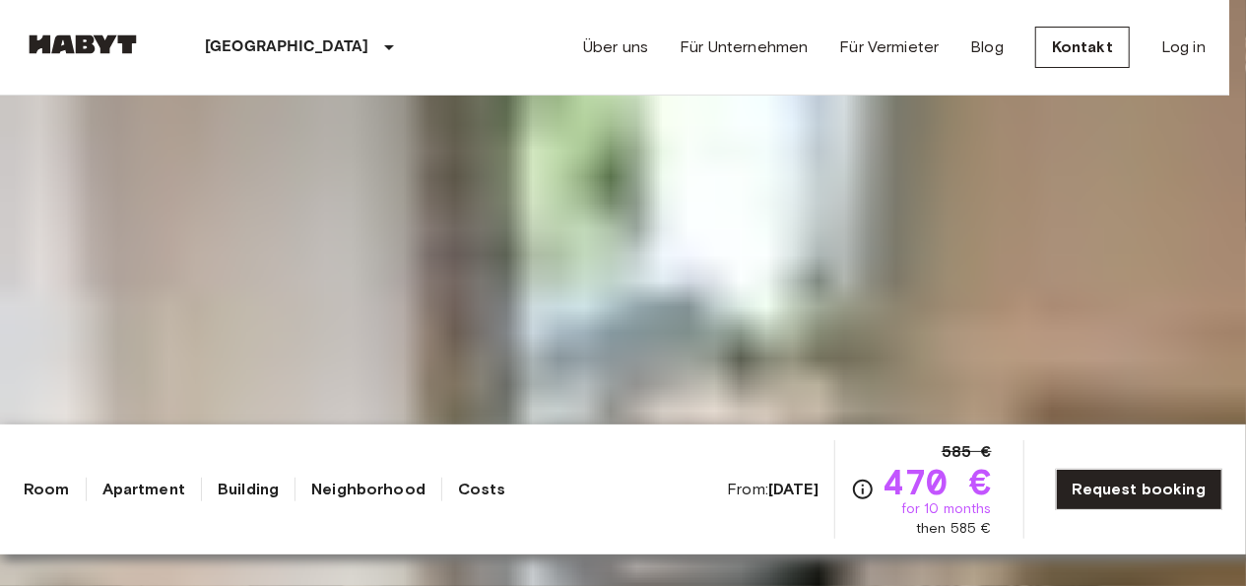
drag, startPoint x: 854, startPoint y: 355, endPoint x: 195, endPoint y: 355, distance: 658.9
drag, startPoint x: 770, startPoint y: 341, endPoint x: 294, endPoint y: 344, distance: 476.7
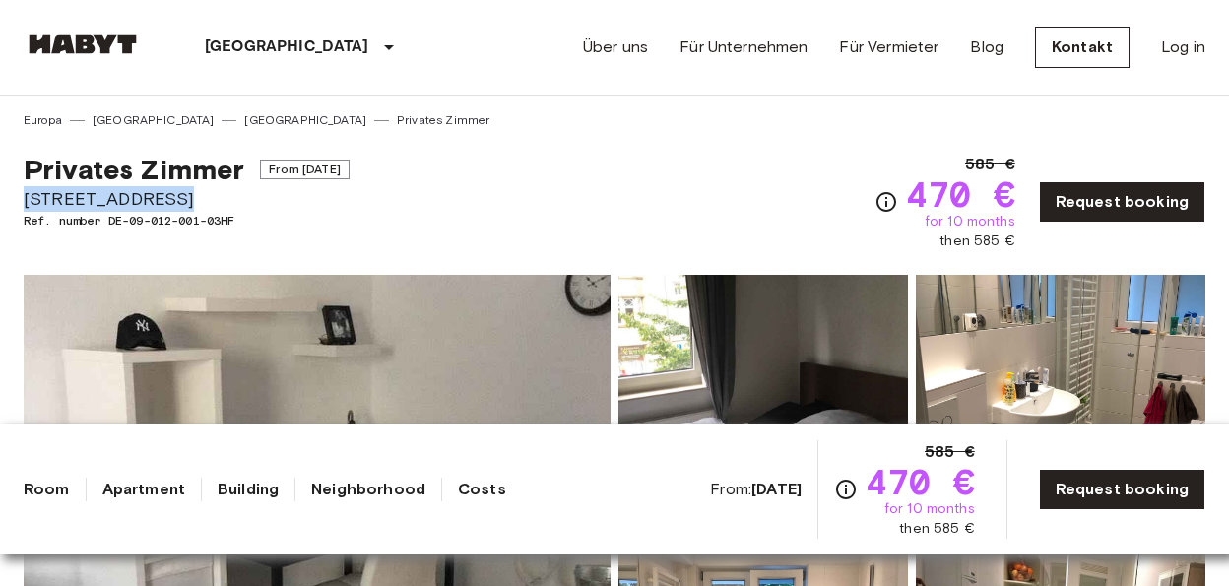
drag, startPoint x: 174, startPoint y: 198, endPoint x: 8, endPoint y: 199, distance: 166.5
copy span "[STREET_ADDRESS]"
click at [548, 149] on div "Privates [PERSON_NAME] From [DATE] [STREET_ADDRESS]. number DE-09-012-001-03HF …" at bounding box center [615, 190] width 1182 height 122
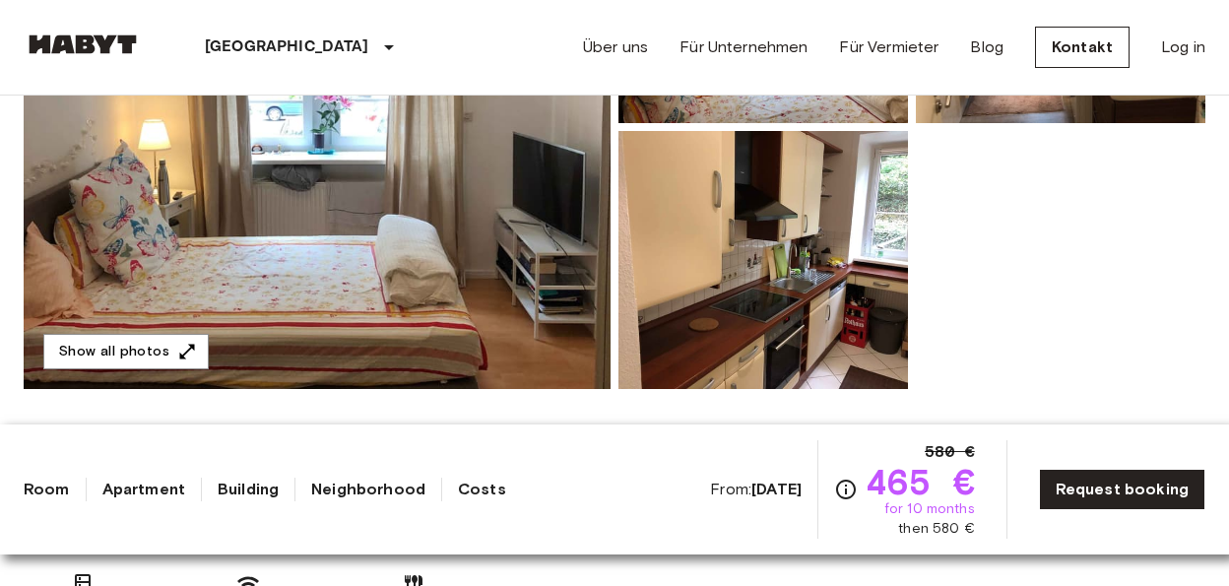
scroll to position [410, 0]
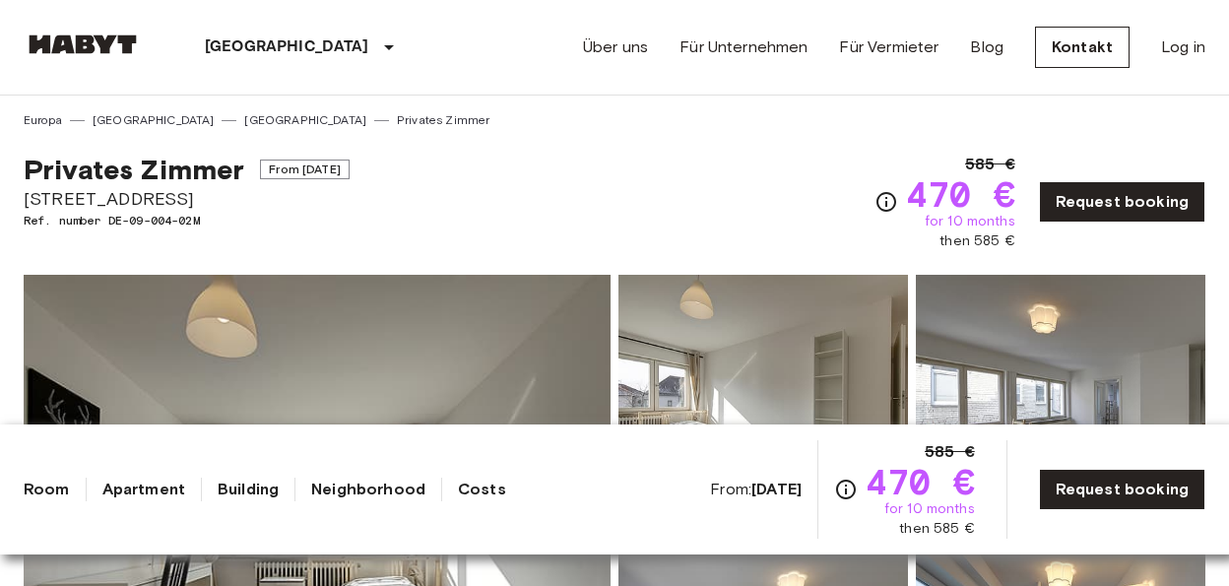
drag, startPoint x: 191, startPoint y: 196, endPoint x: 19, endPoint y: 200, distance: 172.4
copy span "[STREET_ADDRESS]"
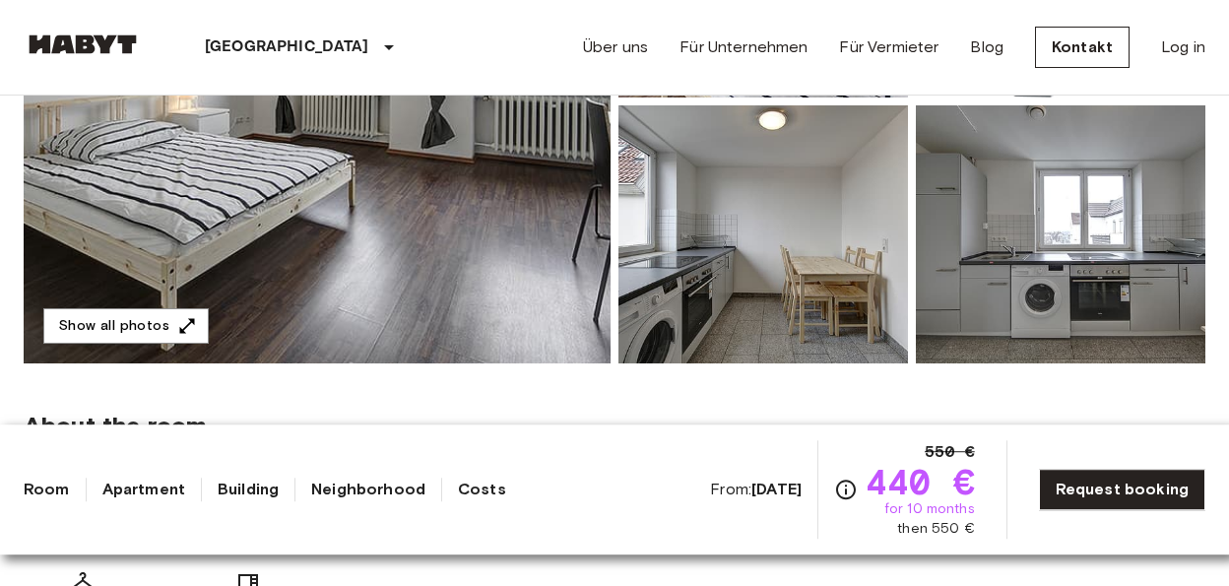
scroll to position [307, 0]
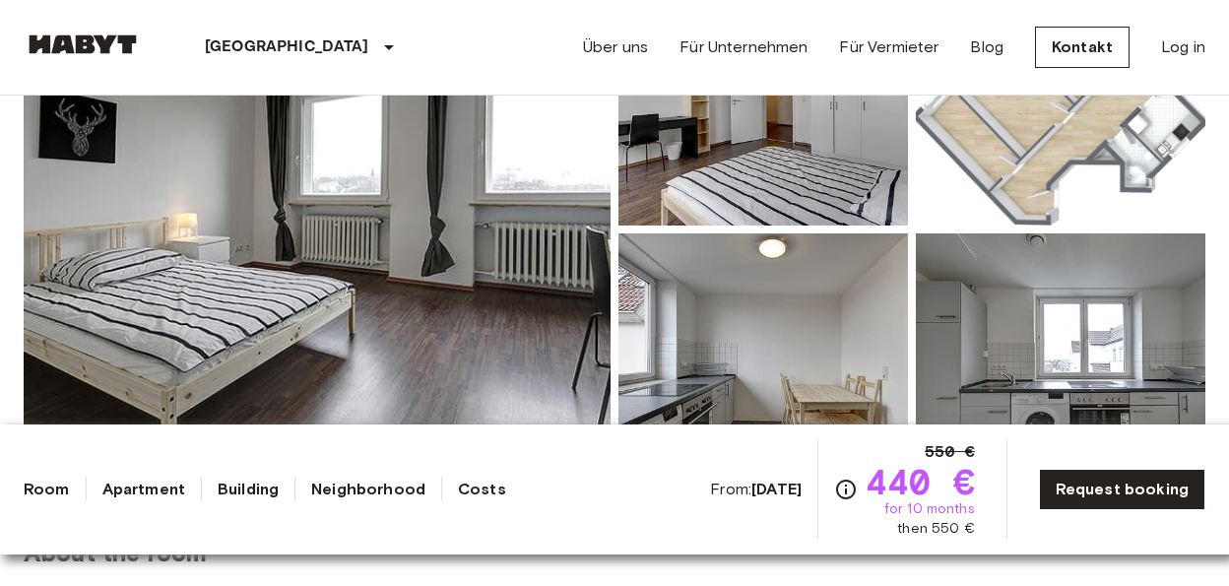
click at [537, 234] on img at bounding box center [317, 229] width 587 height 524
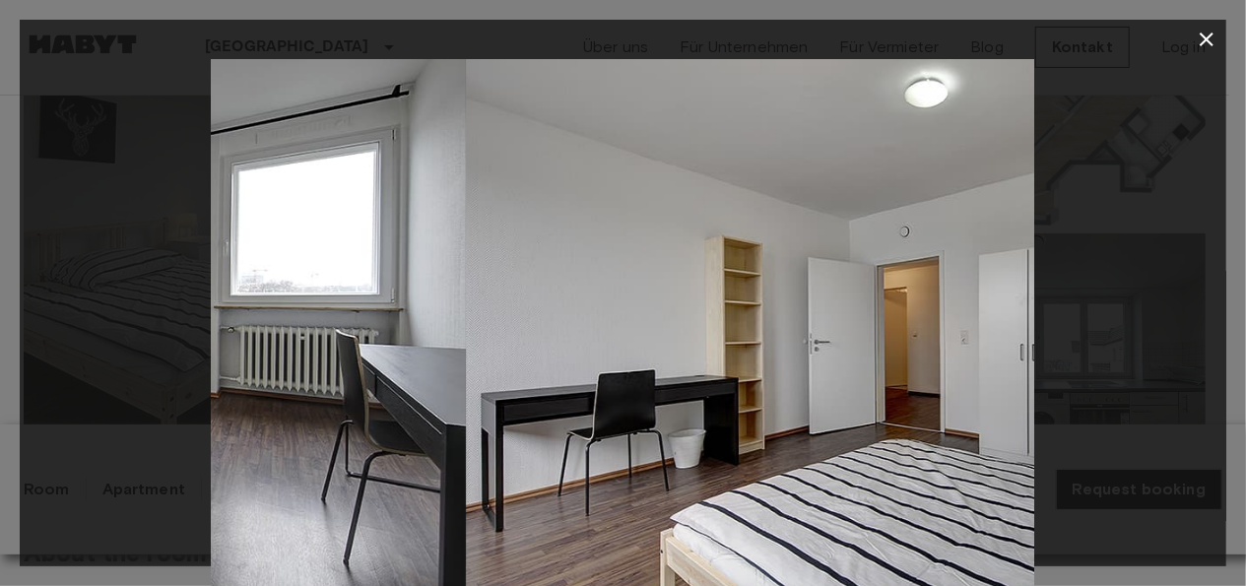
drag, startPoint x: 895, startPoint y: 305, endPoint x: 310, endPoint y: 333, distance: 585.7
click at [315, 331] on img at bounding box center [54, 333] width 822 height 549
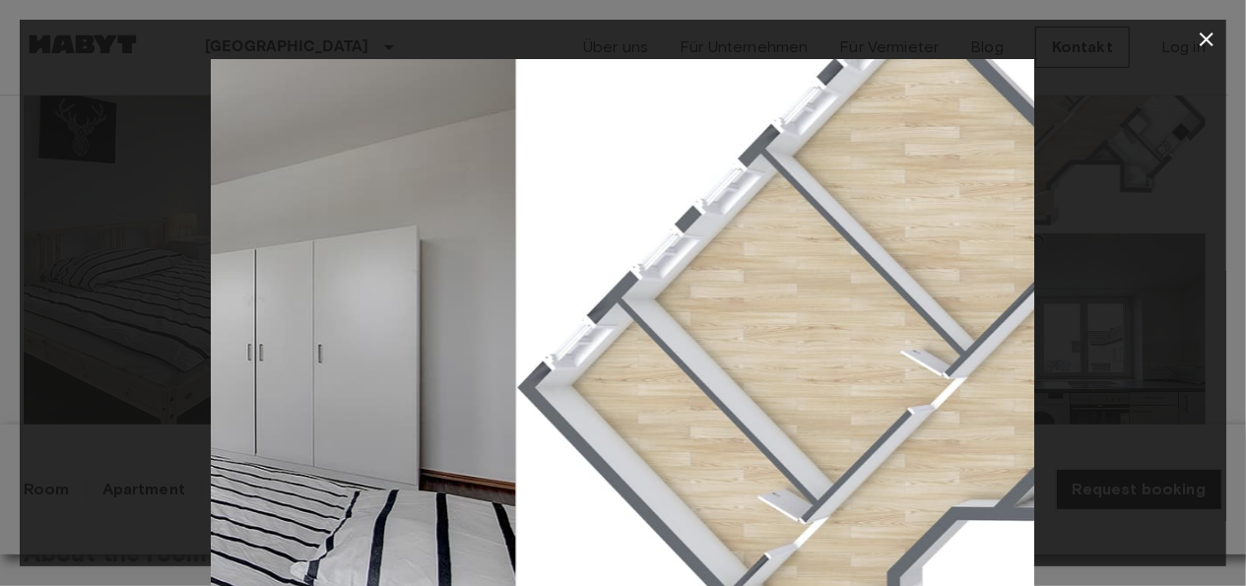
drag, startPoint x: 929, startPoint y: 400, endPoint x: 395, endPoint y: 402, distance: 533.9
click at [396, 403] on img at bounding box center [105, 333] width 822 height 549
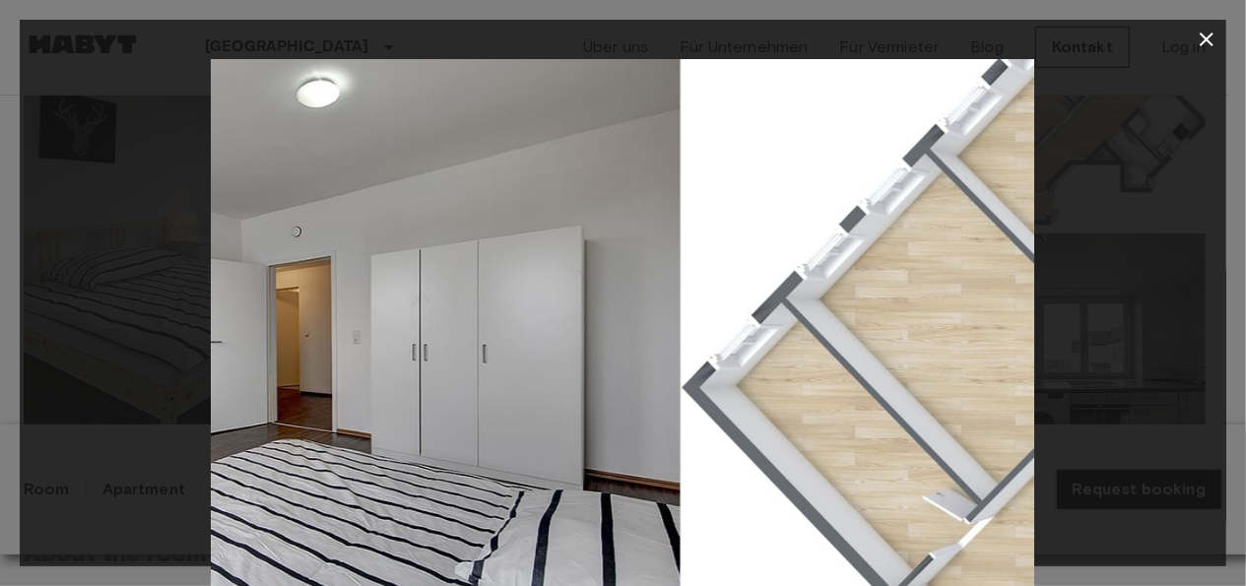
drag, startPoint x: 570, startPoint y: 379, endPoint x: 1032, endPoint y: 377, distance: 462.0
click at [1032, 377] on img at bounding box center [1092, 333] width 822 height 549
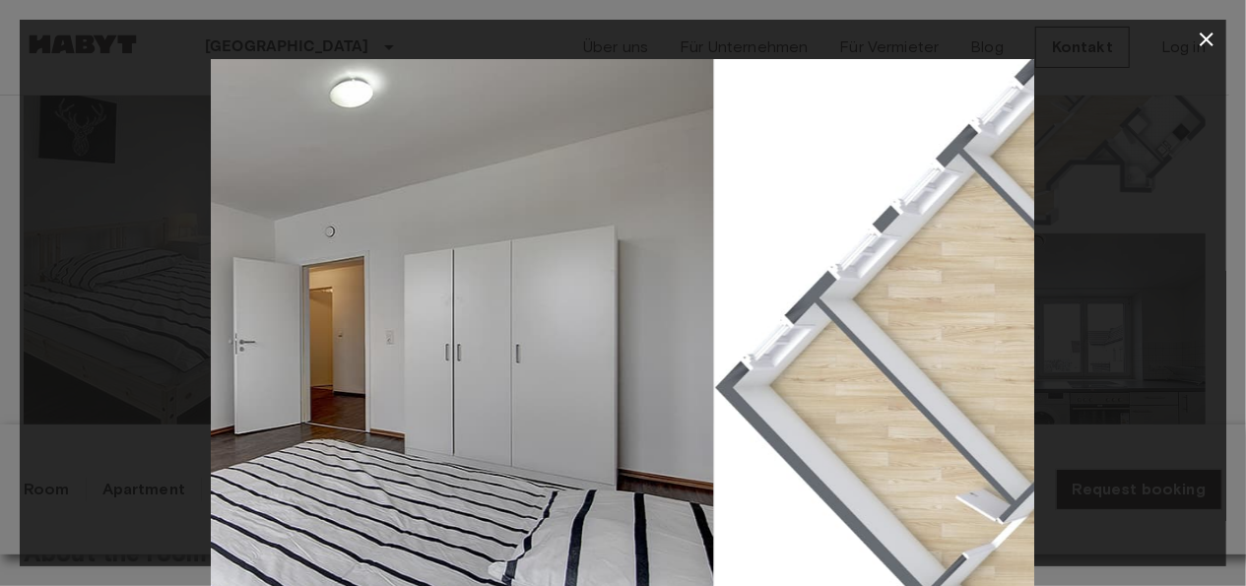
drag, startPoint x: 870, startPoint y: 371, endPoint x: 344, endPoint y: 383, distance: 526.1
click at [338, 387] on img at bounding box center [303, 333] width 822 height 549
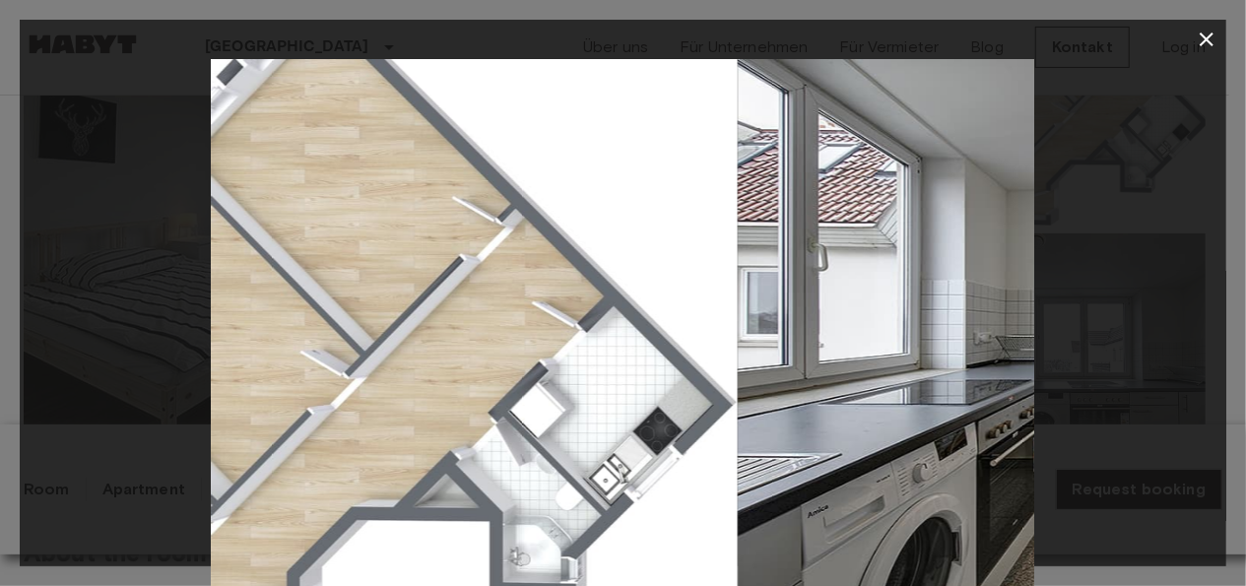
drag, startPoint x: 766, startPoint y: 345, endPoint x: 304, endPoint y: 363, distance: 462.3
click at [304, 363] on img at bounding box center [326, 333] width 822 height 549
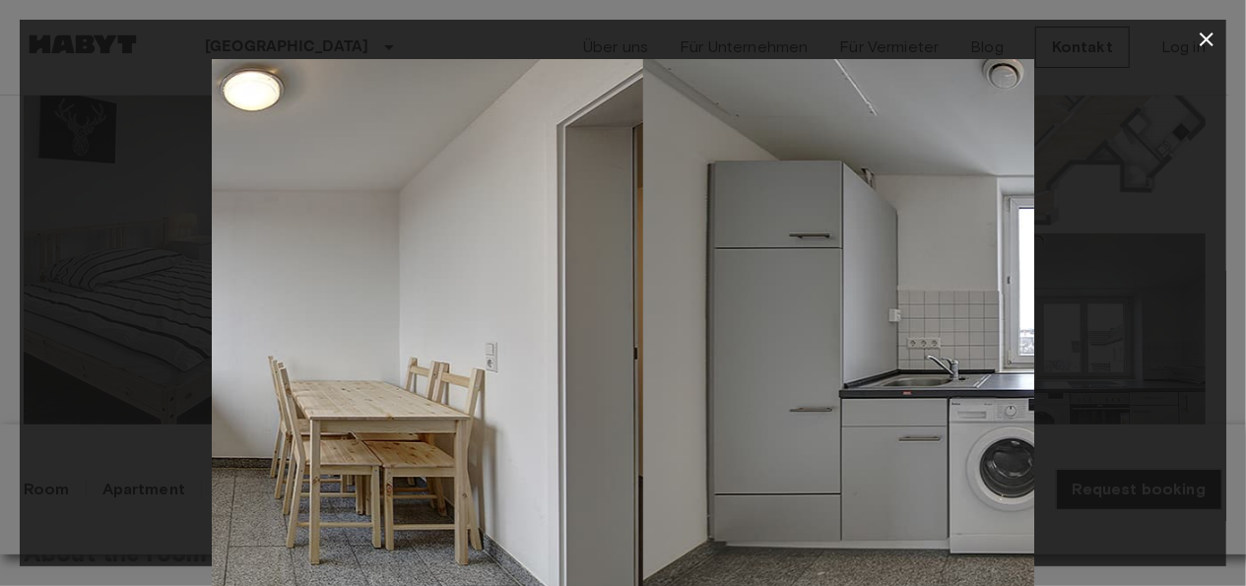
drag, startPoint x: 847, startPoint y: 350, endPoint x: 446, endPoint y: 354, distance: 400.9
click at [446, 354] on img at bounding box center [232, 333] width 822 height 549
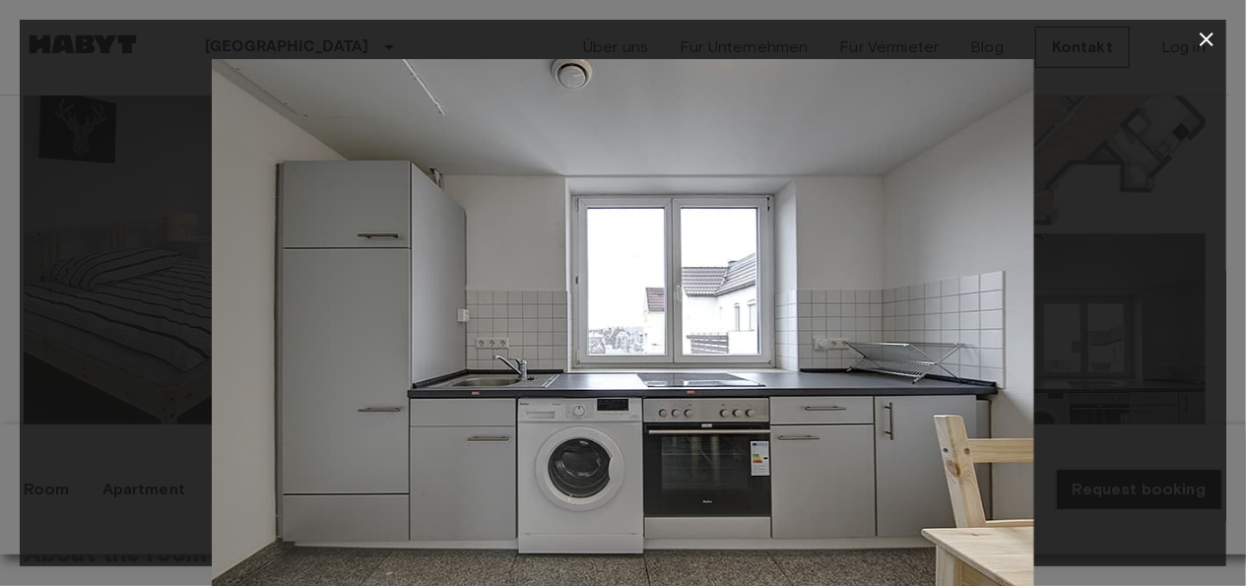
click at [1203, 48] on icon "button" at bounding box center [1207, 40] width 24 height 24
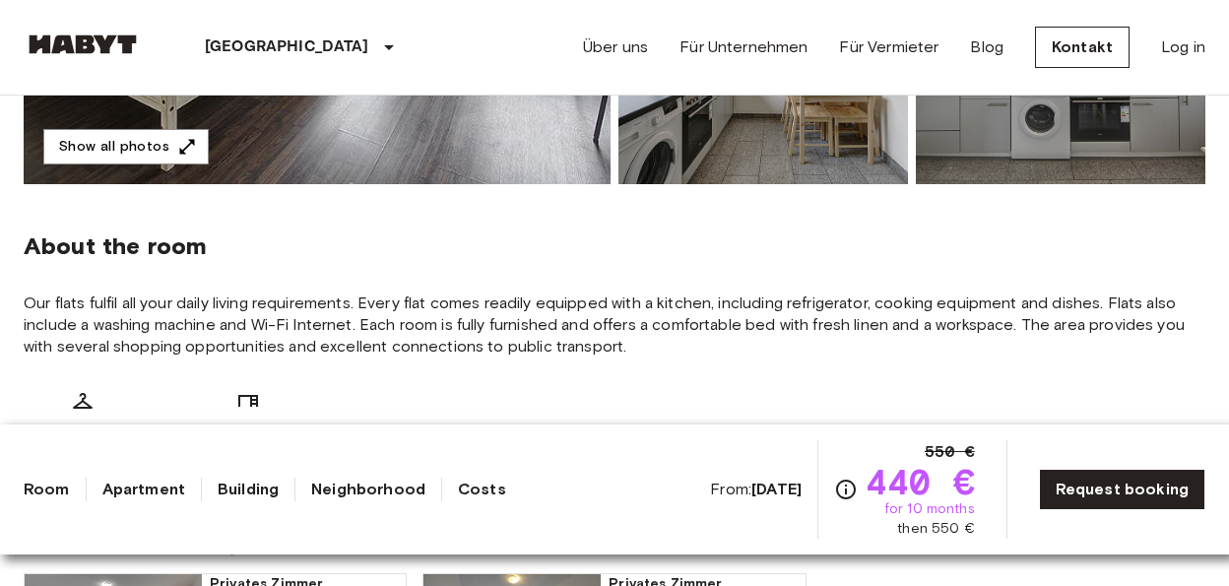
scroll to position [922, 0]
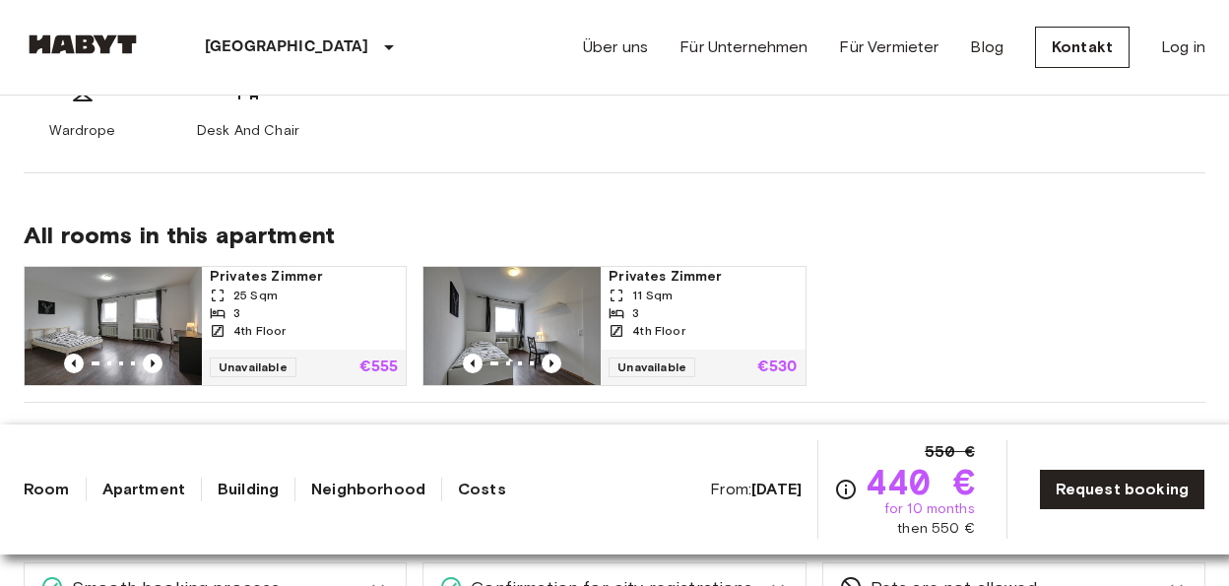
click at [371, 492] on link "Neighborhood" at bounding box center [368, 490] width 114 height 24
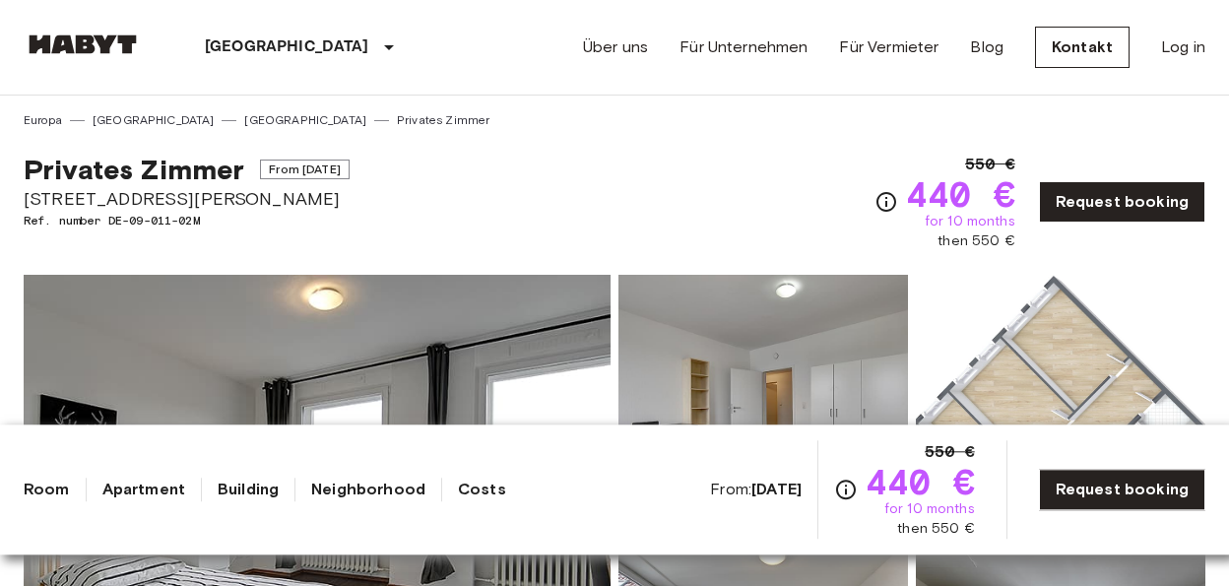
scroll to position [0, 0]
drag, startPoint x: 24, startPoint y: 197, endPoint x: 188, endPoint y: 195, distance: 164.5
click at [208, 200] on span "[PERSON_NAME][STREET_ADDRESS]" at bounding box center [187, 199] width 326 height 26
copy span "[PERSON_NAME][STREET_ADDRESS]"
click at [619, 204] on div "Privates Zimmer From Sep 19 2025 König-Karl-Straße 84 Ref. number DE-09-011-02M…" at bounding box center [615, 190] width 1182 height 122
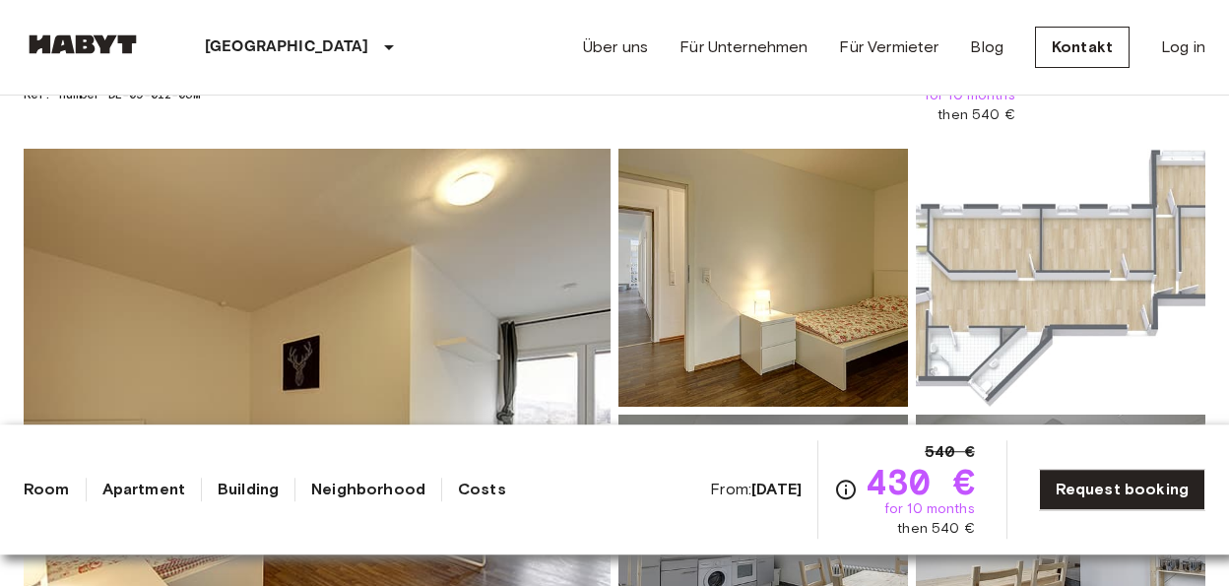
scroll to position [205, 0]
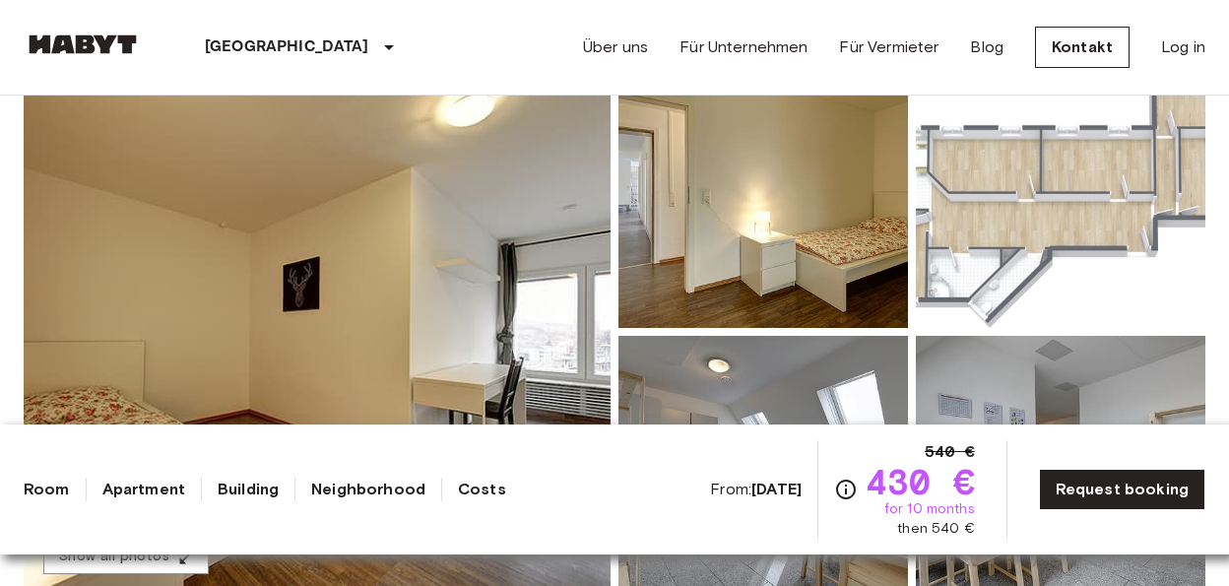
click at [161, 486] on link "Apartment" at bounding box center [143, 490] width 83 height 24
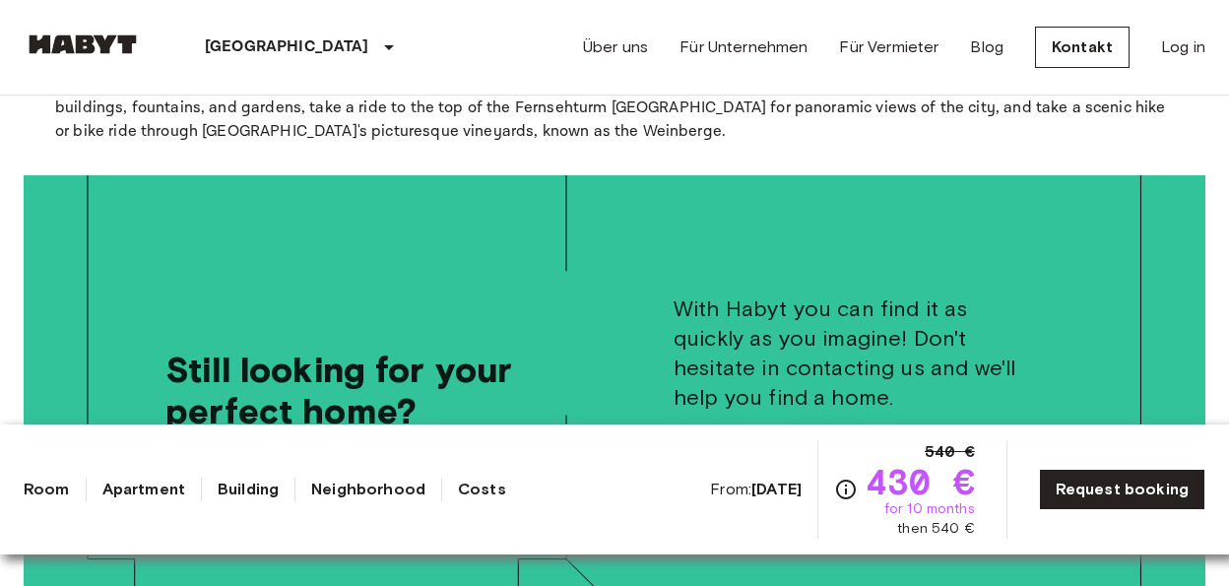
scroll to position [3069, 0]
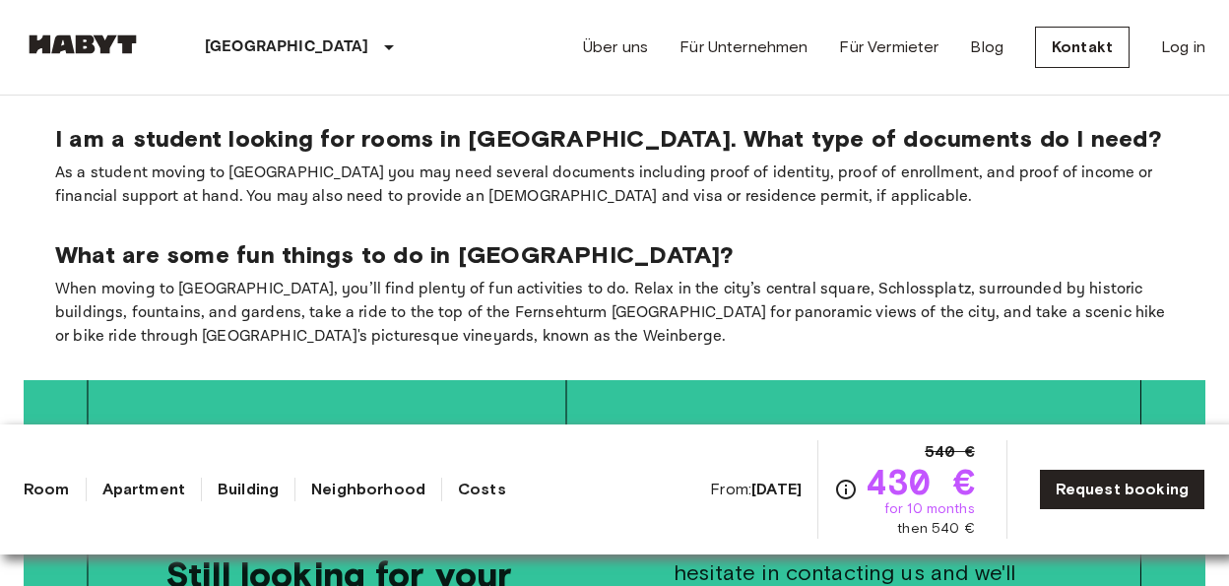
click at [56, 491] on link "Room" at bounding box center [47, 490] width 46 height 24
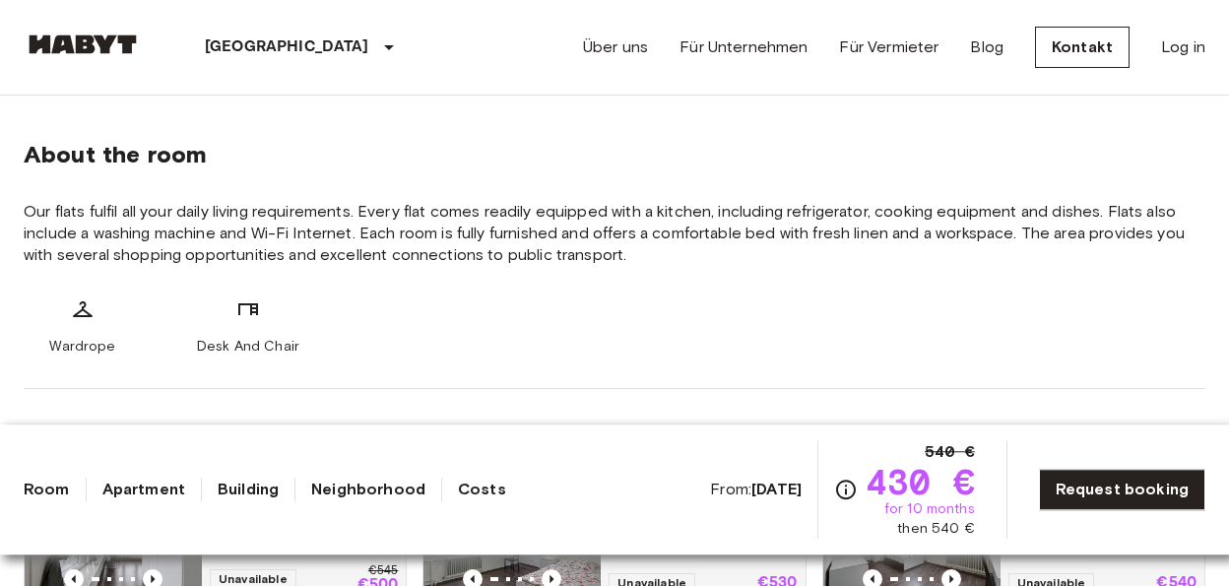
scroll to position [703, 0]
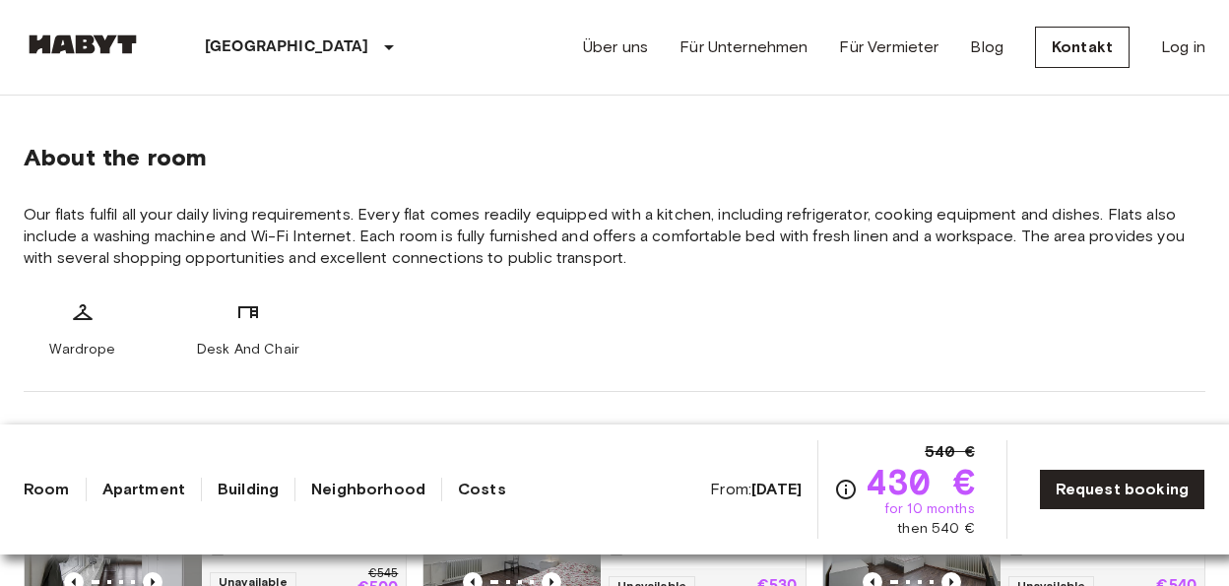
click at [255, 495] on link "Building" at bounding box center [248, 490] width 61 height 24
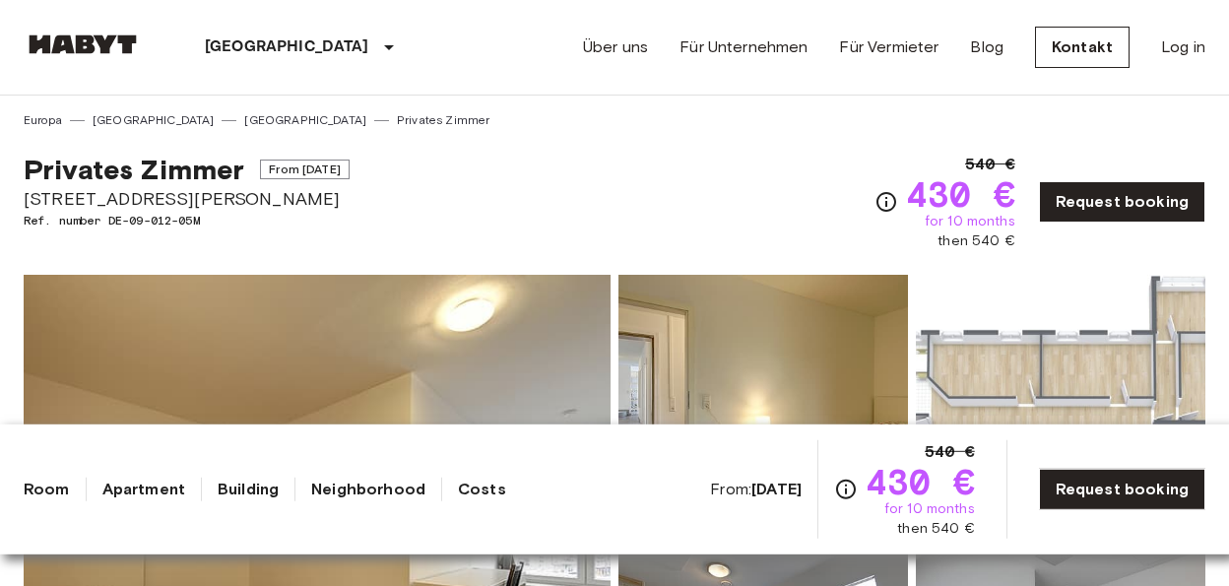
scroll to position [0, 0]
click at [164, 489] on link "Apartment" at bounding box center [143, 490] width 83 height 24
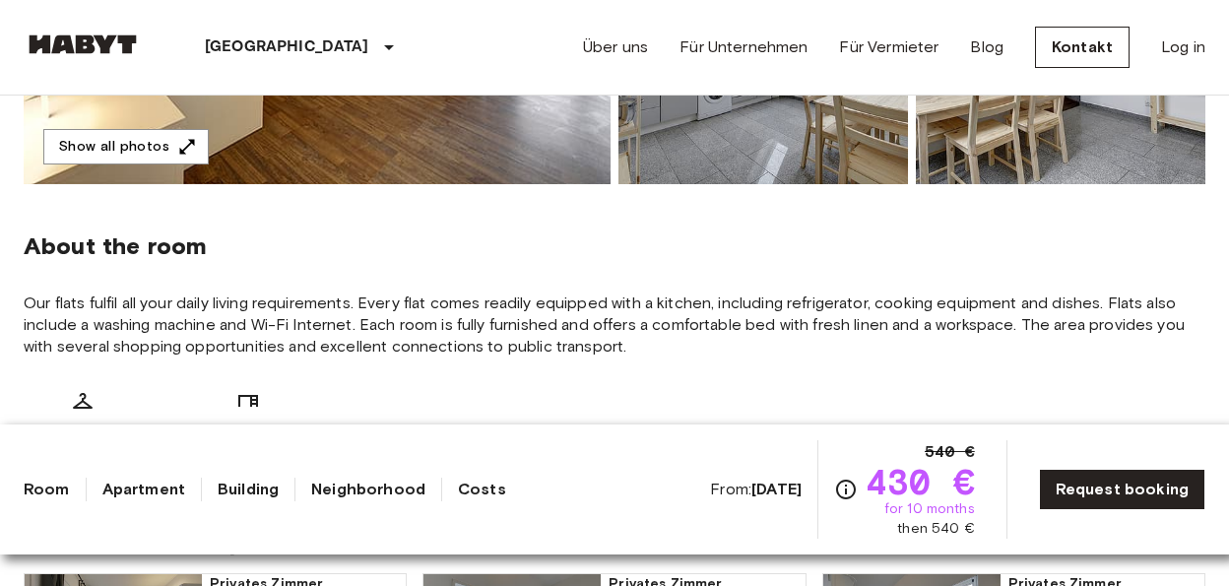
scroll to position [307, 0]
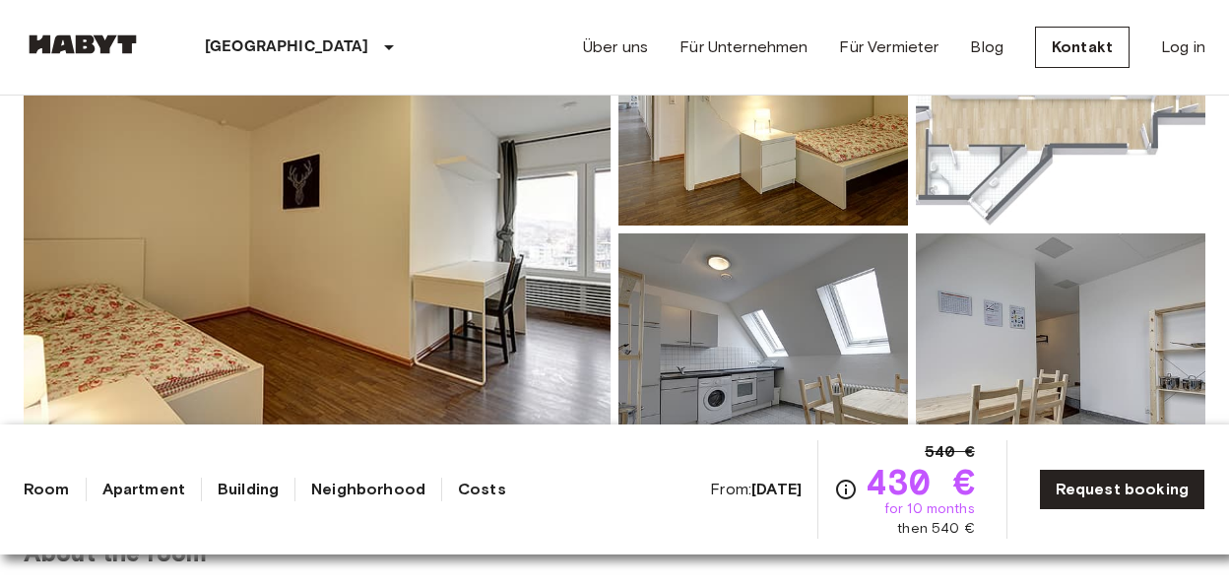
click at [481, 223] on img at bounding box center [317, 229] width 587 height 524
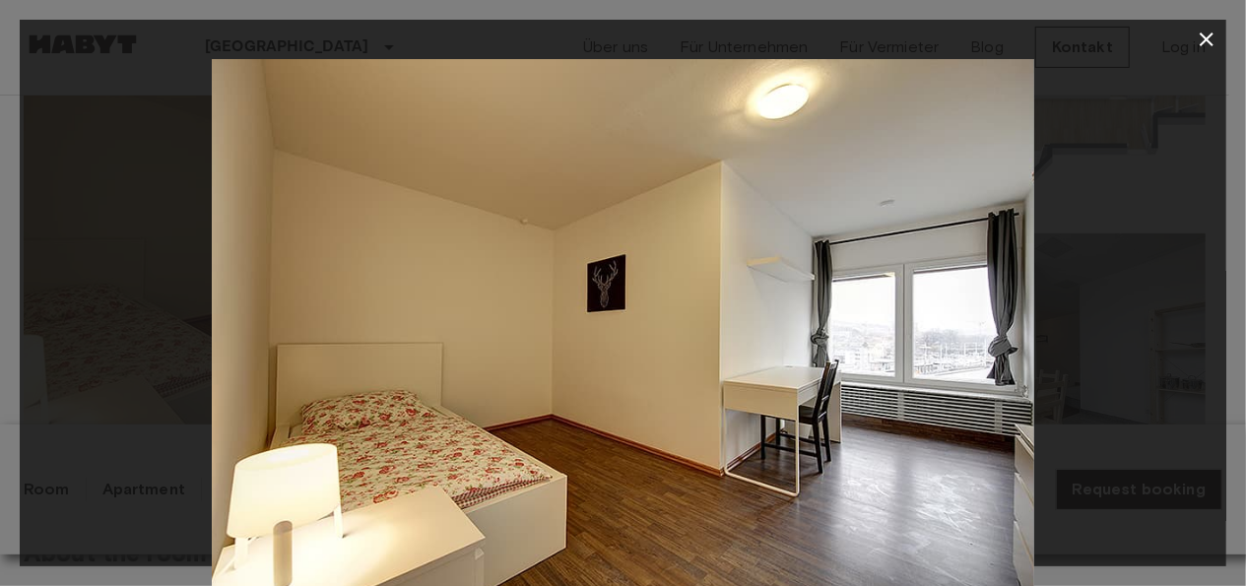
drag, startPoint x: 1116, startPoint y: 322, endPoint x: 278, endPoint y: 430, distance: 845.2
click at [278, 430] on div at bounding box center [623, 333] width 1207 height 549
click at [1051, 269] on div at bounding box center [623, 333] width 1207 height 549
drag, startPoint x: 1094, startPoint y: 272, endPoint x: 506, endPoint y: 286, distance: 588.2
click at [506, 286] on div at bounding box center [623, 333] width 1207 height 549
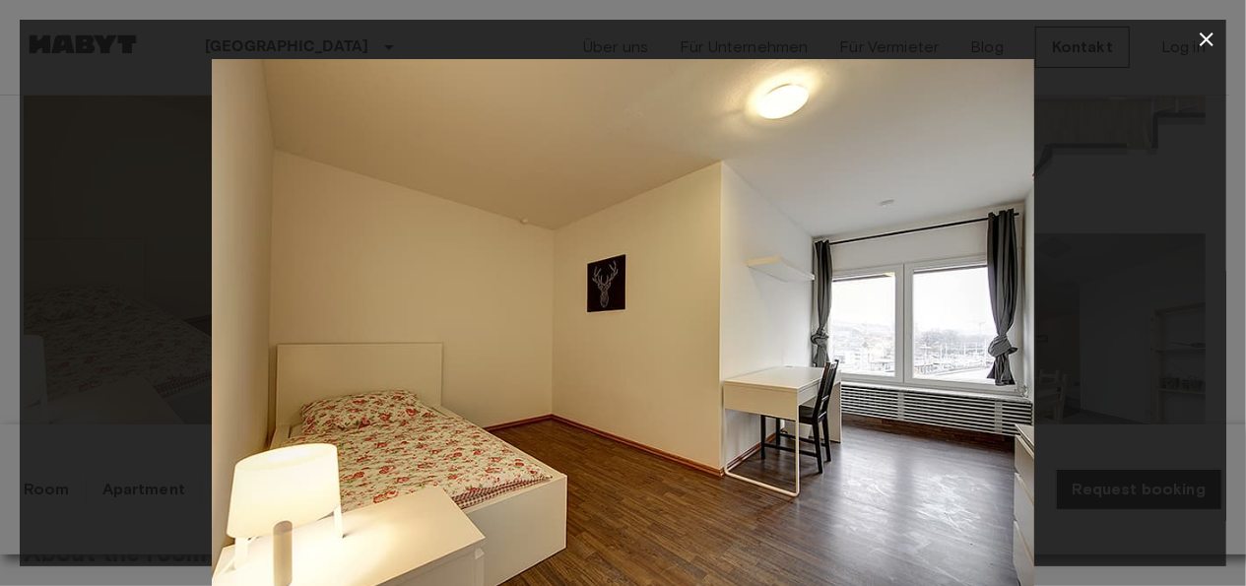
click at [1077, 273] on div at bounding box center [623, 333] width 1207 height 549
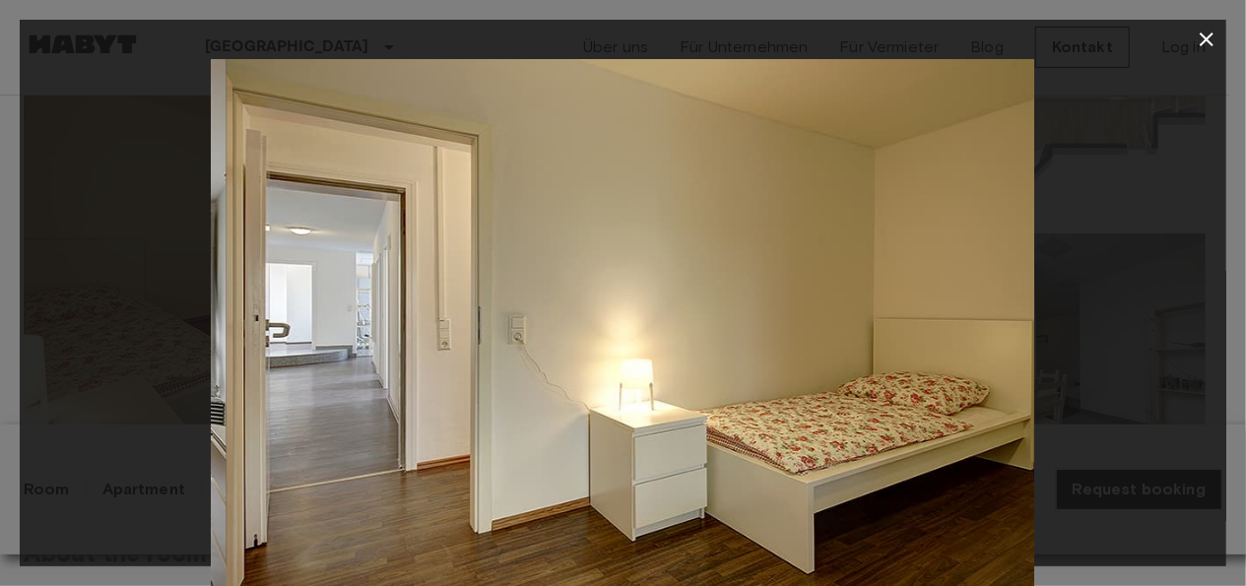
drag, startPoint x: 955, startPoint y: 289, endPoint x: 0, endPoint y: 352, distance: 957.5
click at [0, 348] on div "1 / 12" at bounding box center [623, 293] width 1246 height 586
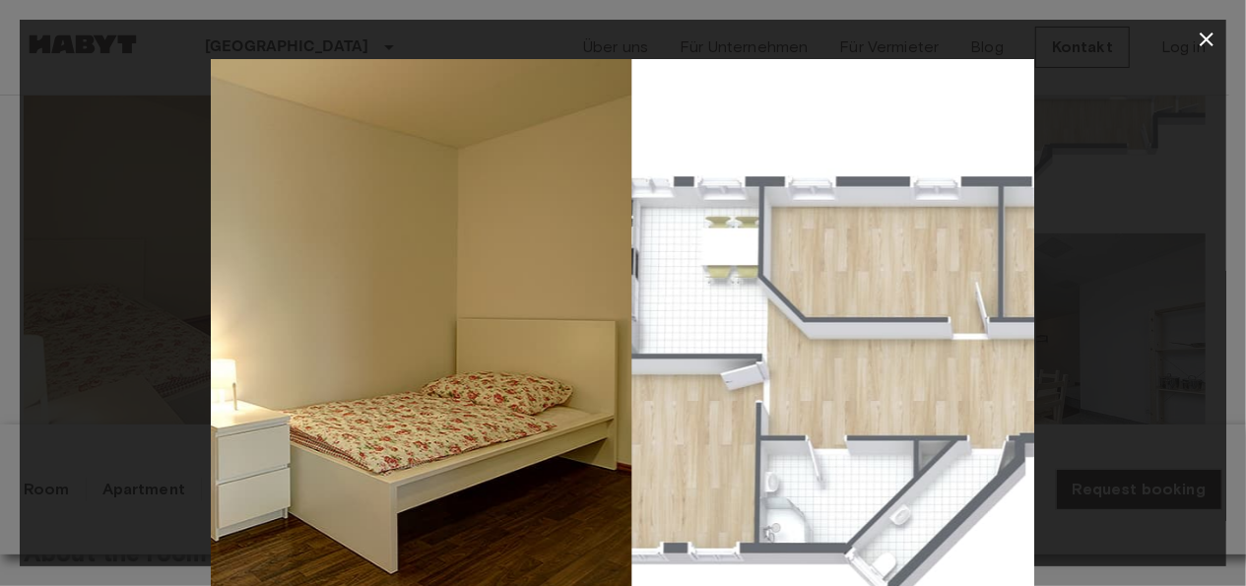
drag, startPoint x: 771, startPoint y: 306, endPoint x: 123, endPoint y: 334, distance: 648.7
click at [135, 334] on div at bounding box center [623, 333] width 1207 height 549
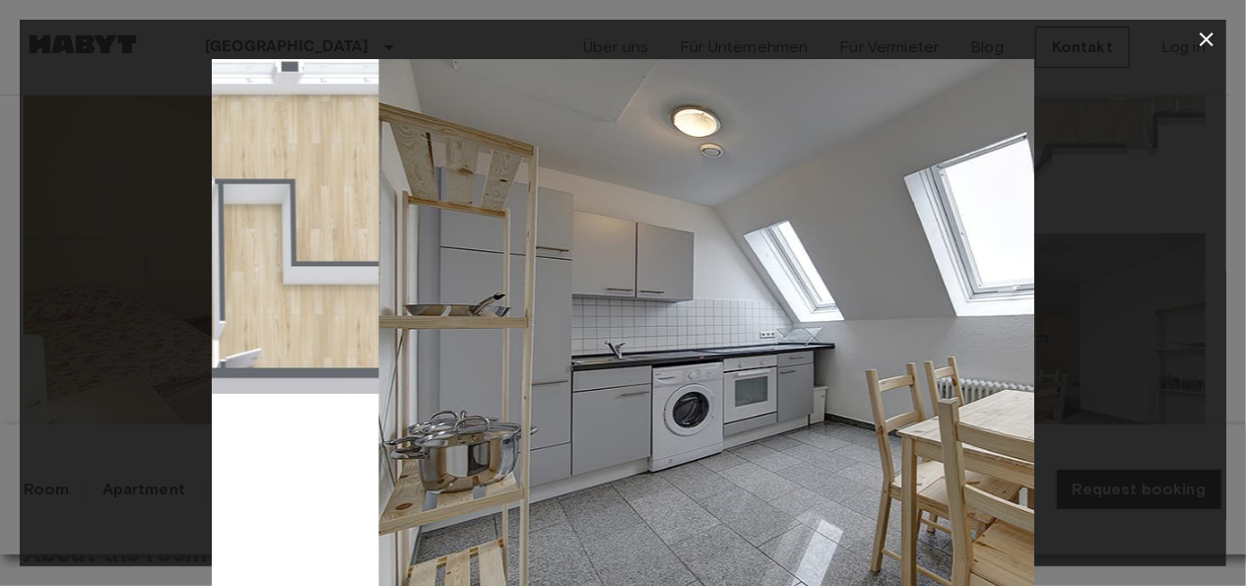
drag, startPoint x: 783, startPoint y: 306, endPoint x: 101, endPoint y: 376, distance: 685.2
click at [107, 376] on div at bounding box center [623, 333] width 1207 height 549
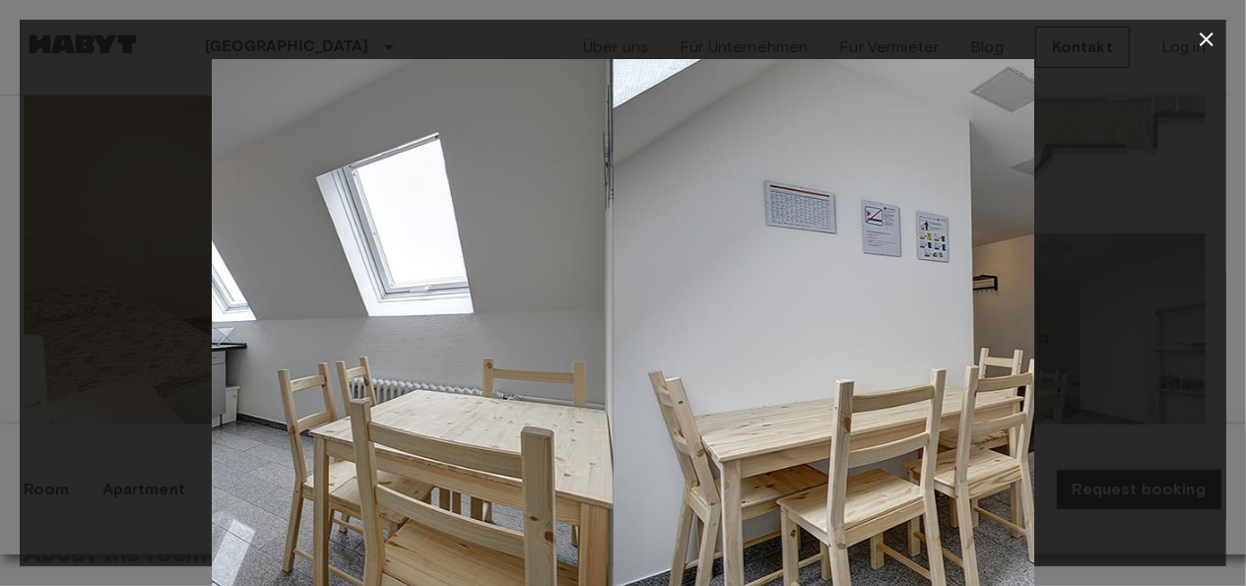
drag, startPoint x: 817, startPoint y: 330, endPoint x: 394, endPoint y: 326, distance: 422.6
click at [394, 326] on img at bounding box center [202, 333] width 822 height 549
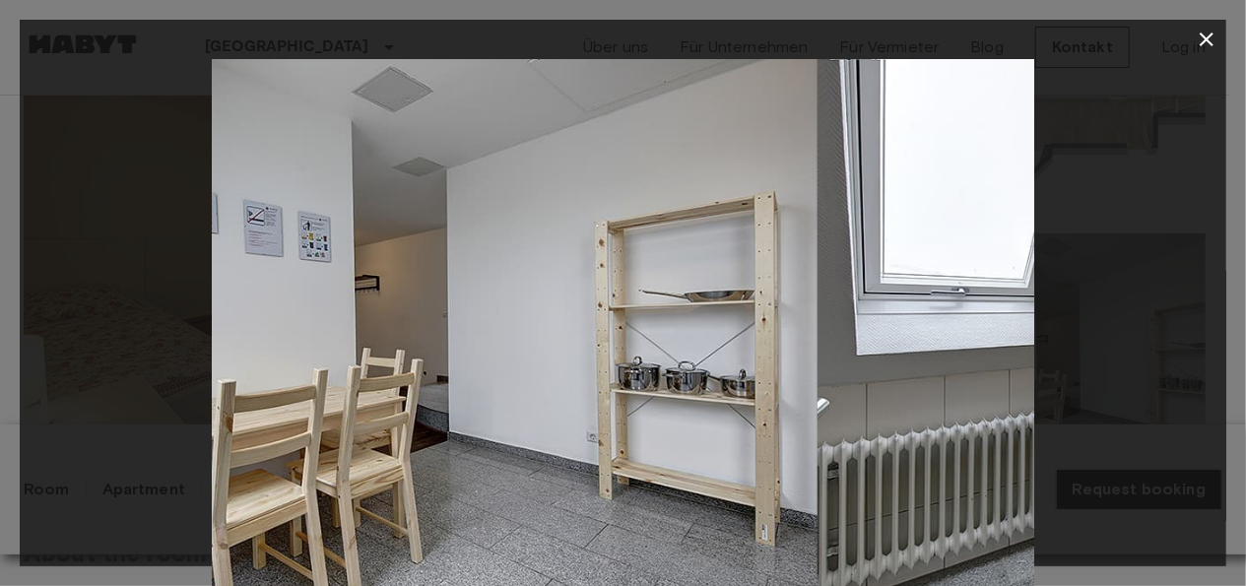
drag, startPoint x: 722, startPoint y: 305, endPoint x: 236, endPoint y: 321, distance: 485.8
click at [236, 320] on img at bounding box center [406, 333] width 822 height 549
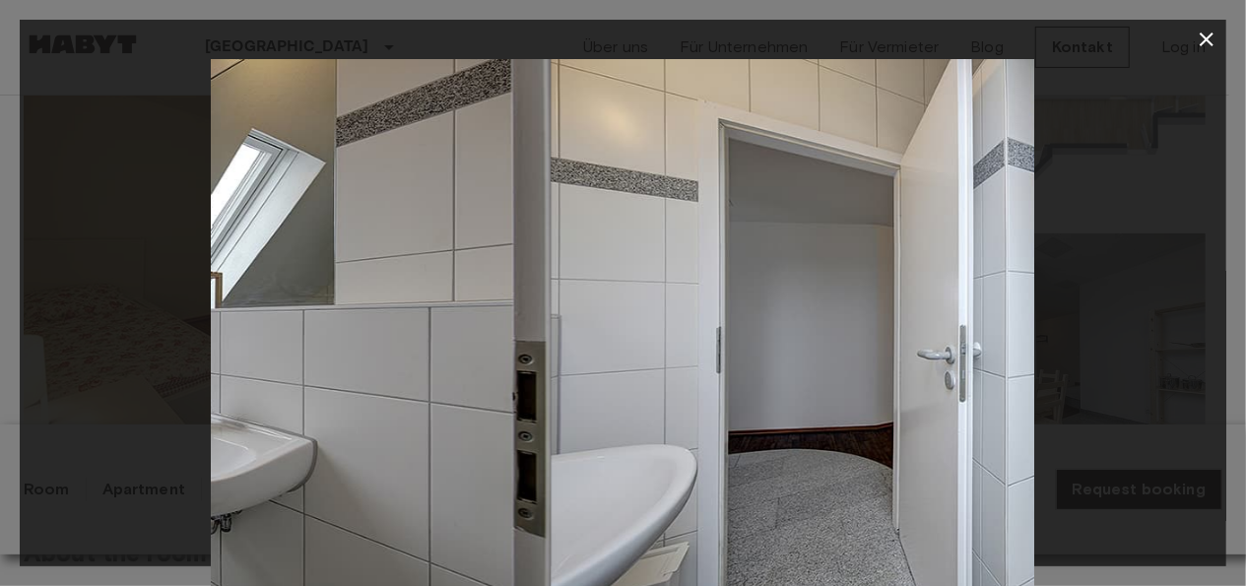
drag, startPoint x: 463, startPoint y: 357, endPoint x: 111, endPoint y: 375, distance: 352.1
click at [111, 375] on div at bounding box center [623, 333] width 1207 height 549
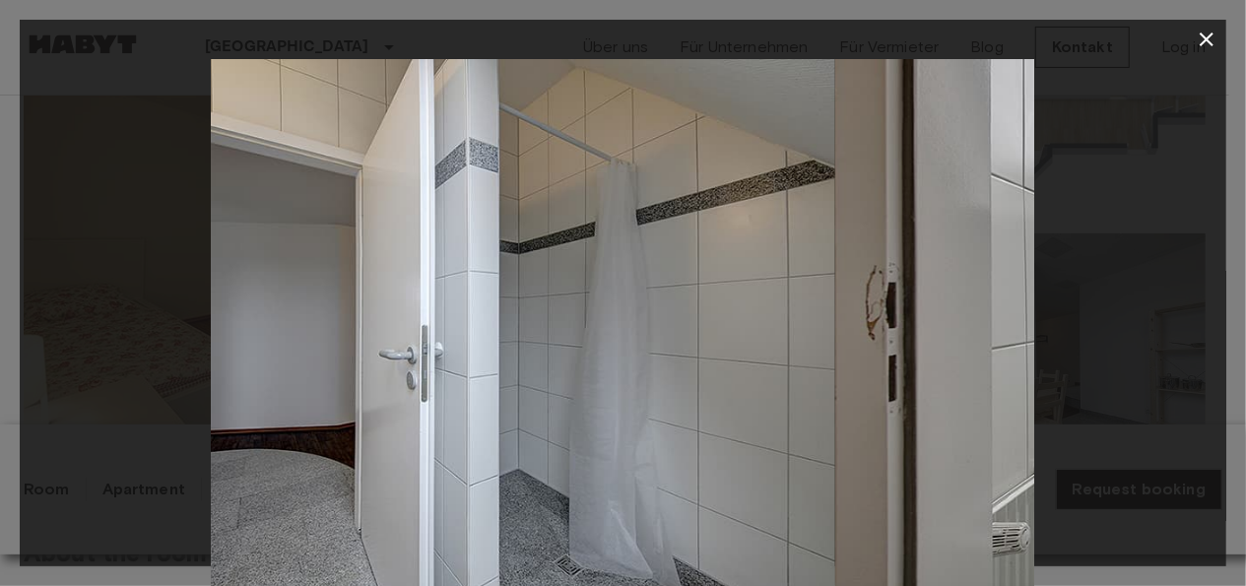
drag, startPoint x: 293, startPoint y: 358, endPoint x: 110, endPoint y: 358, distance: 182.2
click at [115, 358] on div at bounding box center [623, 333] width 1207 height 549
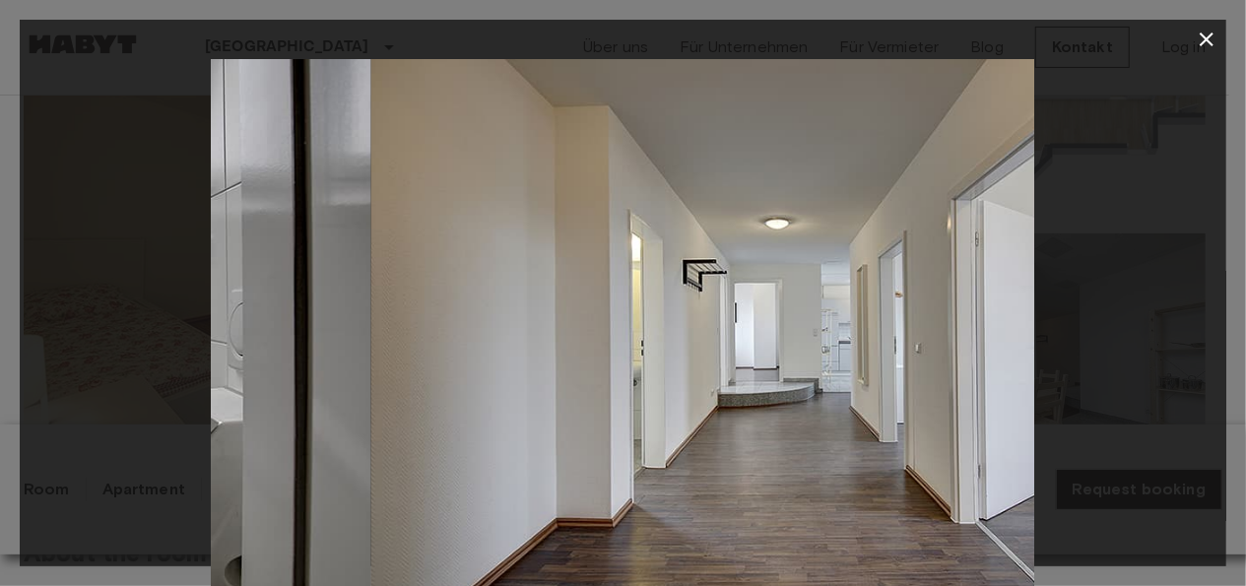
drag, startPoint x: 793, startPoint y: 332, endPoint x: 129, endPoint y: 322, distance: 663.9
click at [129, 322] on div at bounding box center [623, 333] width 1207 height 549
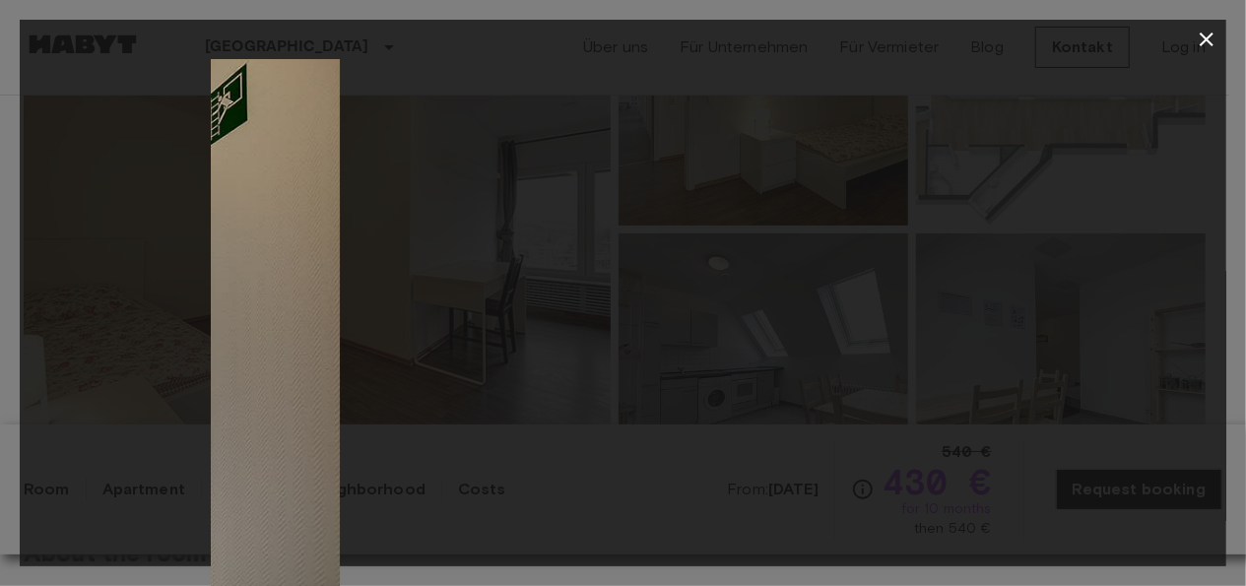
drag, startPoint x: 850, startPoint y: 332, endPoint x: 135, endPoint y: 336, distance: 715.1
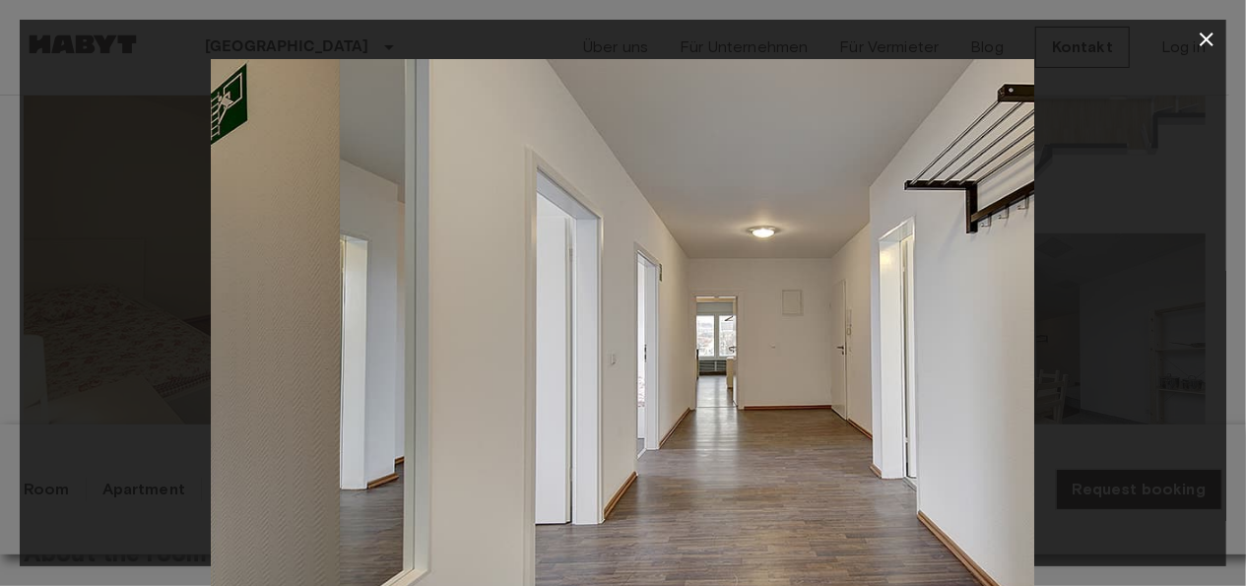
click at [135, 336] on div at bounding box center [623, 333] width 1207 height 549
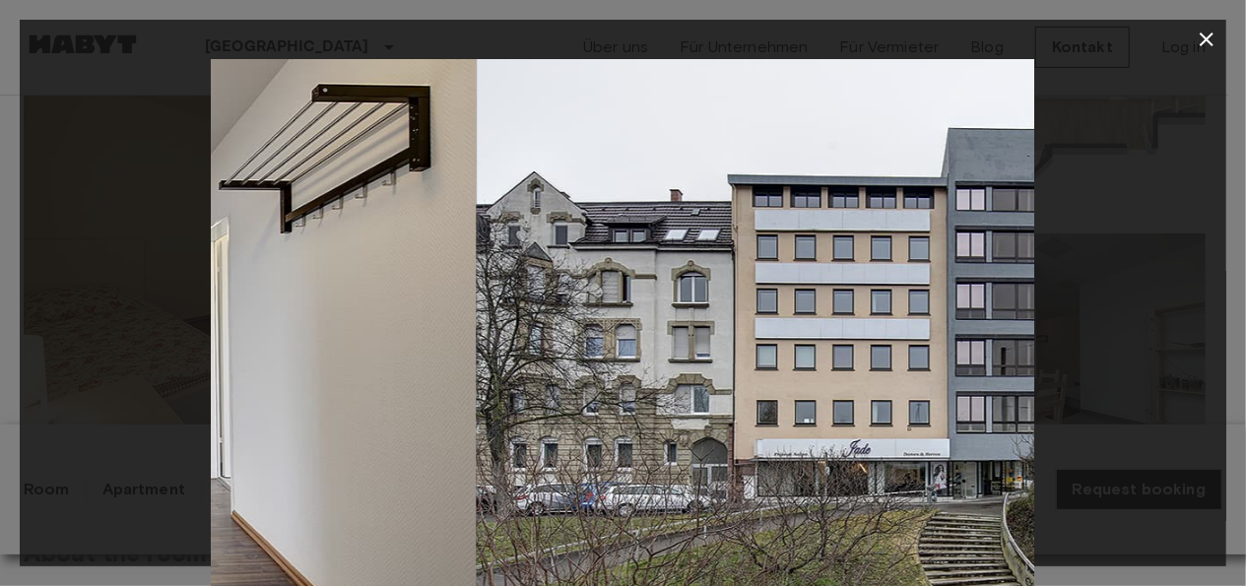
drag, startPoint x: 856, startPoint y: 275, endPoint x: 297, endPoint y: 275, distance: 558.5
click at [297, 275] on img at bounding box center [64, 333] width 822 height 549
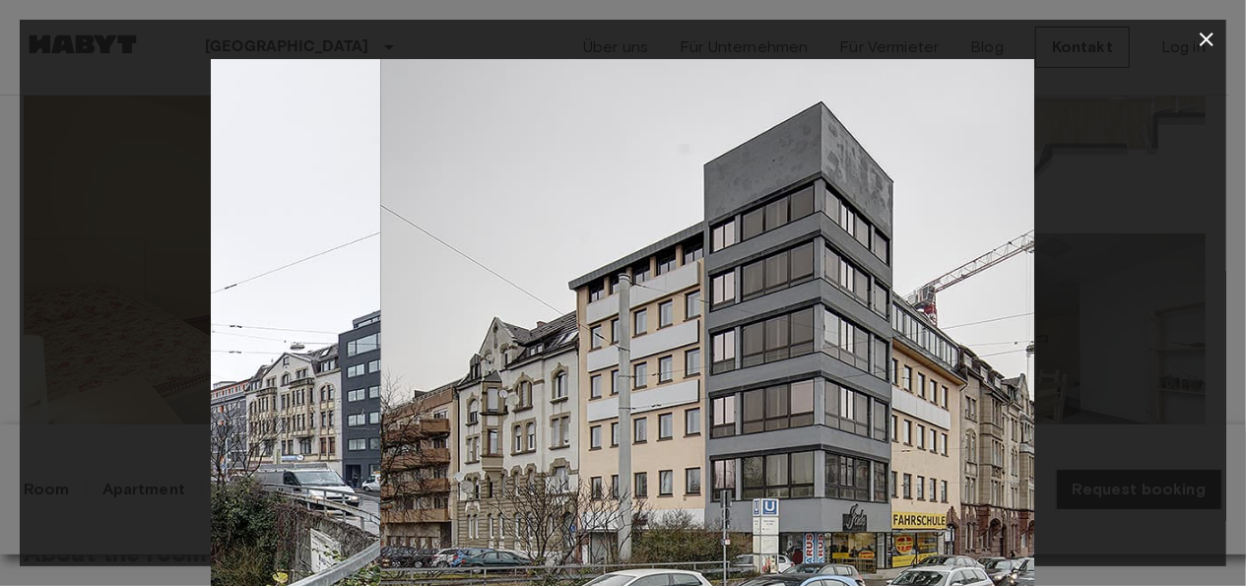
drag, startPoint x: 781, startPoint y: 304, endPoint x: 127, endPoint y: 291, distance: 654.2
click at [127, 291] on div at bounding box center [623, 333] width 1207 height 549
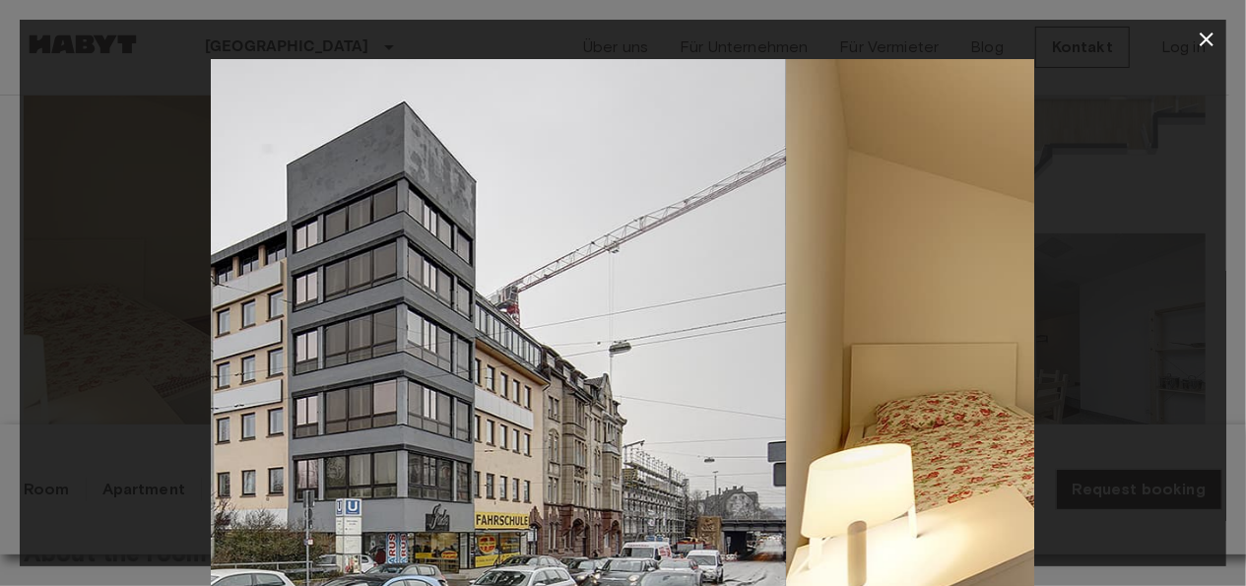
drag, startPoint x: 742, startPoint y: 345, endPoint x: 36, endPoint y: 330, distance: 705.4
click at [31, 330] on div at bounding box center [623, 333] width 1207 height 549
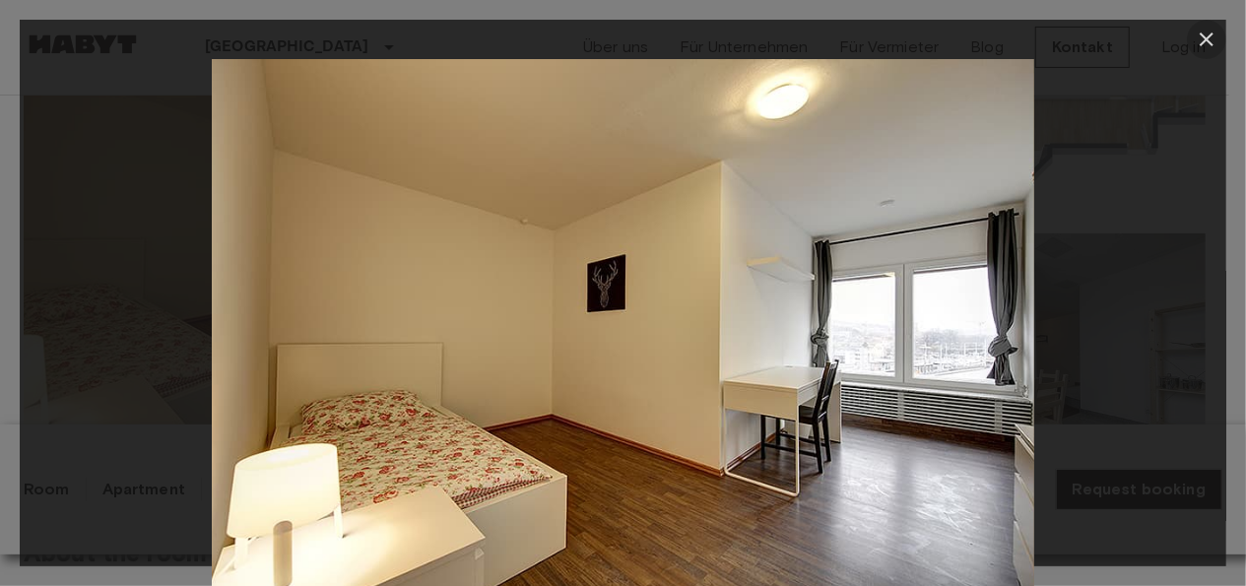
click at [1208, 49] on icon "button" at bounding box center [1207, 40] width 24 height 24
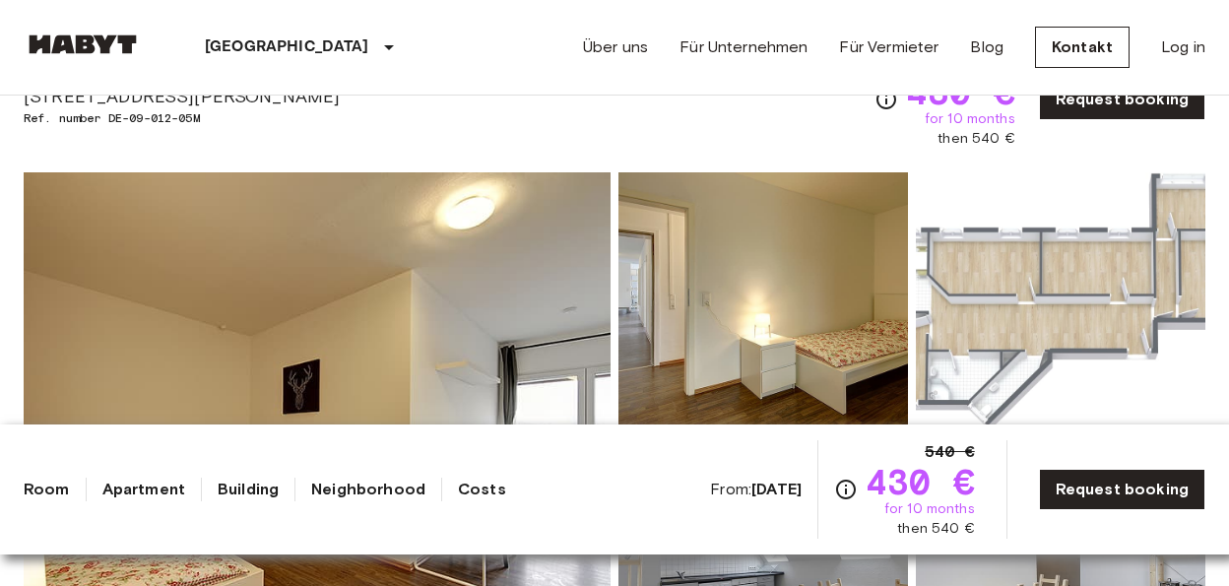
scroll to position [0, 0]
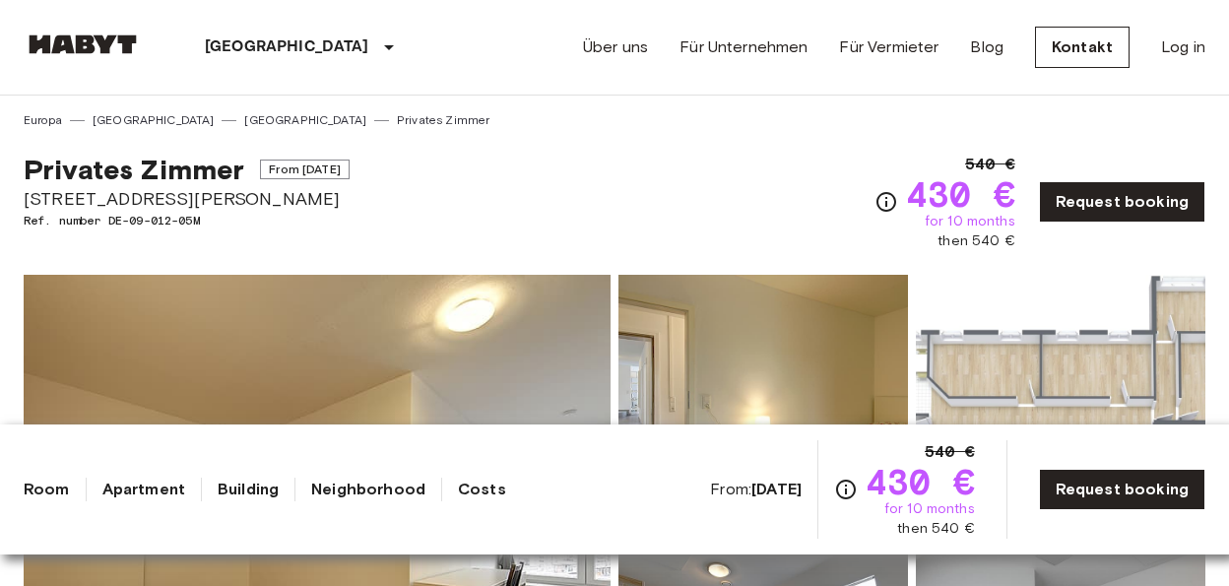
click at [488, 490] on link "Costs" at bounding box center [482, 490] width 48 height 24
